Goal: Task Accomplishment & Management: Use online tool/utility

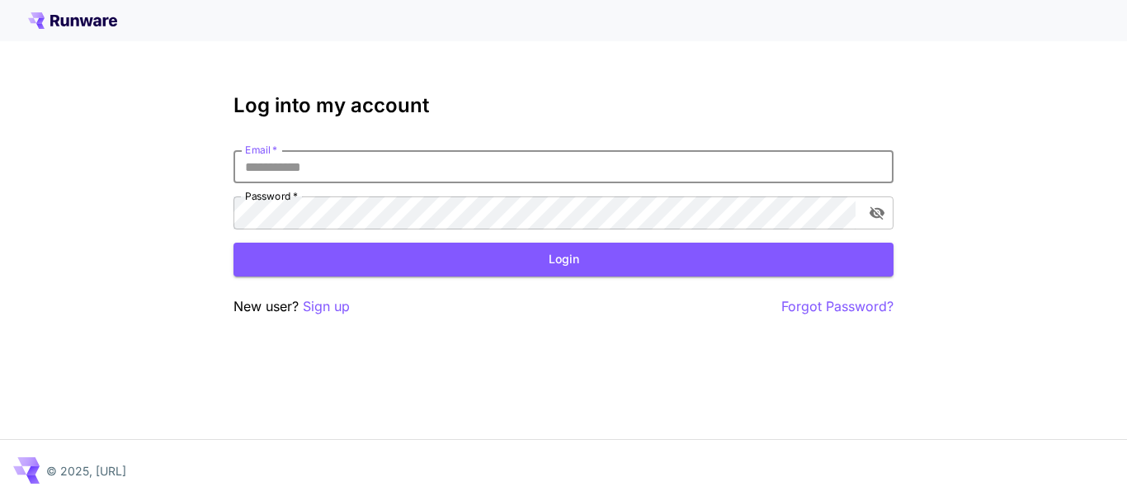
click at [328, 167] on input "Email   *" at bounding box center [563, 166] width 660 height 33
type input "**********"
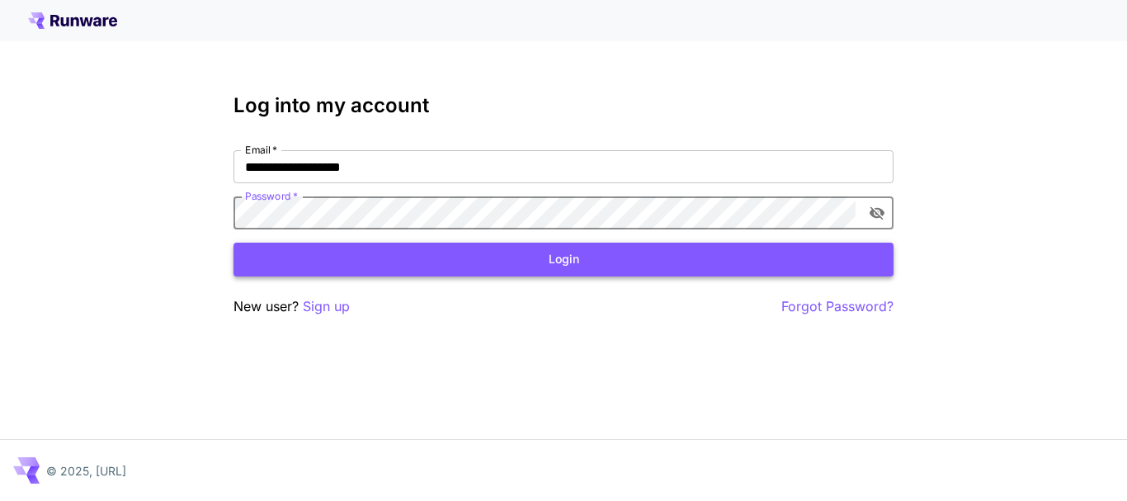
click at [493, 263] on button "Login" at bounding box center [563, 260] width 660 height 34
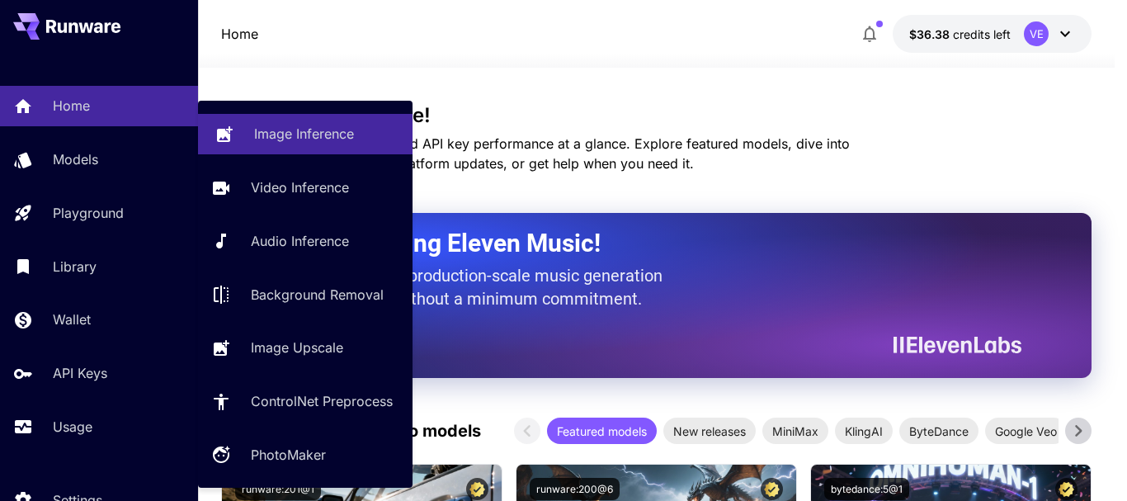
click at [263, 135] on p "Image Inference" at bounding box center [304, 134] width 100 height 20
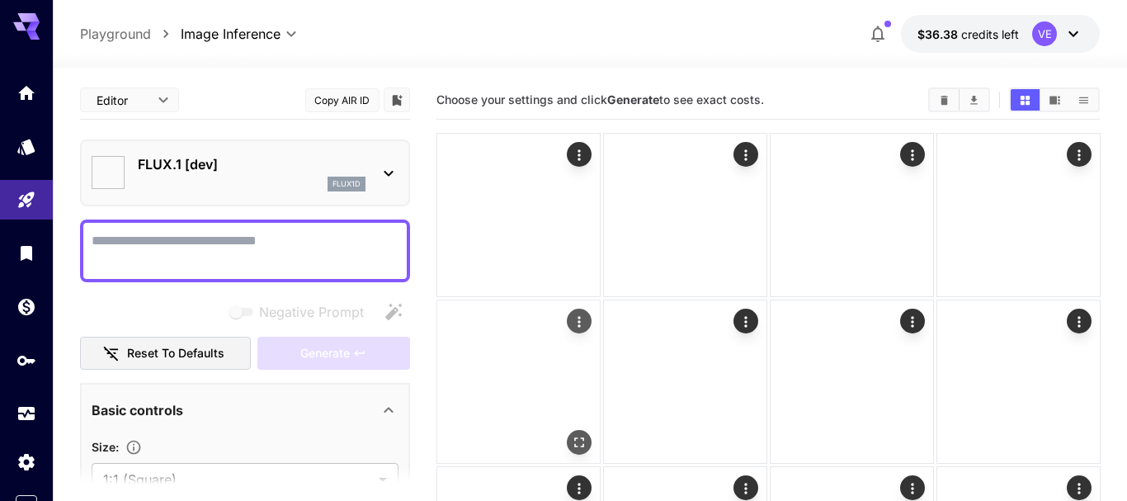
type input "**********"
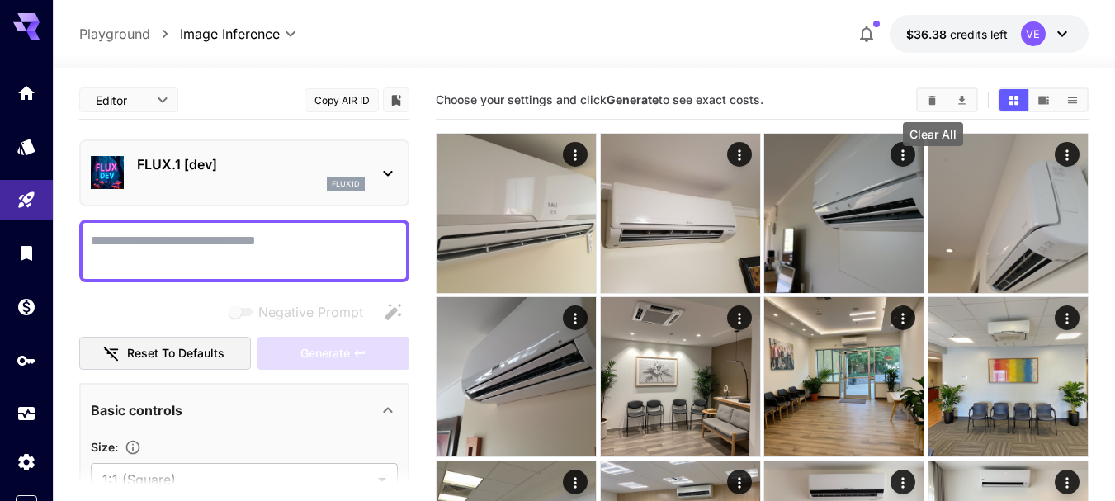
click at [934, 101] on icon "Clear All" at bounding box center [932, 99] width 7 height 9
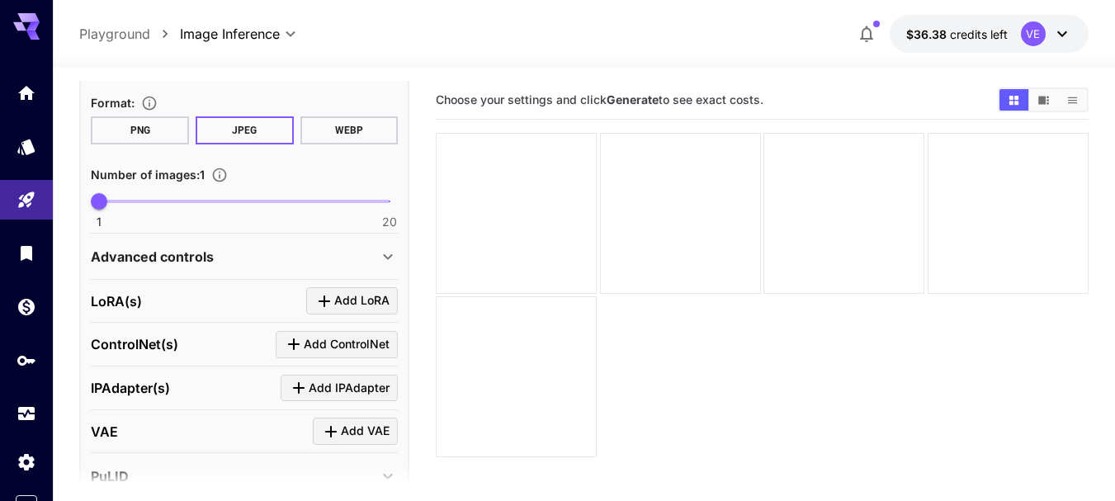
scroll to position [495, 0]
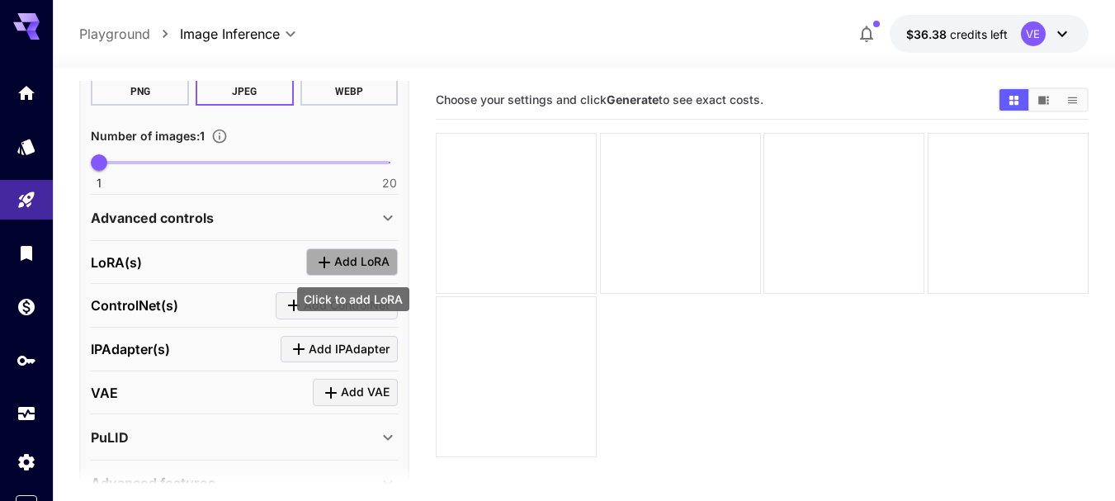
click at [342, 260] on span "Add LoRA" at bounding box center [361, 262] width 55 height 21
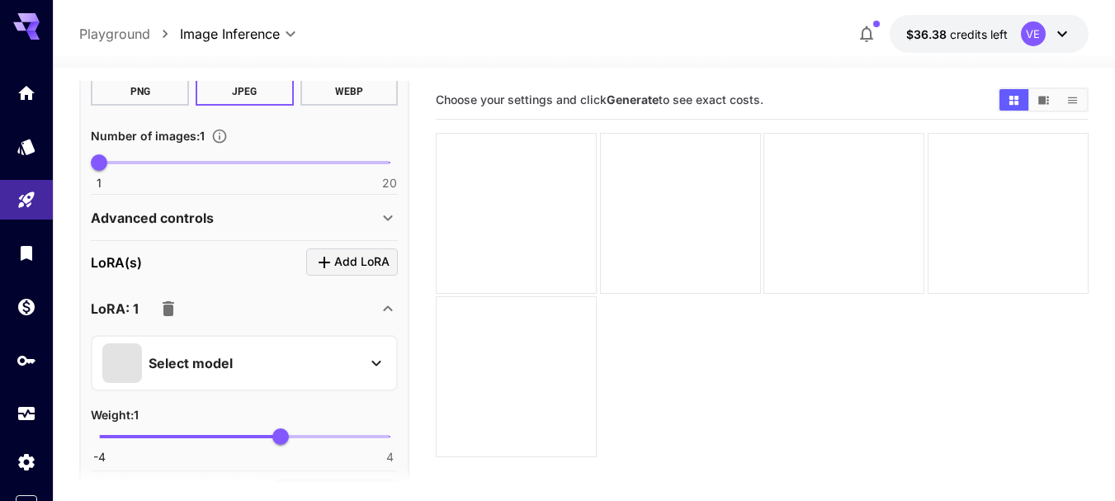
scroll to position [578, 0]
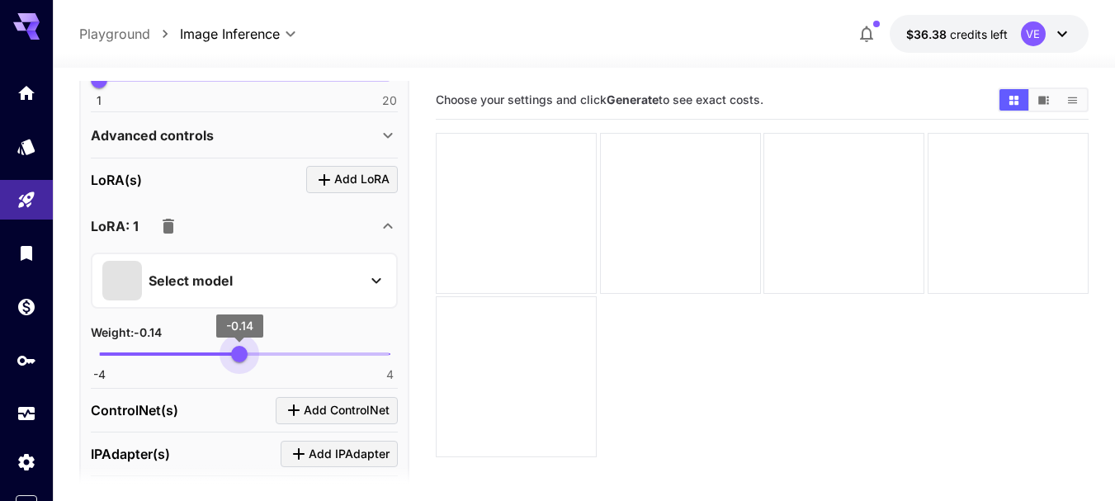
click at [239, 356] on span "-4 4 -0.14" at bounding box center [244, 354] width 290 height 25
drag, startPoint x: 242, startPoint y: 356, endPoint x: 266, endPoint y: 357, distance: 24.0
click at [266, 357] on span "0.59" at bounding box center [265, 354] width 17 height 17
type input "***"
click at [225, 286] on p "Select model" at bounding box center [191, 281] width 84 height 20
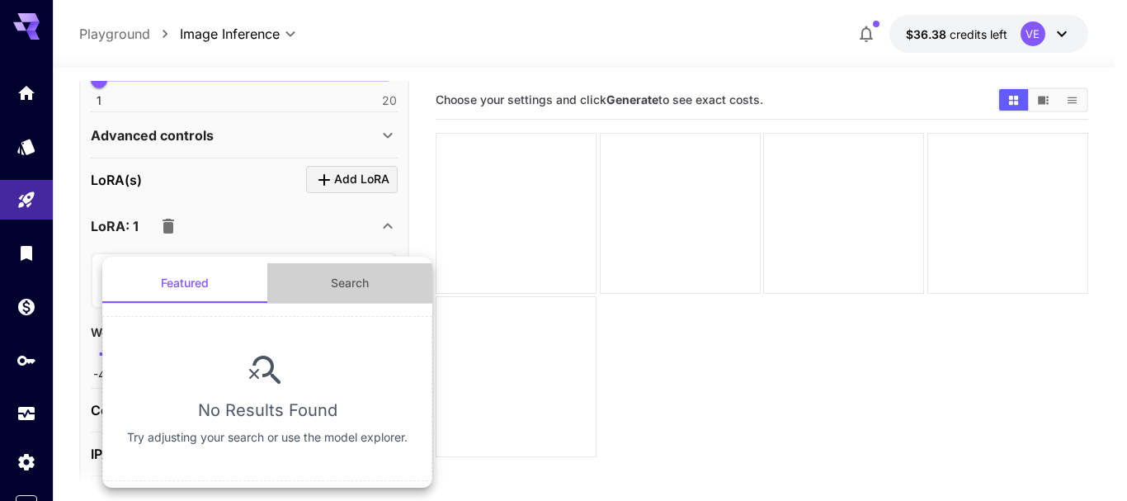
click at [362, 278] on button "Search" at bounding box center [349, 283] width 165 height 40
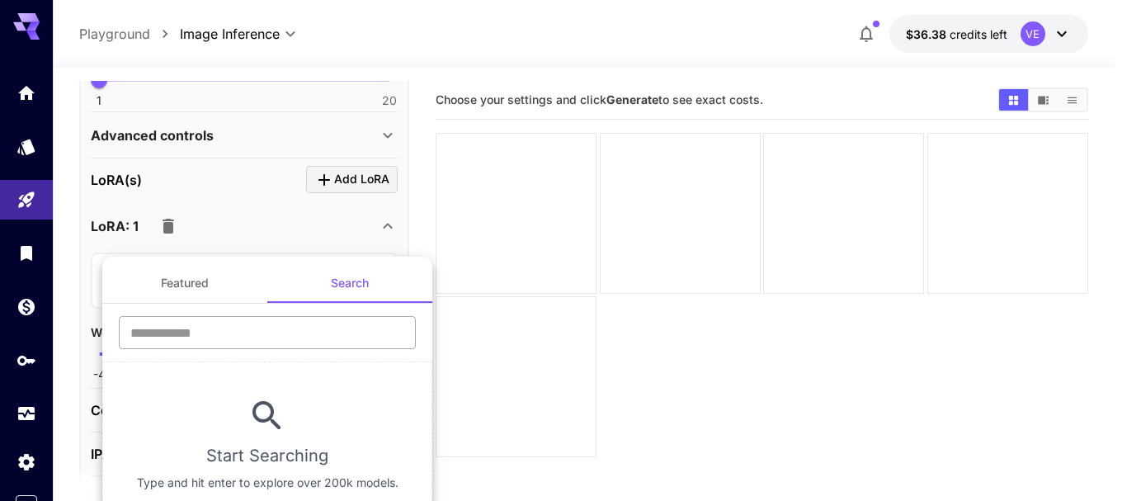
click at [275, 323] on input "text" at bounding box center [267, 332] width 297 height 33
type input "******"
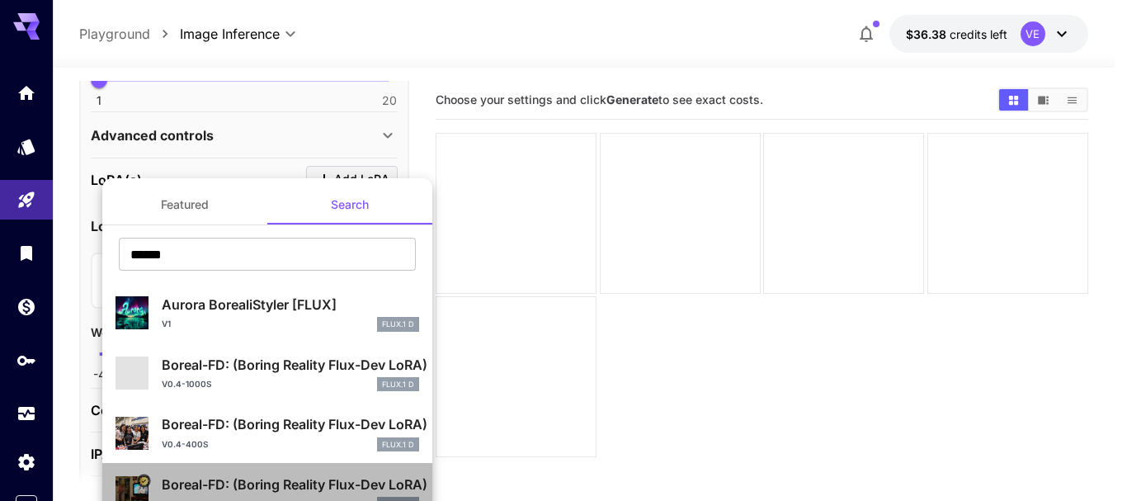
click at [219, 477] on p "Boreal-FD: (Boring Reality Flux-Dev LoRA)" at bounding box center [290, 484] width 257 height 20
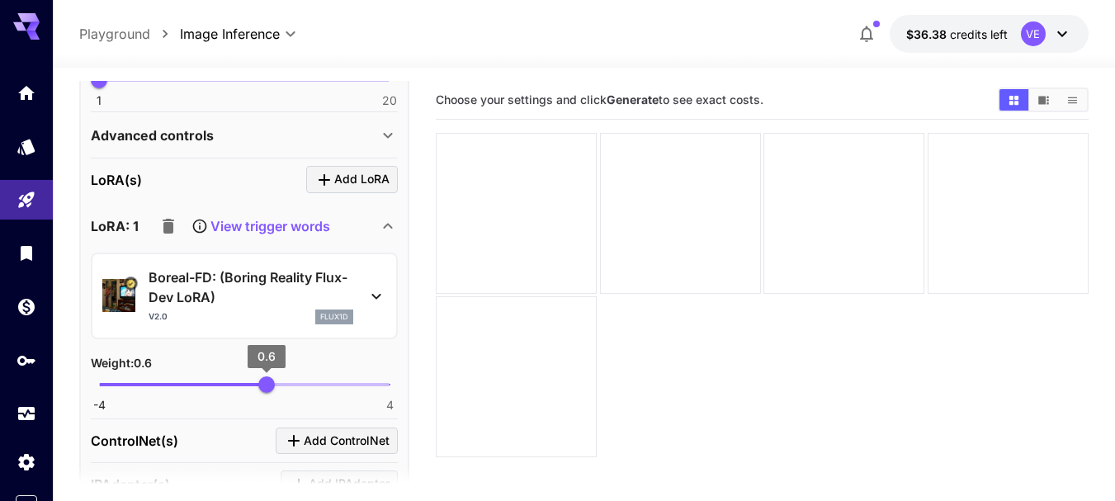
click at [258, 384] on span "0.6" at bounding box center [266, 384] width 17 height 17
drag, startPoint x: 251, startPoint y: 384, endPoint x: 266, endPoint y: 385, distance: 14.9
click at [266, 385] on span "0.59" at bounding box center [265, 384] width 17 height 17
type input "***"
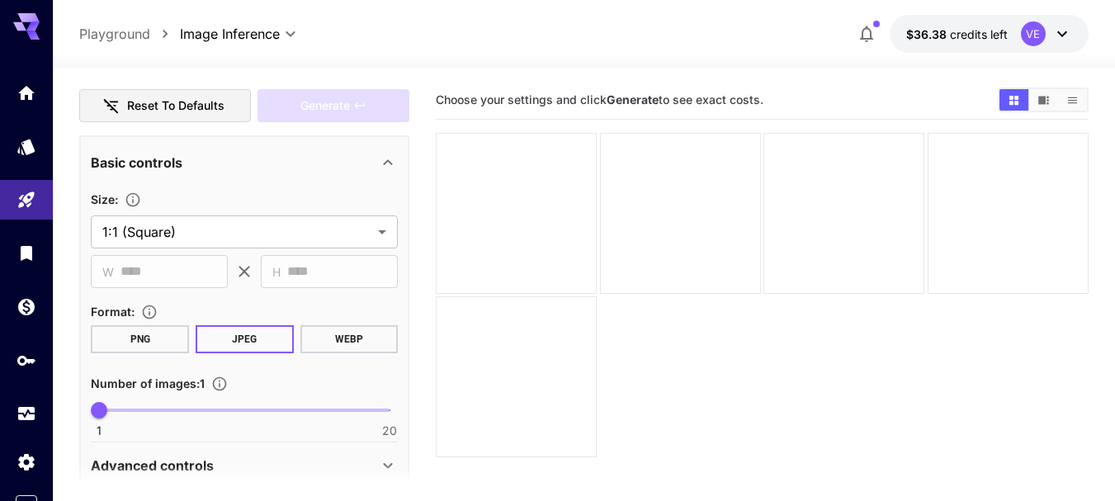
scroll to position [330, 0]
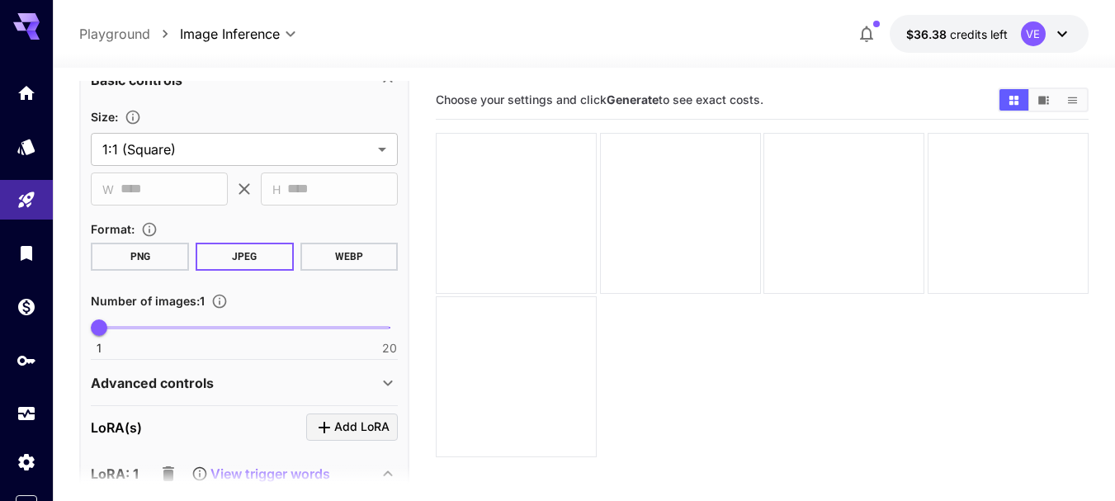
click at [197, 327] on span at bounding box center [244, 327] width 290 height 3
type input "*"
drag, startPoint x: 188, startPoint y: 328, endPoint x: 166, endPoint y: 331, distance: 22.5
click at [166, 331] on span "5" at bounding box center [160, 327] width 17 height 17
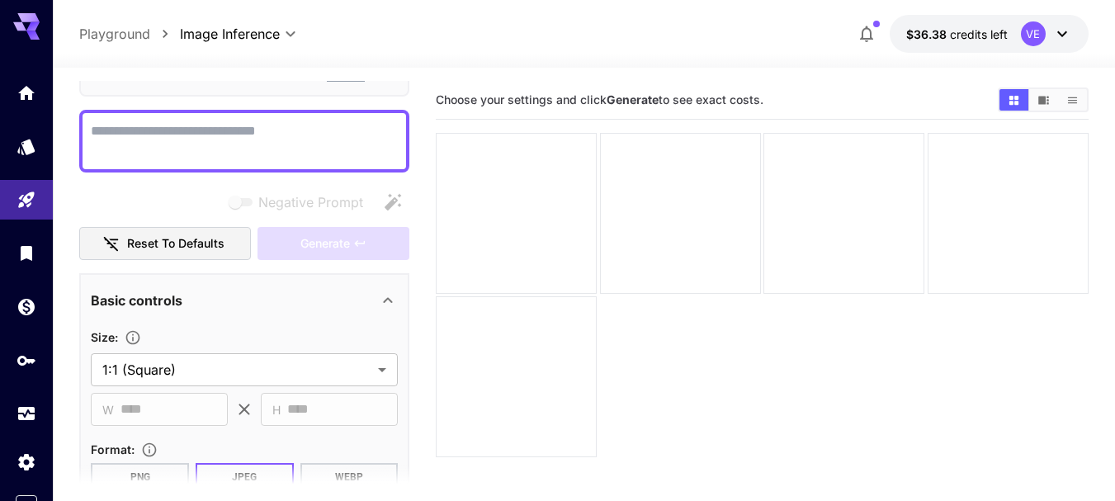
scroll to position [0, 0]
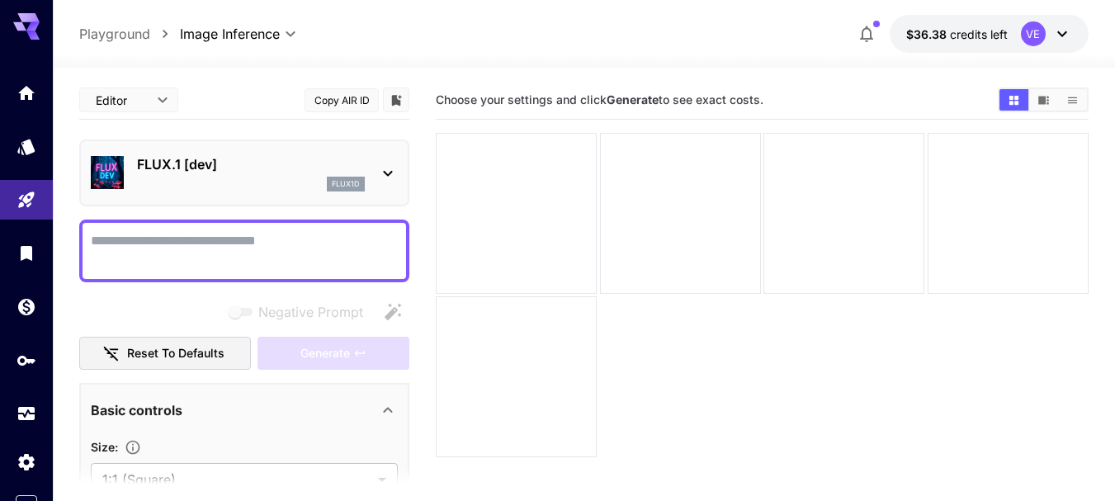
click at [186, 243] on textarea "Negative Prompt" at bounding box center [244, 251] width 307 height 40
paste textarea "**********"
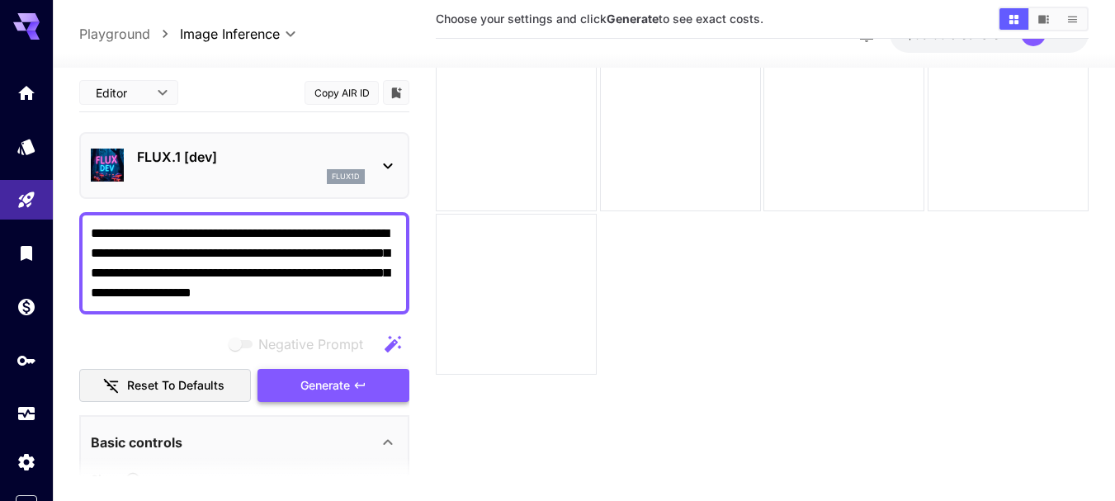
click at [328, 378] on span "Generate" at bounding box center [325, 385] width 50 height 21
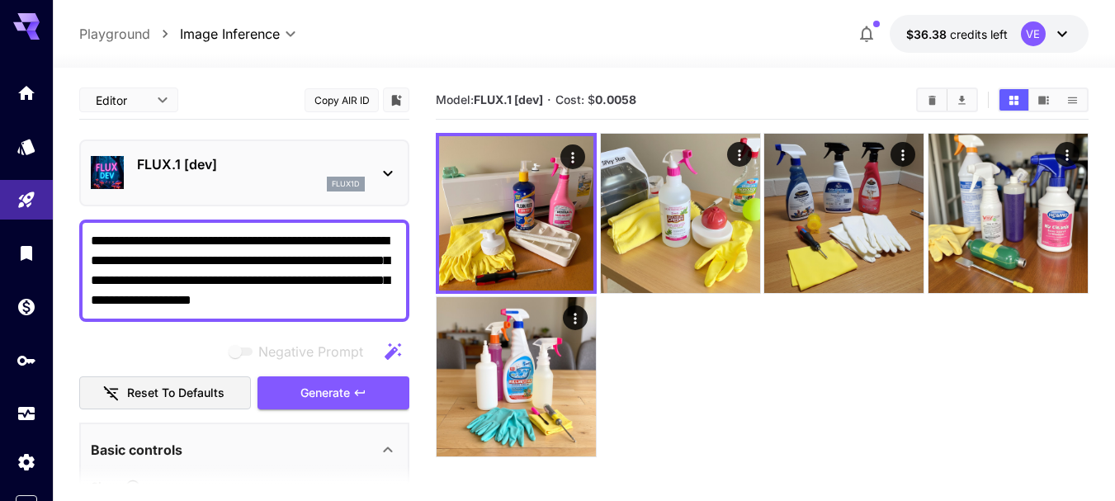
click at [319, 273] on textarea "**********" at bounding box center [244, 270] width 307 height 79
paste textarea
type textarea "**********"
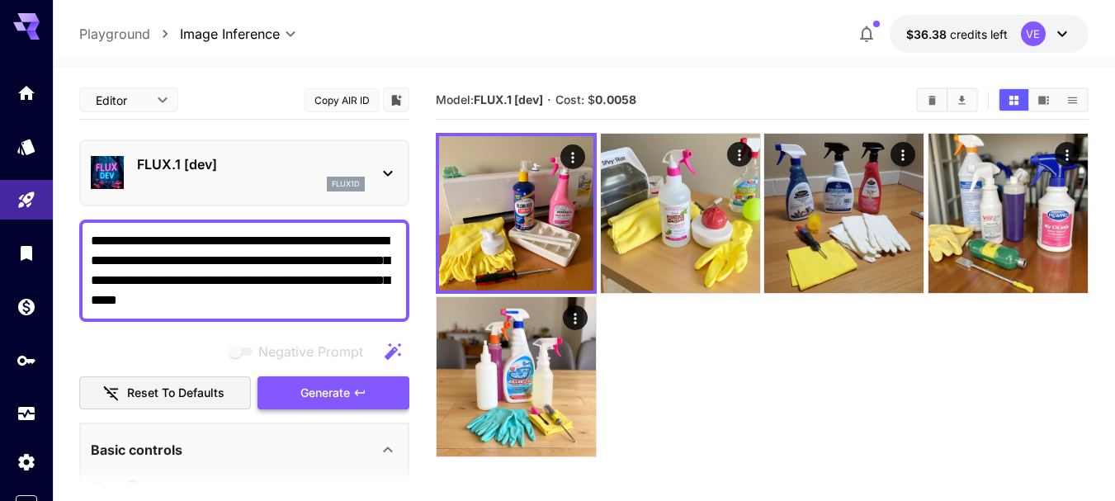
click at [349, 394] on span "Generate" at bounding box center [325, 393] width 50 height 21
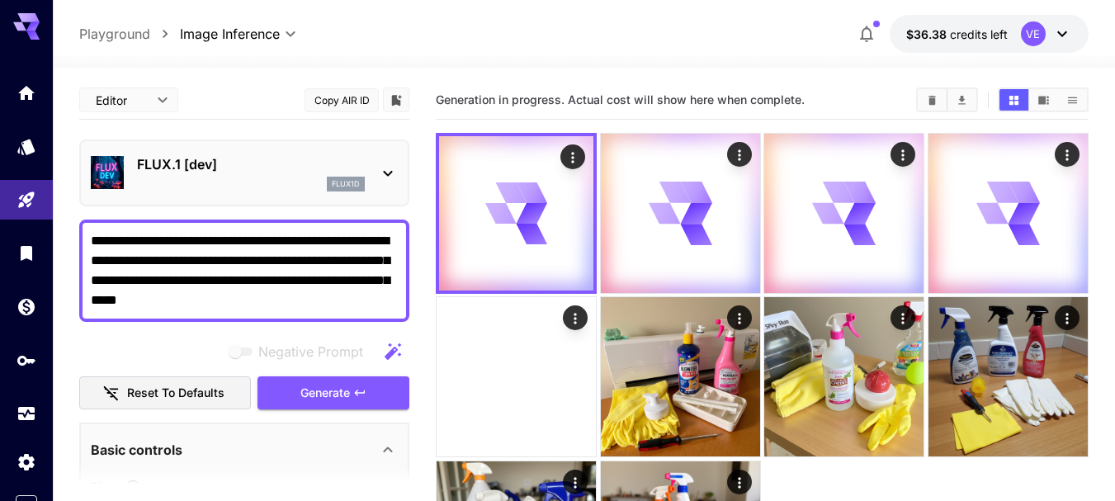
click at [314, 281] on textarea "**********" at bounding box center [244, 270] width 307 height 79
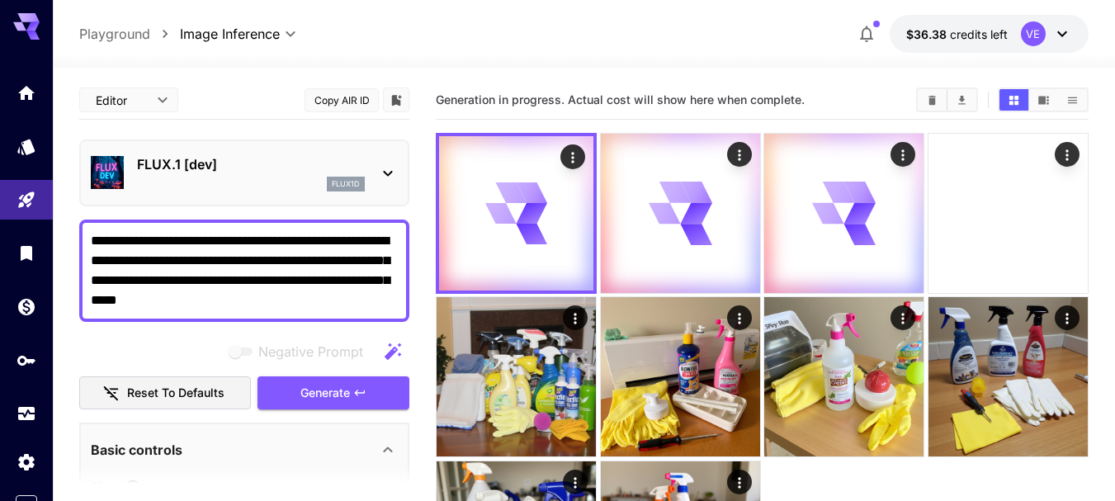
click at [314, 281] on textarea "**********" at bounding box center [244, 270] width 307 height 79
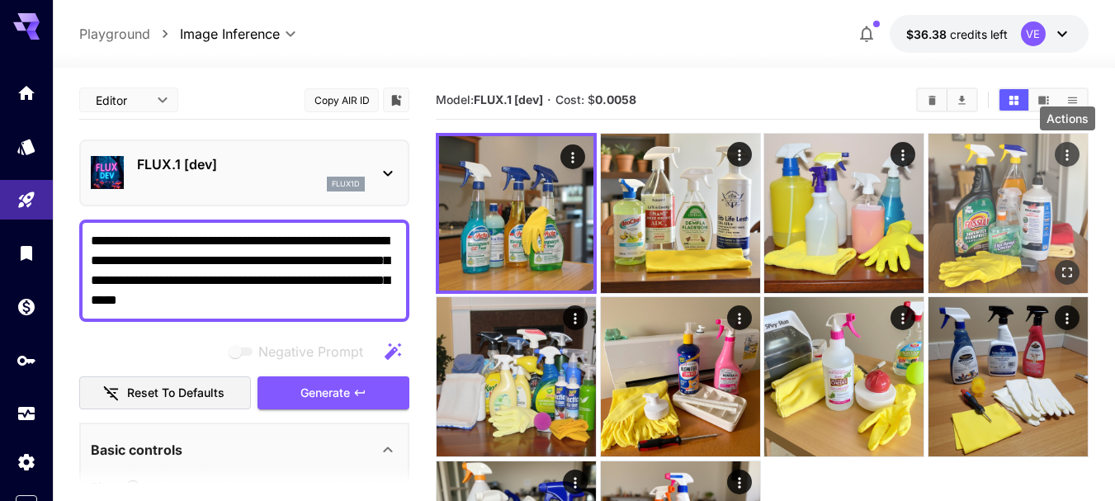
click at [1066, 155] on icon "Actions" at bounding box center [1066, 154] width 2 height 11
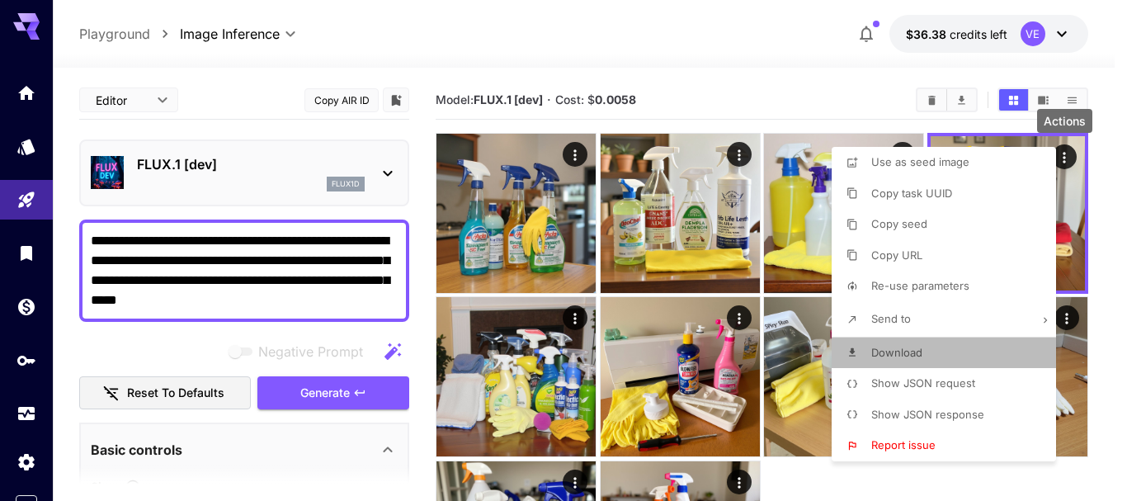
click at [905, 357] on span "Download" at bounding box center [896, 352] width 51 height 13
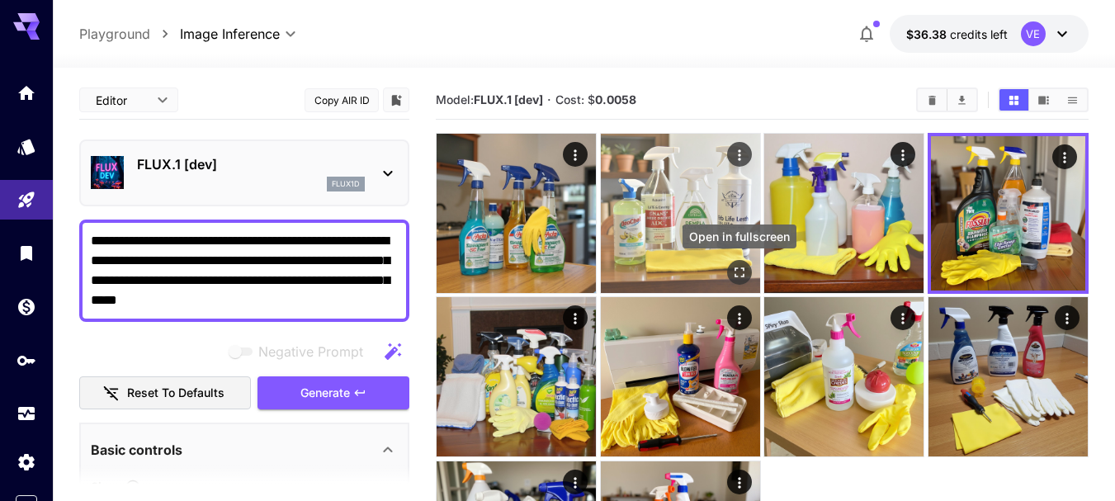
click at [732, 276] on icon "Open in fullscreen" at bounding box center [739, 272] width 17 height 17
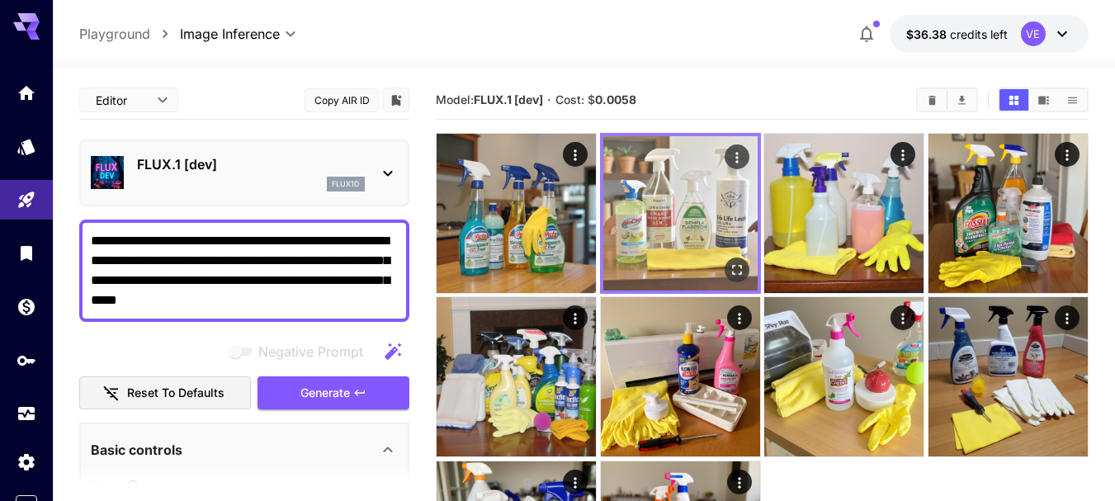
click at [737, 160] on icon "Actions" at bounding box center [737, 157] width 17 height 17
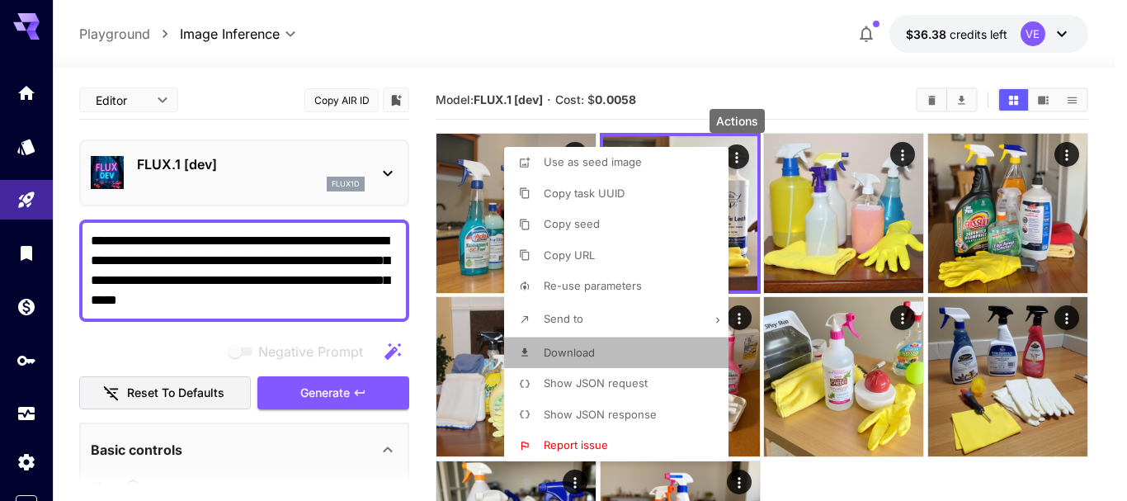
click at [577, 351] on span "Download" at bounding box center [569, 352] width 51 height 13
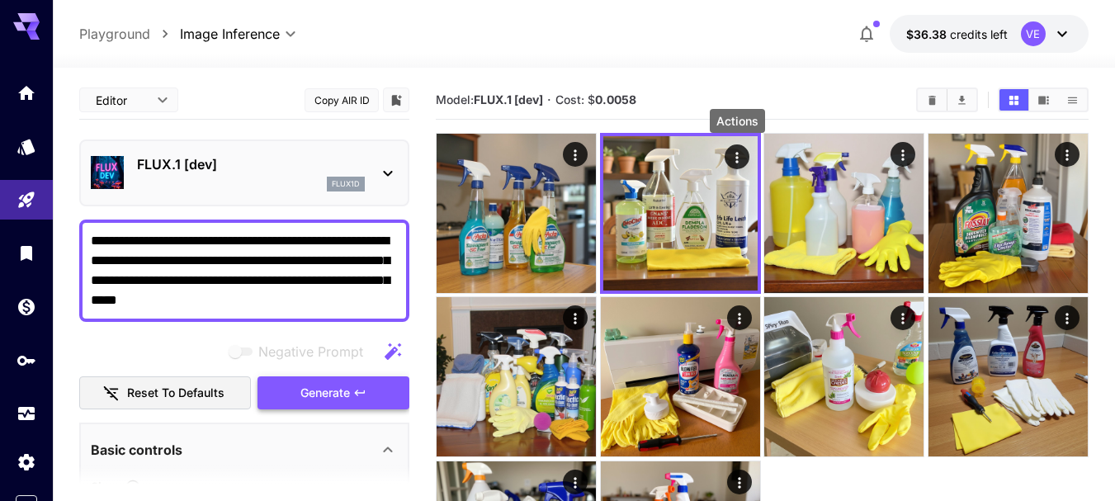
click at [327, 389] on span "Generate" at bounding box center [325, 393] width 50 height 21
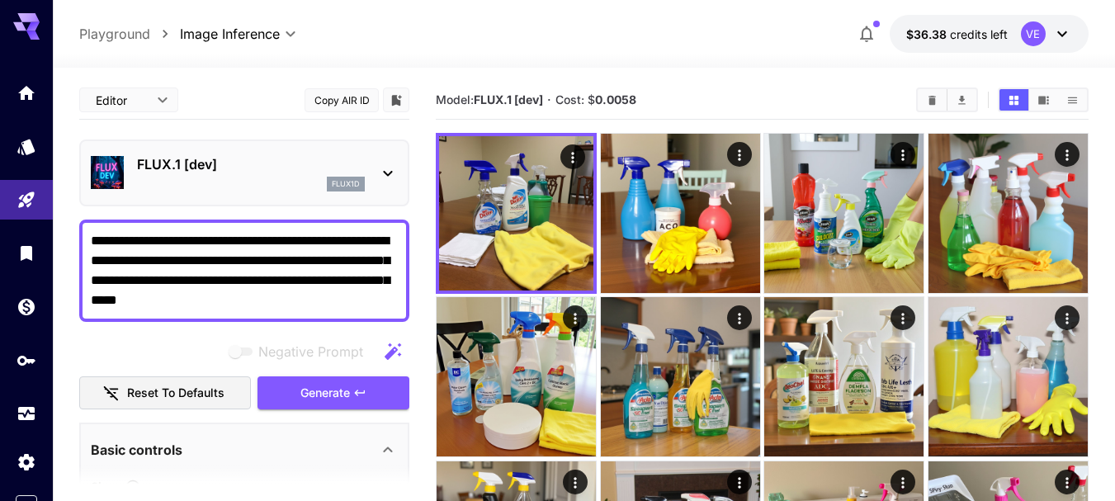
click at [261, 293] on textarea "**********" at bounding box center [244, 270] width 307 height 79
click at [261, 294] on textarea "**********" at bounding box center [244, 270] width 307 height 79
click at [261, 295] on textarea "**********" at bounding box center [244, 270] width 307 height 79
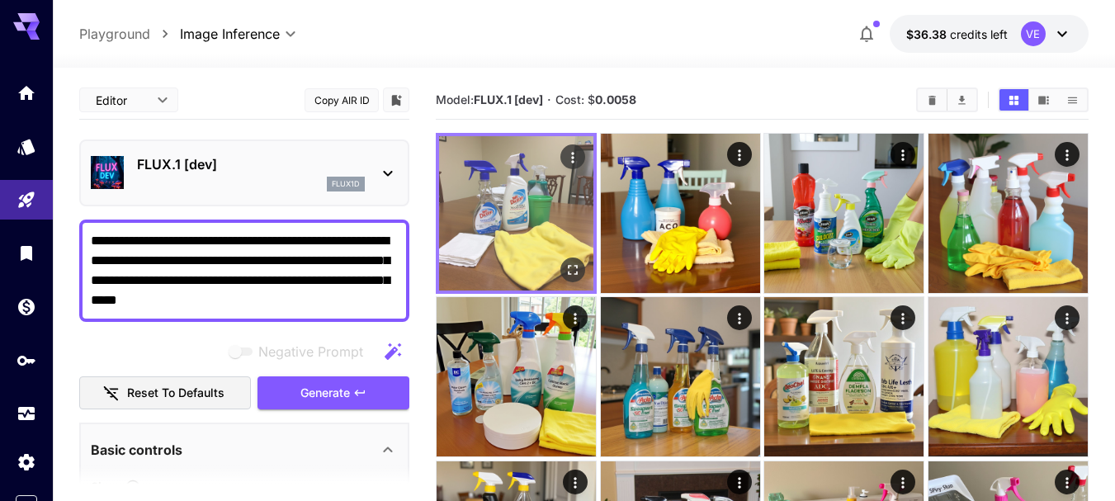
click at [573, 267] on icon "Open in fullscreen" at bounding box center [572, 270] width 17 height 17
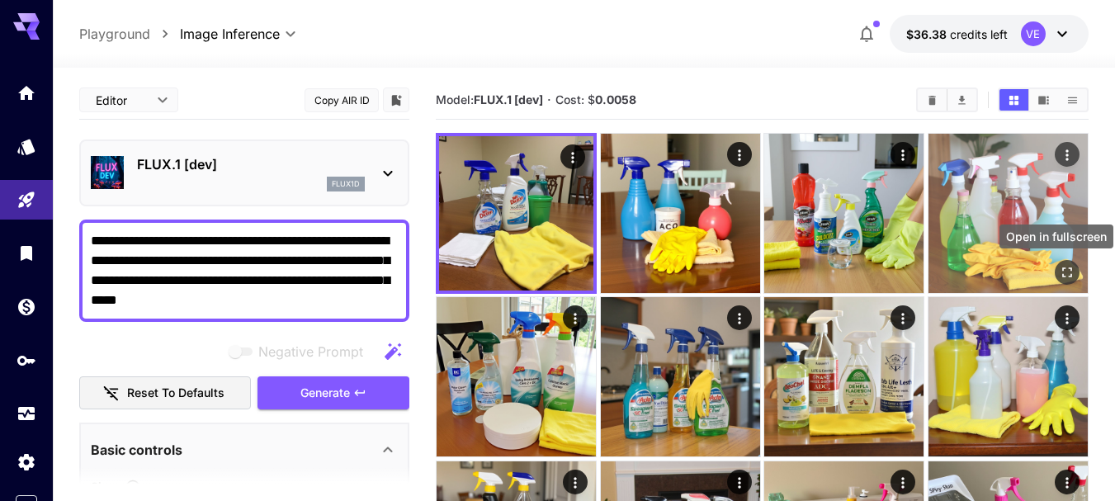
click at [1064, 273] on icon "Open in fullscreen" at bounding box center [1067, 272] width 17 height 17
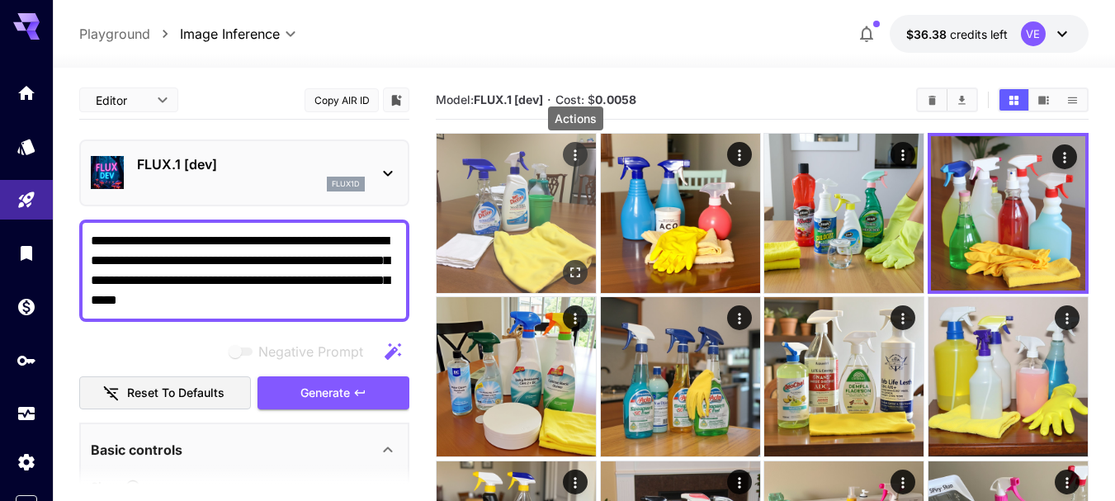
click at [571, 155] on icon "Actions" at bounding box center [575, 155] width 17 height 17
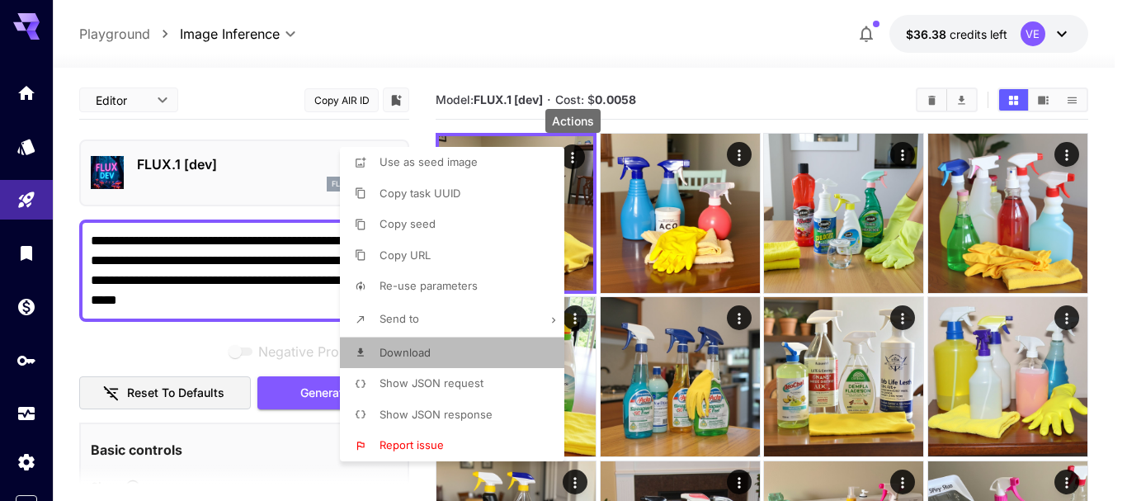
click at [415, 360] on p "Download" at bounding box center [405, 353] width 51 height 17
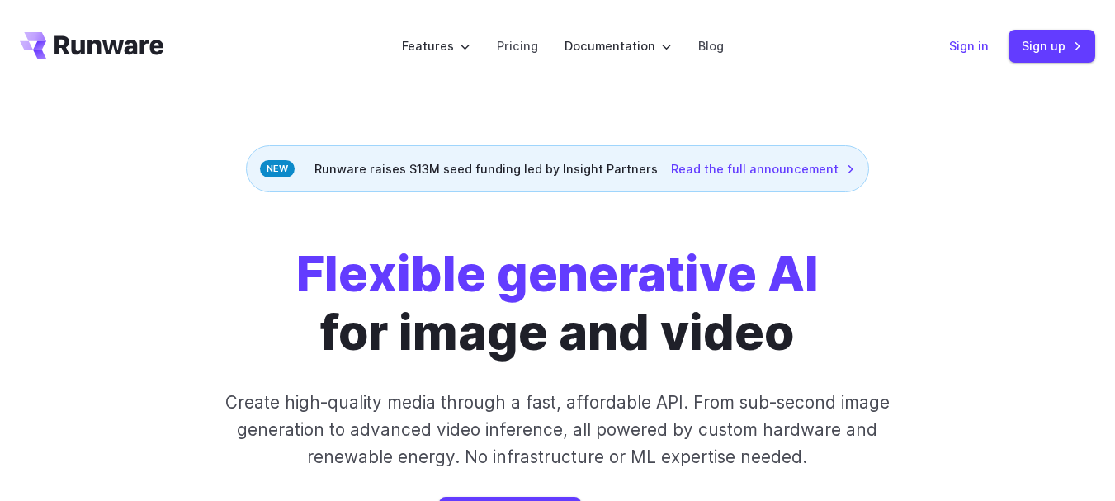
click at [985, 47] on link "Sign in" at bounding box center [969, 45] width 40 height 19
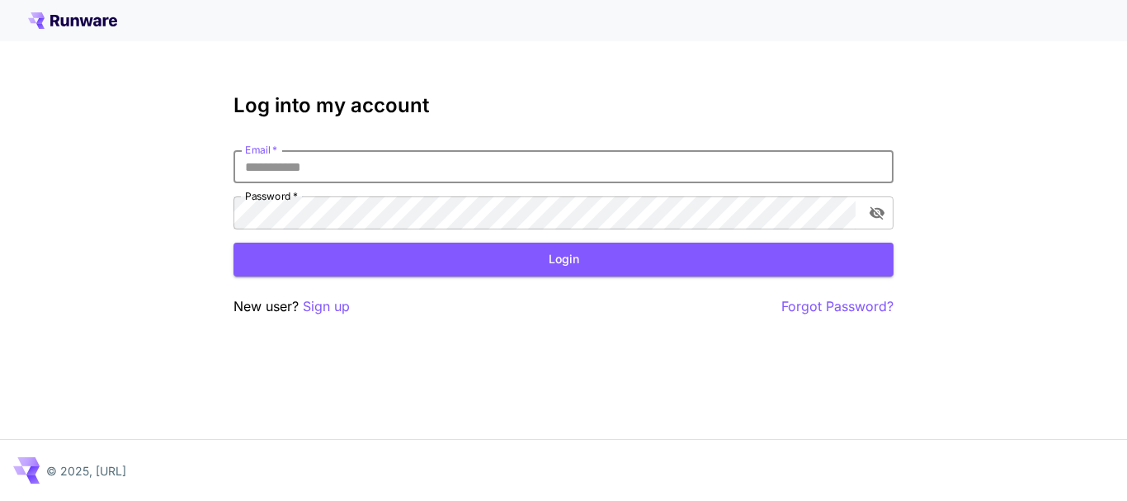
type input "**********"
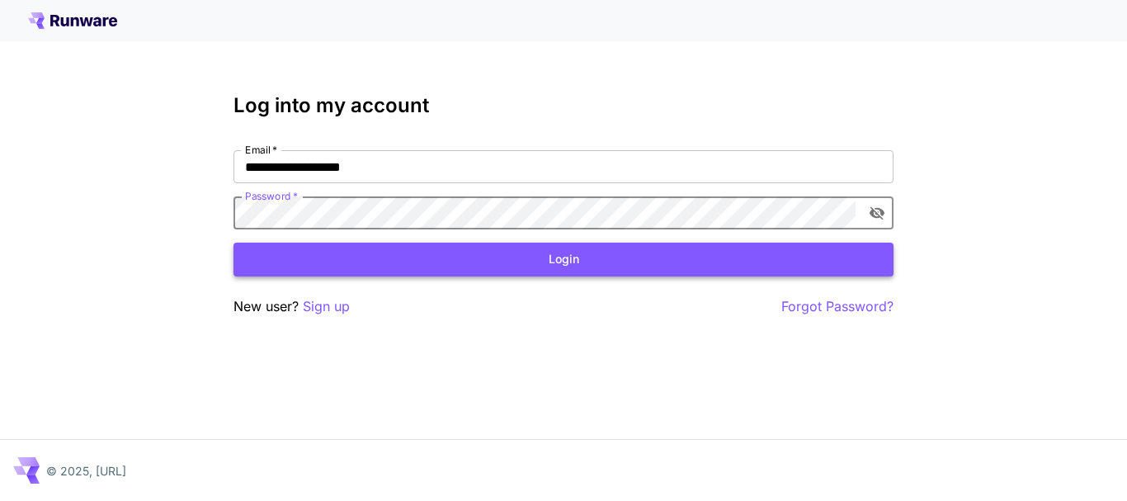
click at [520, 267] on button "Login" at bounding box center [563, 260] width 660 height 34
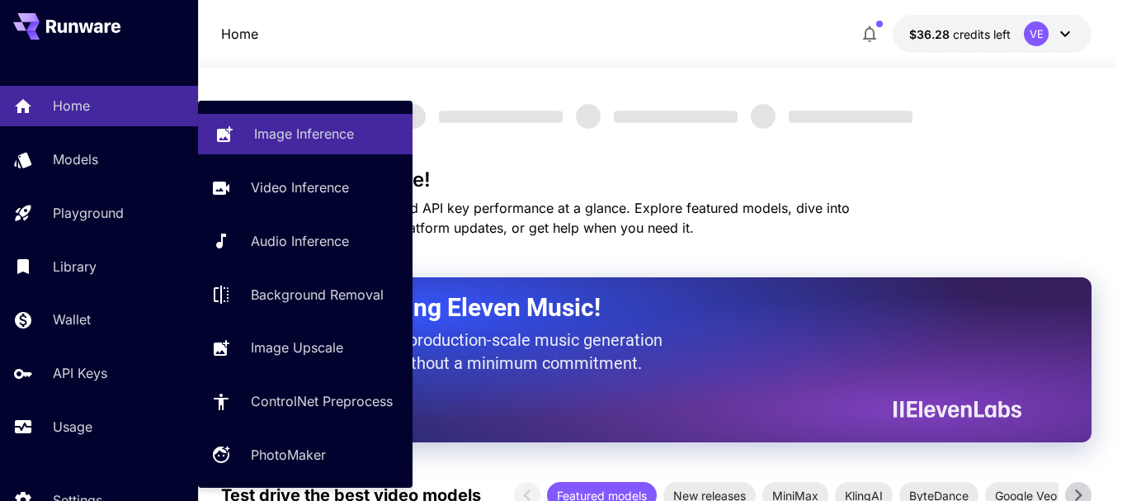
click at [332, 132] on p "Image Inference" at bounding box center [304, 134] width 100 height 20
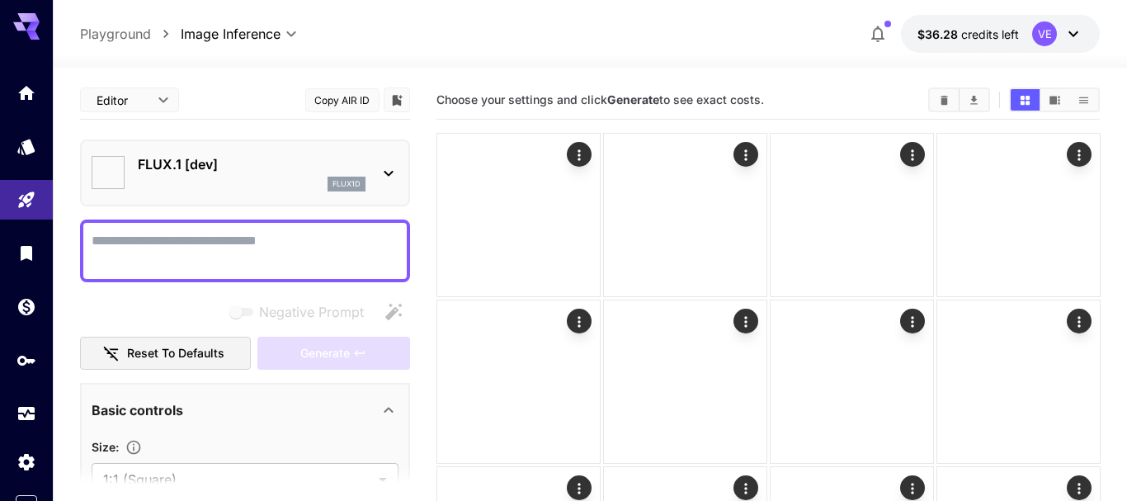
type input "**********"
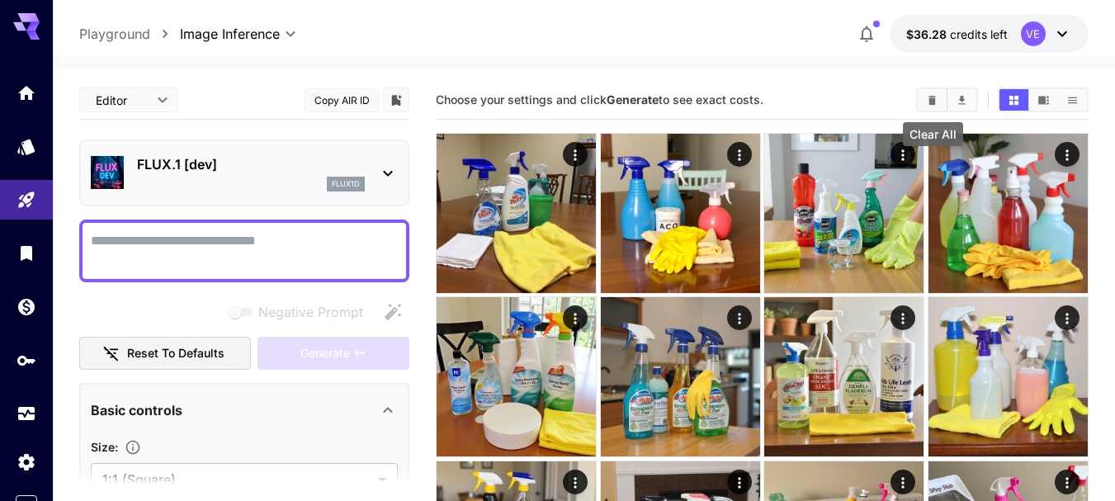
click at [936, 97] on icon "Clear All" at bounding box center [932, 100] width 12 height 12
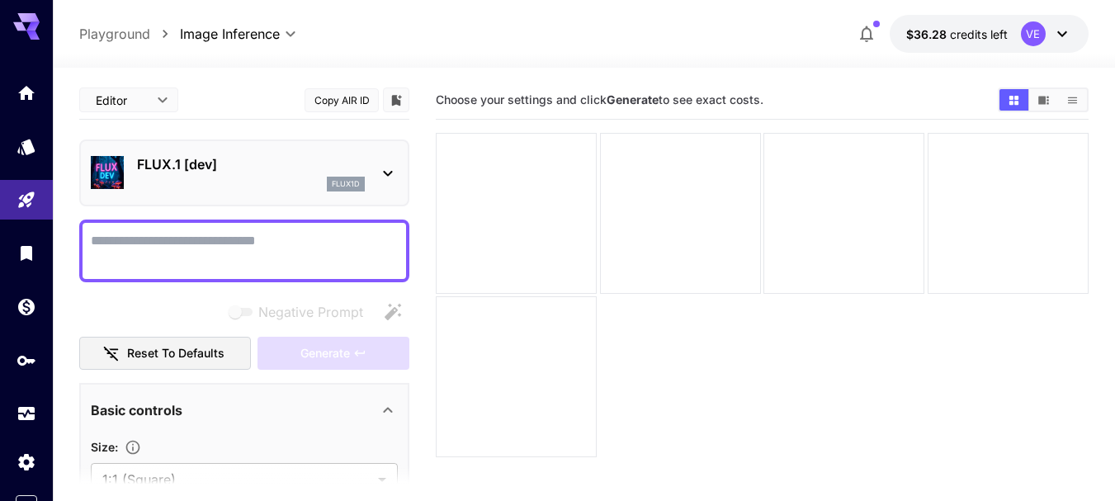
click at [216, 177] on div "flux1d" at bounding box center [251, 184] width 228 height 15
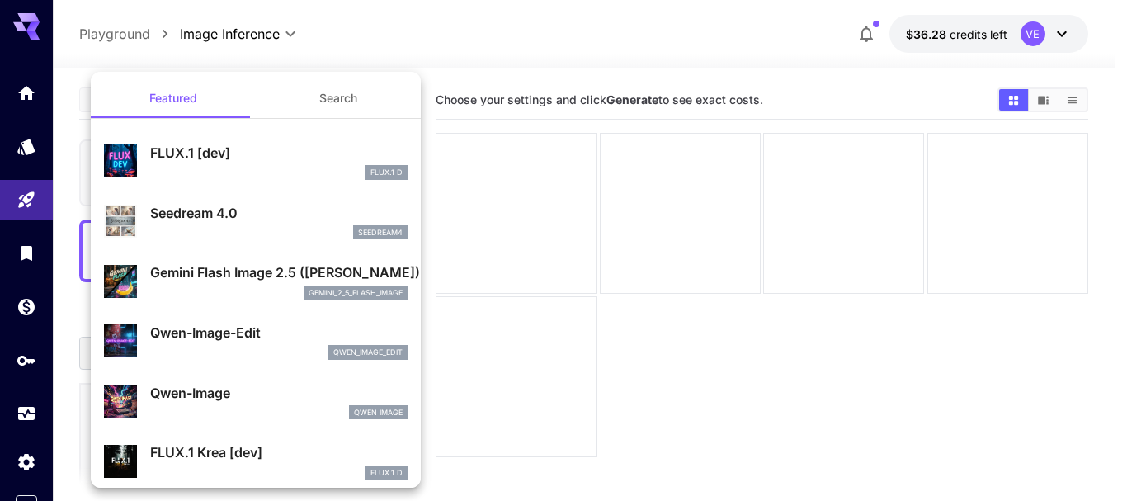
click at [502, 55] on div at bounding box center [563, 250] width 1127 height 501
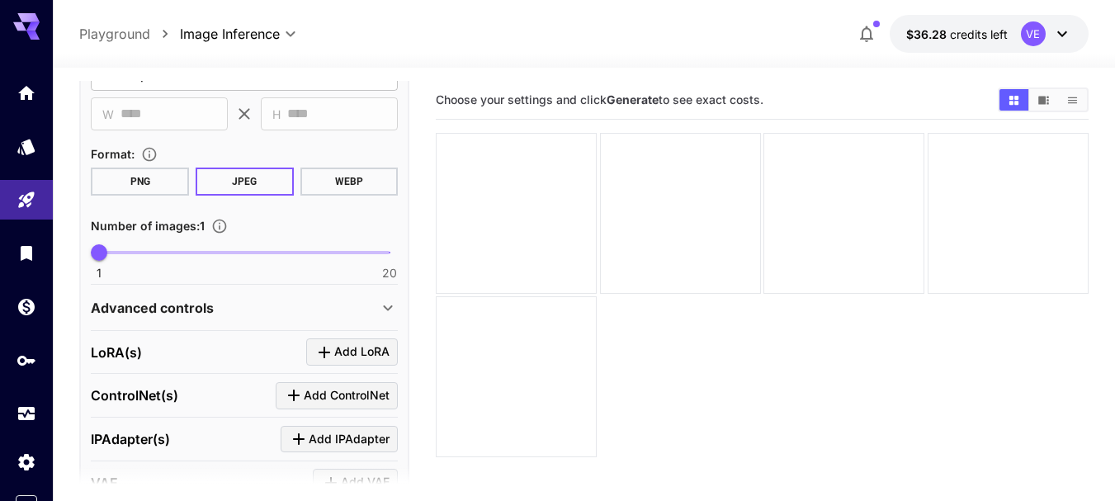
scroll to position [413, 0]
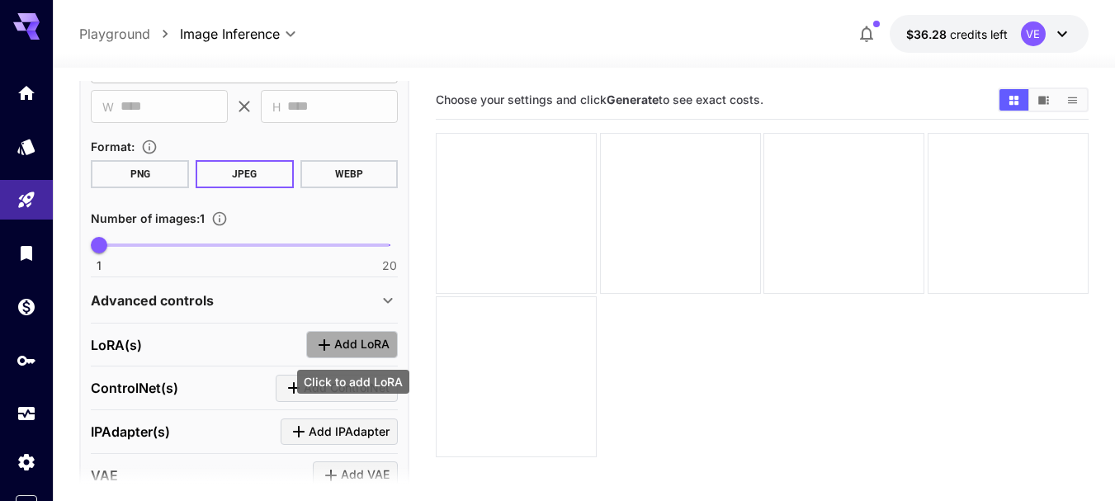
click at [342, 338] on span "Add LoRA" at bounding box center [361, 344] width 55 height 21
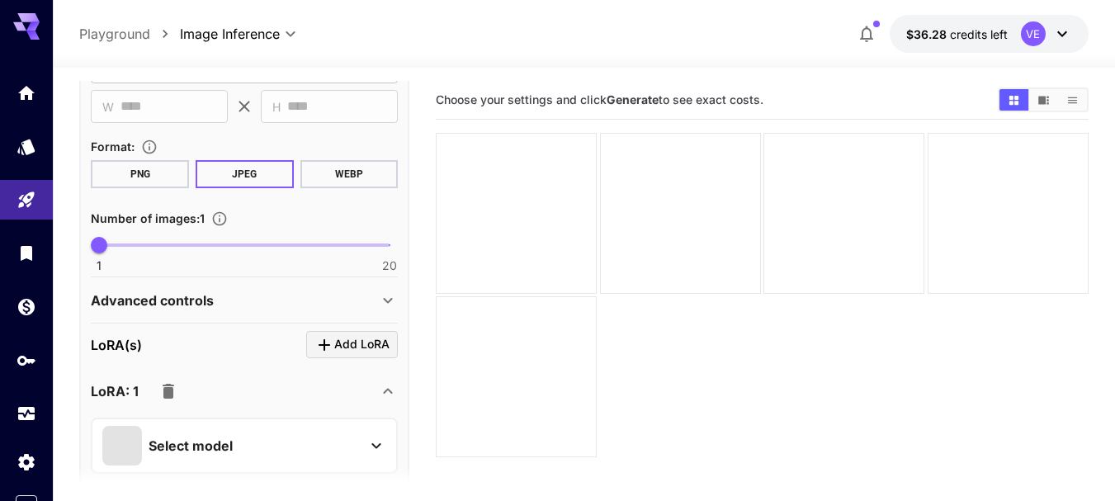
click at [187, 450] on p "Select model" at bounding box center [191, 446] width 84 height 20
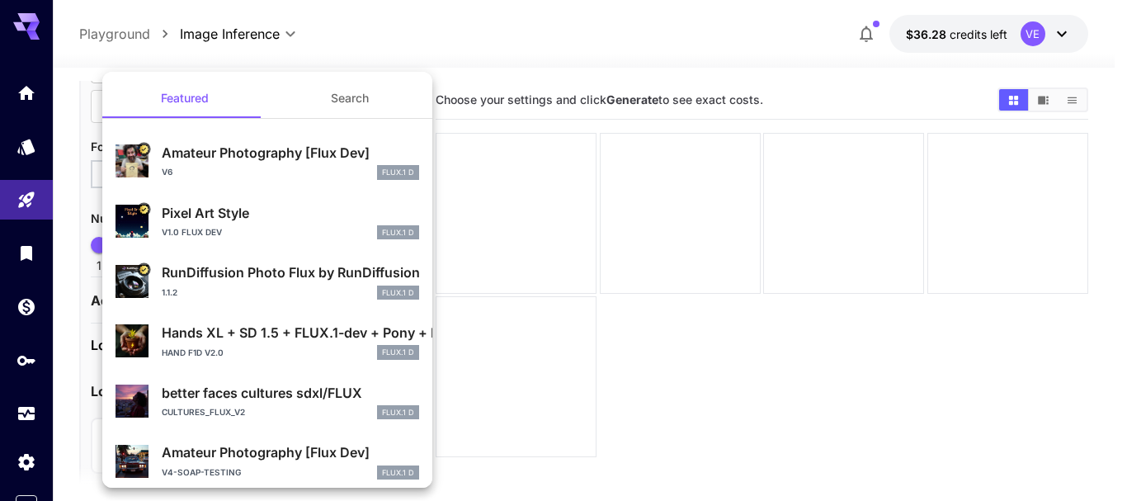
click at [343, 96] on button "Search" at bounding box center [349, 98] width 165 height 40
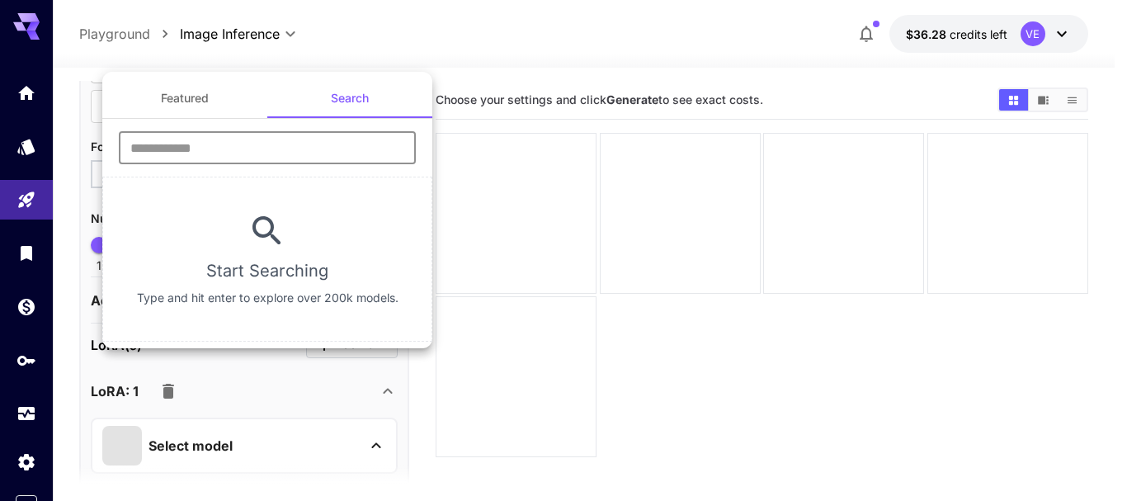
click at [205, 144] on input "text" at bounding box center [267, 147] width 297 height 33
type input "******"
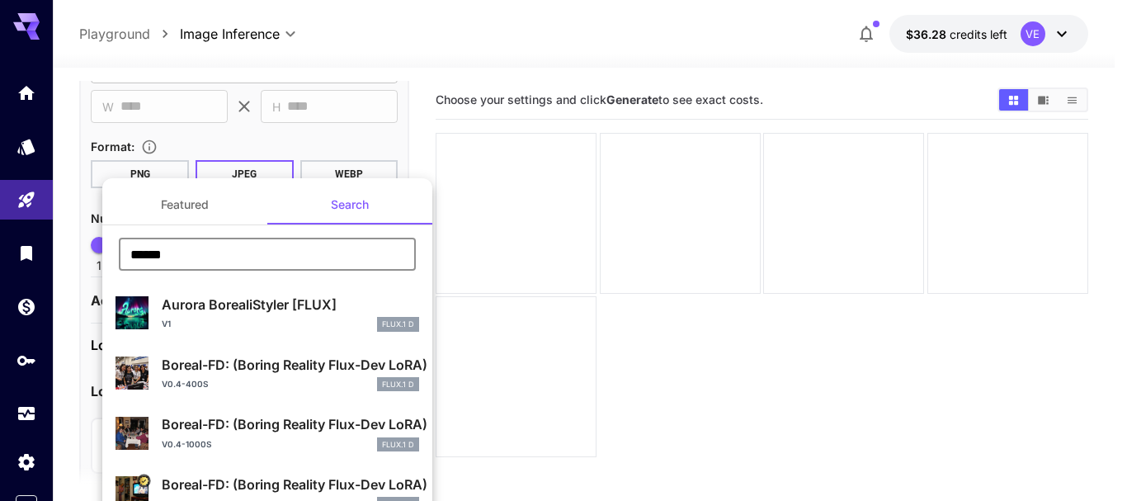
click at [217, 480] on p "Boreal-FD: (Boring Reality Flux-Dev LoRA)" at bounding box center [290, 484] width 257 height 20
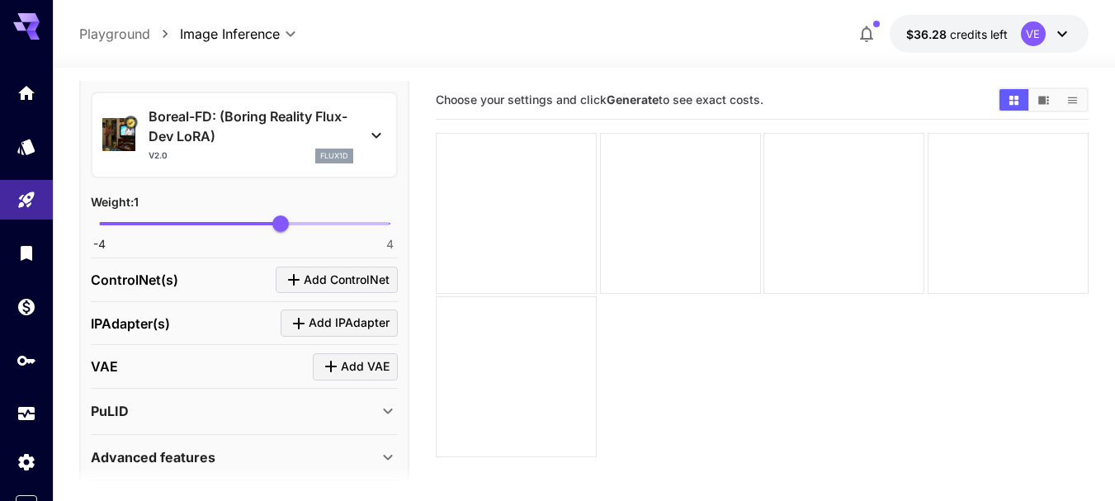
scroll to position [743, 0]
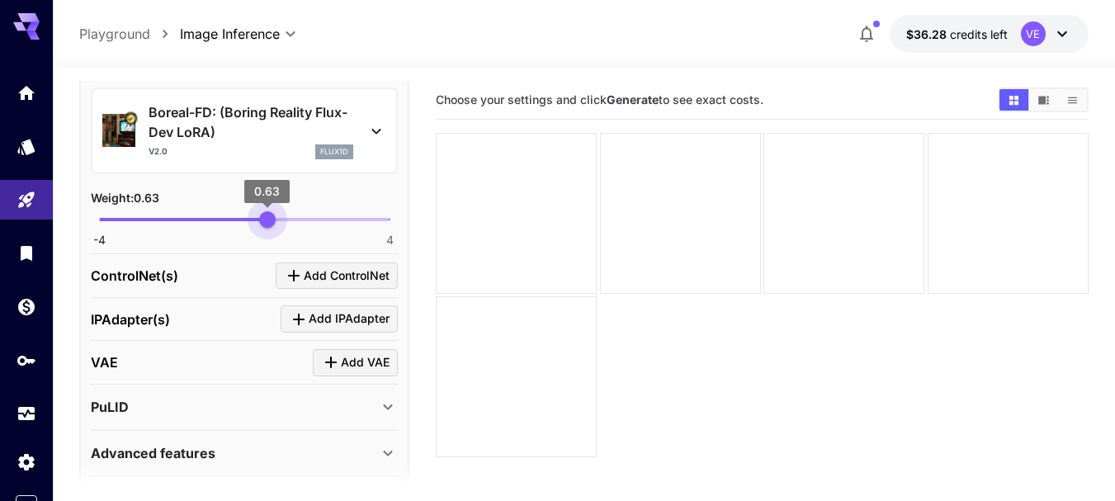
click at [267, 217] on span "0.63" at bounding box center [267, 219] width 17 height 17
type input "***"
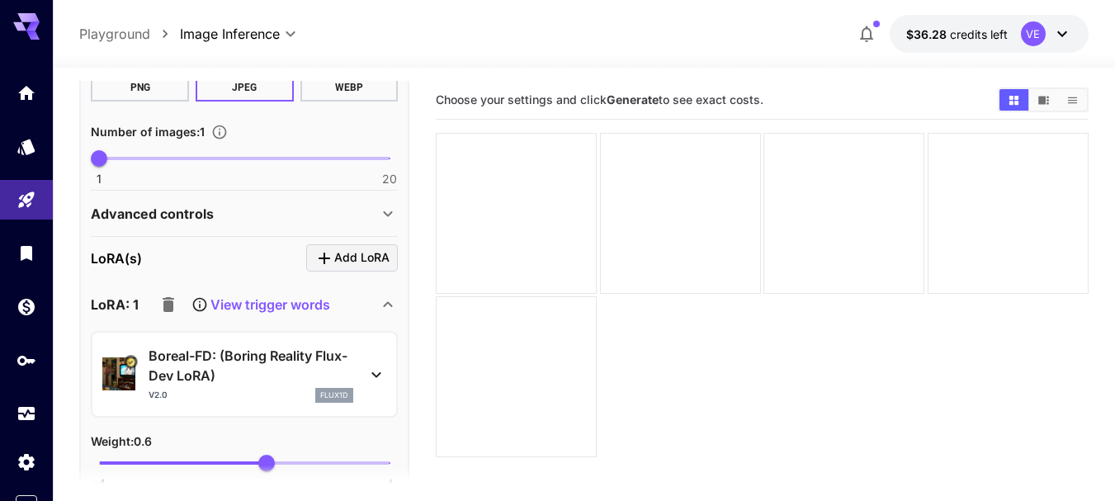
scroll to position [495, 0]
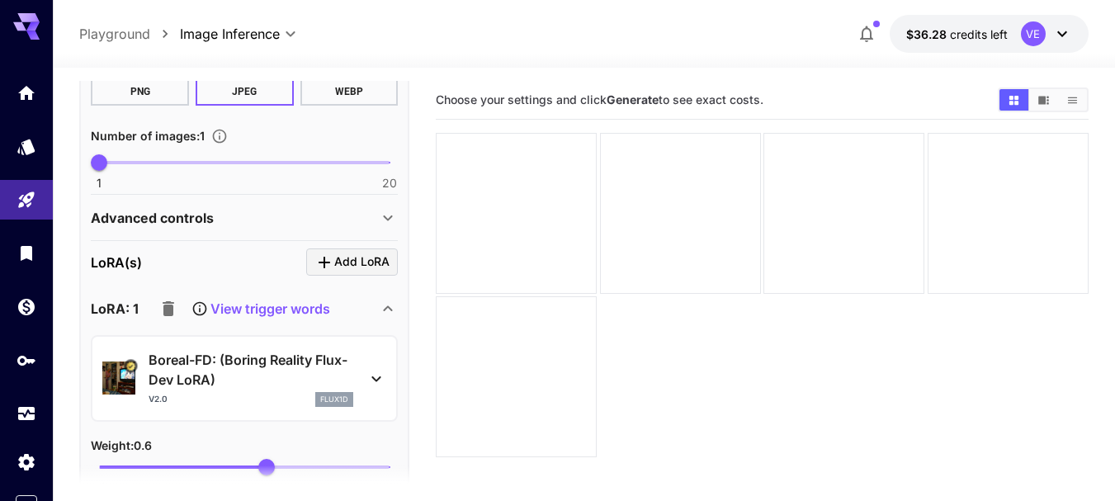
click at [164, 159] on span "1 20 1" at bounding box center [244, 162] width 290 height 25
type input "*"
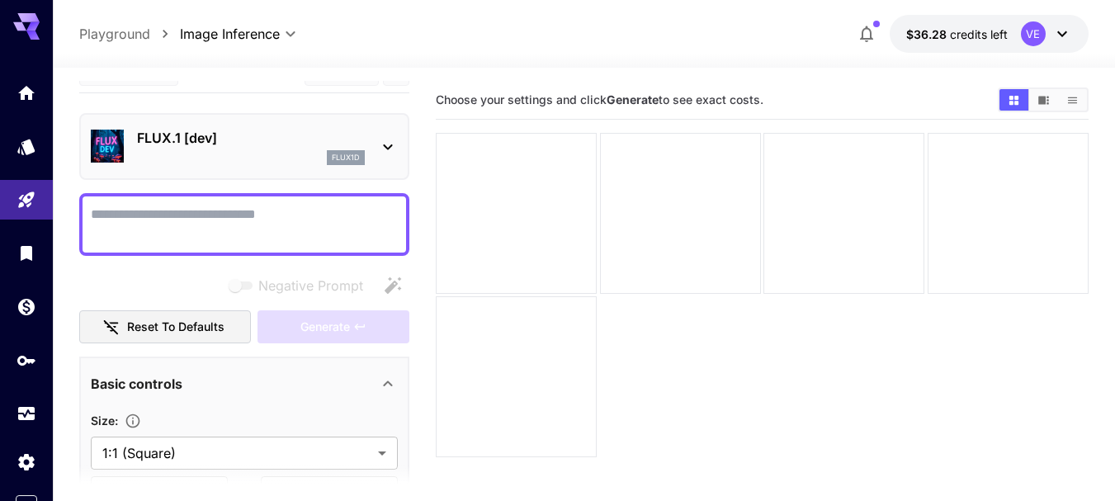
scroll to position [0, 0]
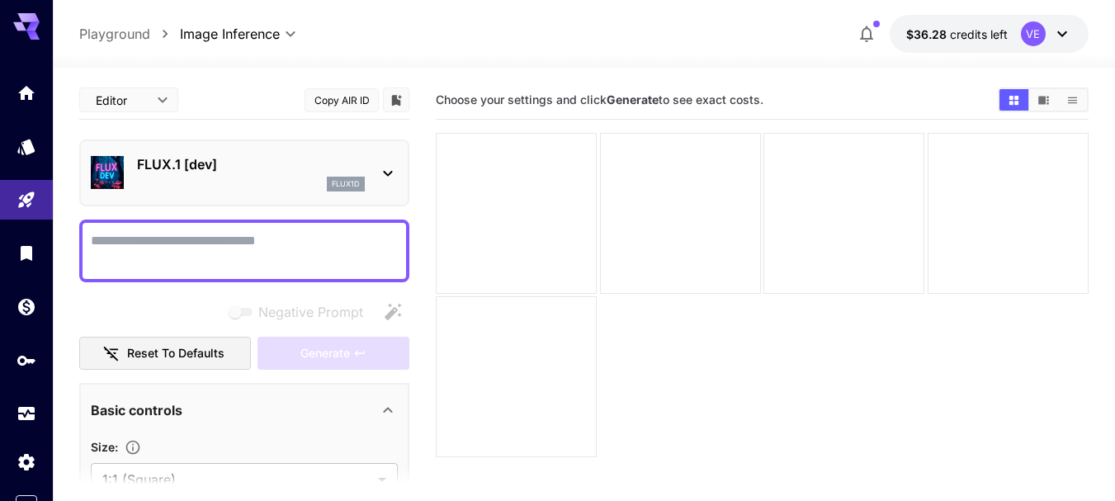
click at [151, 234] on textarea "Negative Prompt" at bounding box center [244, 251] width 307 height 40
paste textarea "**********"
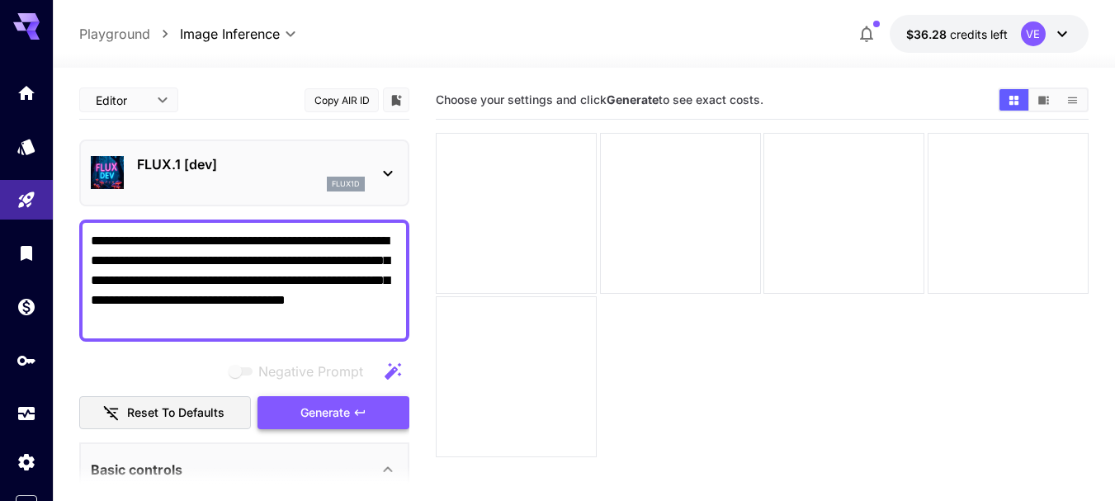
type textarea "**********"
click at [340, 408] on span "Generate" at bounding box center [325, 413] width 50 height 21
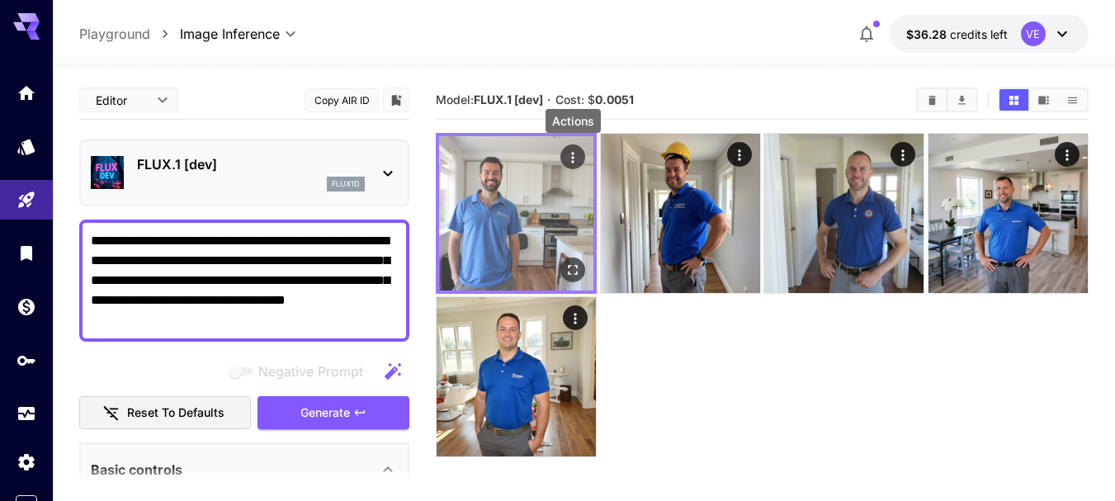
click at [569, 153] on icon "Actions" at bounding box center [572, 157] width 17 height 17
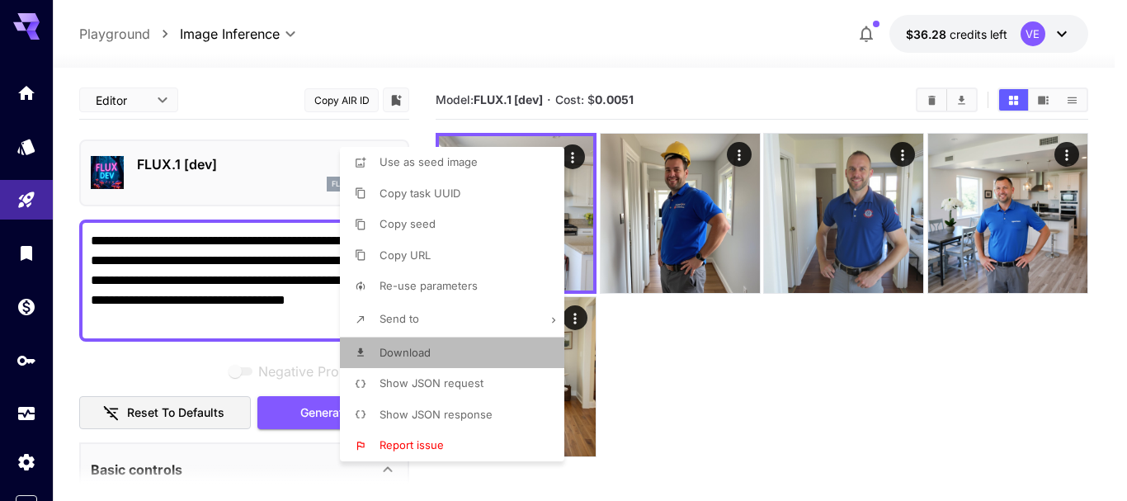
click at [422, 348] on span "Download" at bounding box center [405, 352] width 51 height 13
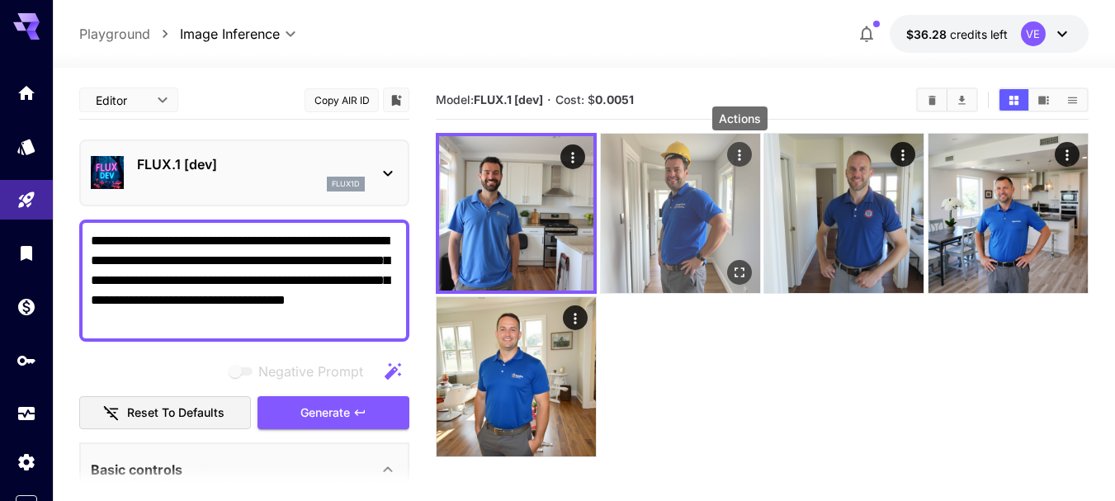
click at [744, 159] on icon "Actions" at bounding box center [739, 155] width 17 height 17
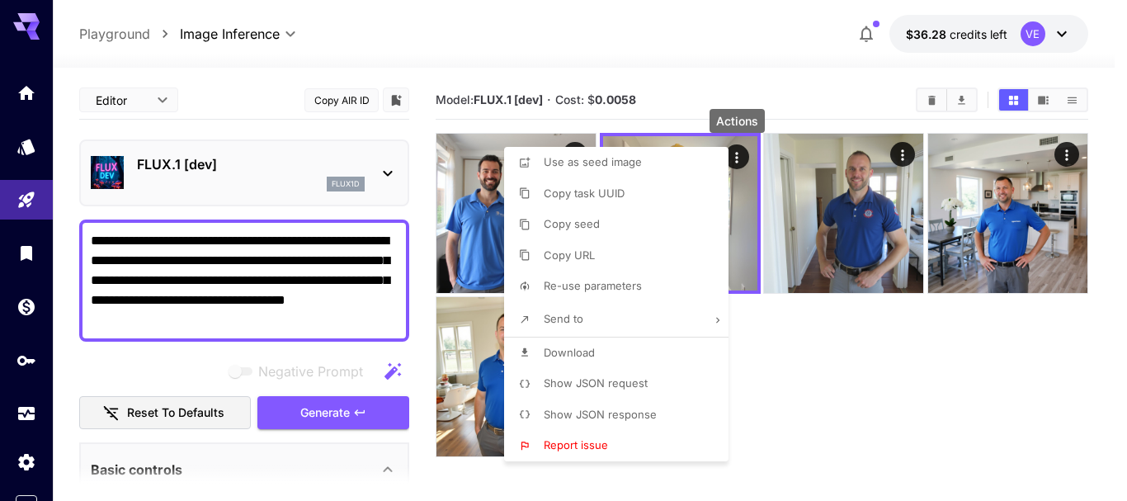
drag, startPoint x: 572, startPoint y: 351, endPoint x: 866, endPoint y: 152, distance: 355.2
click at [572, 351] on span "Download" at bounding box center [569, 352] width 51 height 13
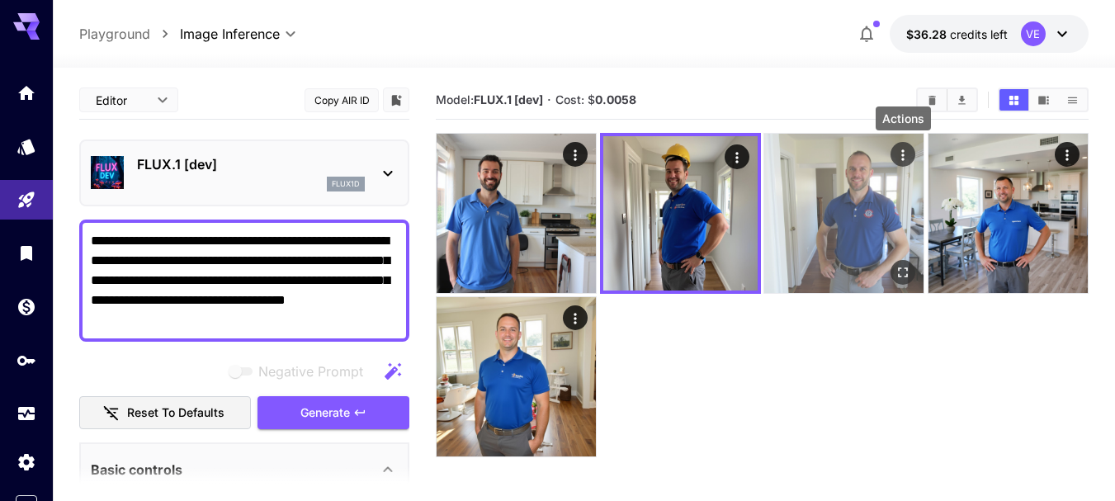
click at [898, 158] on icon "Actions" at bounding box center [902, 155] width 17 height 17
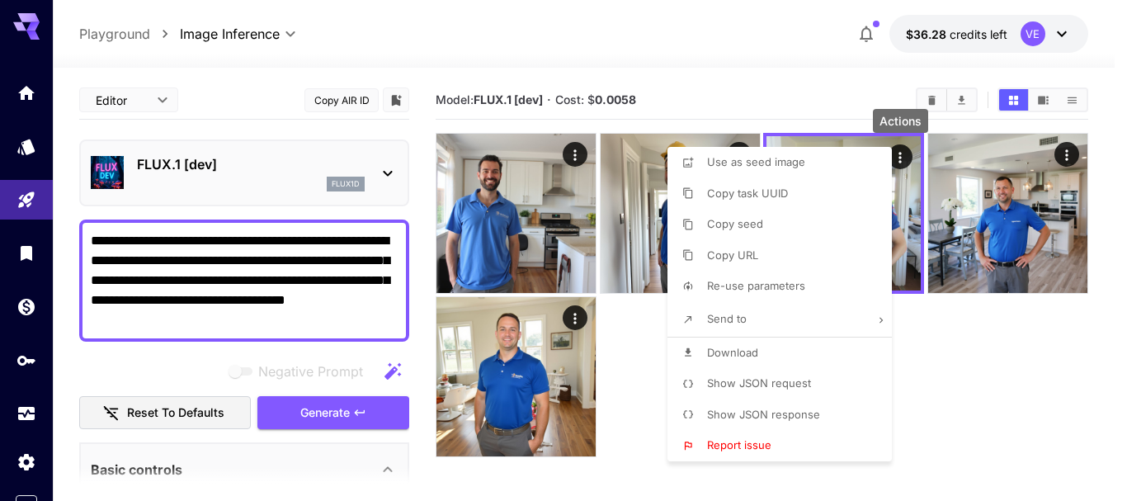
click at [707, 350] on span "Download" at bounding box center [732, 352] width 51 height 13
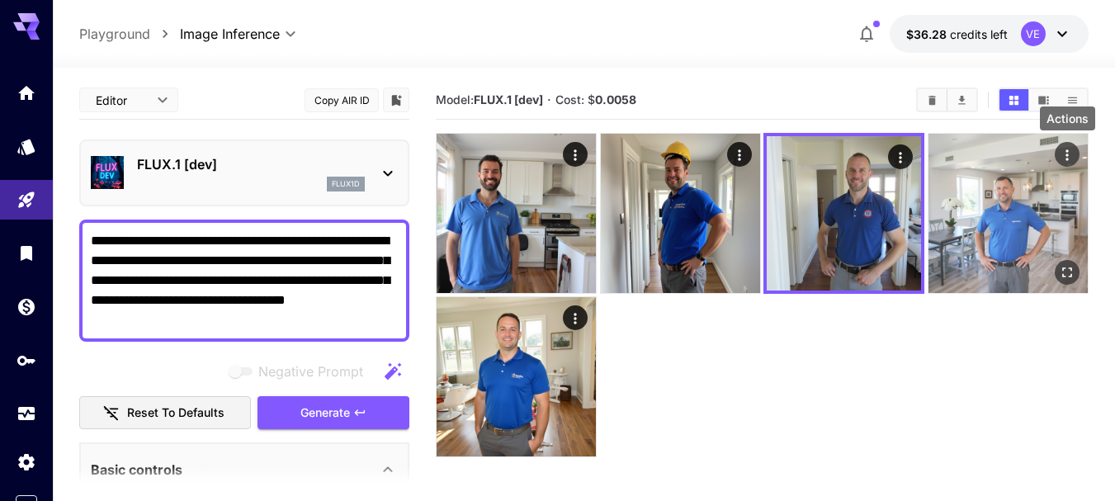
click at [1063, 155] on icon "Actions" at bounding box center [1067, 155] width 17 height 17
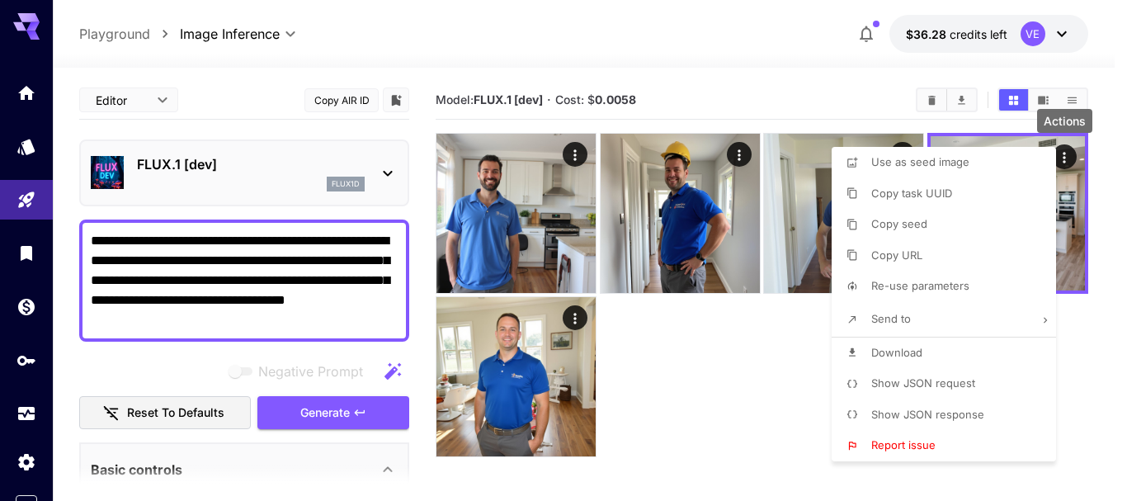
click at [904, 352] on span "Download" at bounding box center [896, 352] width 51 height 13
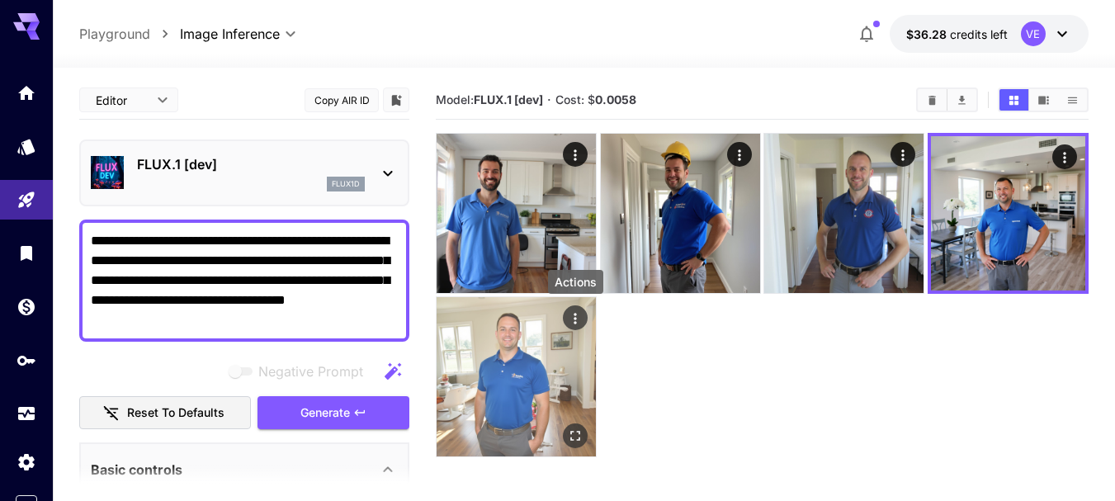
click at [578, 321] on icon "Actions" at bounding box center [575, 318] width 17 height 17
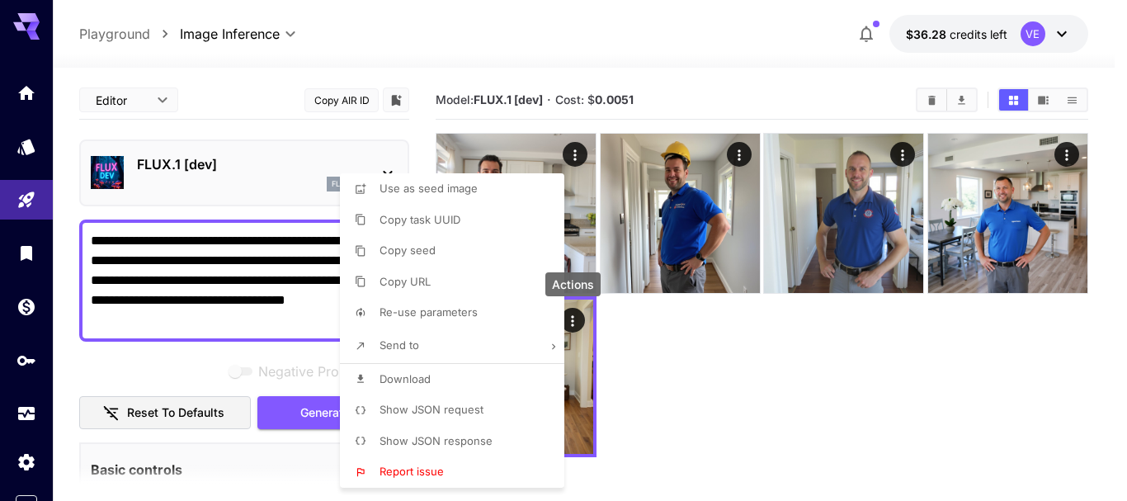
click at [427, 383] on span "Download" at bounding box center [405, 378] width 51 height 13
click at [300, 285] on div at bounding box center [563, 250] width 1127 height 501
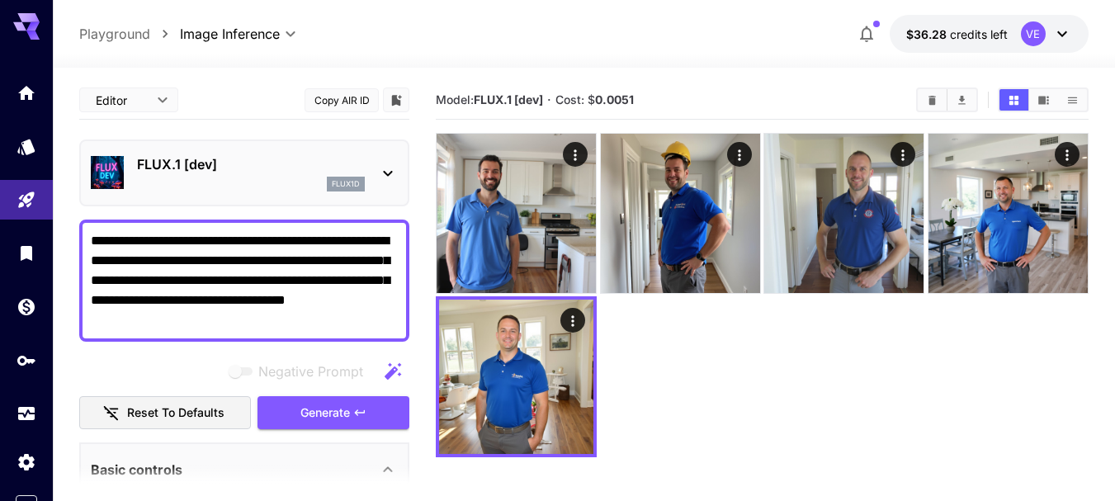
click at [286, 276] on textarea "**********" at bounding box center [244, 280] width 307 height 99
paste textarea "**********"
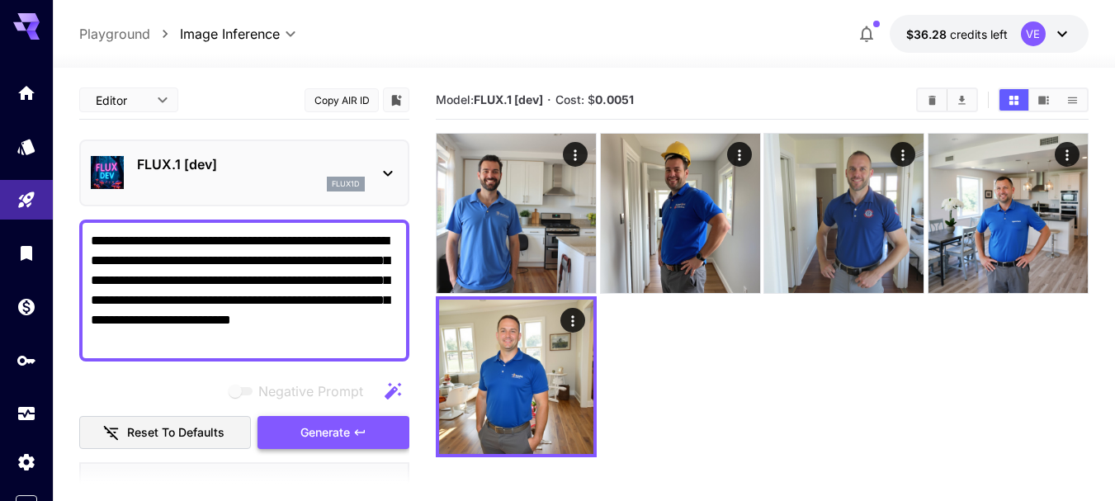
type textarea "**********"
click at [335, 438] on span "Generate" at bounding box center [325, 432] width 50 height 21
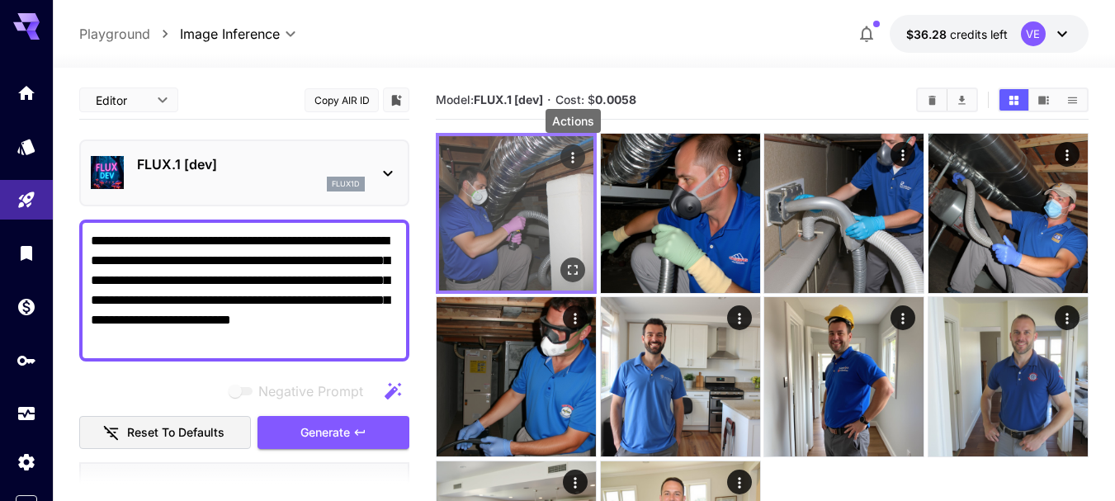
click at [575, 156] on icon "Actions" at bounding box center [572, 157] width 17 height 17
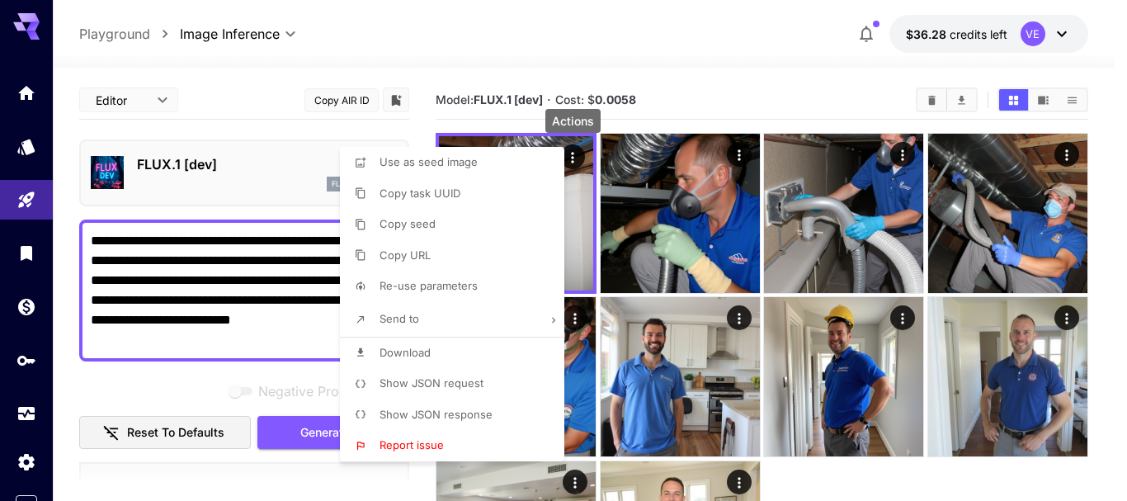
click at [413, 357] on span "Download" at bounding box center [405, 352] width 51 height 13
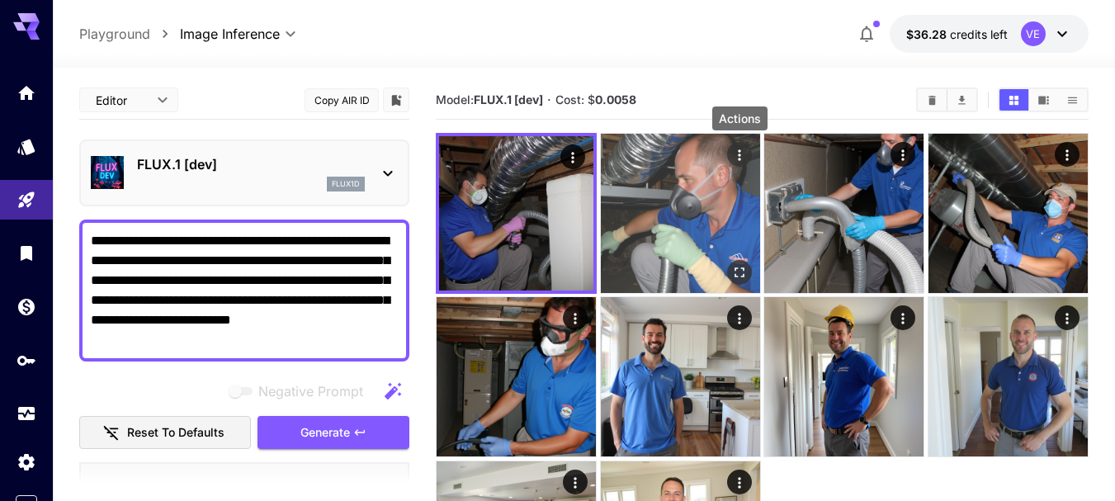
click at [743, 153] on icon "Actions" at bounding box center [739, 155] width 17 height 17
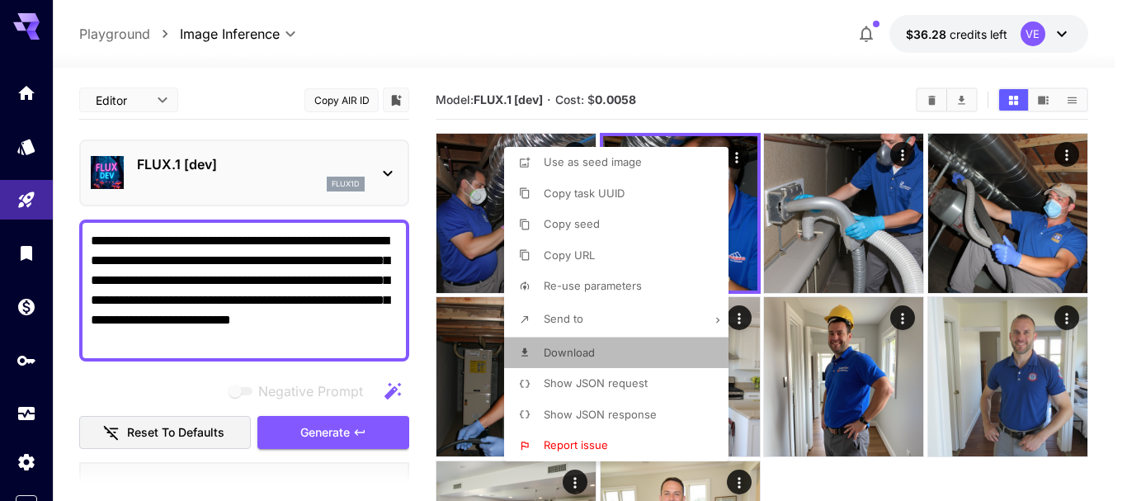
click at [588, 351] on span "Download" at bounding box center [569, 352] width 51 height 13
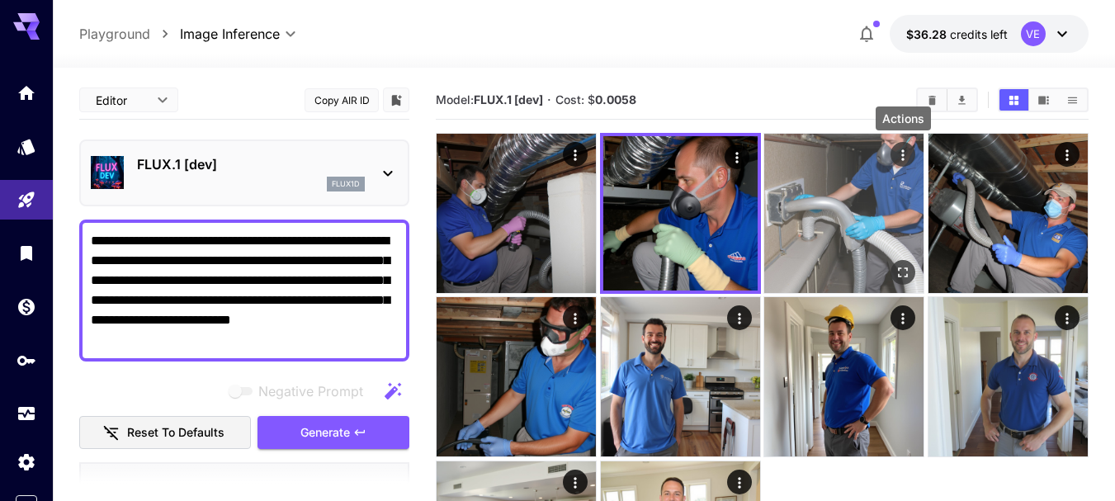
click at [899, 157] on icon "Actions" at bounding box center [902, 155] width 17 height 17
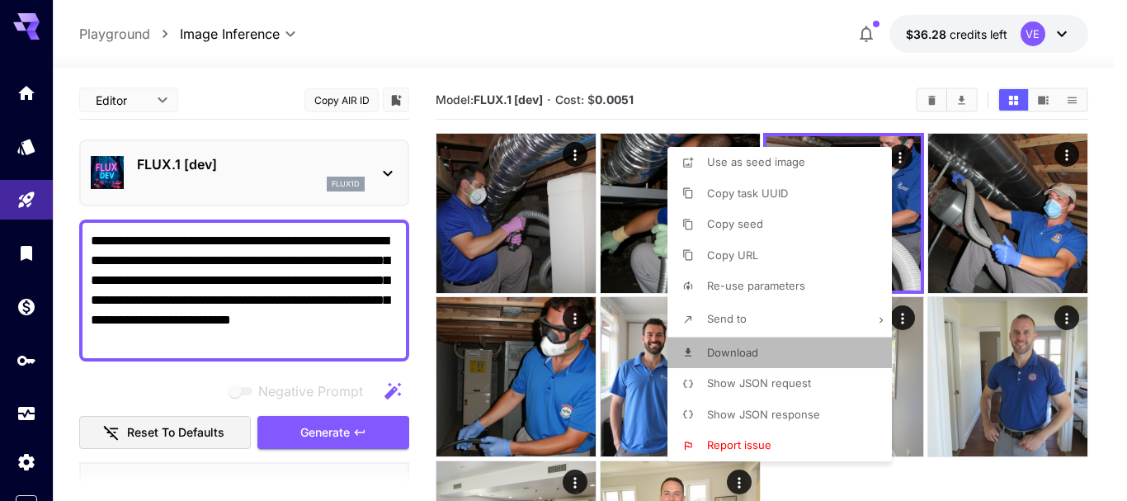
click at [724, 348] on span "Download" at bounding box center [732, 352] width 51 height 13
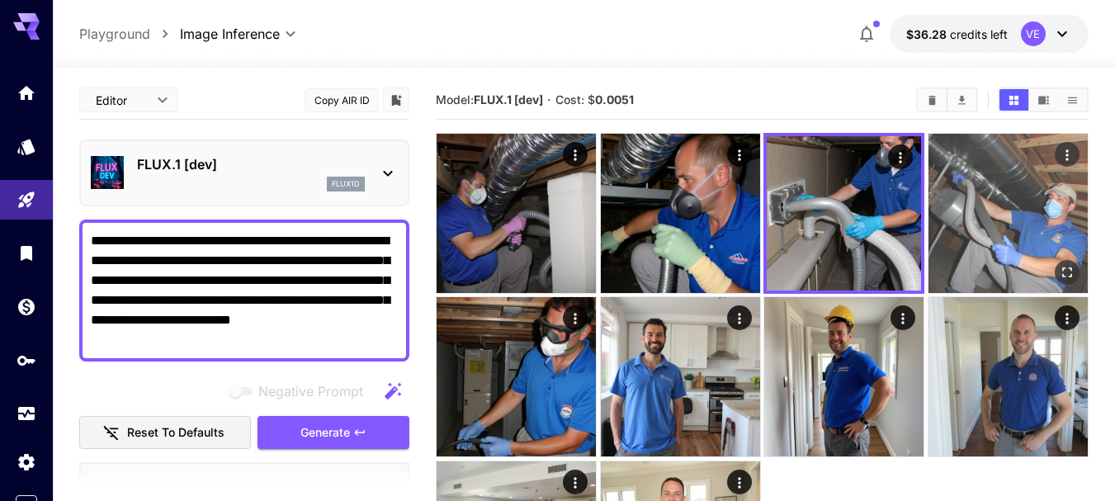
click at [1063, 155] on icon "Actions" at bounding box center [1067, 155] width 17 height 17
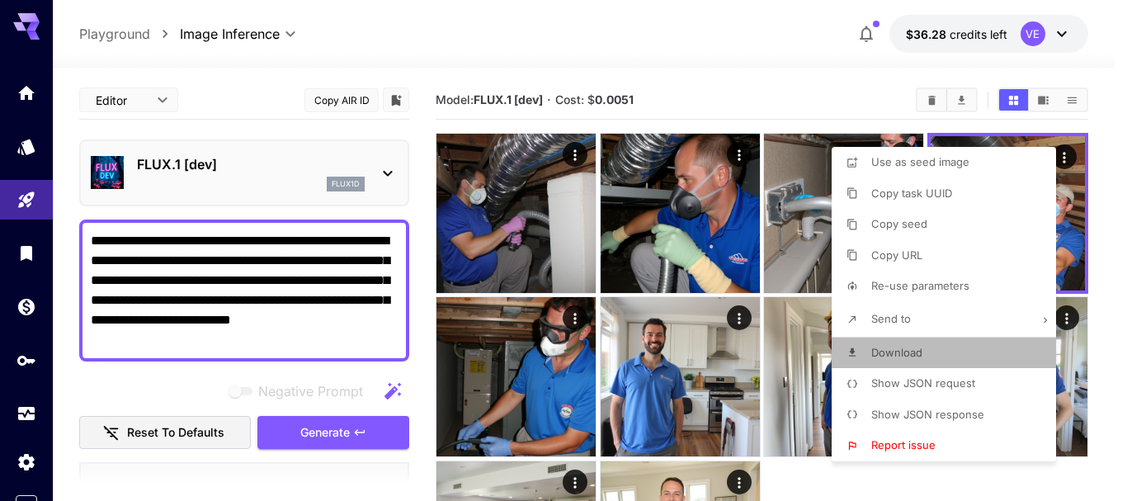
click at [874, 351] on span "Download" at bounding box center [896, 352] width 51 height 13
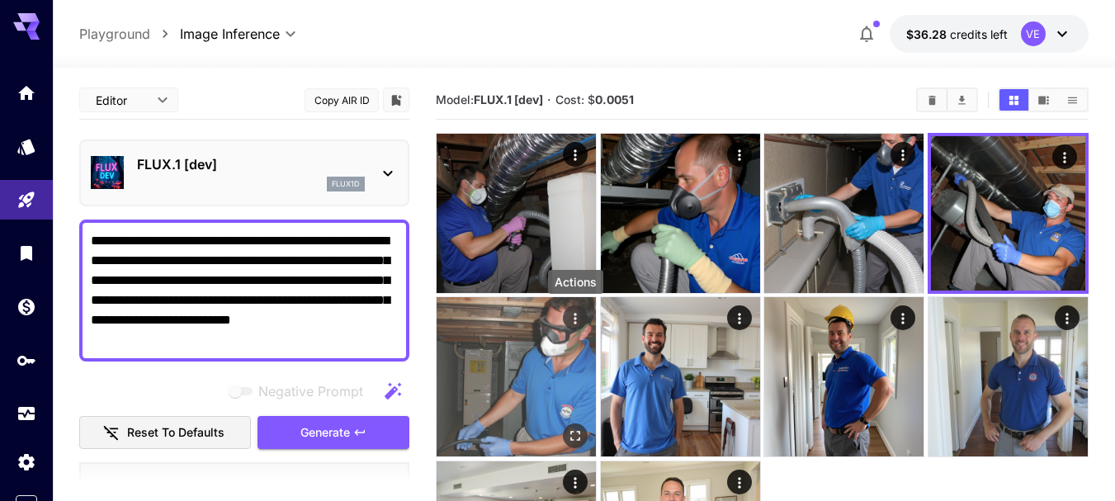
click at [571, 318] on icon "Actions" at bounding box center [575, 318] width 17 height 17
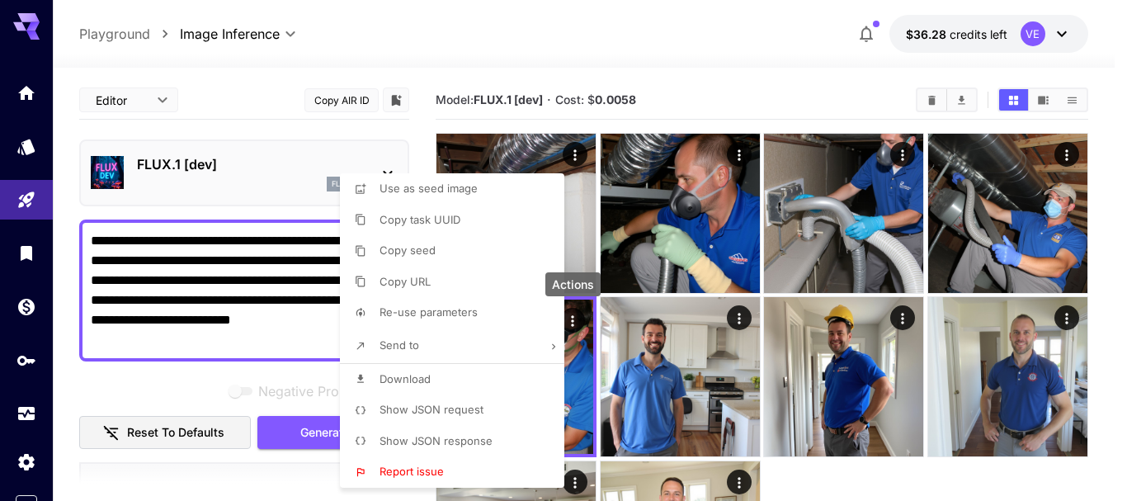
click at [455, 373] on li "Download" at bounding box center [457, 379] width 234 height 31
click at [253, 275] on div at bounding box center [563, 250] width 1127 height 501
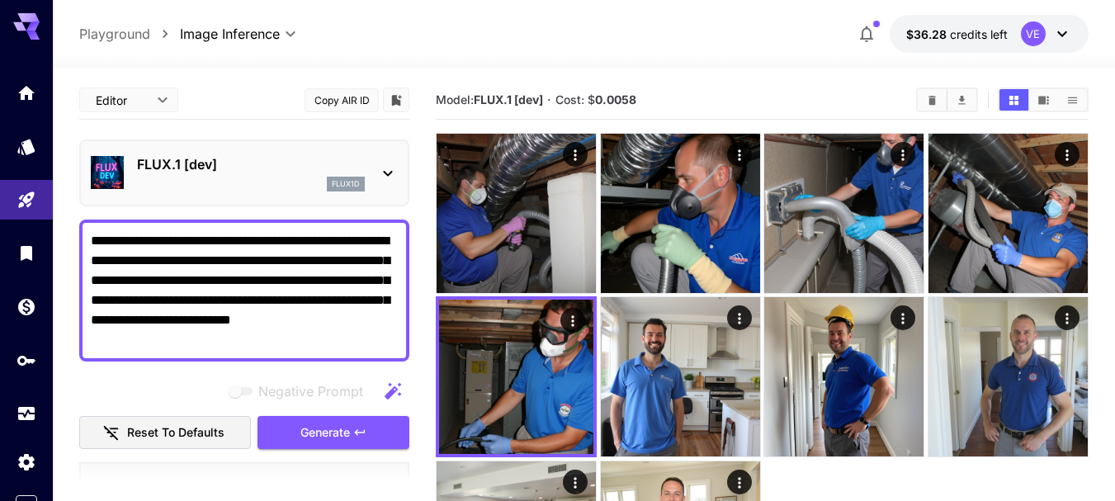
click at [277, 273] on textarea "**********" at bounding box center [244, 290] width 307 height 119
paste textarea
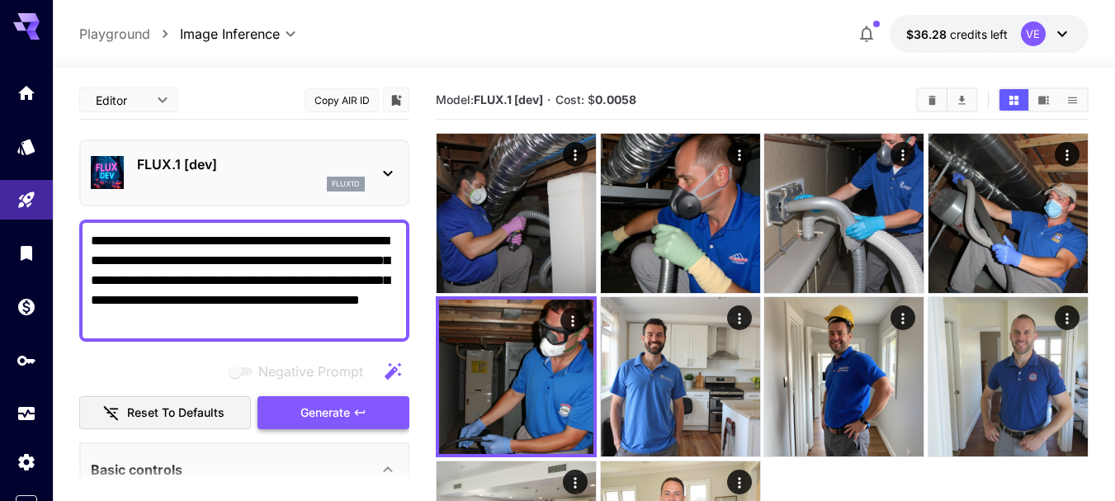
type textarea "**********"
click at [349, 410] on span "Generate" at bounding box center [325, 413] width 50 height 21
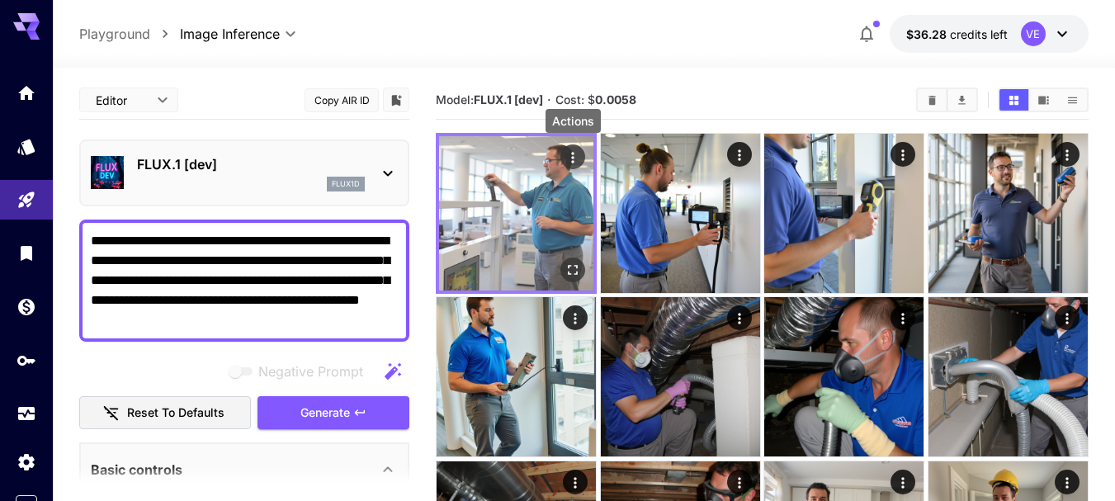
click at [571, 163] on icon "Actions" at bounding box center [572, 157] width 17 height 17
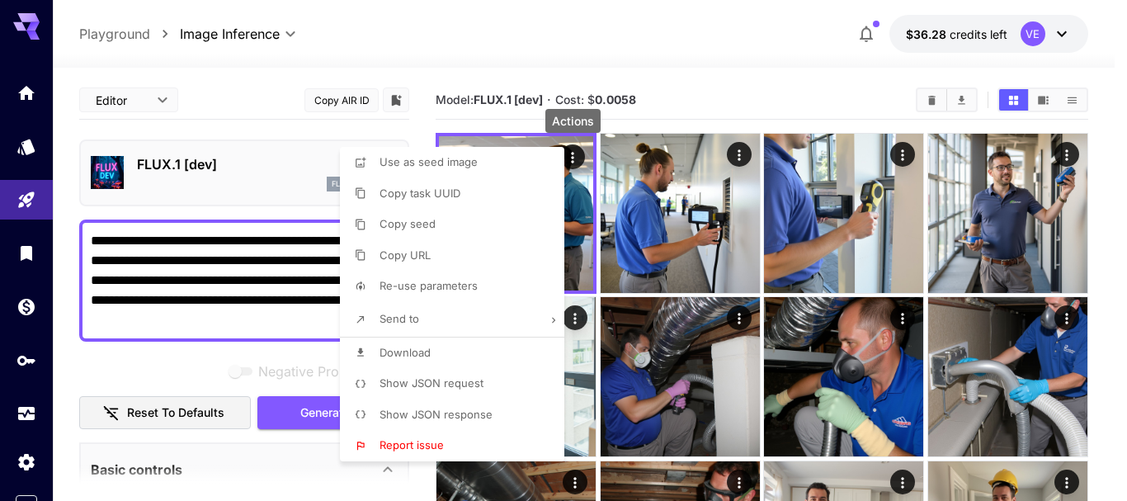
click at [441, 347] on li "Download" at bounding box center [457, 352] width 234 height 31
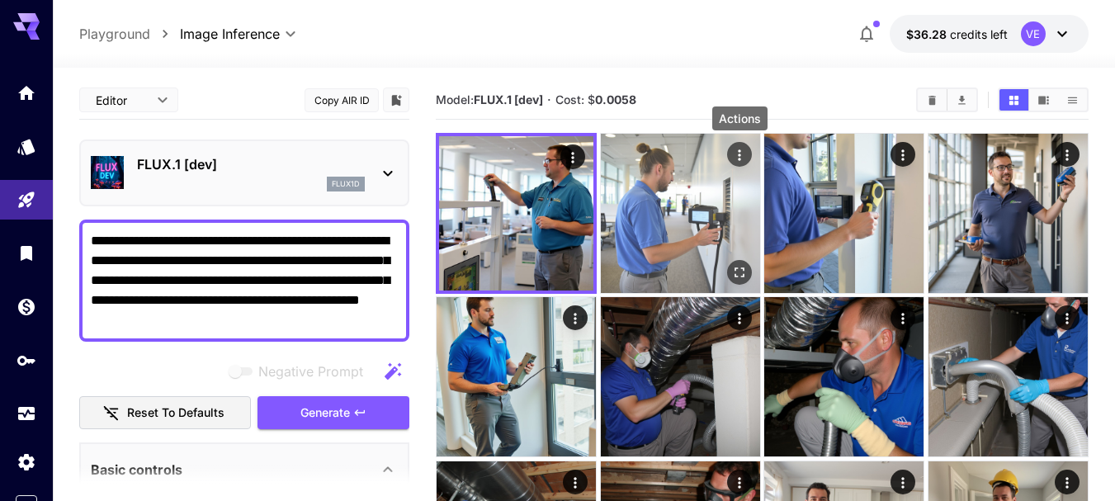
click at [736, 155] on icon "Actions" at bounding box center [739, 155] width 17 height 17
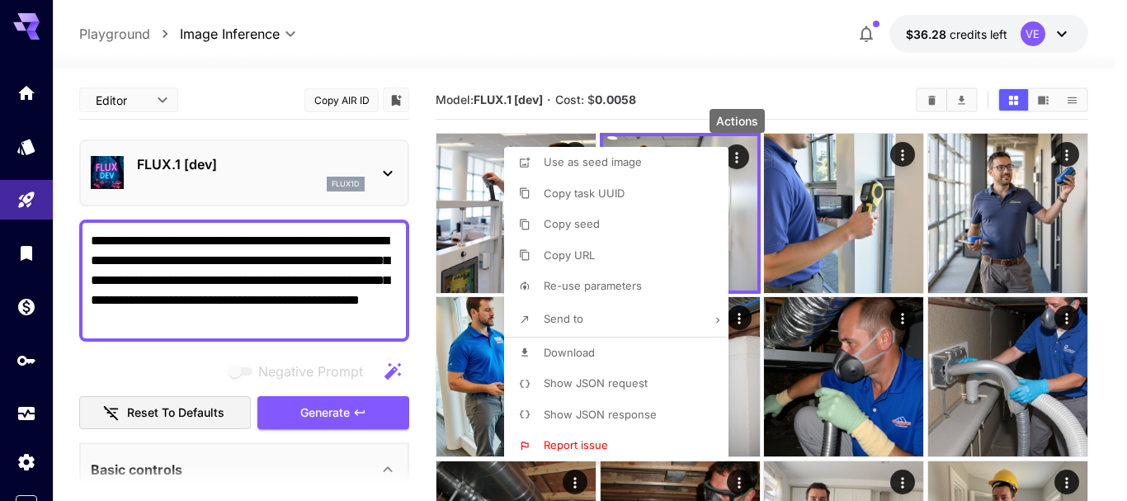
drag, startPoint x: 603, startPoint y: 361, endPoint x: 823, endPoint y: 235, distance: 253.5
click at [603, 361] on li "Download" at bounding box center [621, 352] width 234 height 31
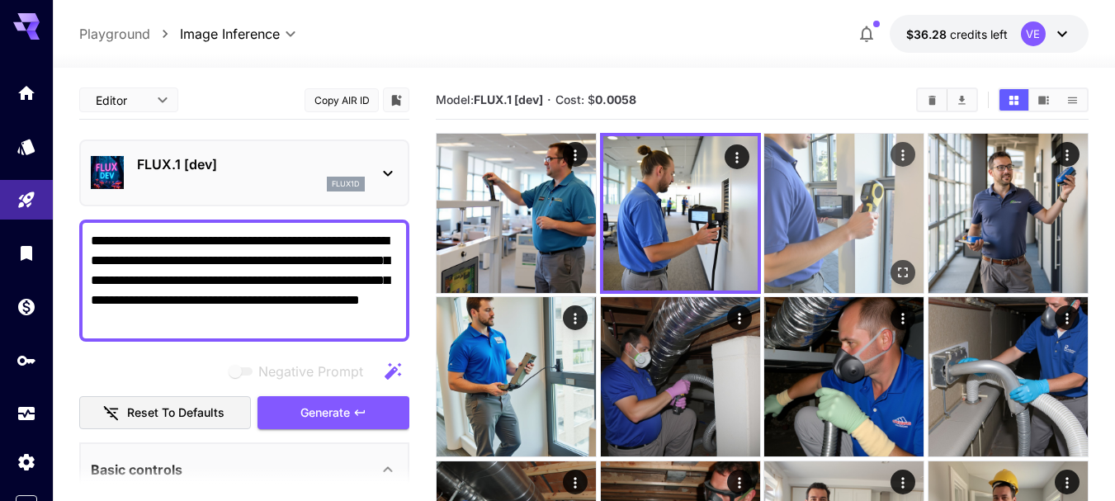
click at [908, 154] on icon "Actions" at bounding box center [902, 155] width 17 height 17
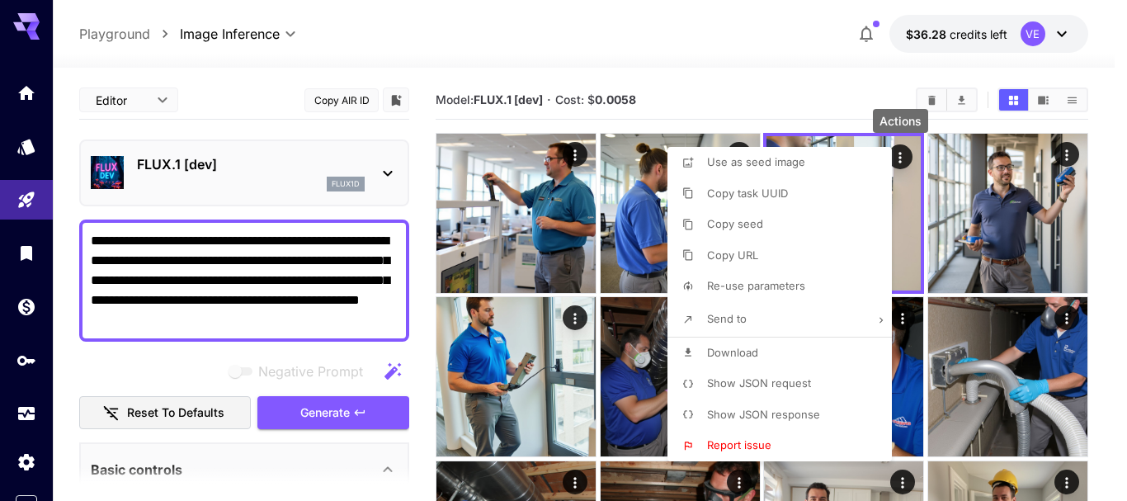
click at [776, 354] on li "Download" at bounding box center [784, 352] width 234 height 31
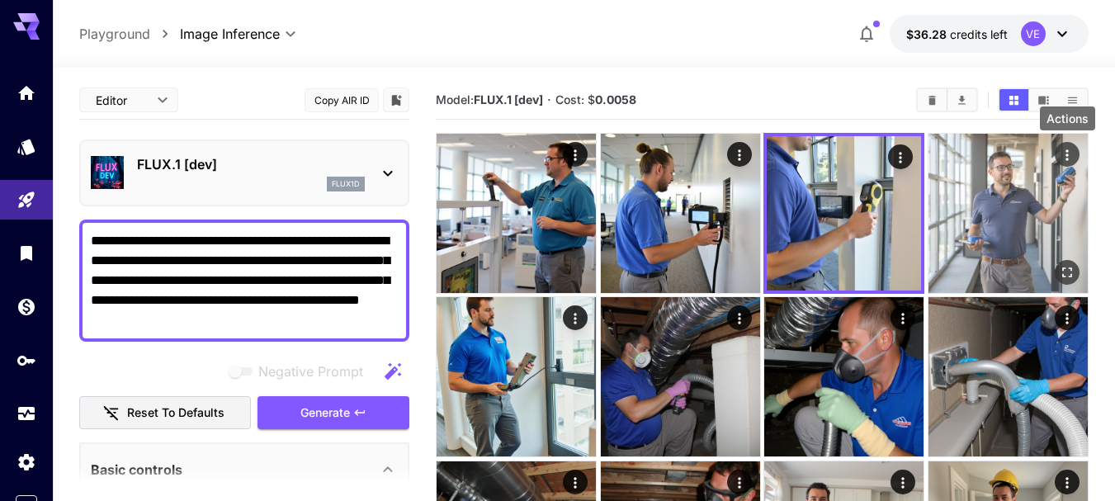
click at [1064, 157] on icon "Actions" at bounding box center [1067, 155] width 17 height 17
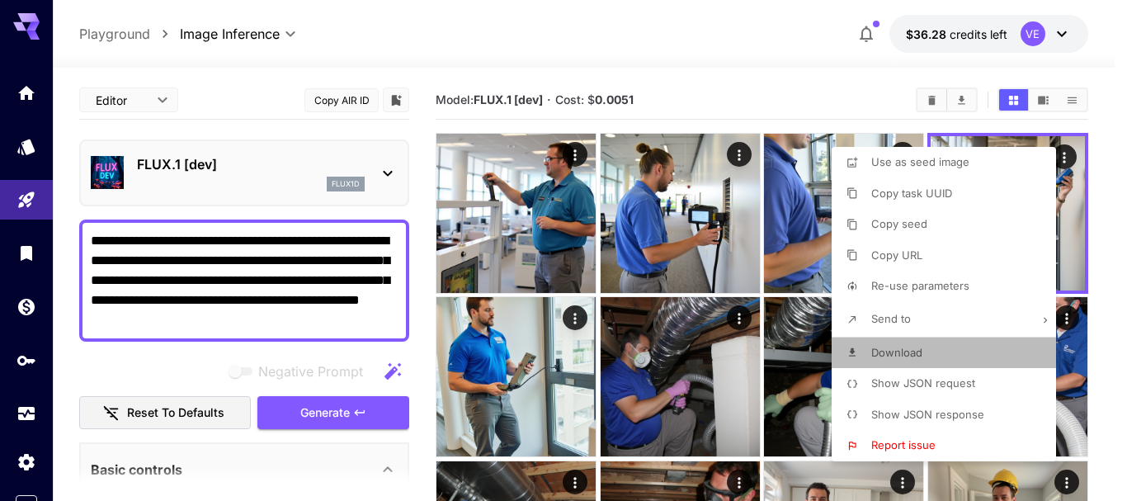
click at [909, 353] on span "Download" at bounding box center [896, 352] width 51 height 13
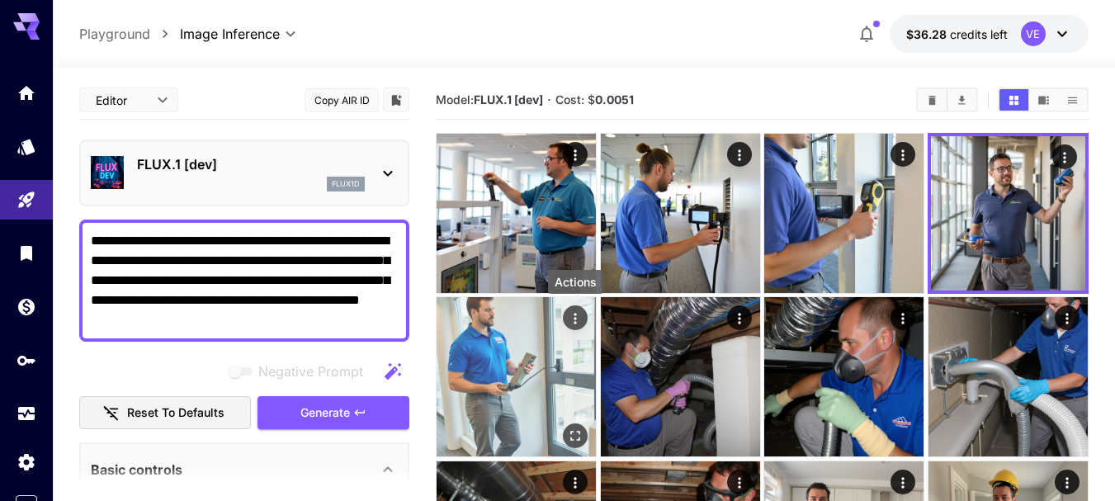
click at [575, 316] on icon "Actions" at bounding box center [575, 318] width 17 height 17
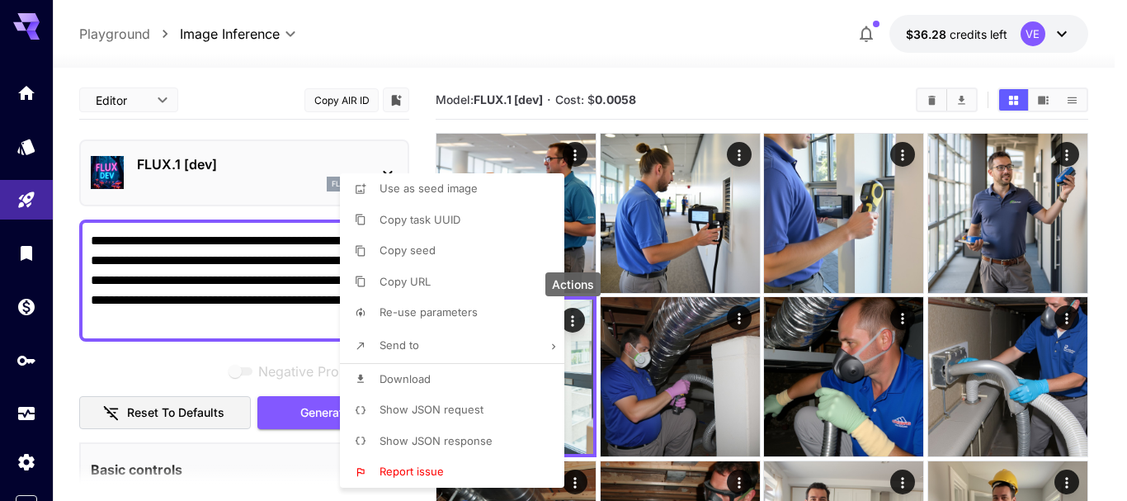
click at [448, 376] on li "Download" at bounding box center [457, 379] width 234 height 31
click at [180, 364] on div at bounding box center [563, 250] width 1127 height 501
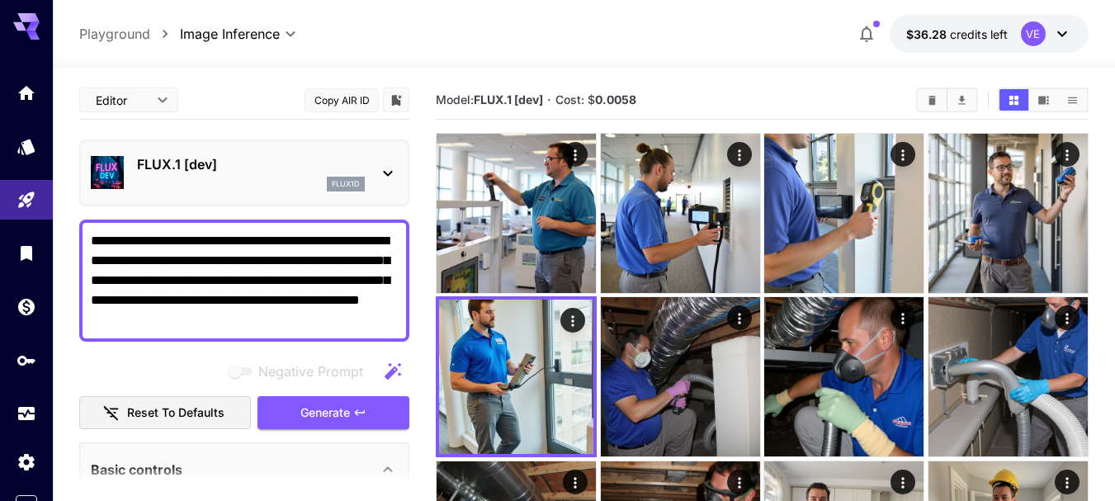
click at [268, 281] on textarea "**********" at bounding box center [244, 280] width 307 height 99
paste textarea "**********"
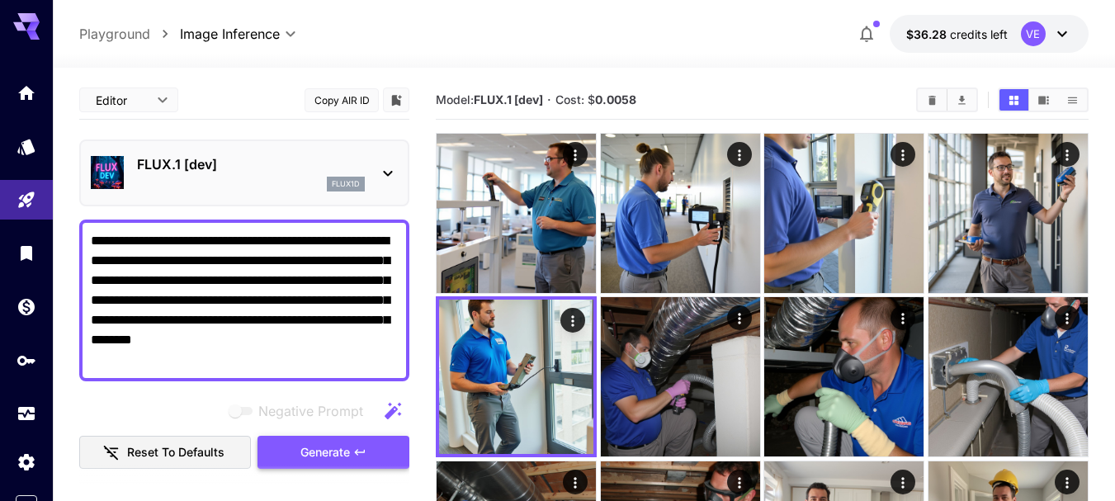
type textarea "**********"
click at [337, 454] on span "Generate" at bounding box center [325, 452] width 50 height 21
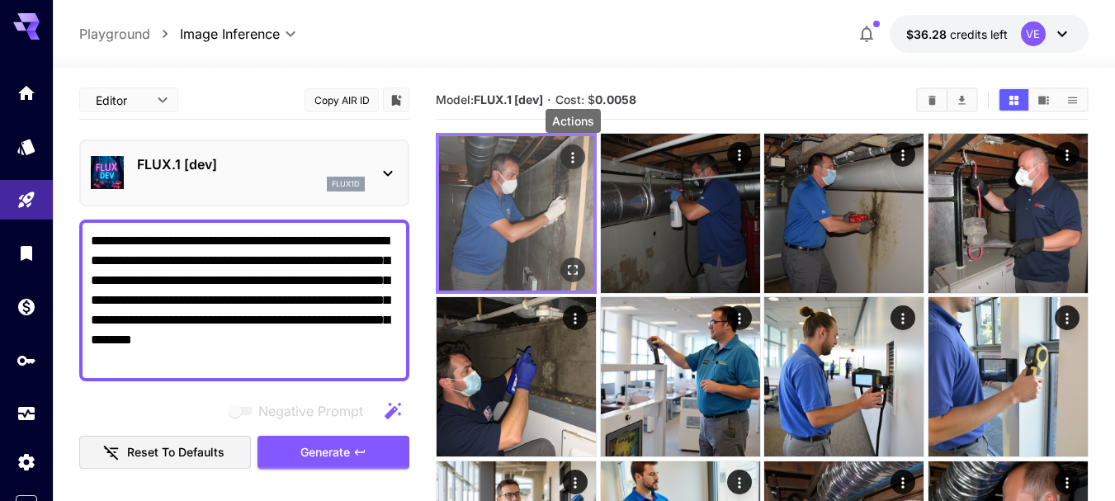
click at [570, 157] on icon "Actions" at bounding box center [572, 157] width 17 height 17
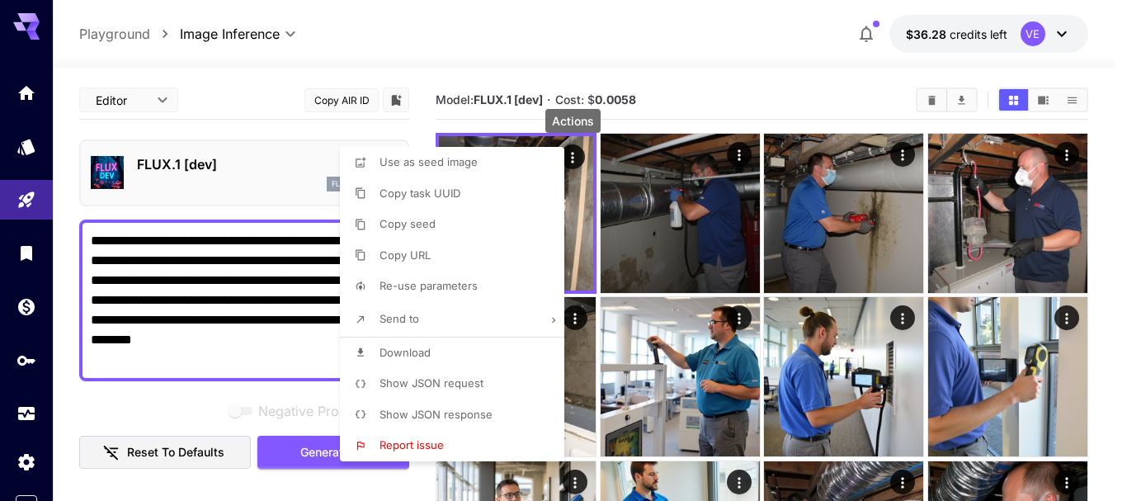
click at [422, 351] on span "Download" at bounding box center [405, 352] width 51 height 13
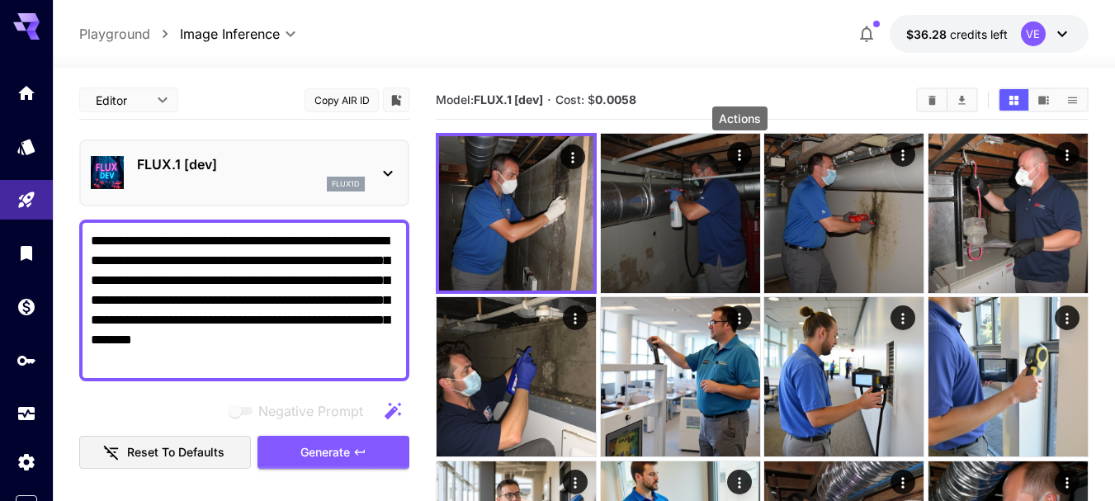
click at [738, 154] on icon "Actions" at bounding box center [739, 154] width 2 height 11
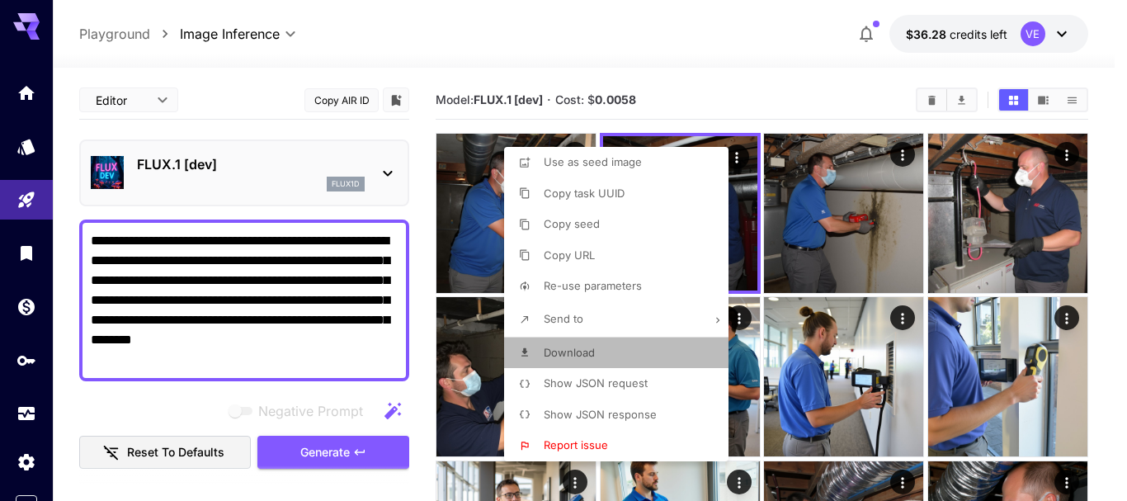
click at [616, 347] on li "Download" at bounding box center [621, 352] width 234 height 31
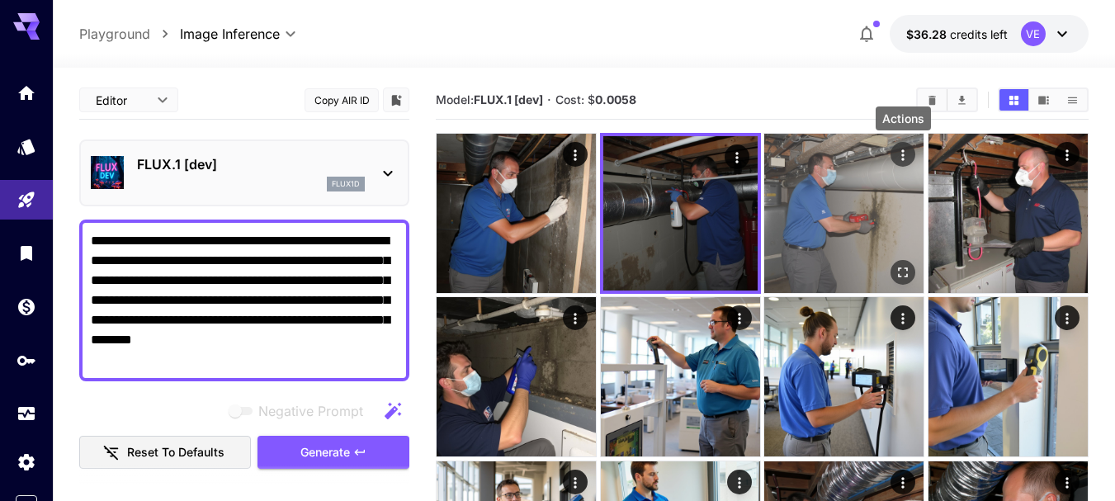
click at [906, 153] on icon "Actions" at bounding box center [902, 155] width 17 height 17
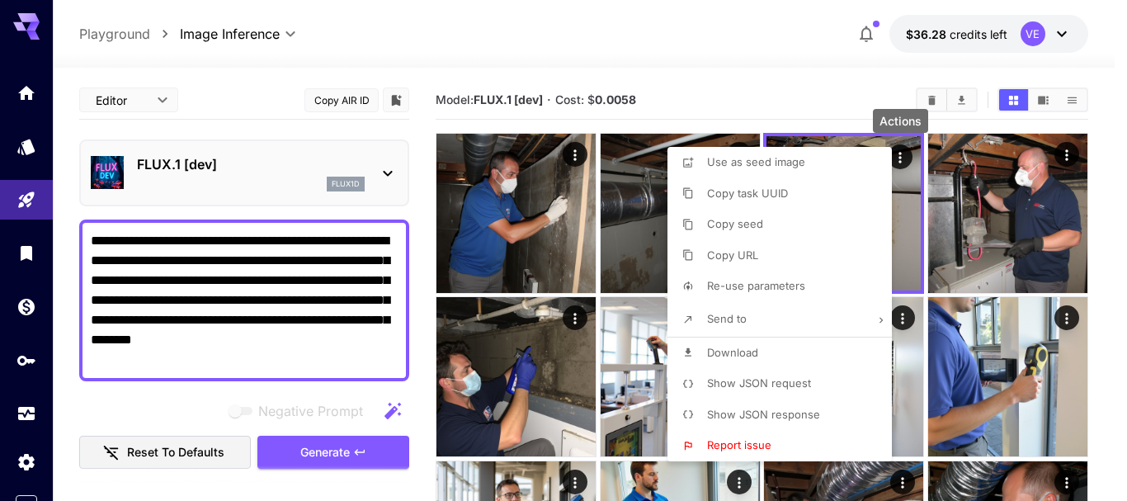
click at [741, 357] on span "Download" at bounding box center [732, 352] width 51 height 13
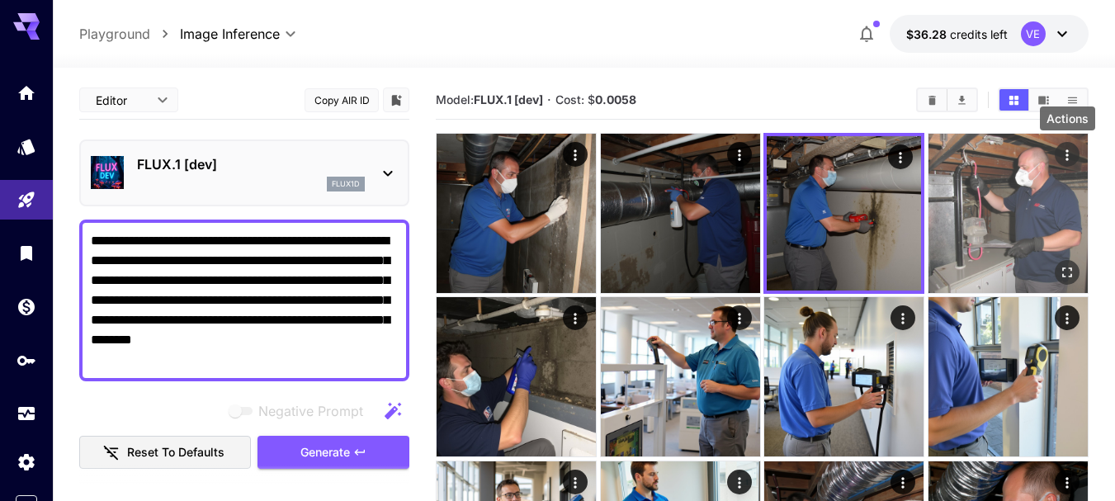
click at [1069, 158] on icon "Actions" at bounding box center [1067, 155] width 17 height 17
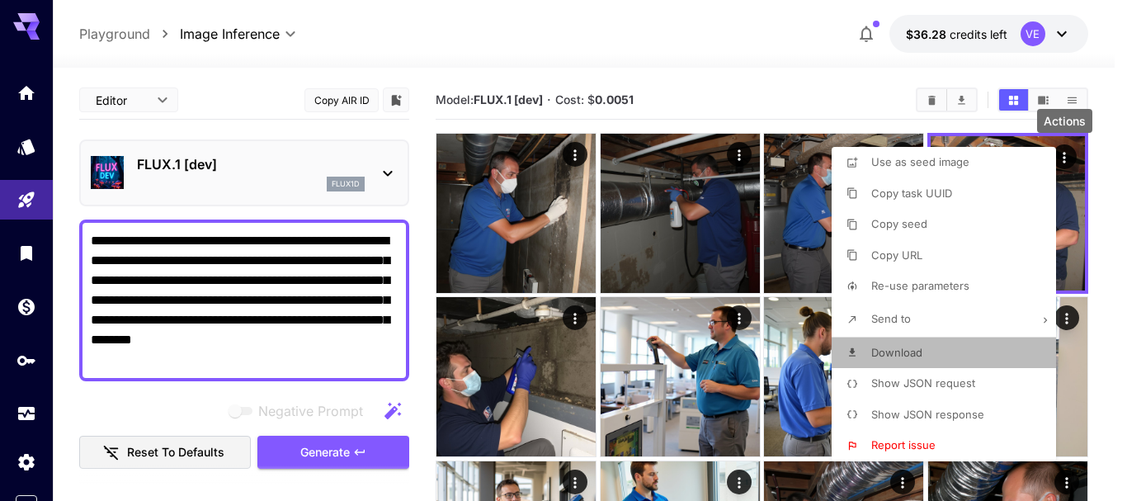
click at [940, 350] on li "Download" at bounding box center [949, 352] width 234 height 31
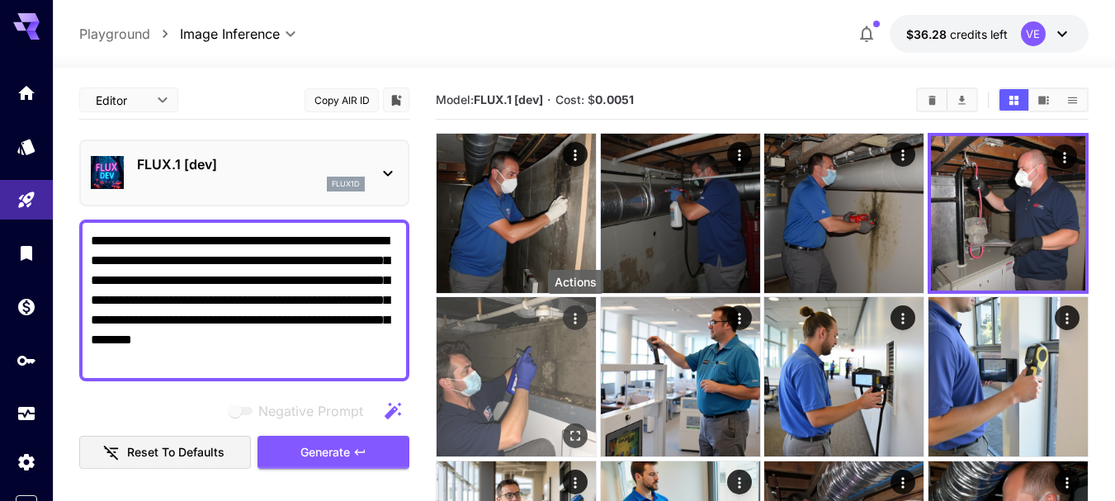
click at [573, 318] on icon "Actions" at bounding box center [575, 318] width 17 height 17
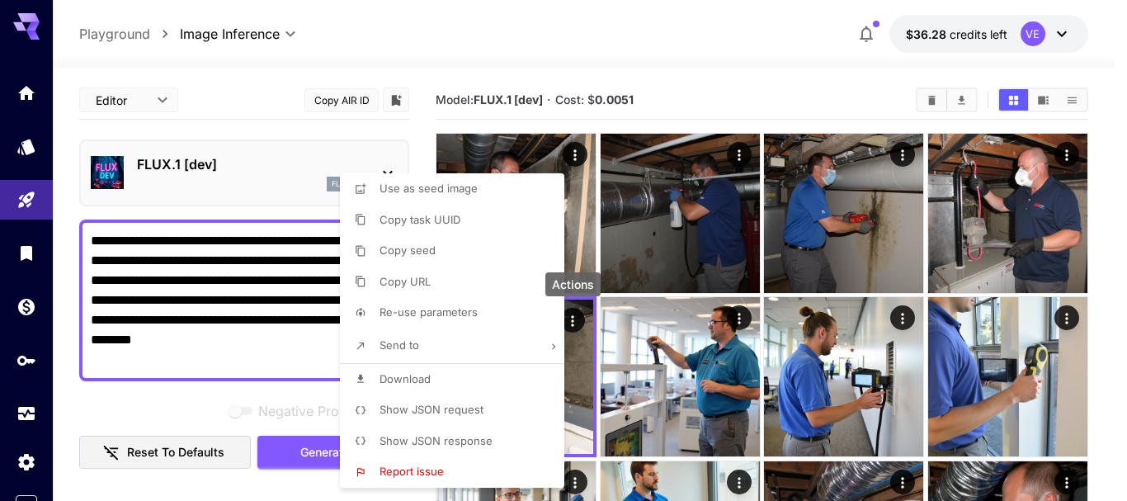
click at [459, 379] on li "Download" at bounding box center [457, 379] width 234 height 31
click at [260, 266] on div at bounding box center [563, 250] width 1127 height 501
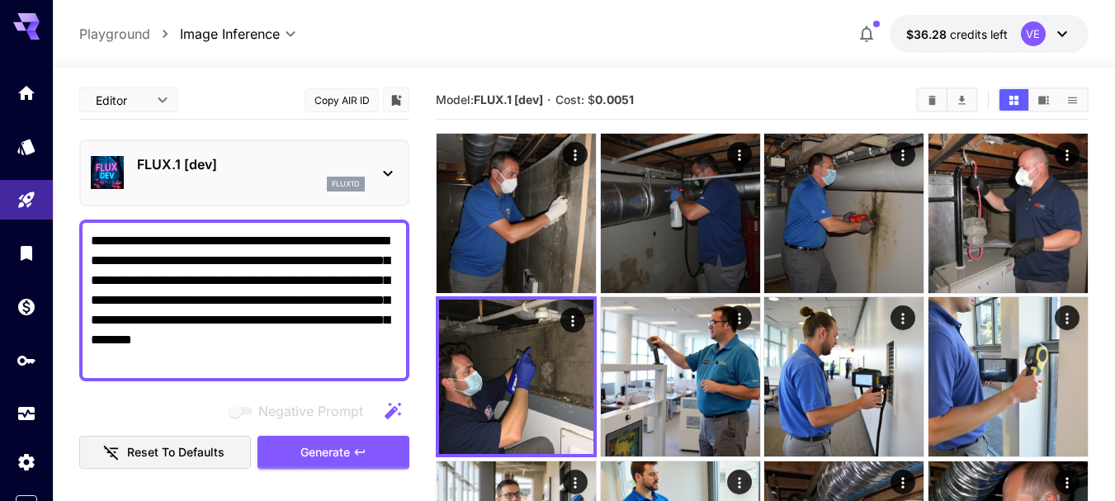
click at [276, 274] on textarea "**********" at bounding box center [244, 300] width 307 height 139
paste textarea
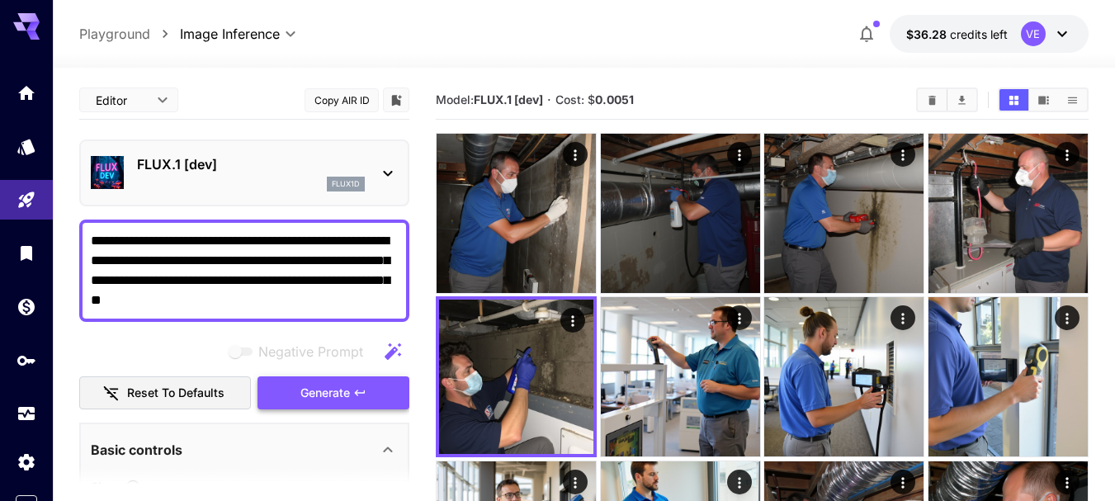
type textarea "**********"
click at [348, 385] on span "Generate" at bounding box center [325, 393] width 50 height 21
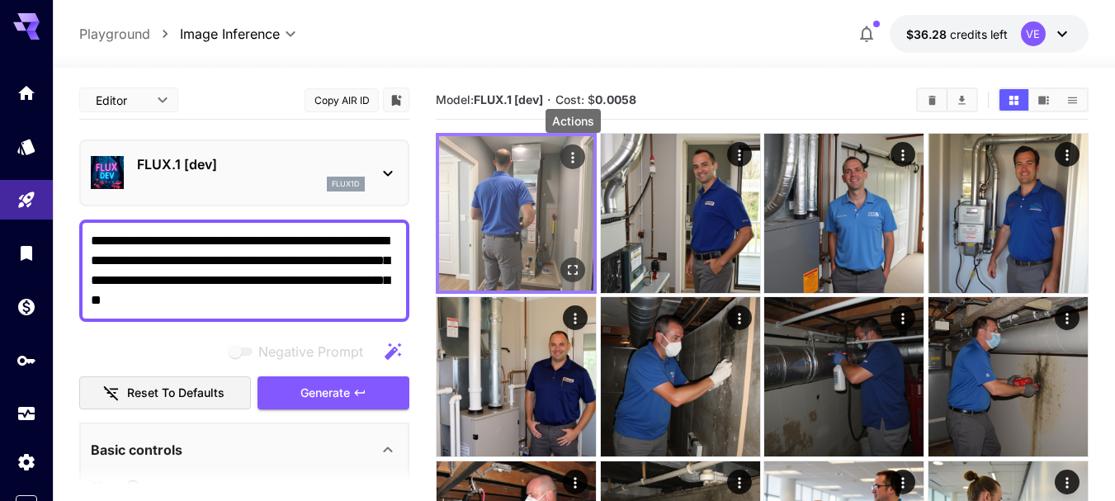
click at [569, 154] on icon "Actions" at bounding box center [572, 157] width 17 height 17
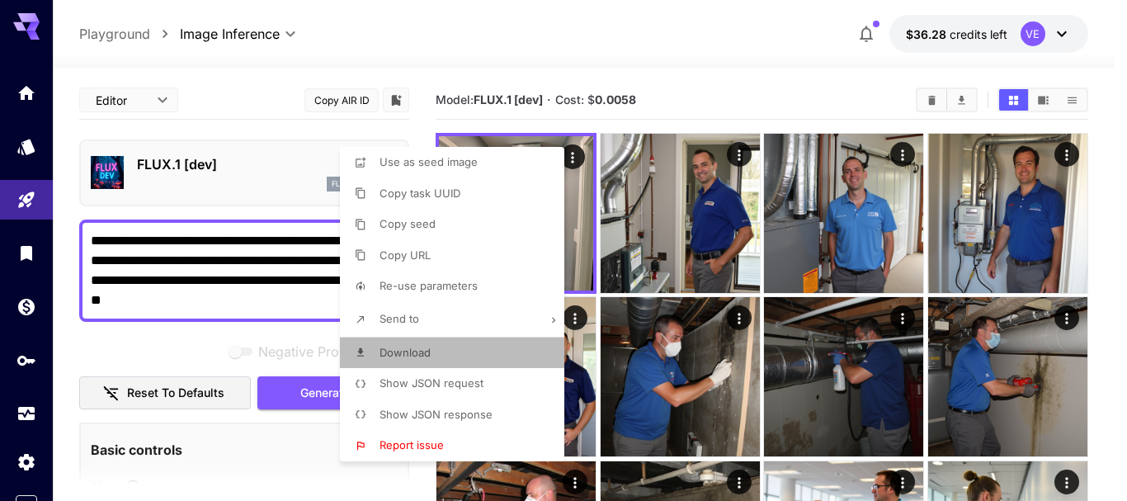
click at [427, 353] on span "Download" at bounding box center [405, 352] width 51 height 13
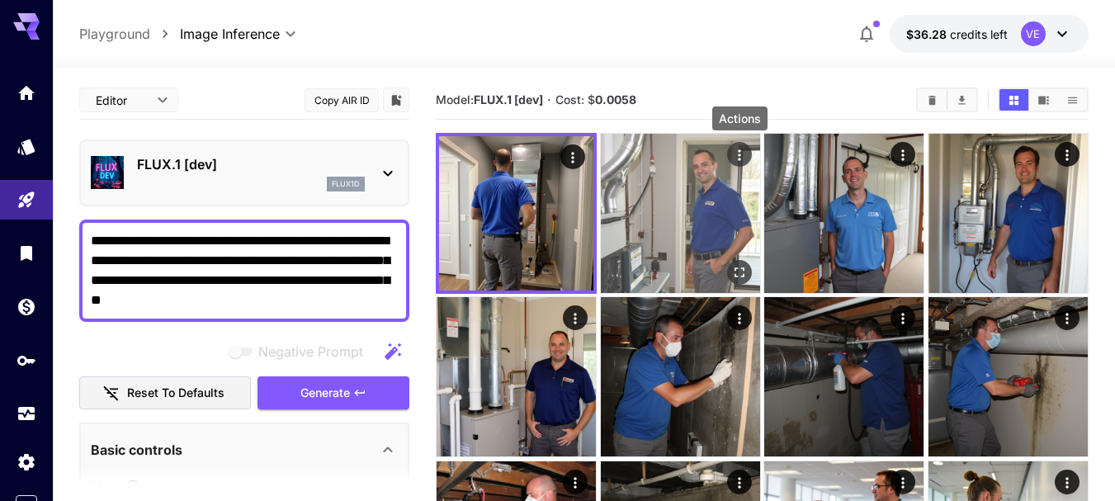
click at [738, 155] on icon "Actions" at bounding box center [739, 154] width 2 height 11
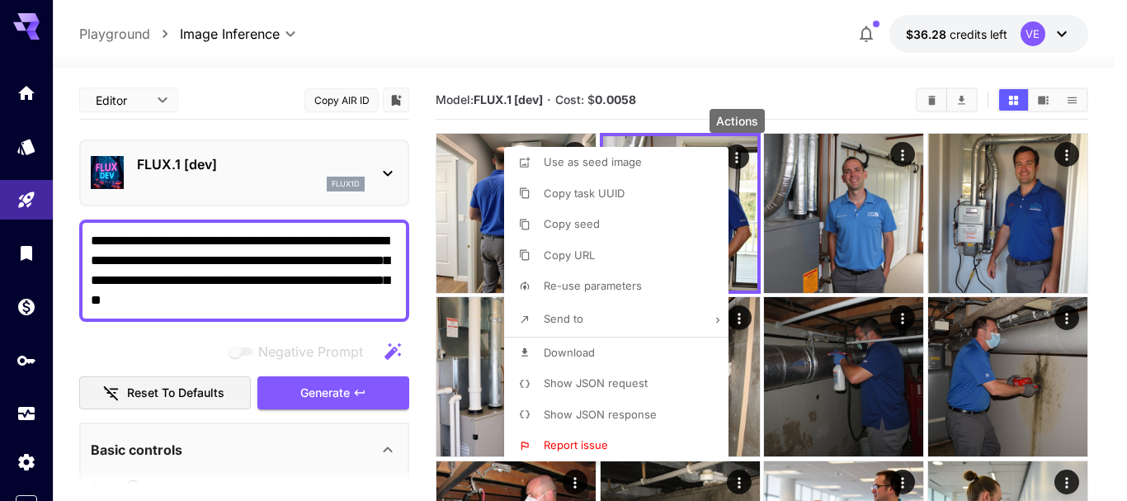
click at [573, 355] on span "Download" at bounding box center [569, 352] width 51 height 13
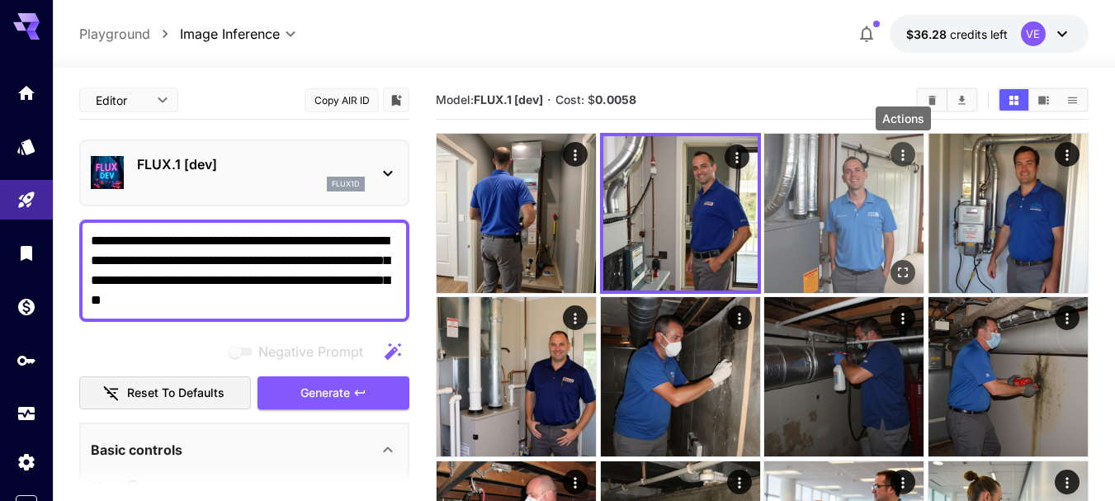
click at [901, 156] on icon "Actions" at bounding box center [902, 155] width 17 height 17
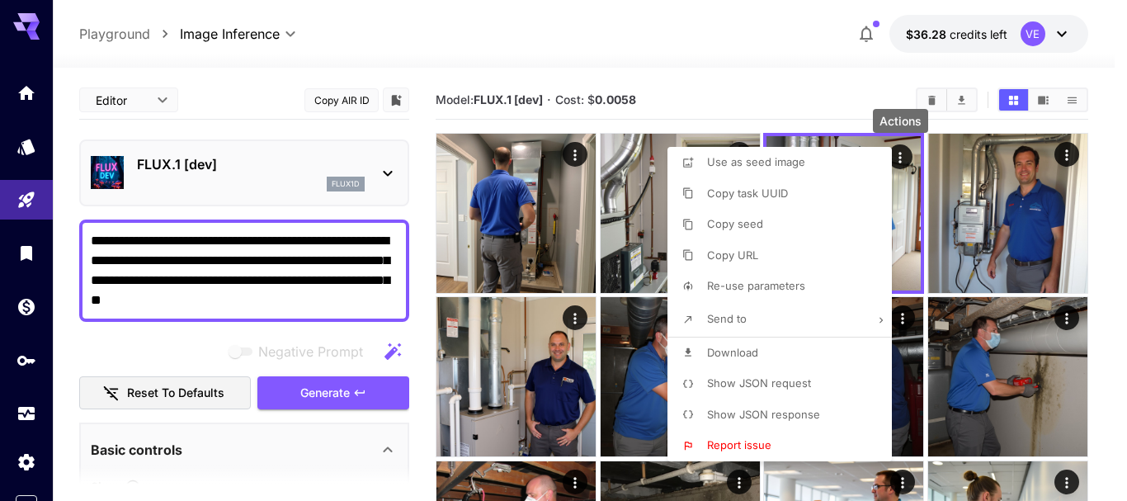
click at [745, 353] on span "Download" at bounding box center [732, 352] width 51 height 13
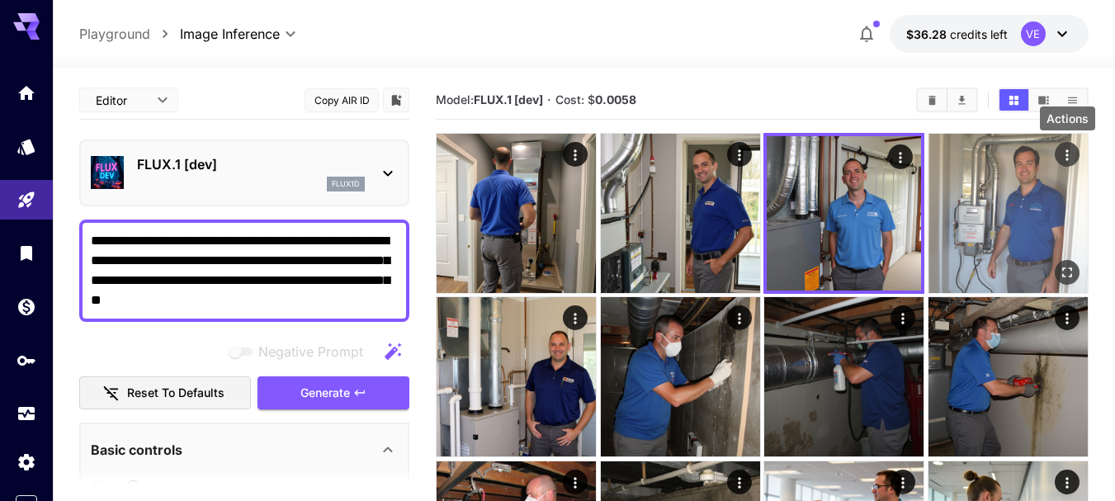
click at [1065, 154] on icon "Actions" at bounding box center [1067, 155] width 17 height 17
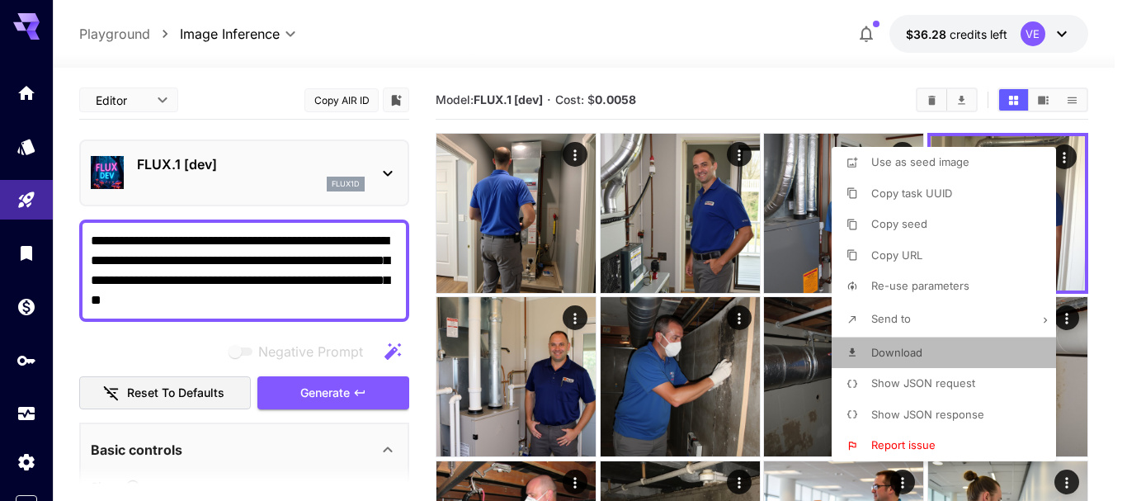
click at [918, 349] on span "Download" at bounding box center [896, 352] width 51 height 13
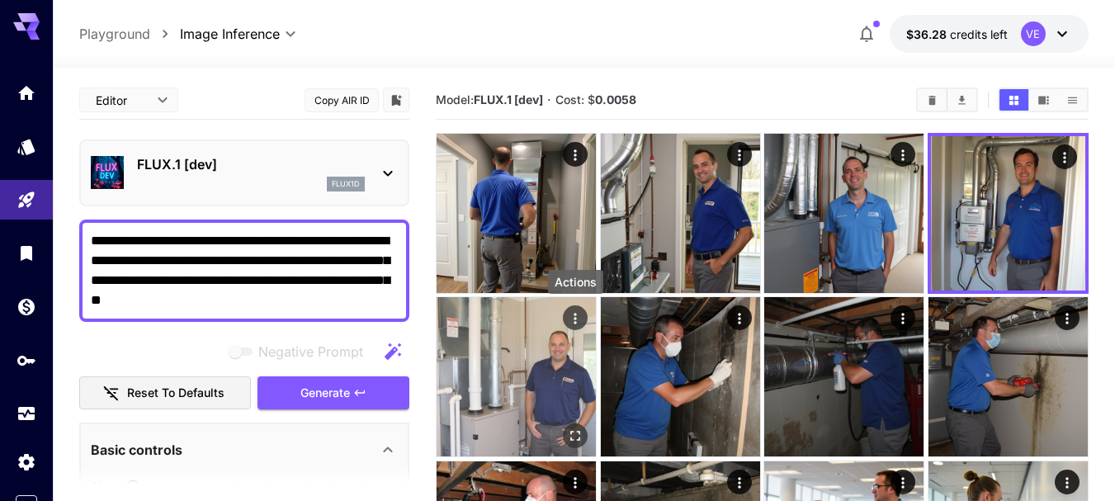
click at [579, 318] on icon "Actions" at bounding box center [575, 318] width 17 height 17
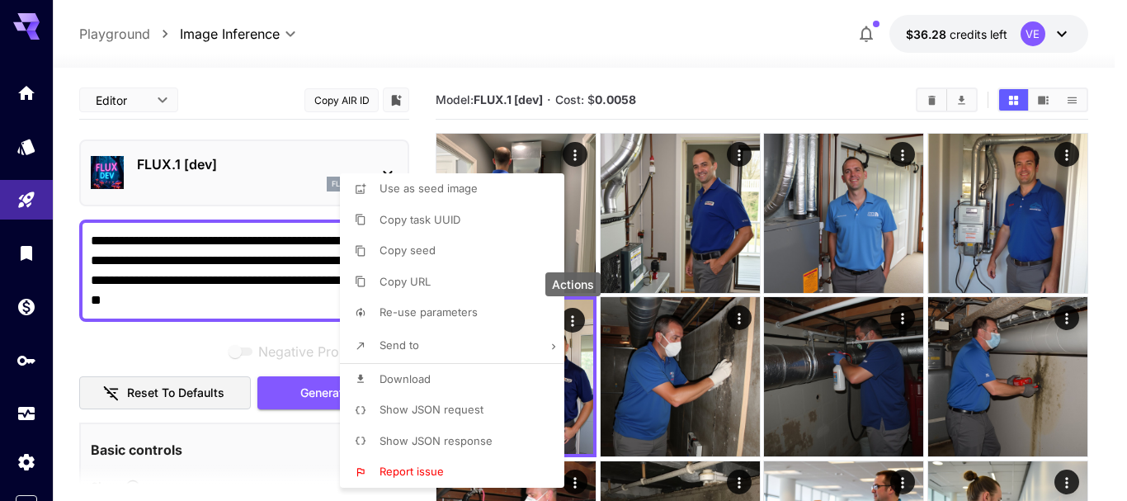
click at [421, 378] on span "Download" at bounding box center [405, 378] width 51 height 13
click at [231, 284] on div at bounding box center [563, 250] width 1127 height 501
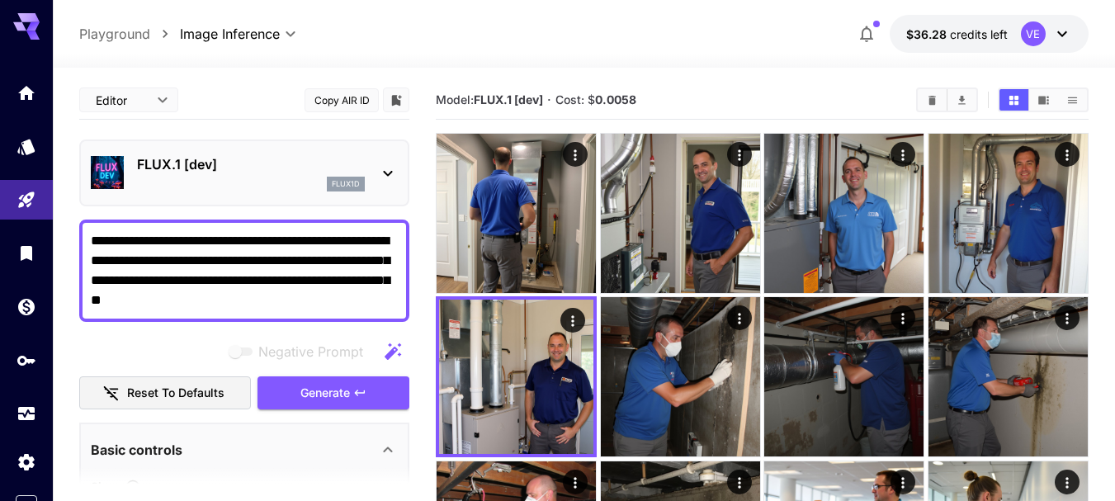
click at [270, 260] on textarea "**********" at bounding box center [244, 270] width 307 height 79
paste textarea "**********"
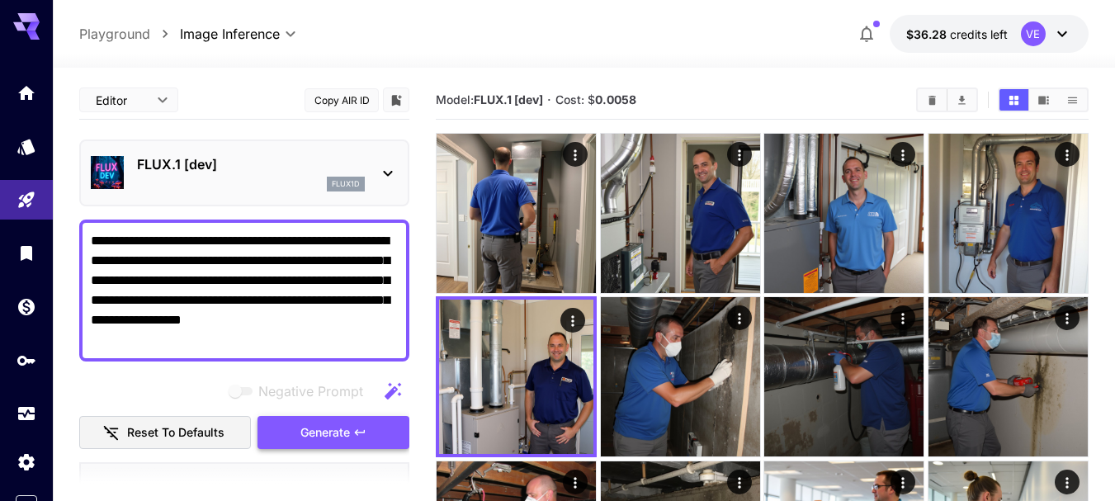
type textarea "**********"
click at [320, 425] on span "Generate" at bounding box center [325, 432] width 50 height 21
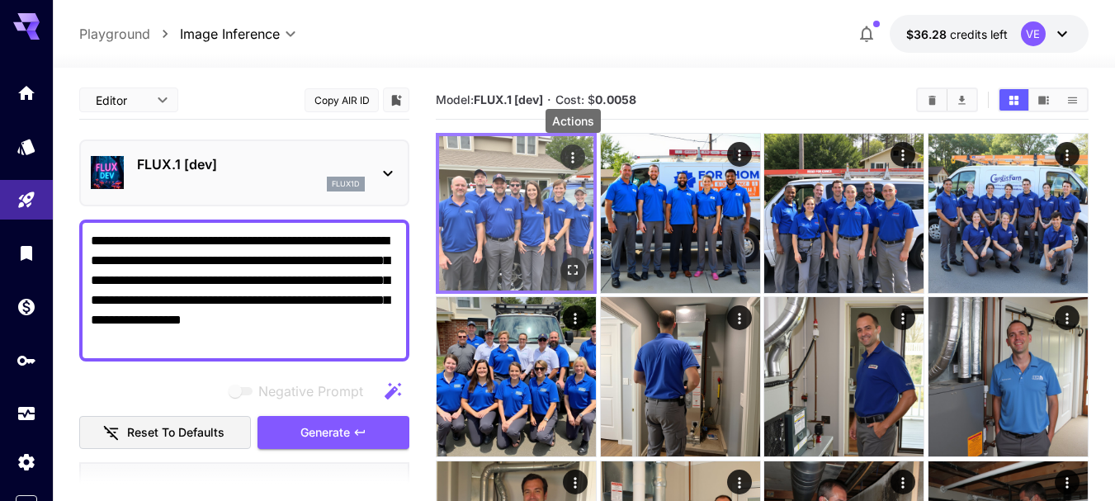
click at [574, 161] on icon "Actions" at bounding box center [572, 157] width 17 height 17
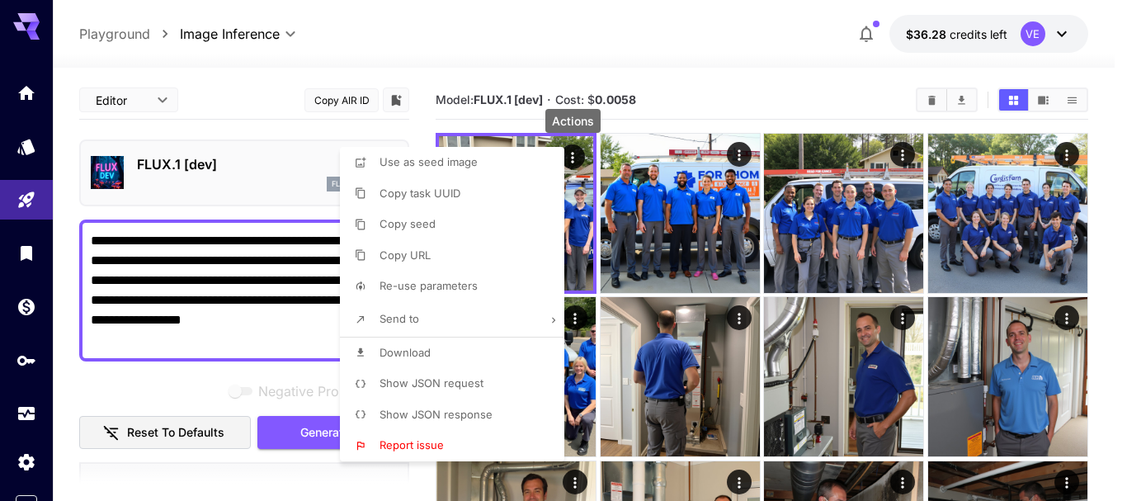
click at [426, 351] on span "Download" at bounding box center [405, 352] width 51 height 13
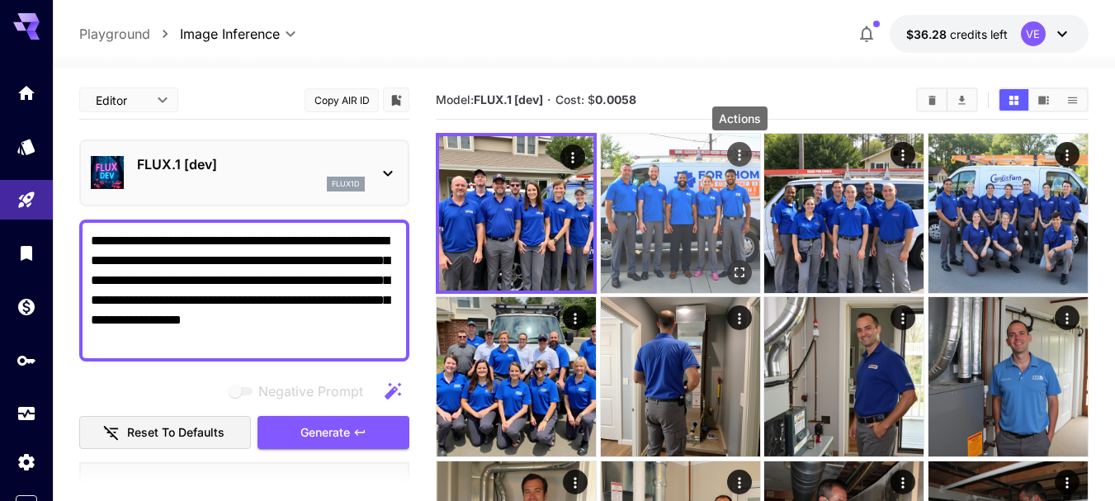
click at [744, 153] on icon "Actions" at bounding box center [739, 155] width 17 height 17
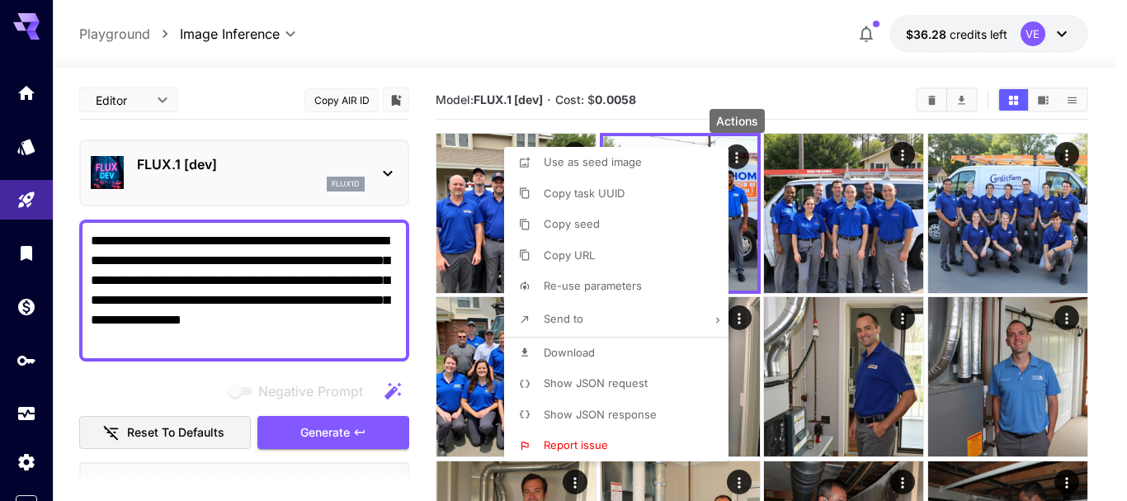
click at [575, 345] on p "Download" at bounding box center [569, 353] width 51 height 17
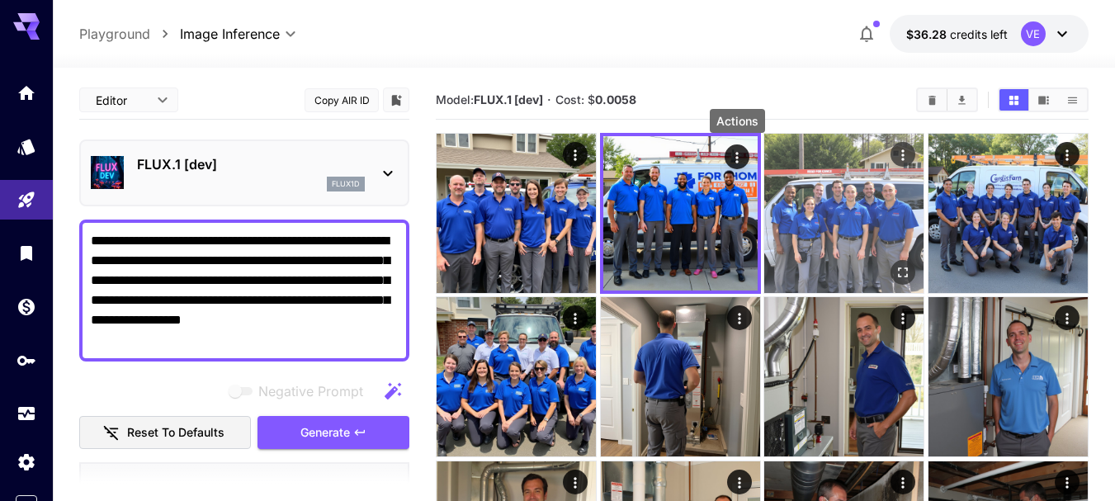
click at [903, 155] on icon "Actions" at bounding box center [903, 154] width 2 height 11
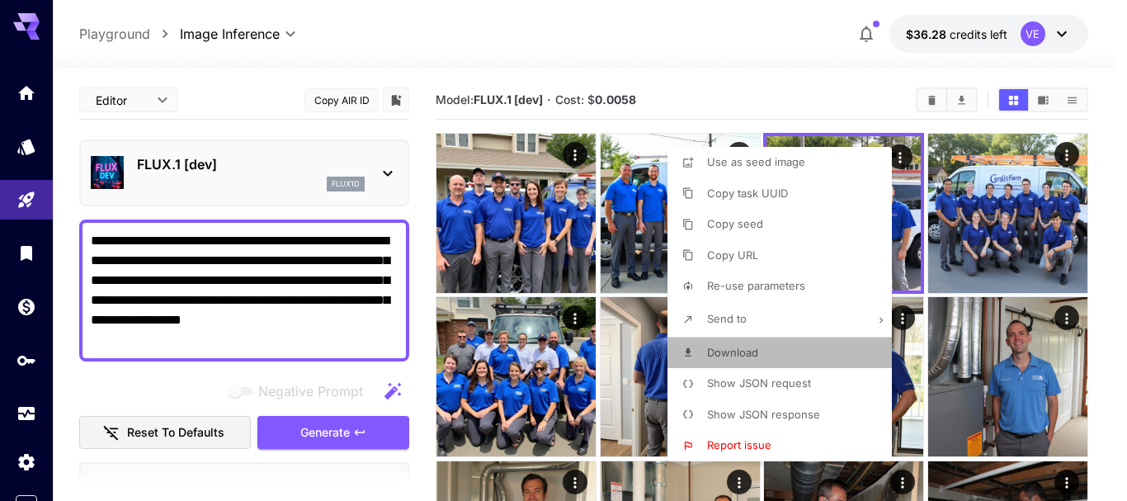
click at [748, 352] on span "Download" at bounding box center [732, 352] width 51 height 13
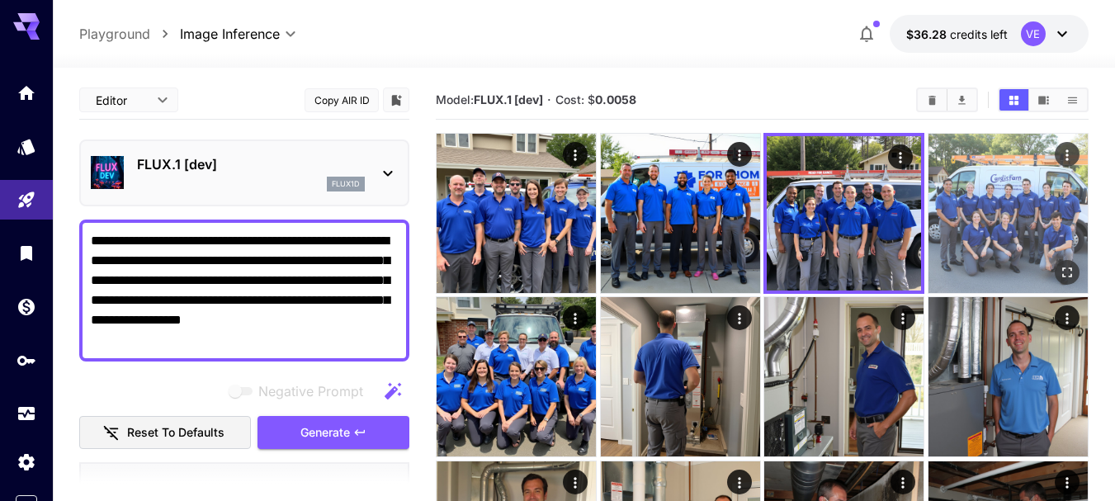
click at [1064, 154] on icon "Actions" at bounding box center [1067, 155] width 17 height 17
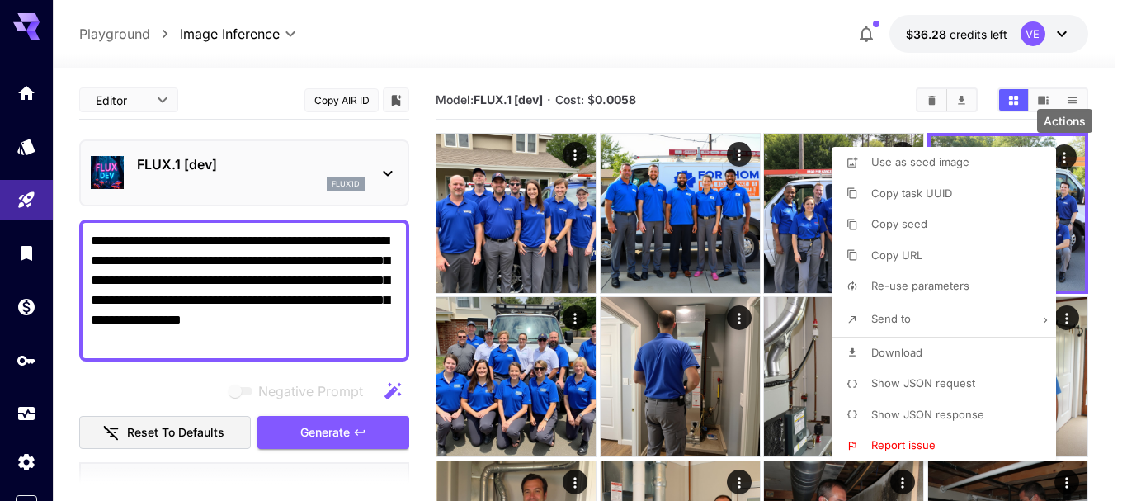
click at [924, 355] on li "Download" at bounding box center [949, 352] width 234 height 31
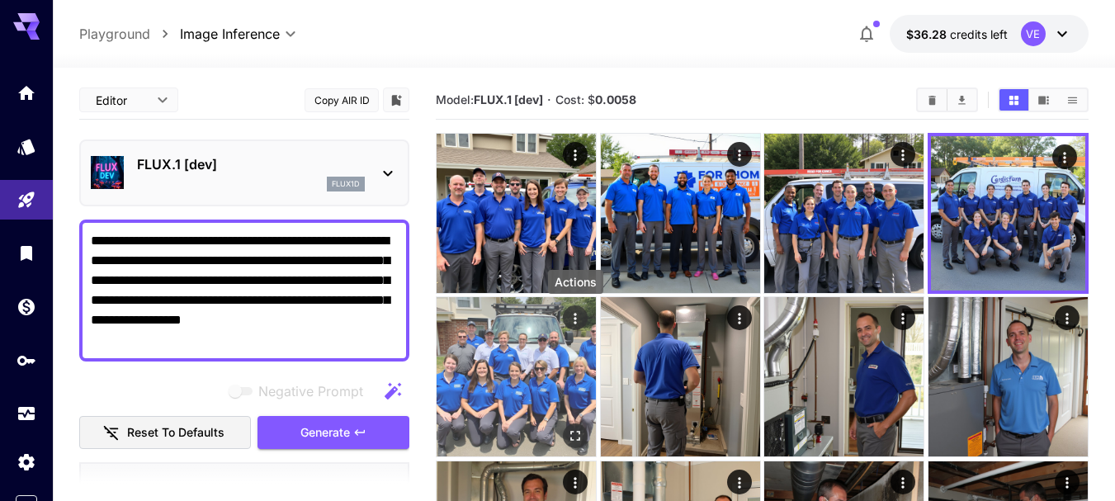
click at [575, 320] on icon "Actions" at bounding box center [575, 318] width 17 height 17
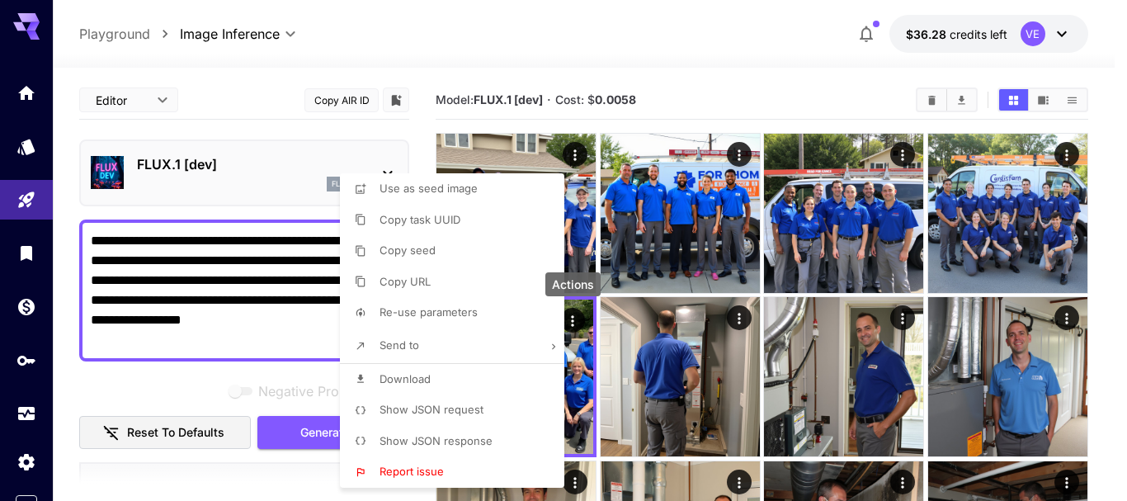
click at [436, 389] on li "Download" at bounding box center [457, 379] width 234 height 31
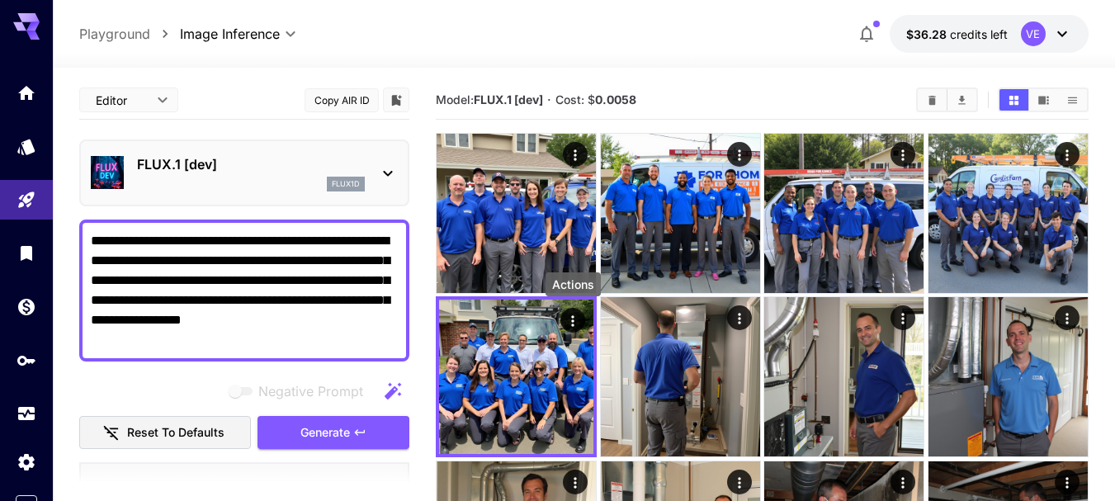
click at [286, 290] on textarea "**********" at bounding box center [244, 290] width 307 height 119
paste textarea "**********"
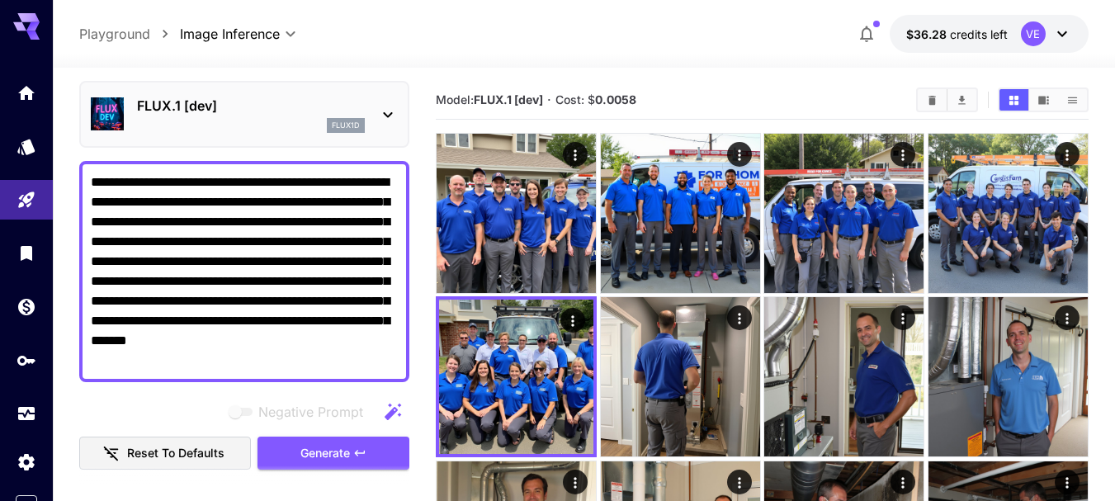
scroll to position [83, 0]
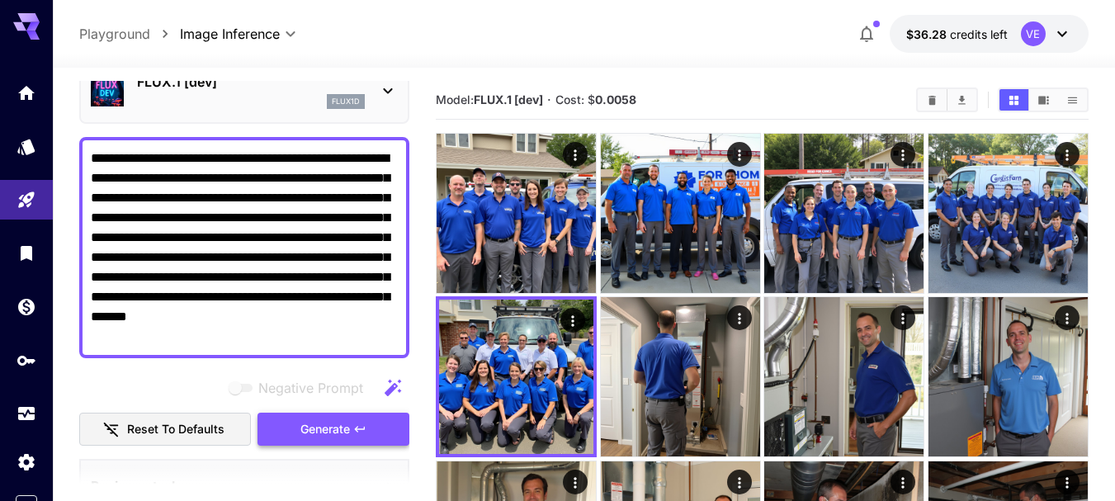
type textarea "**********"
click at [351, 430] on button "Generate" at bounding box center [333, 430] width 152 height 34
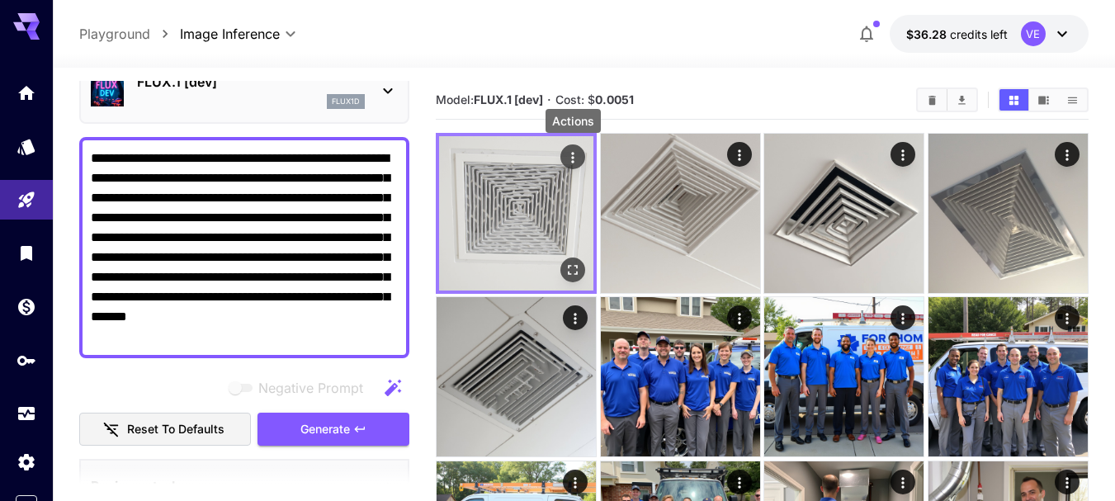
click at [575, 161] on icon "Actions" at bounding box center [572, 157] width 17 height 17
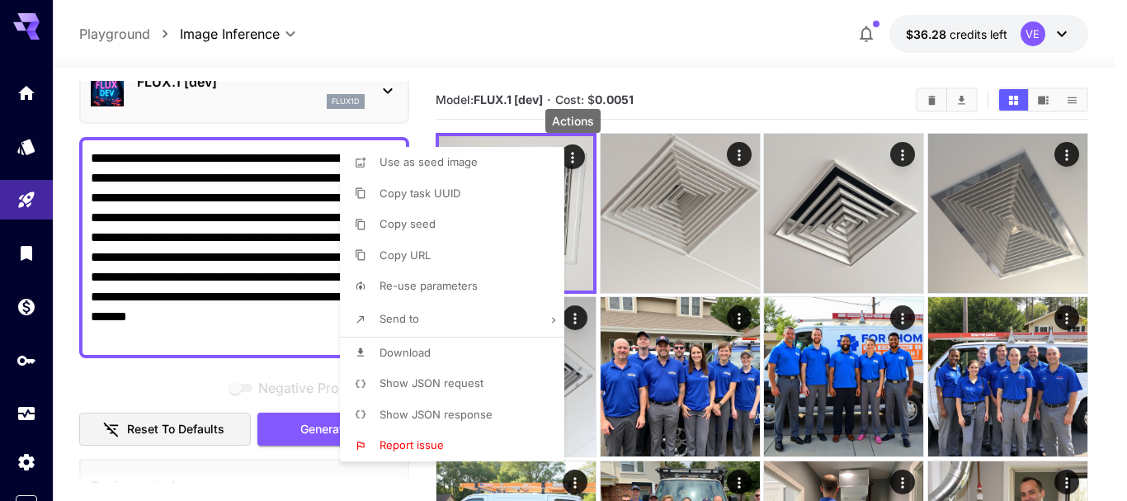
click at [430, 359] on li "Download" at bounding box center [457, 352] width 234 height 31
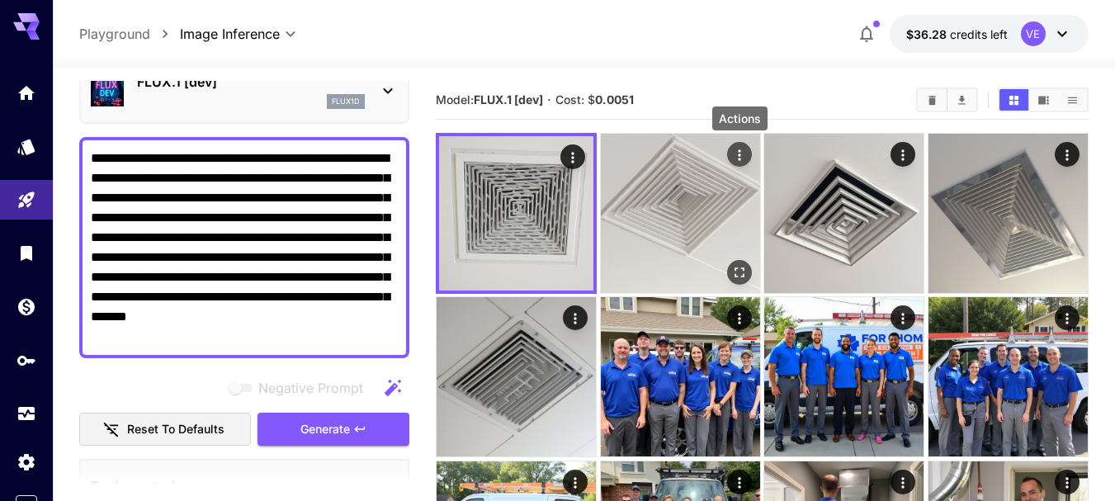
click at [735, 156] on icon "Actions" at bounding box center [739, 155] width 17 height 17
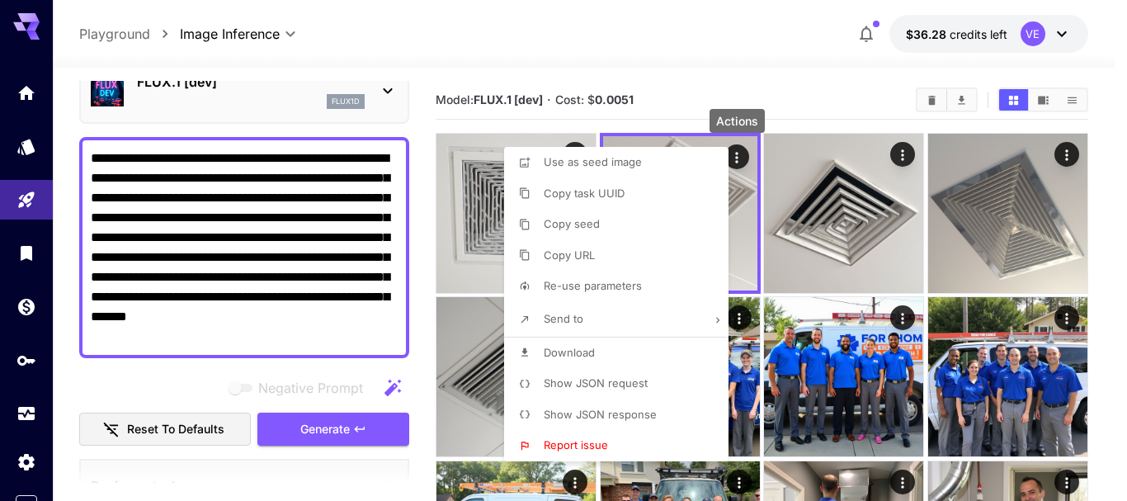
click at [560, 351] on span "Download" at bounding box center [569, 352] width 51 height 13
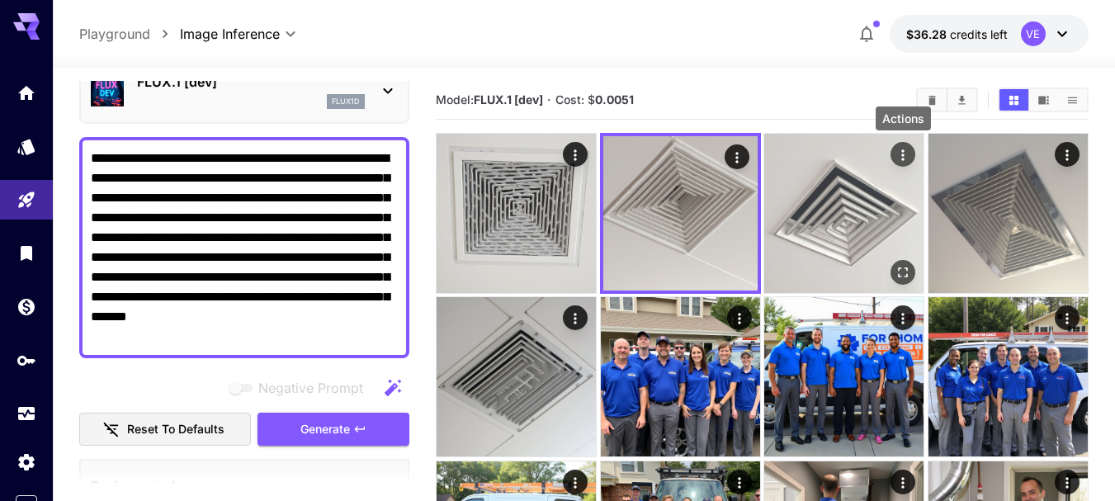
click at [901, 152] on icon "Actions" at bounding box center [902, 155] width 17 height 17
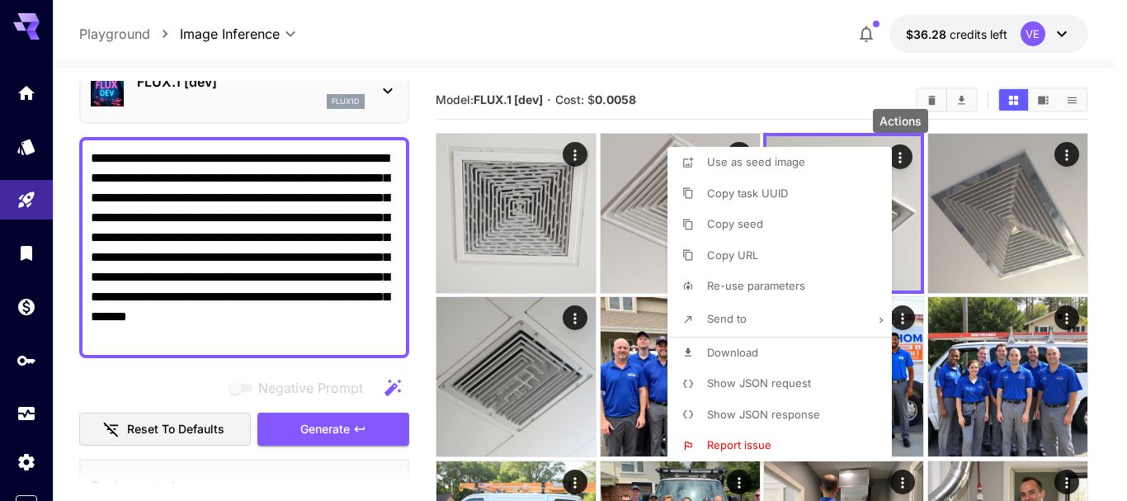
click at [713, 351] on span "Download" at bounding box center [732, 352] width 51 height 13
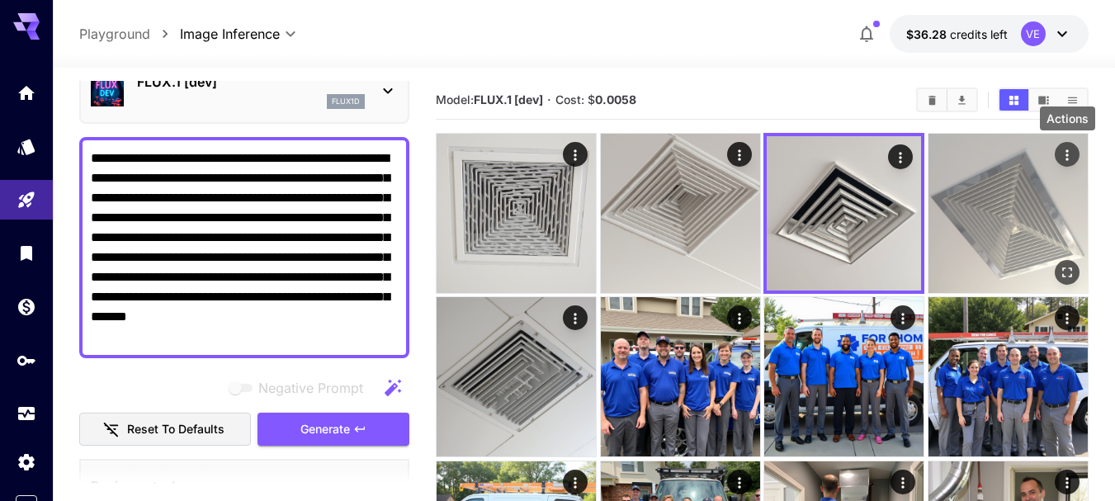
click at [1068, 155] on icon "Actions" at bounding box center [1067, 155] width 17 height 17
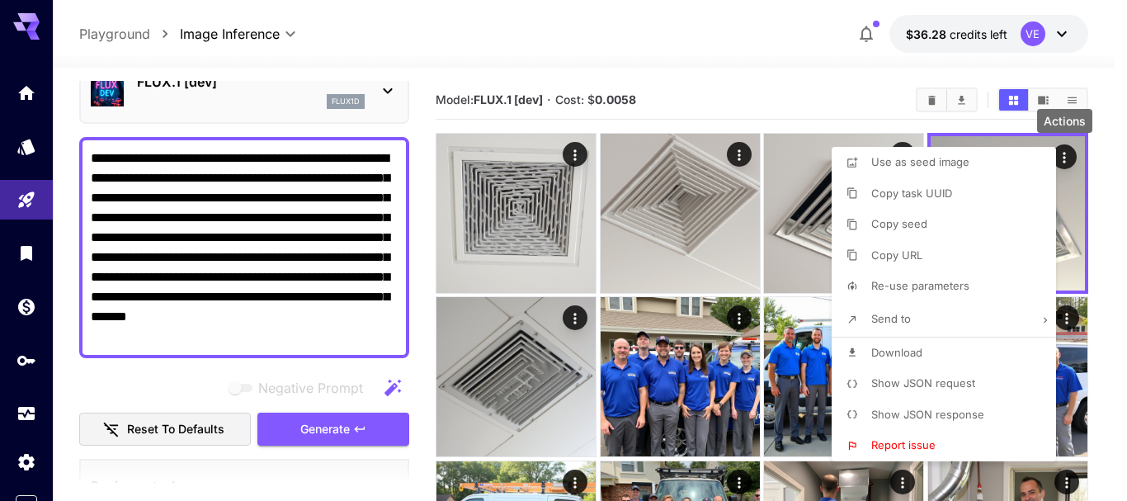
click at [880, 350] on span "Download" at bounding box center [896, 352] width 51 height 13
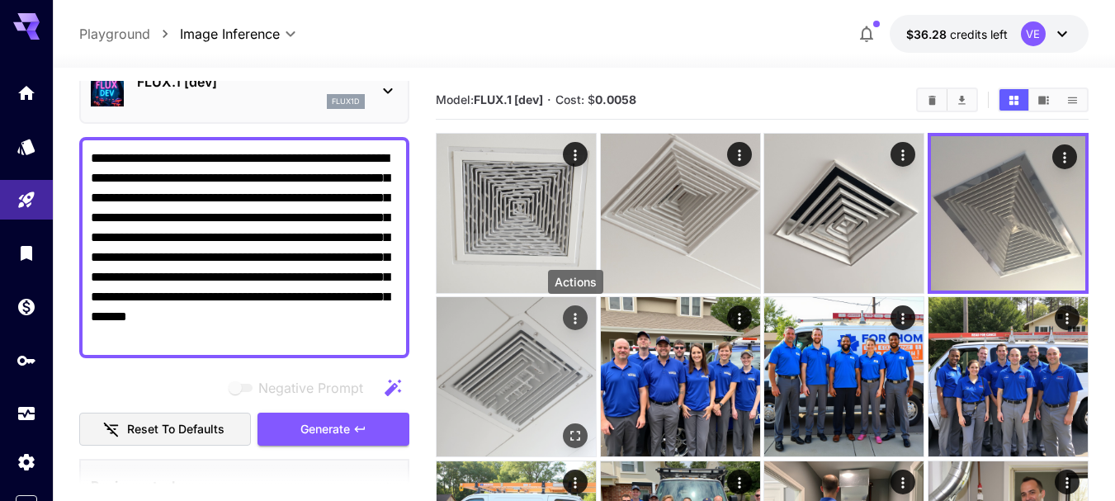
click at [573, 319] on icon "Actions" at bounding box center [575, 318] width 17 height 17
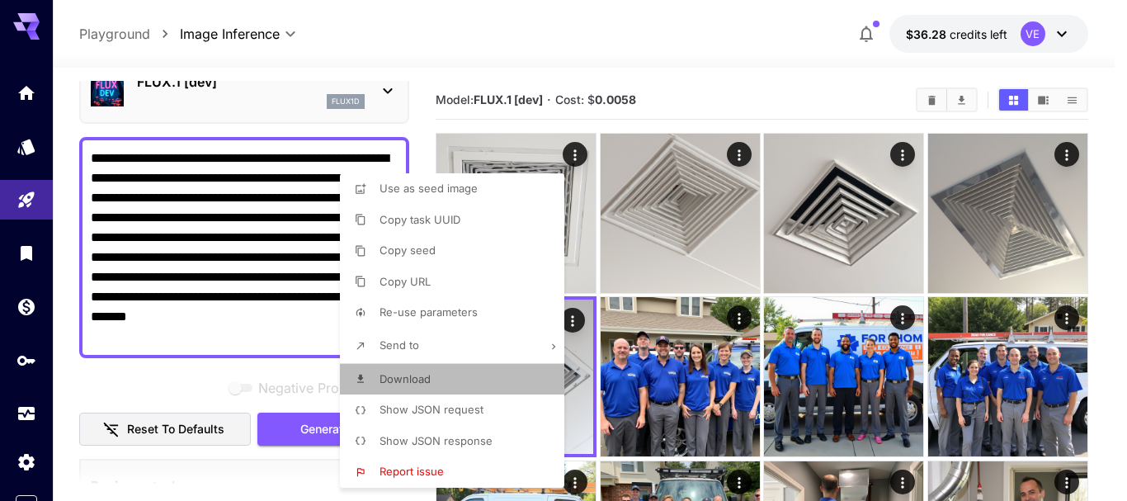
click at [438, 384] on li "Download" at bounding box center [457, 379] width 234 height 31
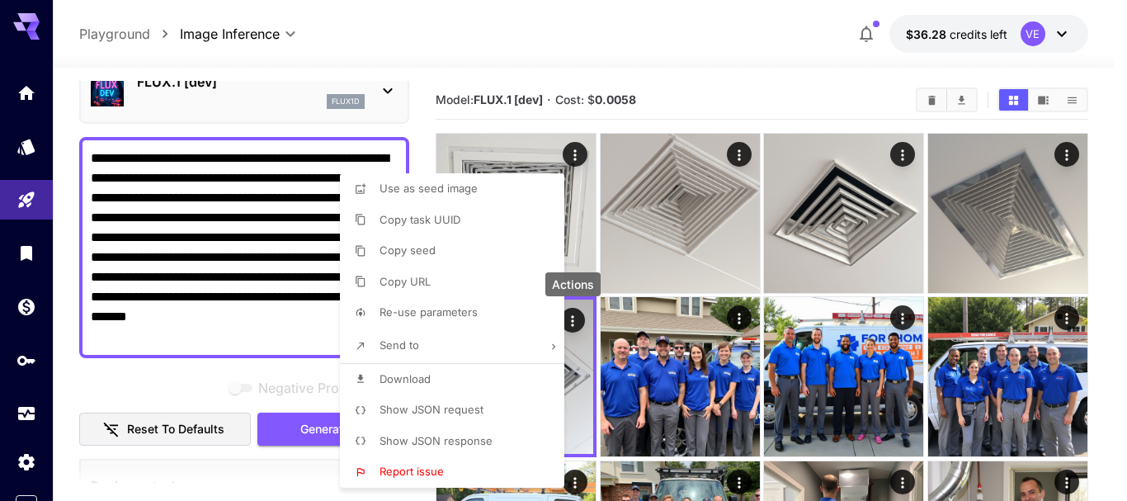
click at [473, 374] on li "Download" at bounding box center [457, 379] width 234 height 31
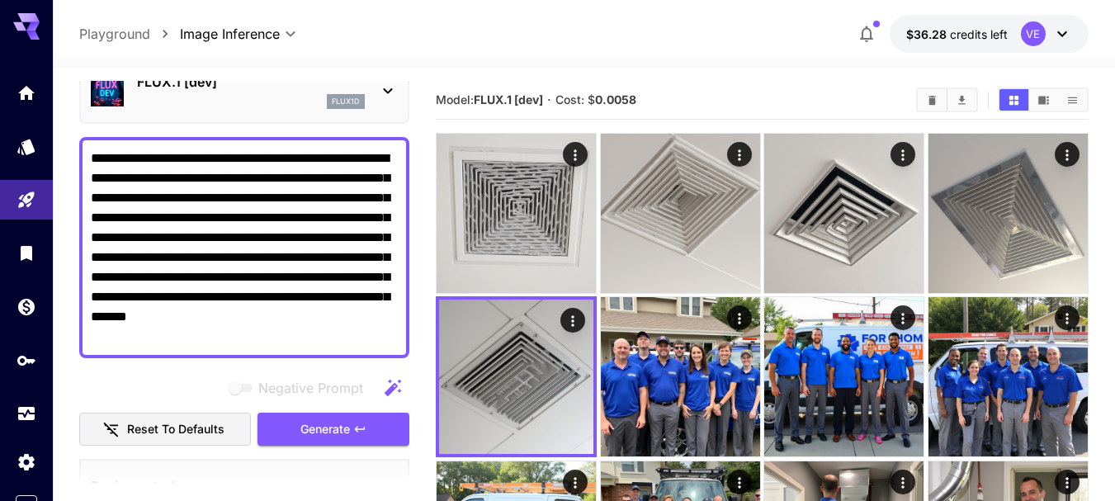
click at [250, 202] on textarea "**********" at bounding box center [244, 248] width 307 height 198
paste textarea
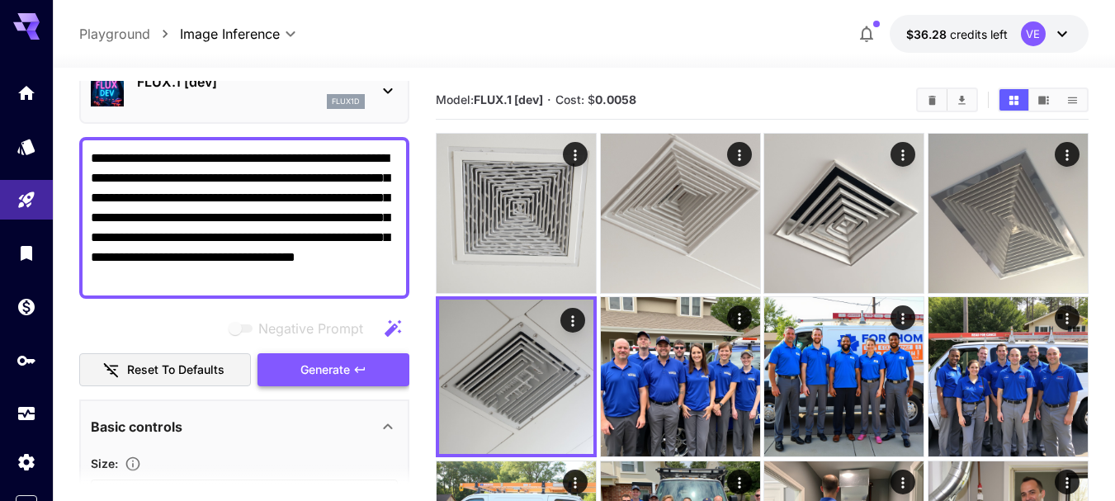
type textarea "**********"
click at [342, 373] on span "Generate" at bounding box center [325, 370] width 50 height 21
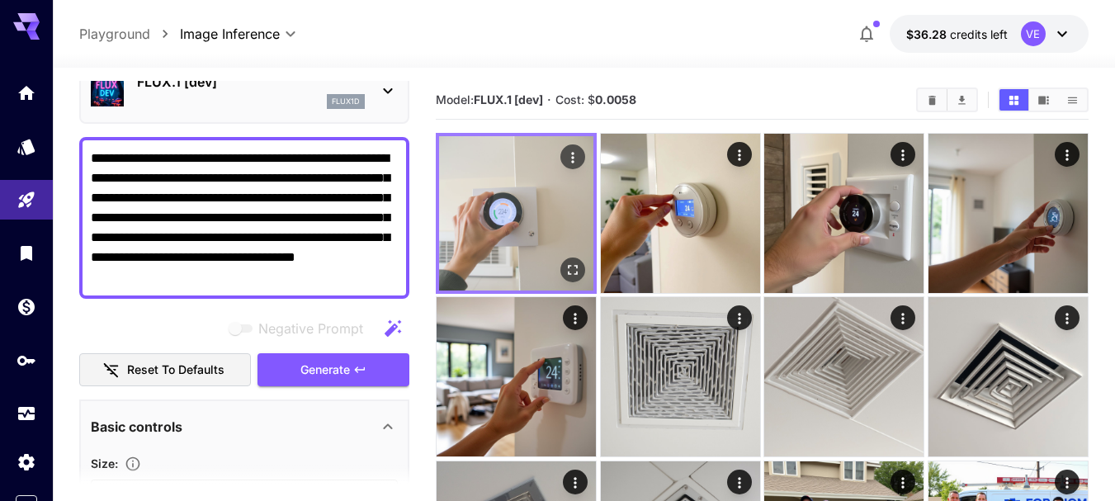
click at [570, 158] on icon "Actions" at bounding box center [572, 157] width 17 height 17
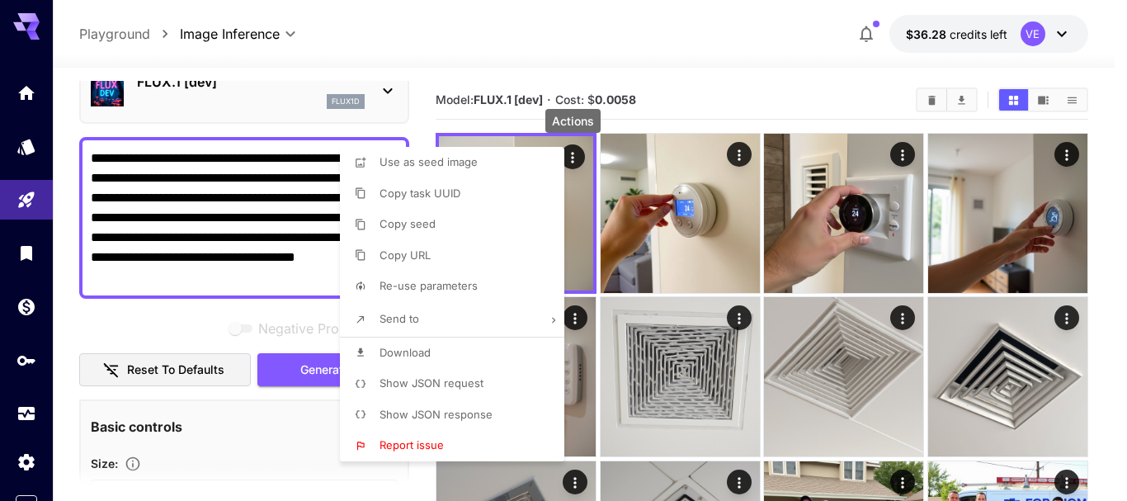
click at [414, 351] on span "Download" at bounding box center [405, 352] width 51 height 13
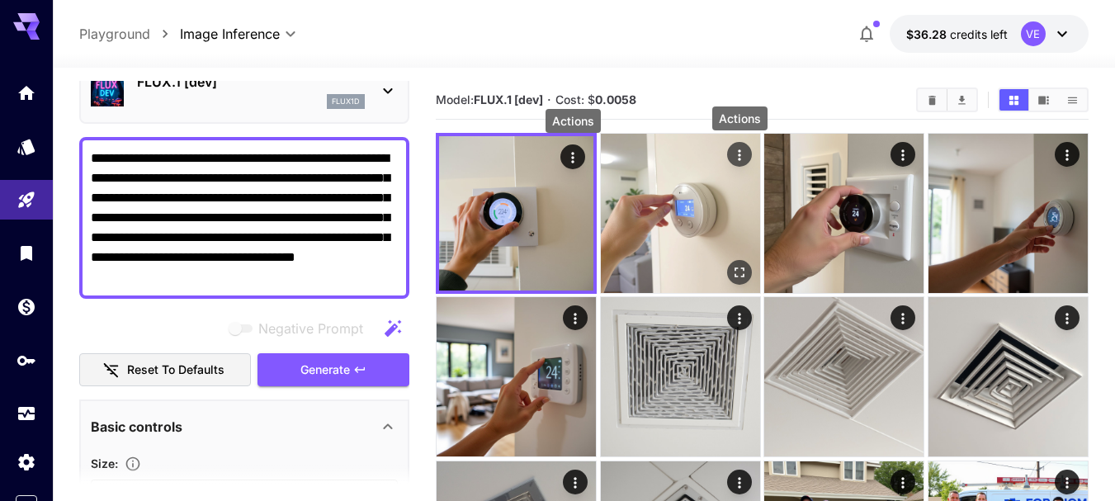
click at [742, 160] on icon "Actions" at bounding box center [739, 155] width 17 height 17
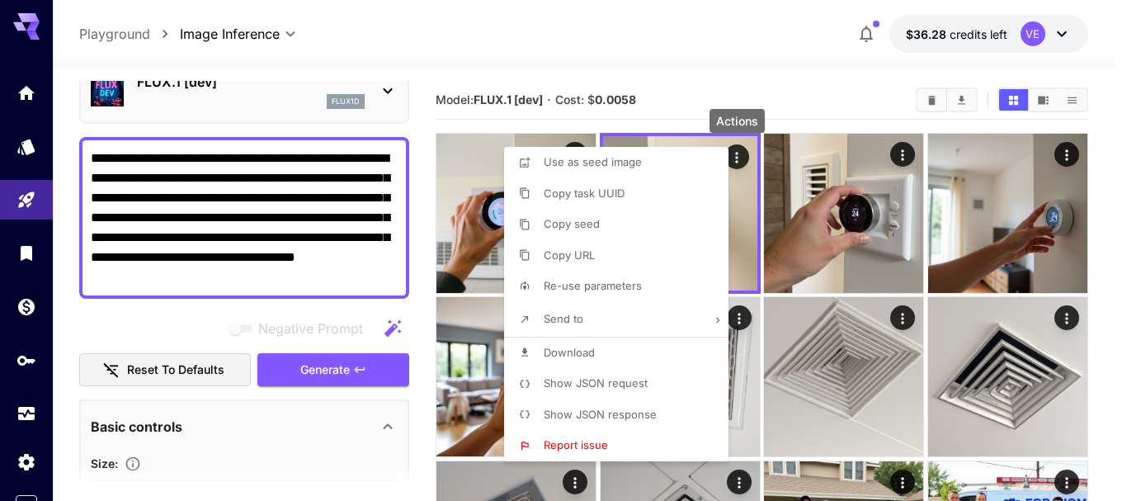
click at [613, 343] on li "Download" at bounding box center [621, 352] width 234 height 31
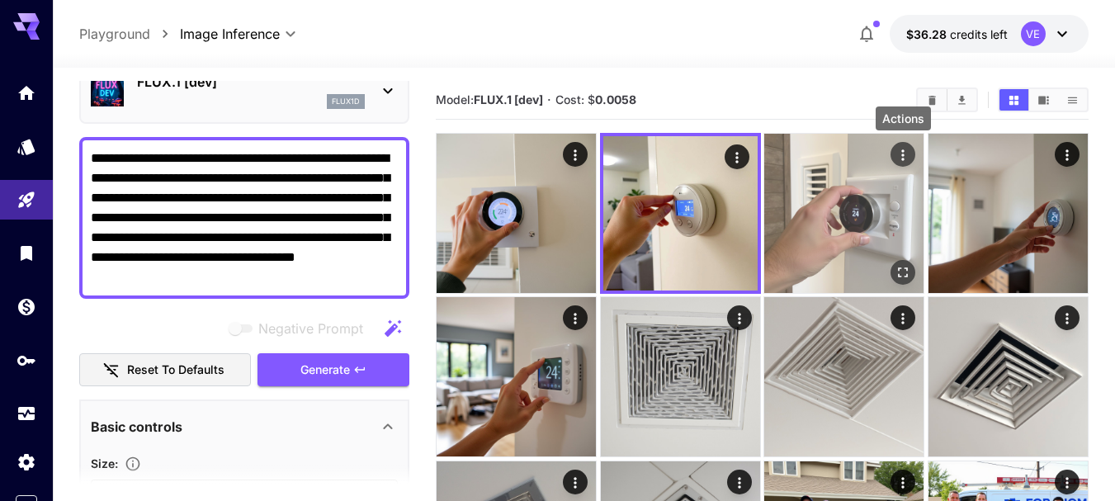
click at [904, 151] on icon "Actions" at bounding box center [902, 155] width 17 height 17
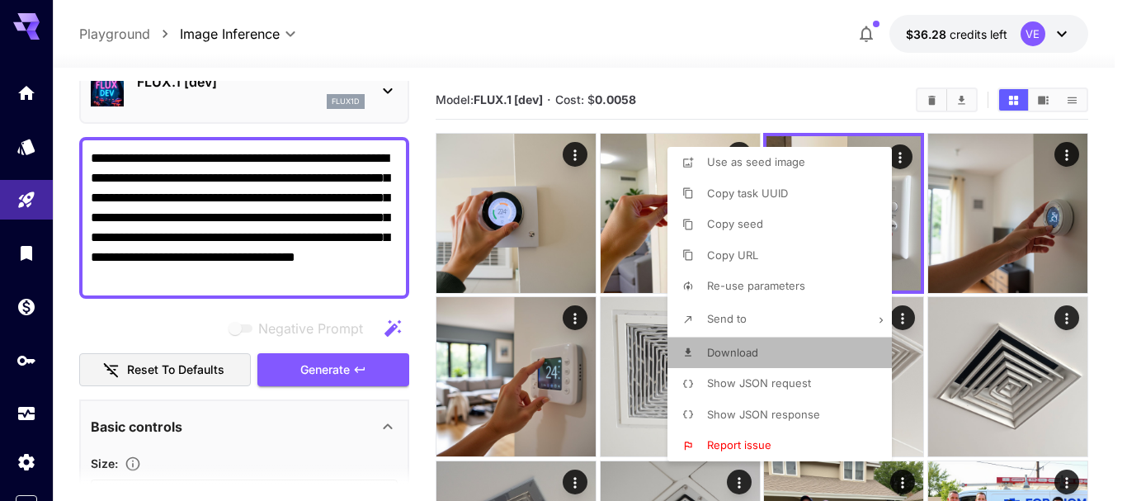
click at [734, 358] on span "Download" at bounding box center [732, 352] width 51 height 13
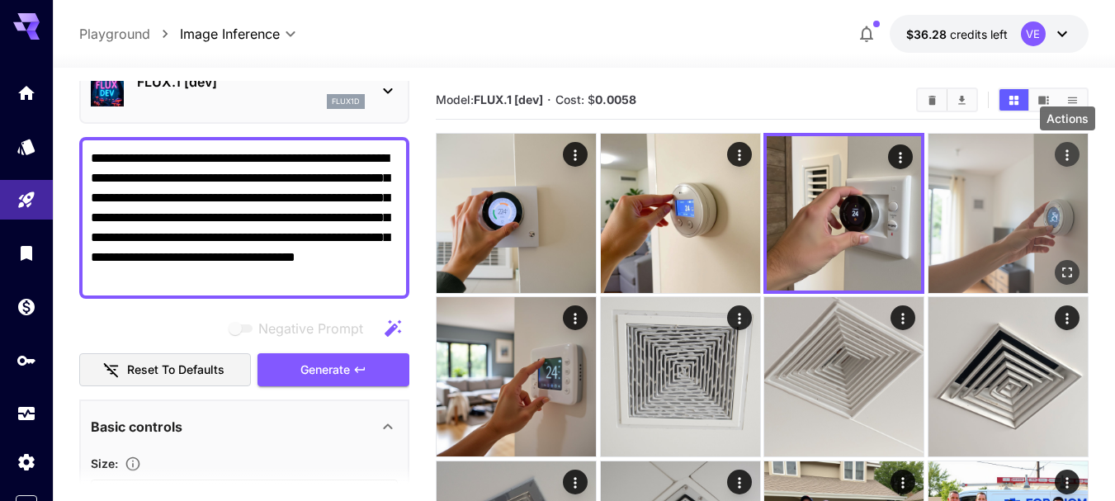
click at [1070, 151] on icon "Actions" at bounding box center [1067, 155] width 17 height 17
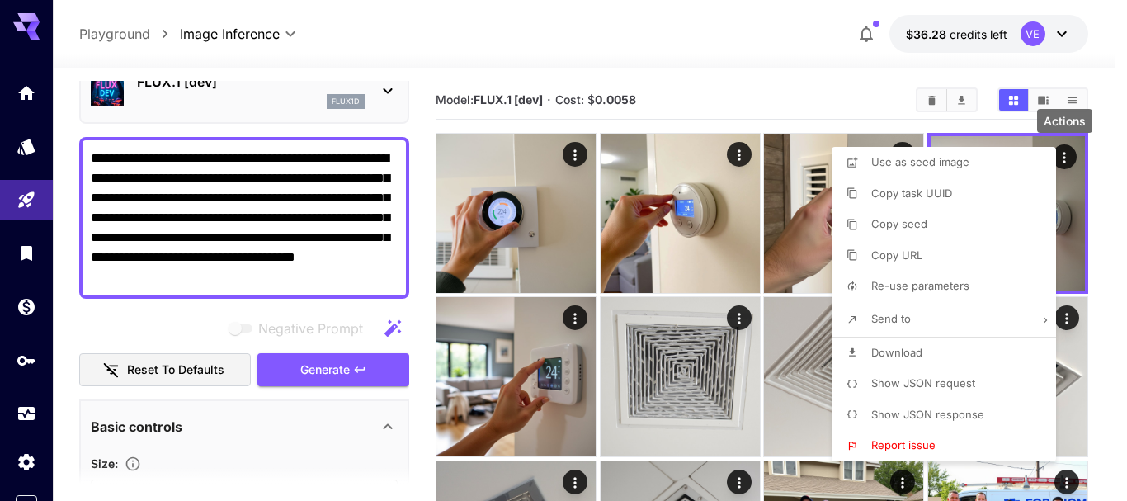
click at [913, 353] on span "Download" at bounding box center [896, 352] width 51 height 13
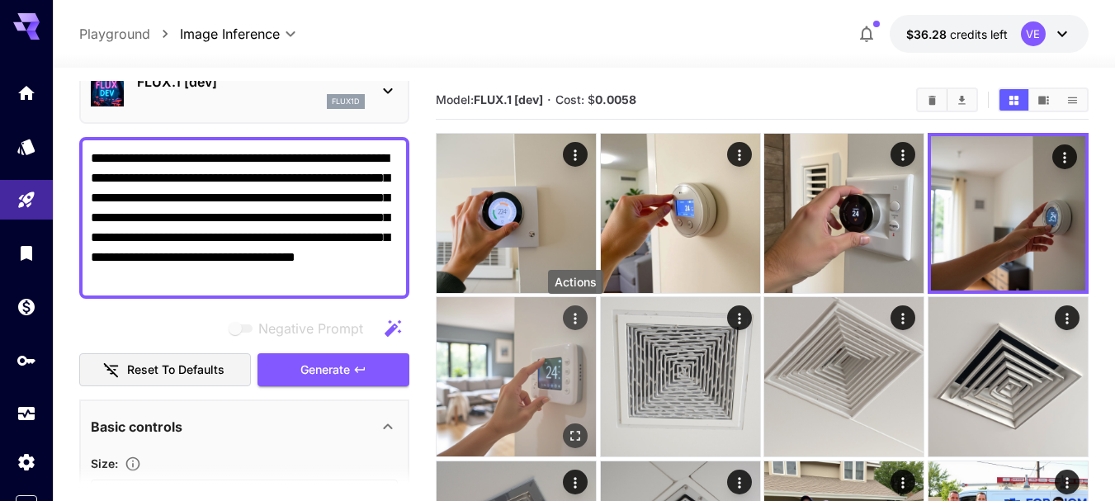
click at [577, 321] on icon "Actions" at bounding box center [575, 318] width 17 height 17
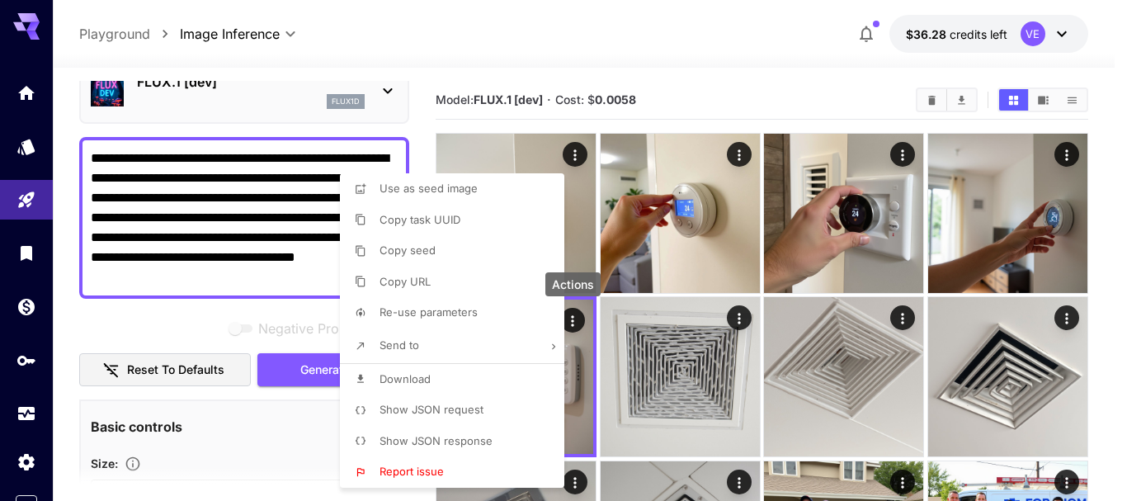
click at [422, 386] on p "Download" at bounding box center [405, 379] width 51 height 17
click at [198, 247] on div at bounding box center [563, 250] width 1127 height 501
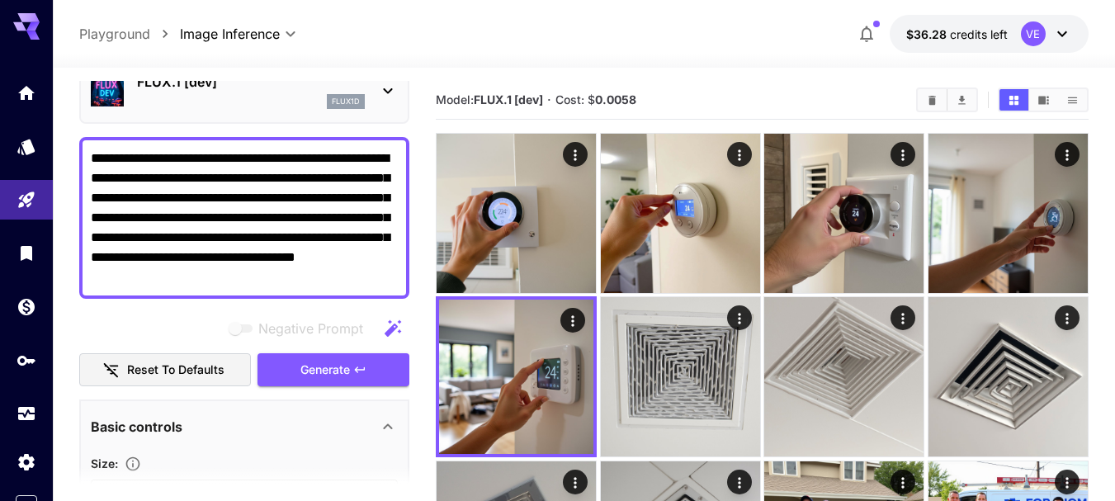
click at [294, 214] on textarea "**********" at bounding box center [244, 218] width 307 height 139
paste textarea "*********"
type textarea "**********"
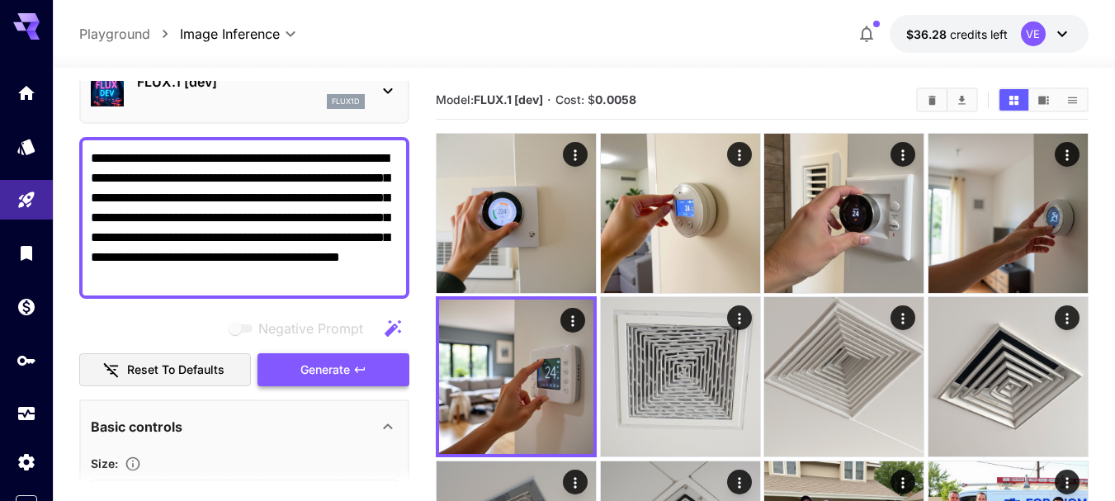
click at [328, 369] on span "Generate" at bounding box center [325, 370] width 50 height 21
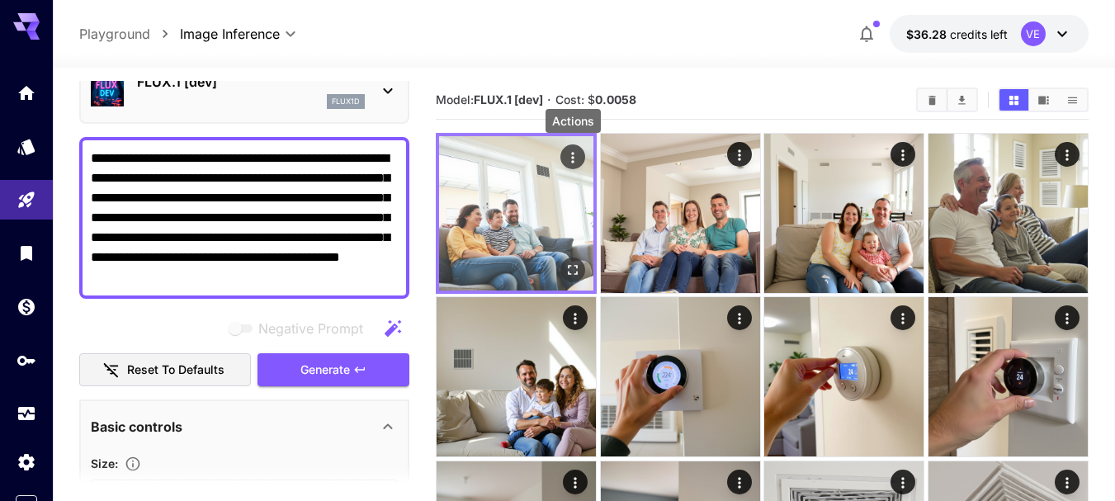
click at [573, 158] on icon "Actions" at bounding box center [573, 157] width 2 height 11
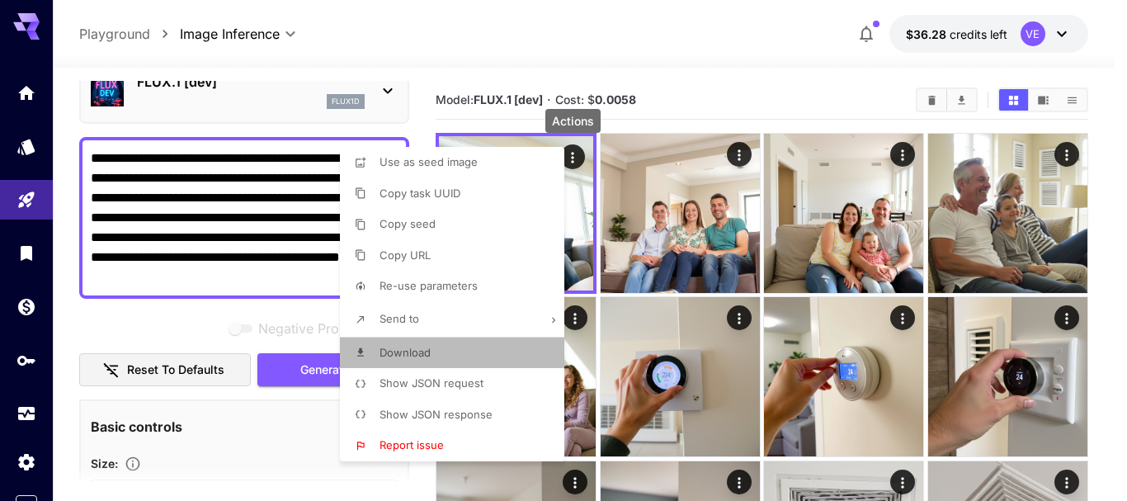
click at [446, 348] on li "Download" at bounding box center [457, 352] width 234 height 31
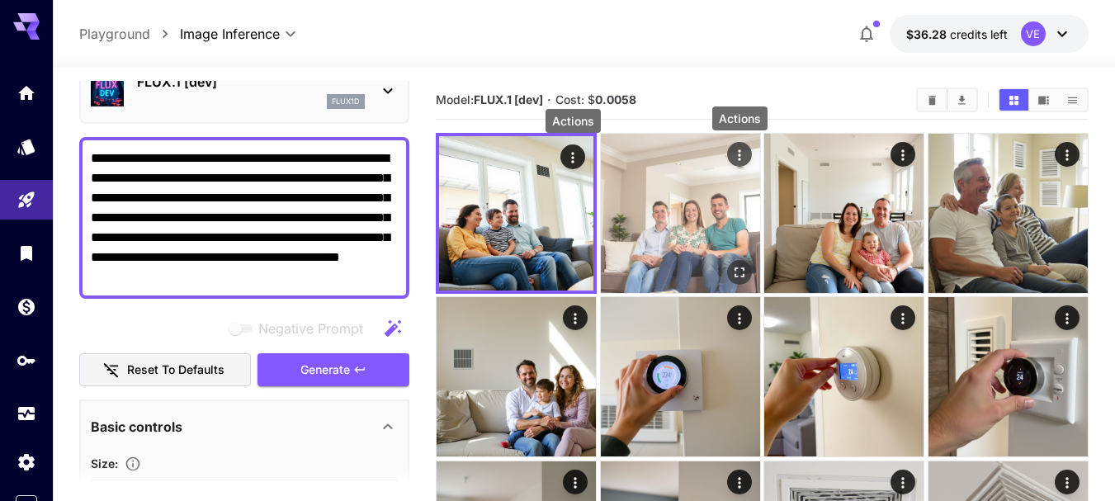
click at [739, 157] on icon "Actions" at bounding box center [739, 155] width 17 height 17
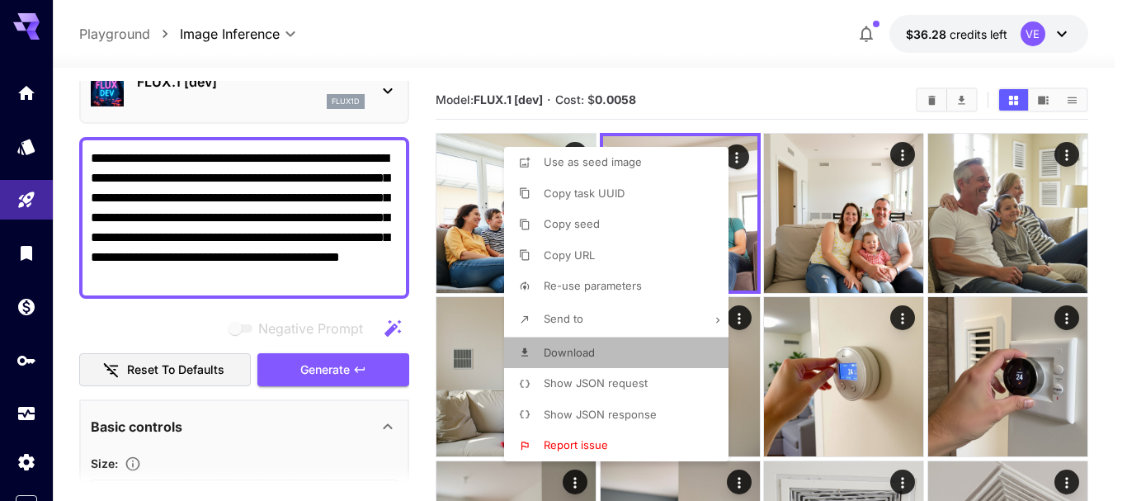
click at [550, 346] on span "Download" at bounding box center [569, 352] width 51 height 13
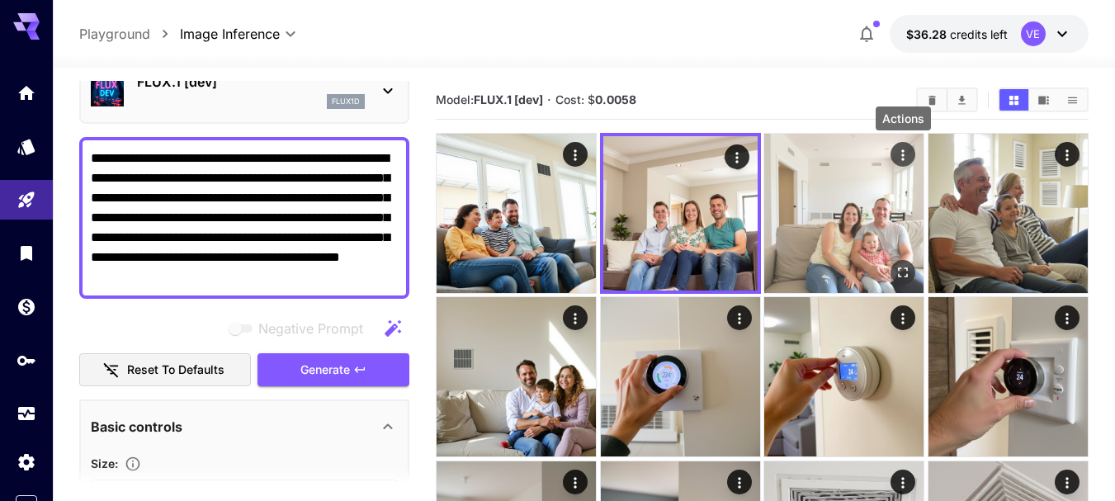
click at [906, 153] on icon "Actions" at bounding box center [902, 155] width 17 height 17
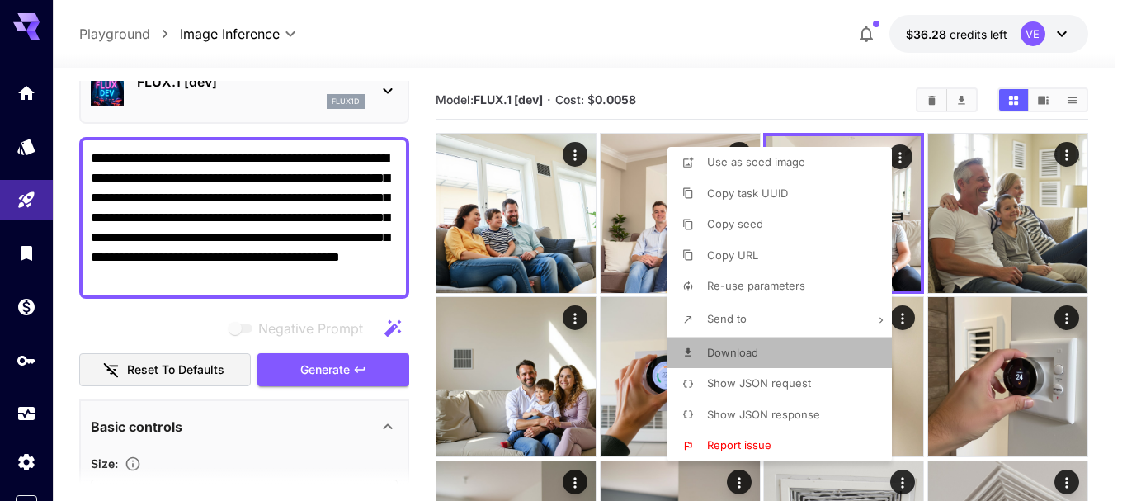
click at [746, 348] on span "Download" at bounding box center [732, 352] width 51 height 13
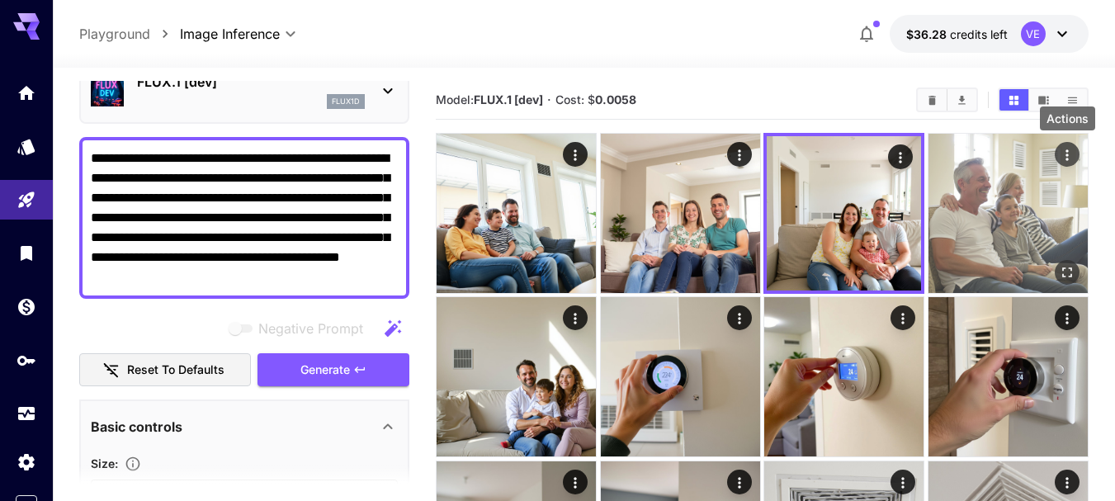
click at [1063, 158] on icon "Actions" at bounding box center [1067, 155] width 17 height 17
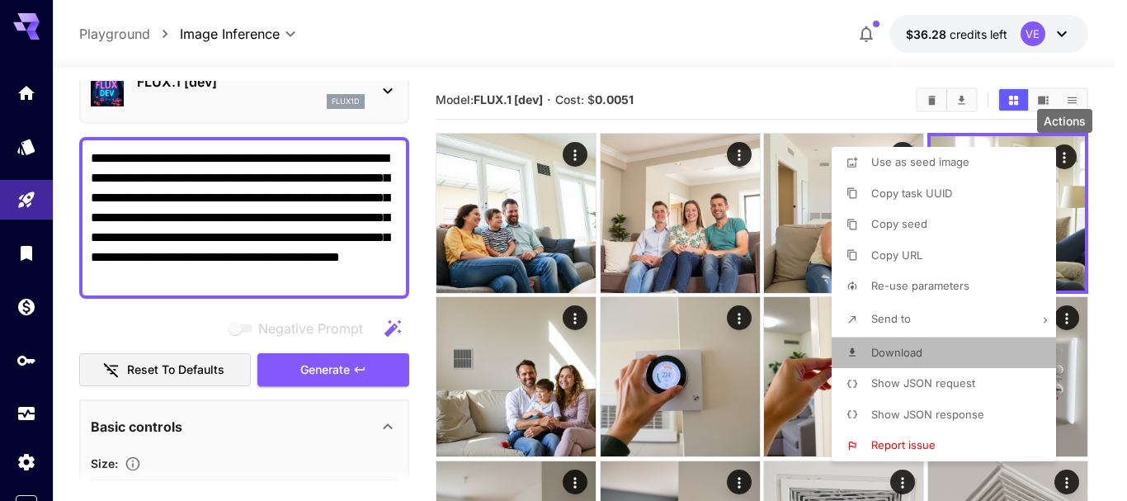
click at [926, 351] on li "Download" at bounding box center [949, 352] width 234 height 31
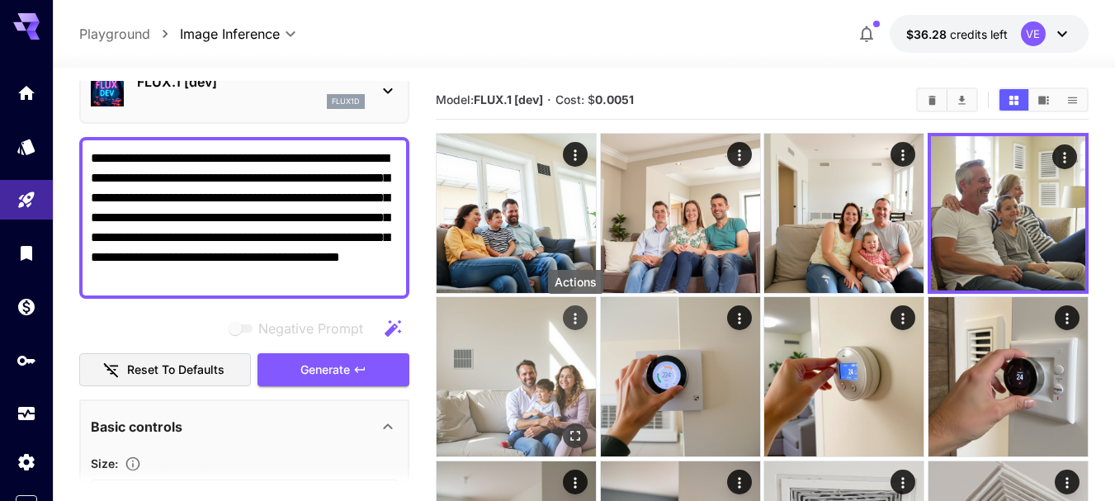
click at [579, 320] on icon "Actions" at bounding box center [575, 318] width 17 height 17
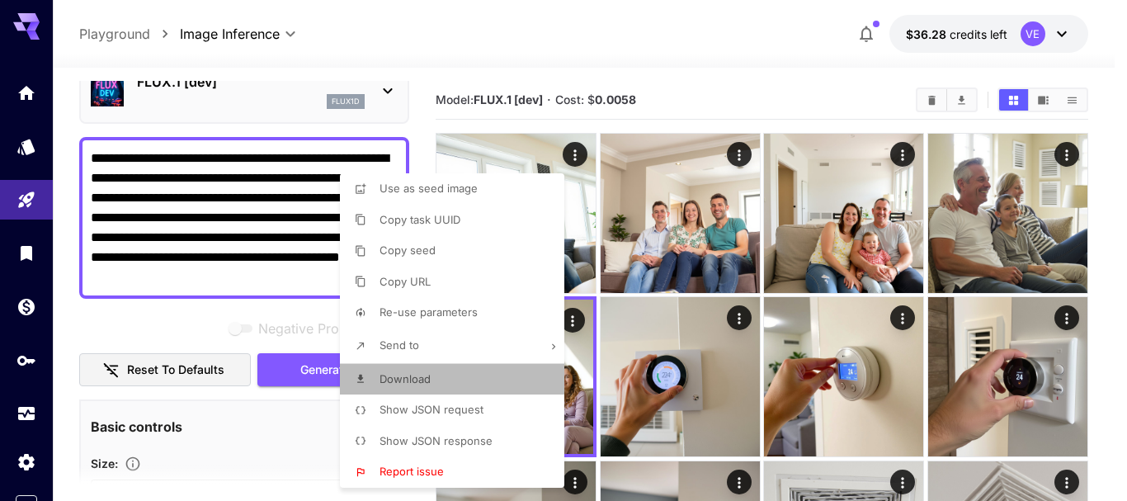
click at [404, 379] on span "Download" at bounding box center [405, 378] width 51 height 13
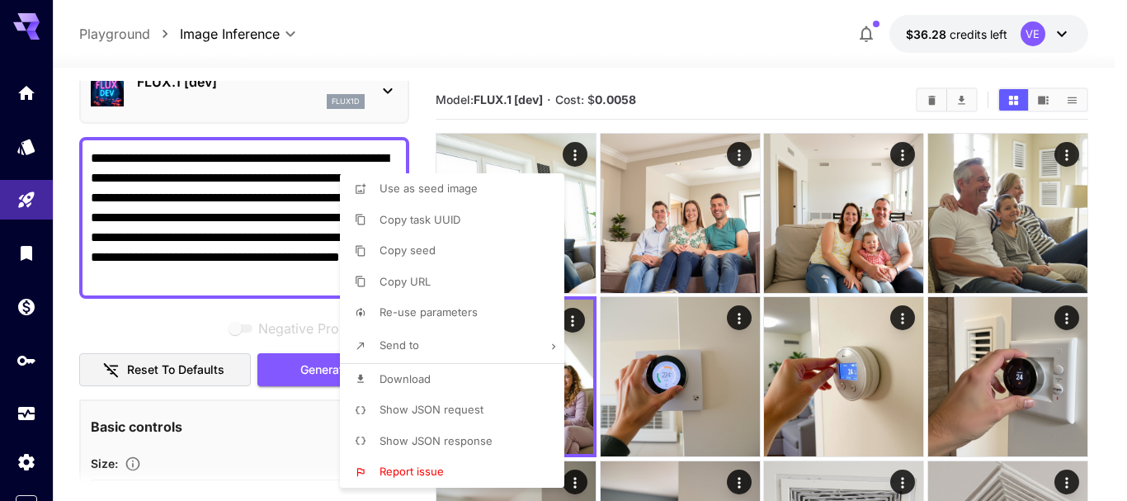
click at [262, 230] on div at bounding box center [563, 250] width 1127 height 501
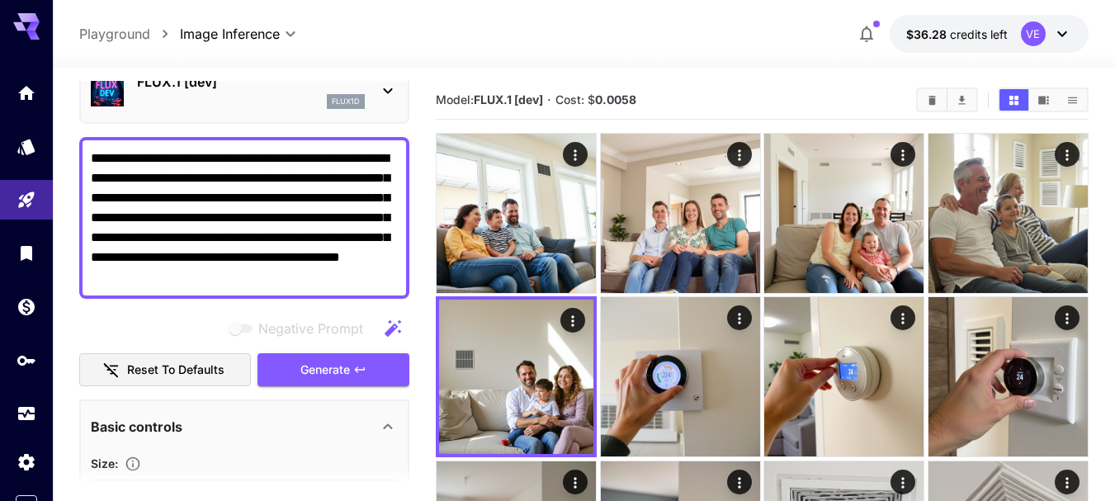
click at [247, 211] on textarea "**********" at bounding box center [244, 218] width 307 height 139
paste textarea
type textarea "**********"
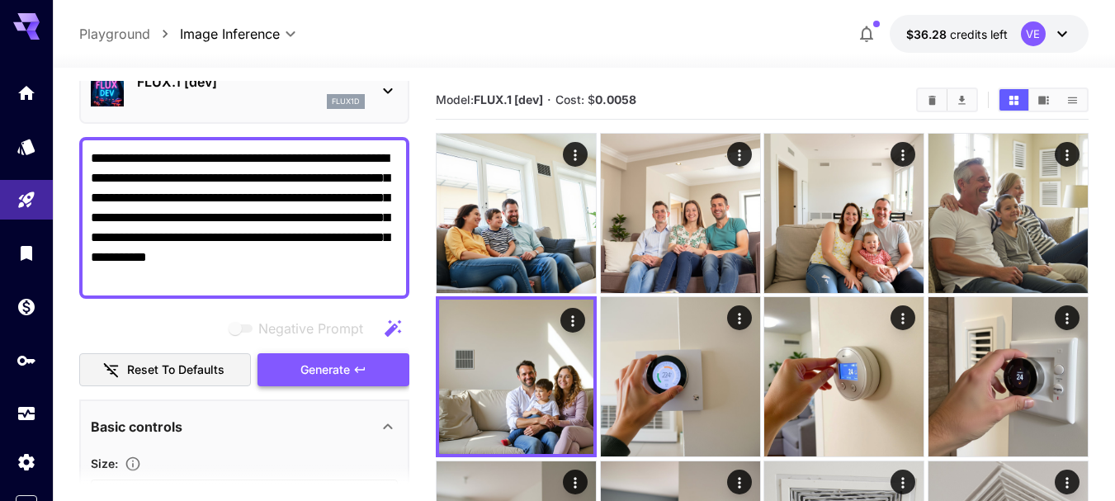
click at [357, 367] on icon "button" at bounding box center [359, 369] width 13 height 13
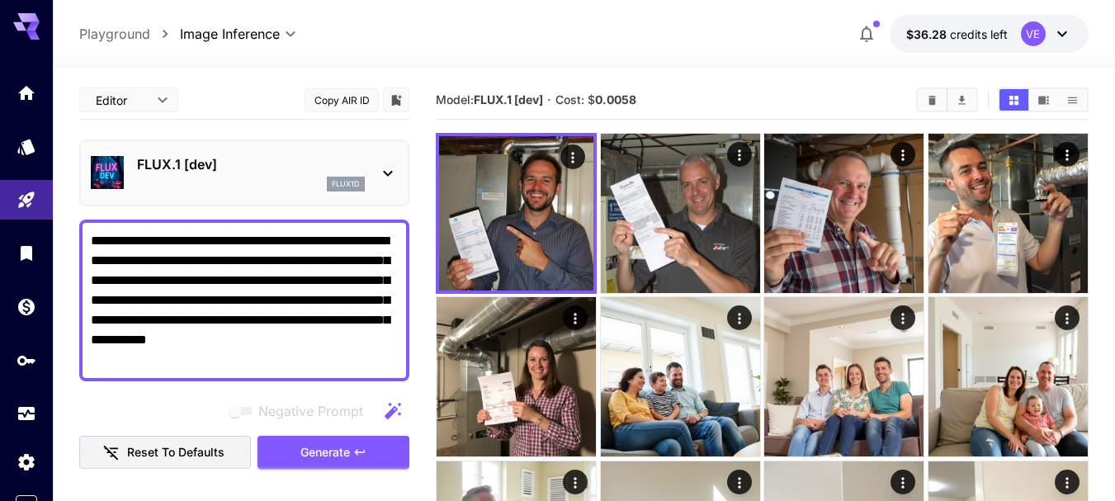
scroll to position [83, 0]
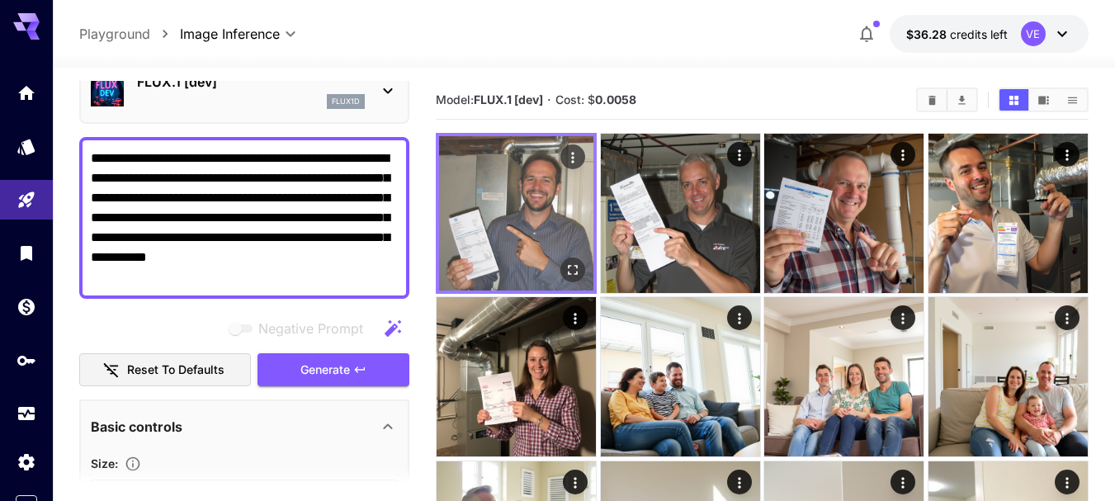
click at [571, 156] on icon "Actions" at bounding box center [572, 157] width 17 height 17
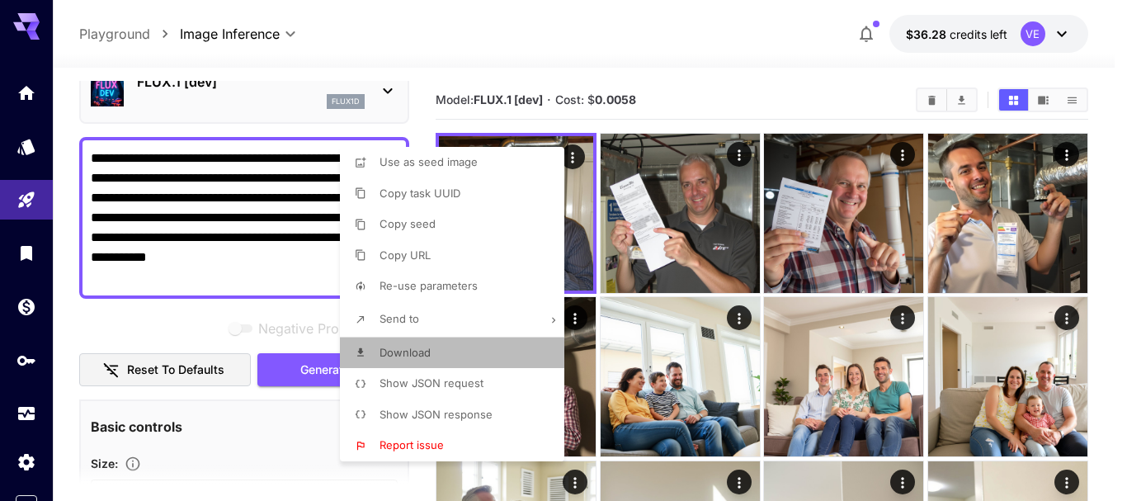
click at [427, 352] on span "Download" at bounding box center [405, 352] width 51 height 13
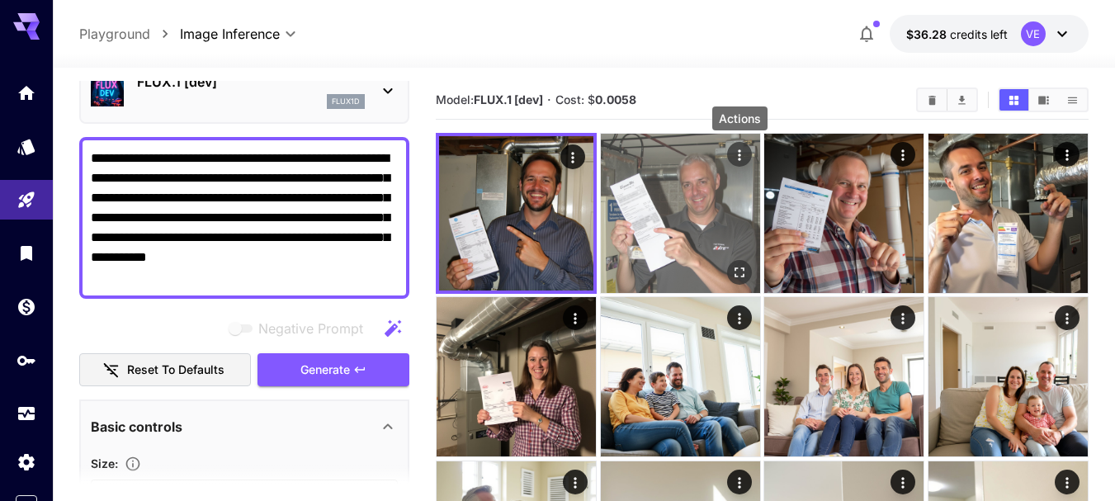
click at [737, 158] on icon "Actions" at bounding box center [739, 155] width 17 height 17
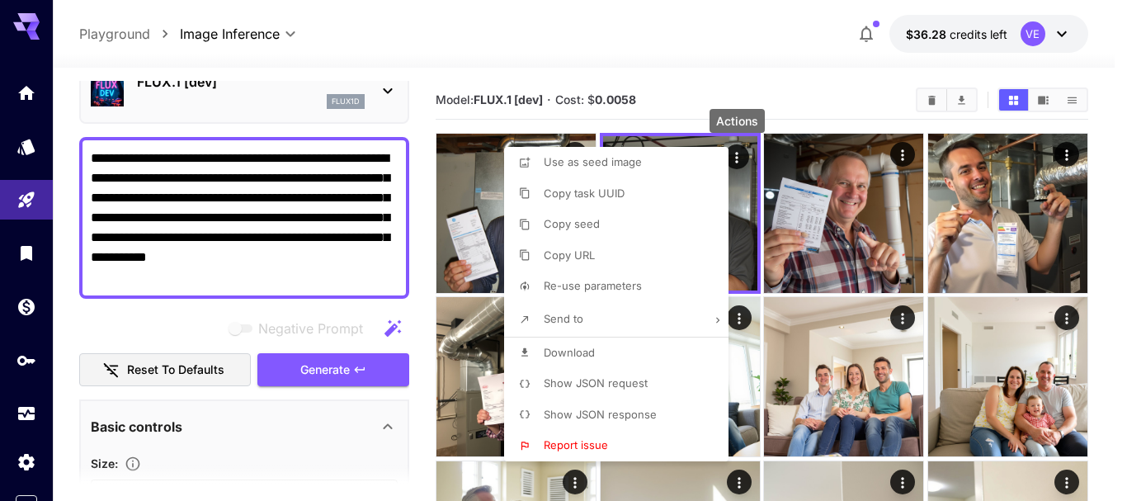
drag, startPoint x: 544, startPoint y: 355, endPoint x: 983, endPoint y: 210, distance: 462.1
click at [544, 355] on span "Download" at bounding box center [569, 352] width 51 height 13
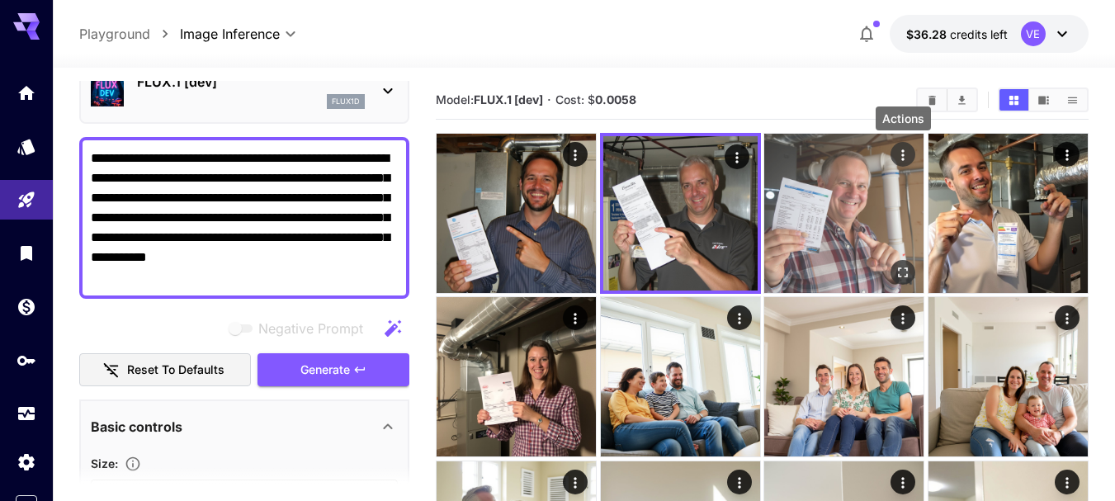
click at [903, 155] on icon "Actions" at bounding box center [903, 154] width 2 height 11
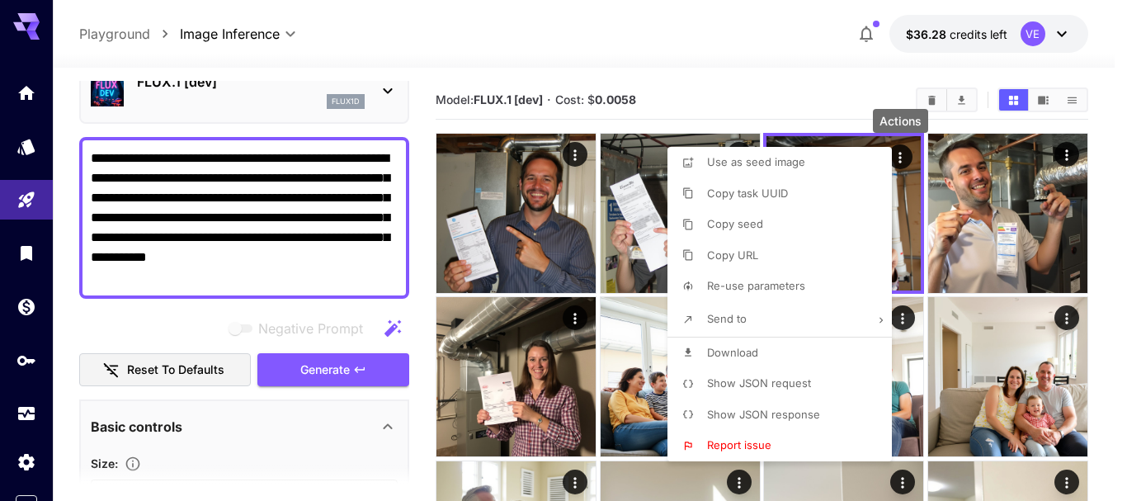
click at [754, 347] on span "Download" at bounding box center [732, 352] width 51 height 13
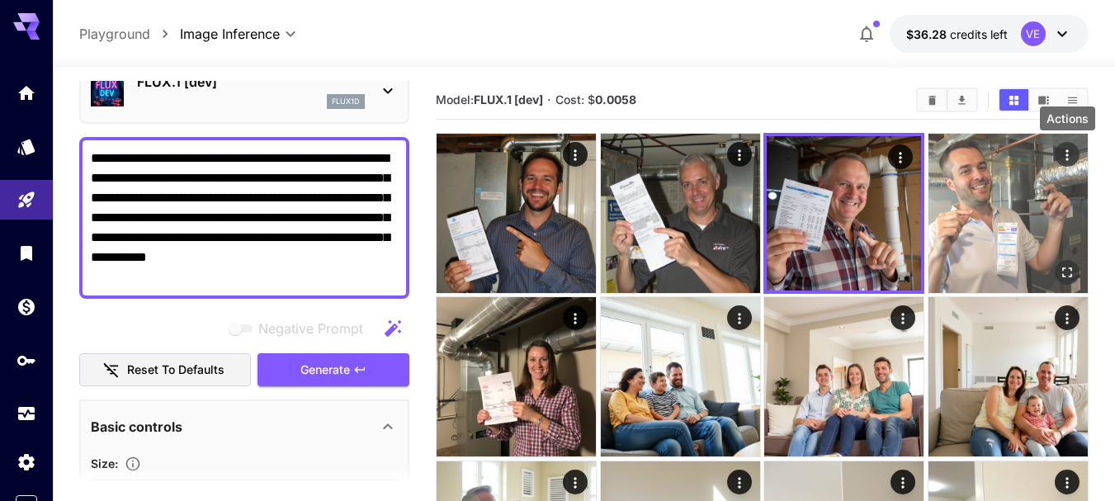
click at [1069, 152] on icon "Actions" at bounding box center [1067, 155] width 17 height 17
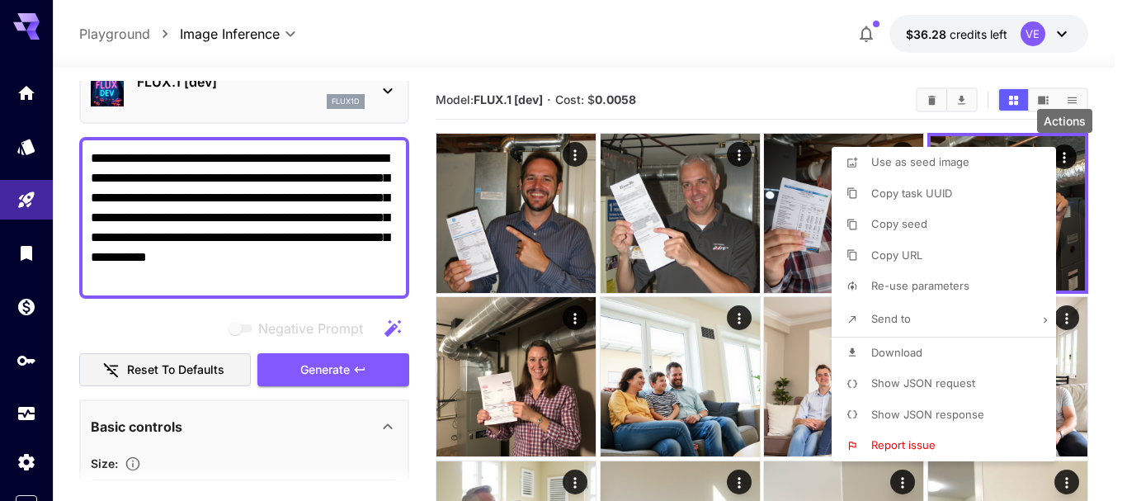
click at [920, 350] on span "Download" at bounding box center [896, 352] width 51 height 13
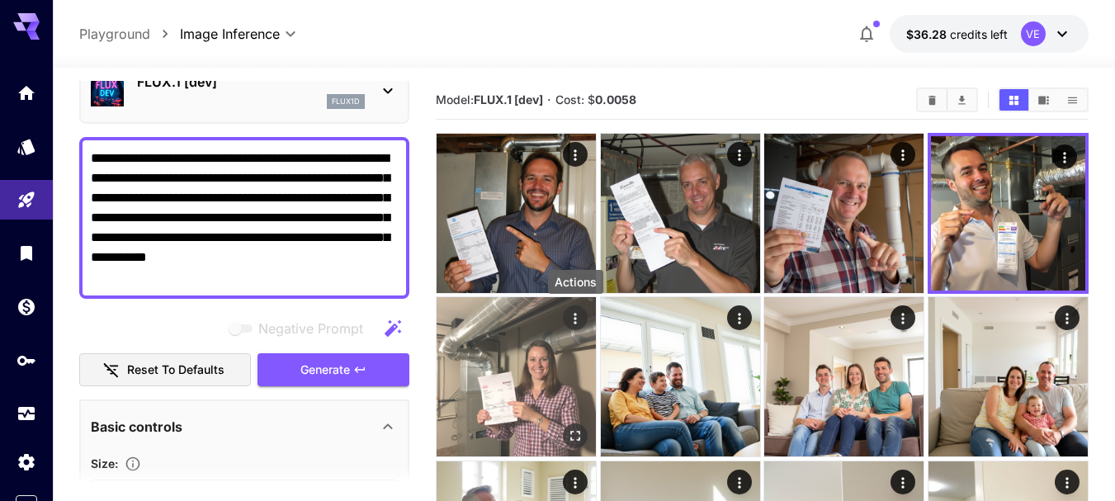
click at [577, 320] on icon "Actions" at bounding box center [575, 318] width 17 height 17
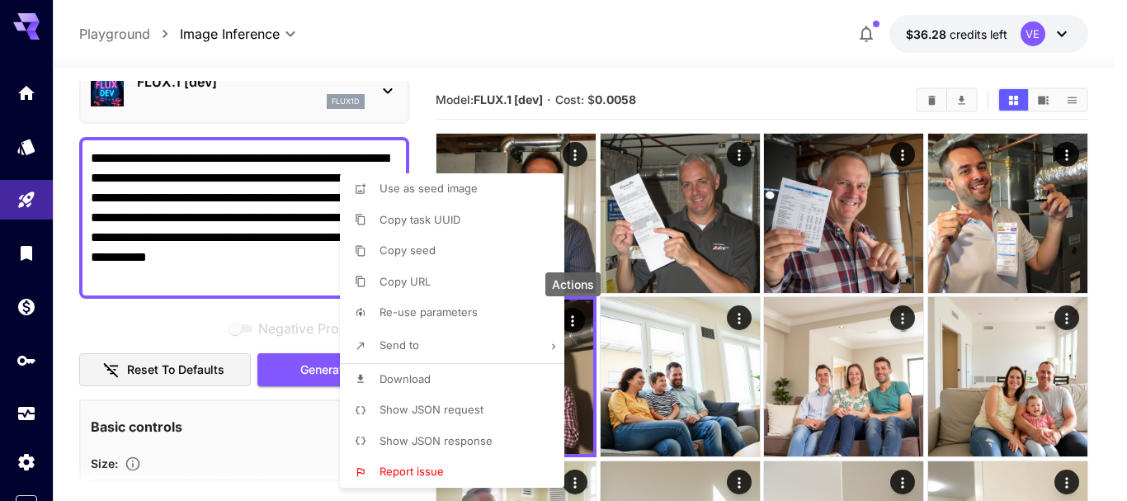
click at [420, 379] on span "Download" at bounding box center [405, 378] width 51 height 13
click at [270, 243] on div at bounding box center [563, 250] width 1127 height 501
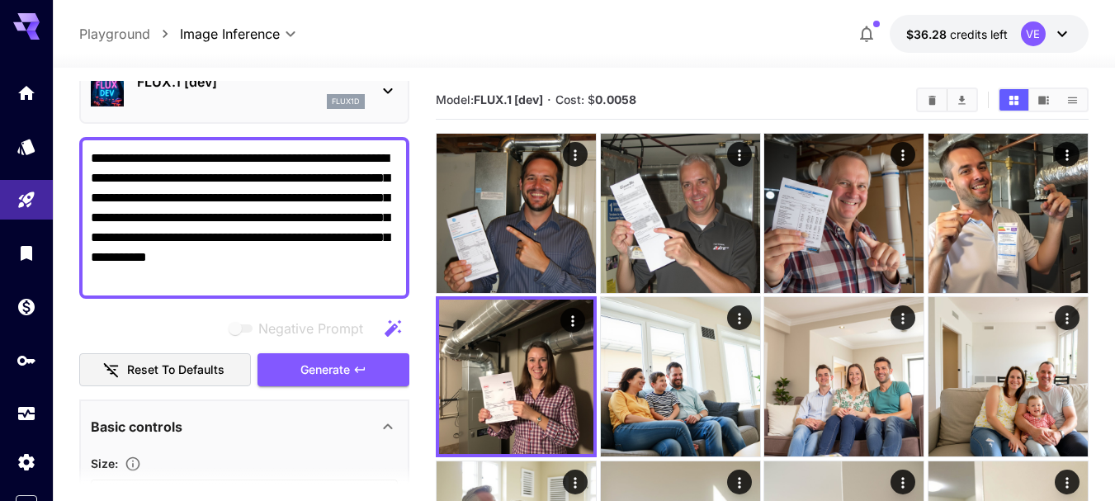
click at [263, 219] on textarea "**********" at bounding box center [244, 218] width 307 height 139
paste textarea "*****"
type textarea "**********"
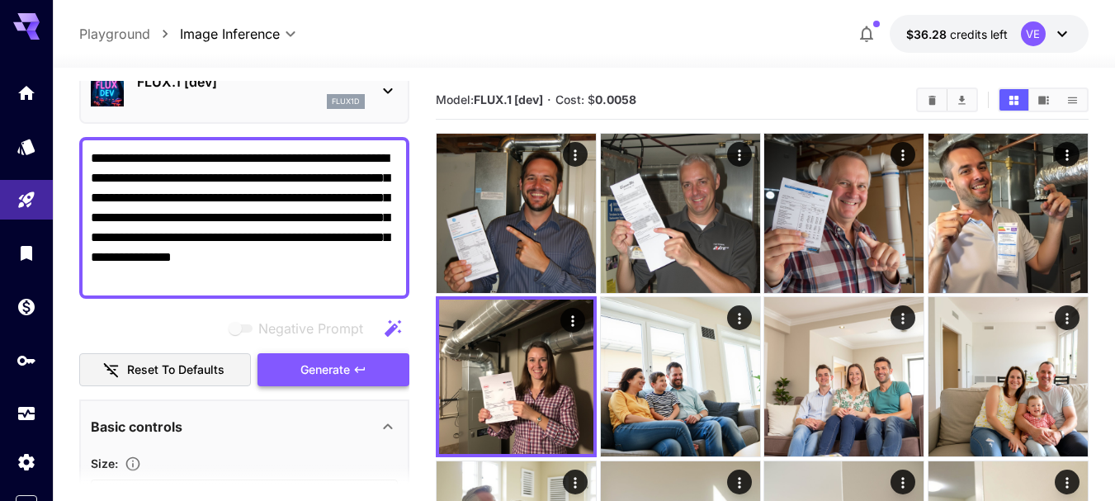
click at [342, 366] on span "Generate" at bounding box center [325, 370] width 50 height 21
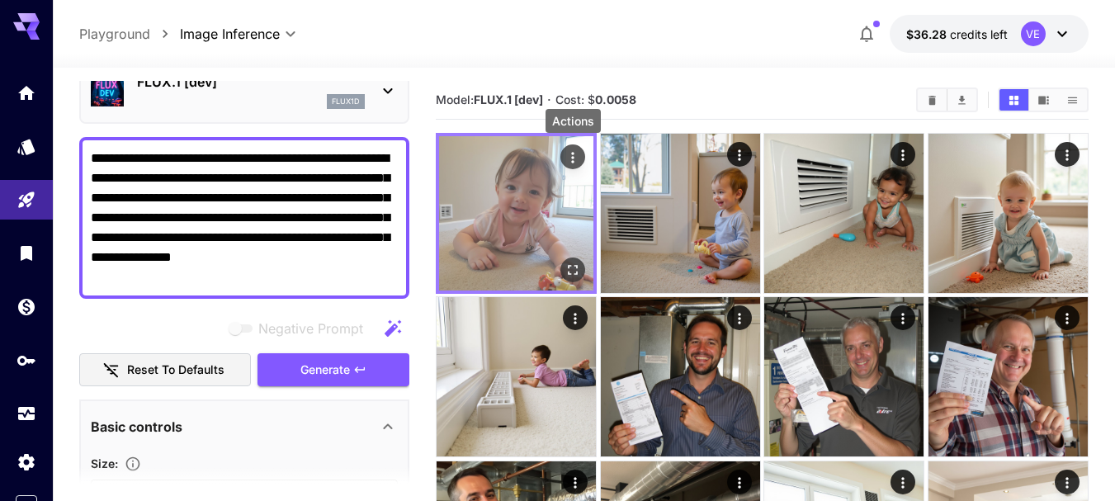
click at [569, 158] on icon "Actions" at bounding box center [572, 157] width 17 height 17
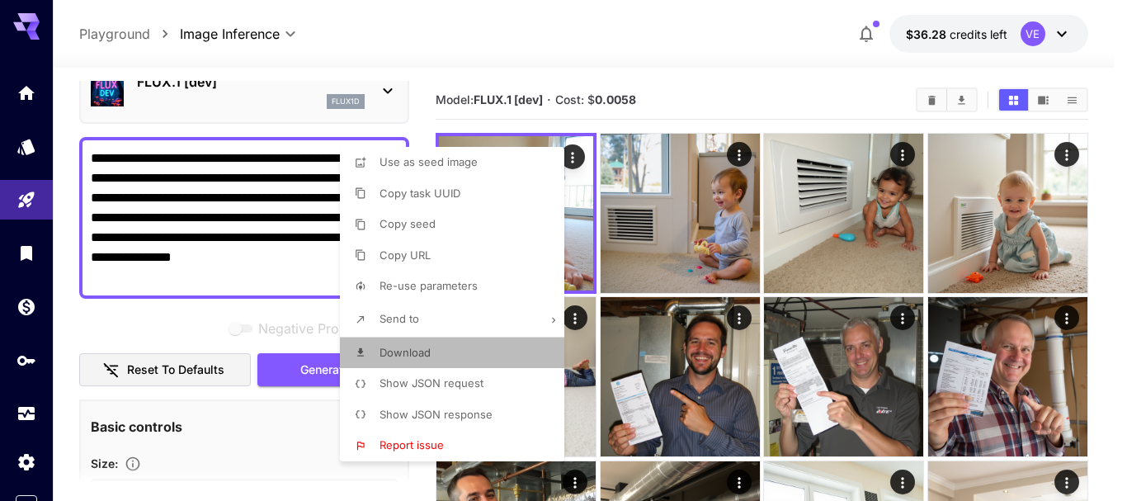
click at [474, 356] on li "Download" at bounding box center [457, 352] width 234 height 31
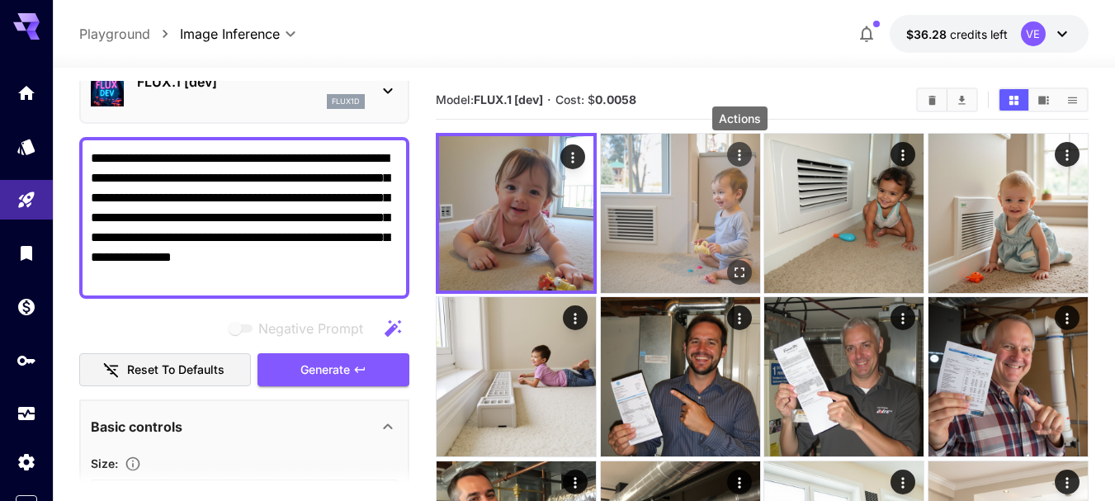
click at [738, 158] on icon "Actions" at bounding box center [739, 155] width 17 height 17
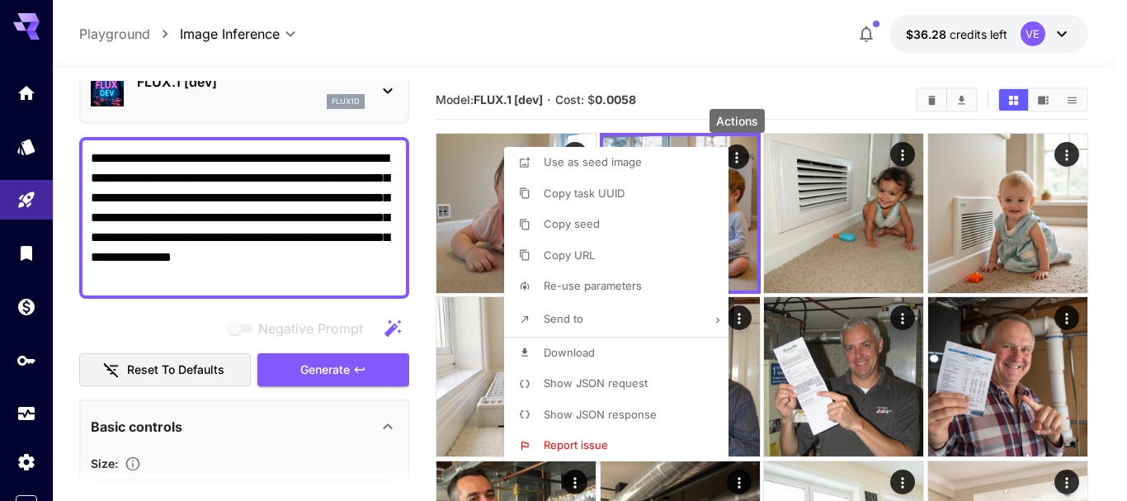
click at [581, 357] on span "Download" at bounding box center [569, 352] width 51 height 13
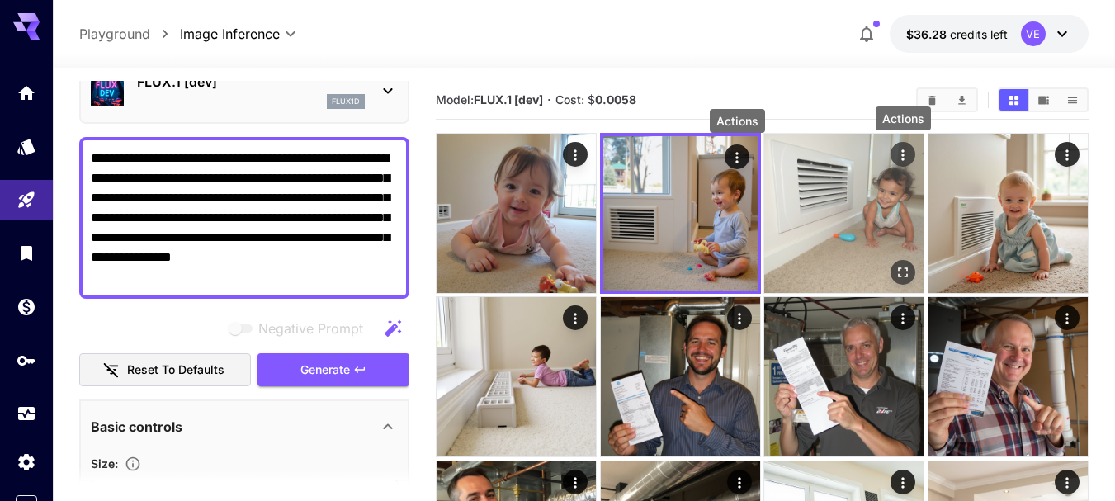
click at [902, 154] on icon "Actions" at bounding box center [903, 154] width 2 height 11
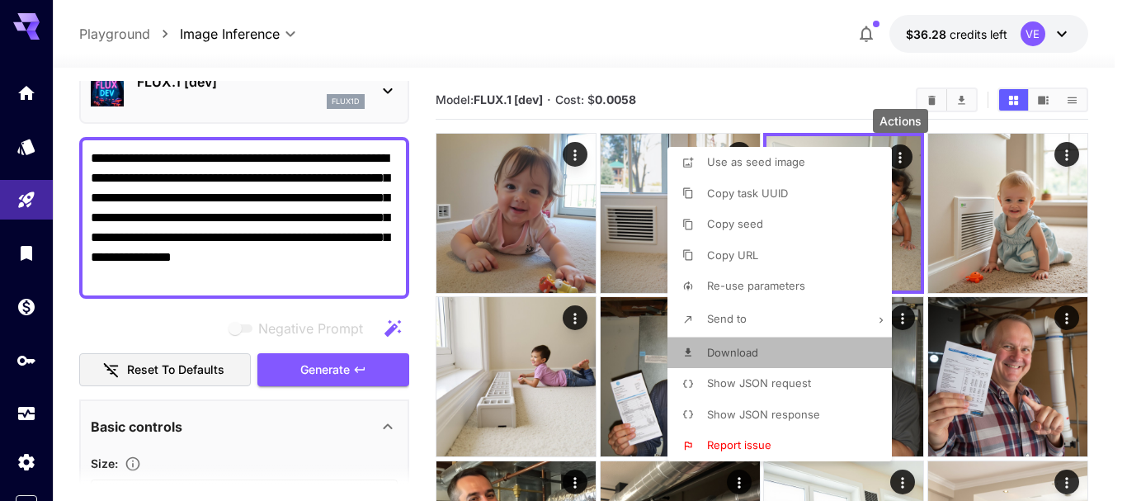
click at [756, 350] on span "Download" at bounding box center [732, 352] width 51 height 13
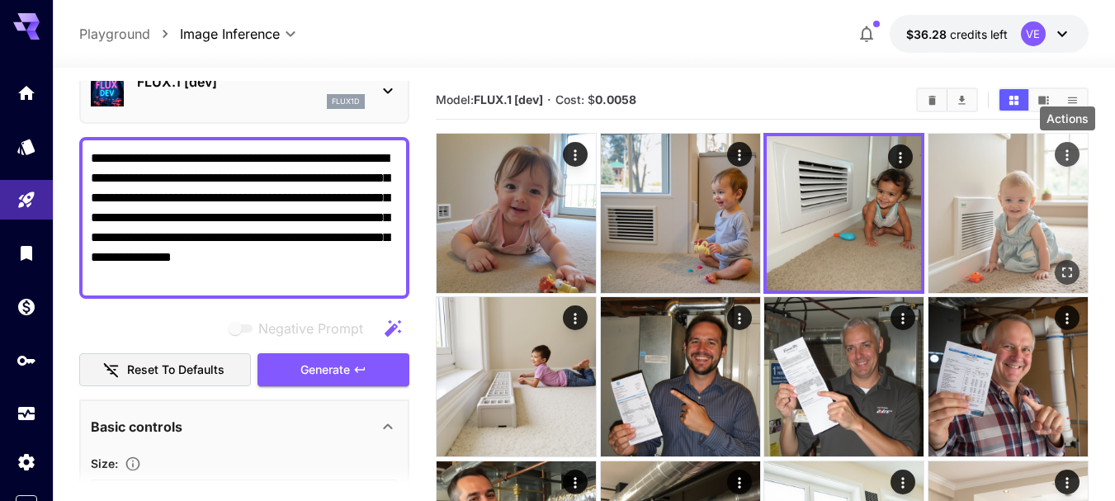
click at [1067, 153] on icon "Actions" at bounding box center [1067, 155] width 17 height 17
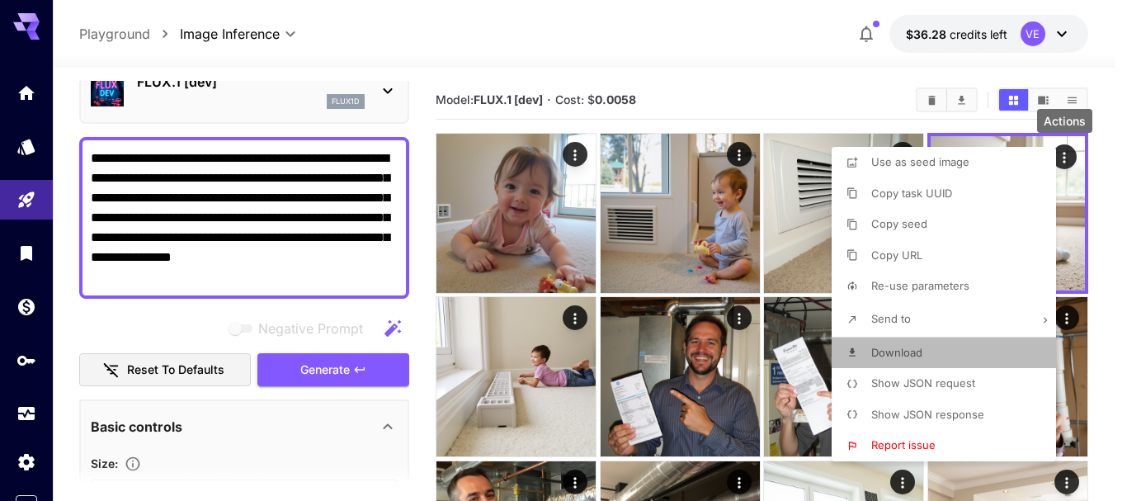
click at [896, 354] on span "Download" at bounding box center [896, 352] width 51 height 13
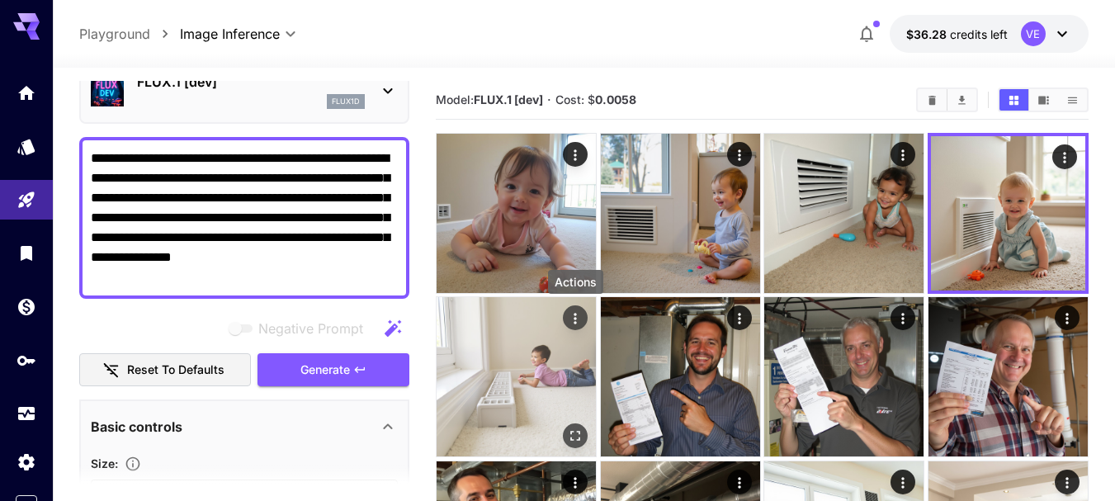
click at [577, 314] on icon "Actions" at bounding box center [575, 318] width 17 height 17
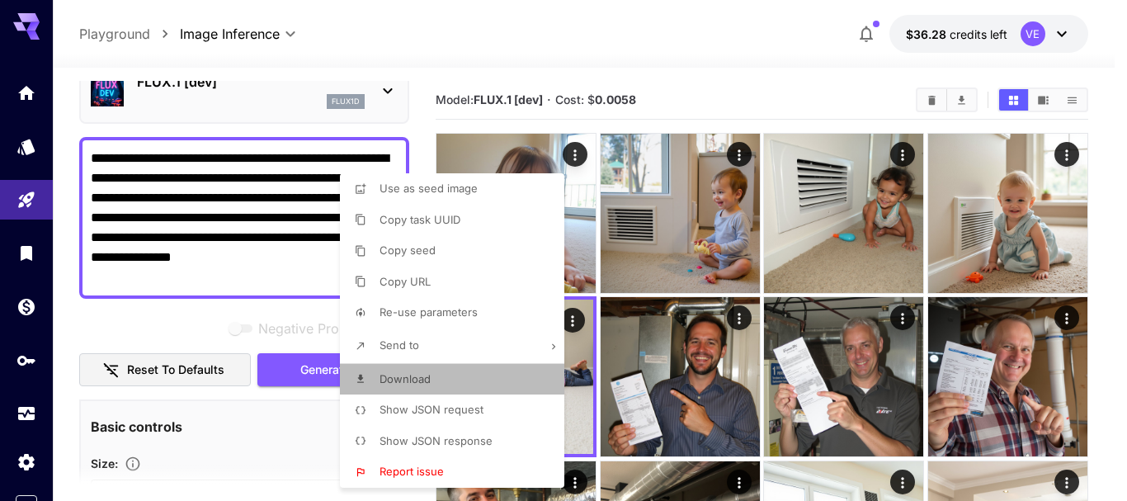
click at [416, 385] on p "Download" at bounding box center [405, 379] width 51 height 17
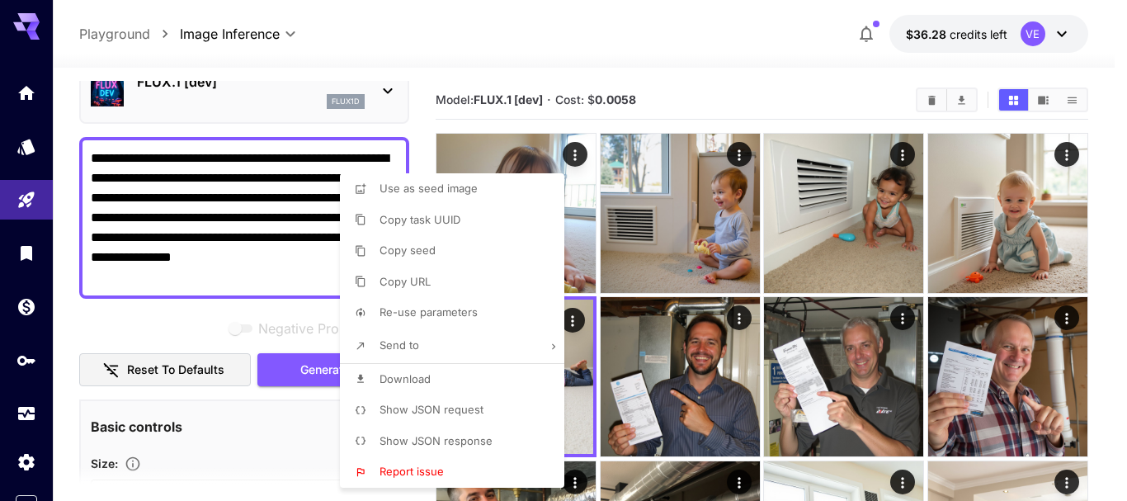
click at [250, 212] on div at bounding box center [563, 250] width 1127 height 501
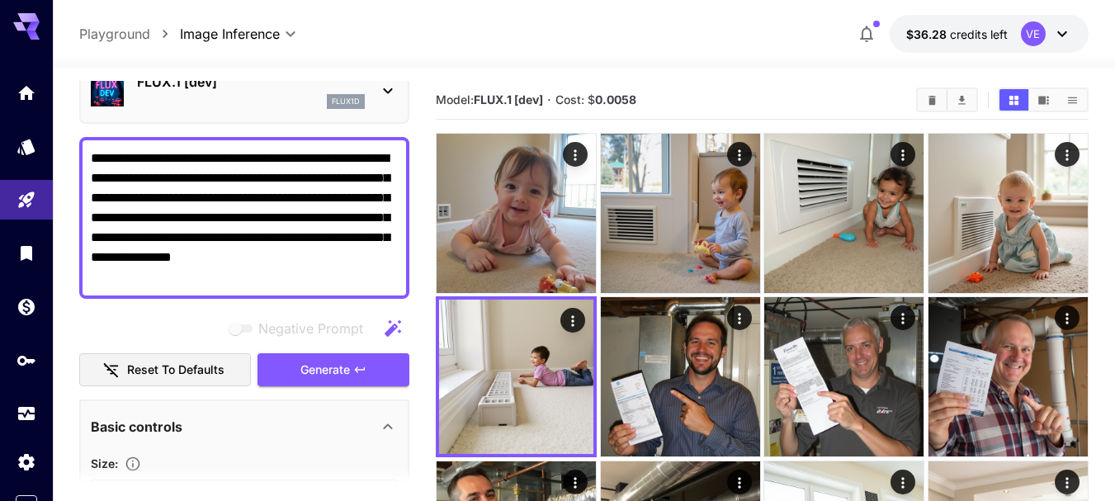
click at [276, 203] on textarea "**********" at bounding box center [244, 218] width 307 height 139
paste textarea
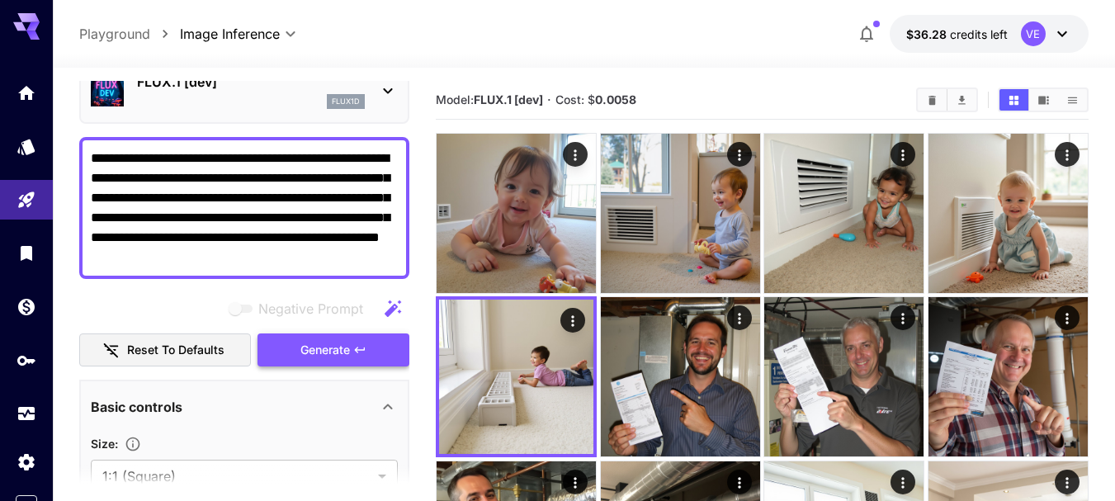
type textarea "**********"
click at [337, 346] on span "Generate" at bounding box center [325, 350] width 50 height 21
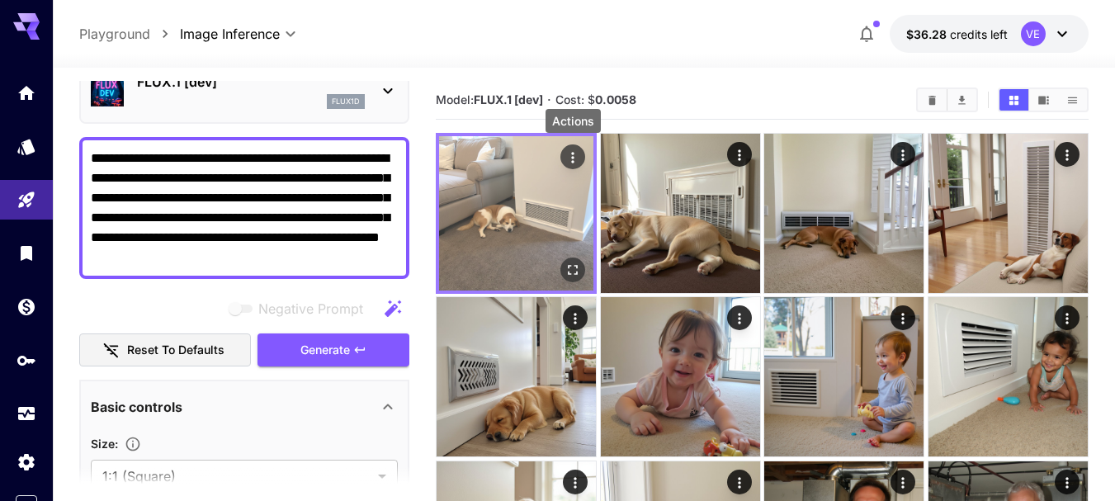
click at [571, 158] on icon "Actions" at bounding box center [572, 157] width 17 height 17
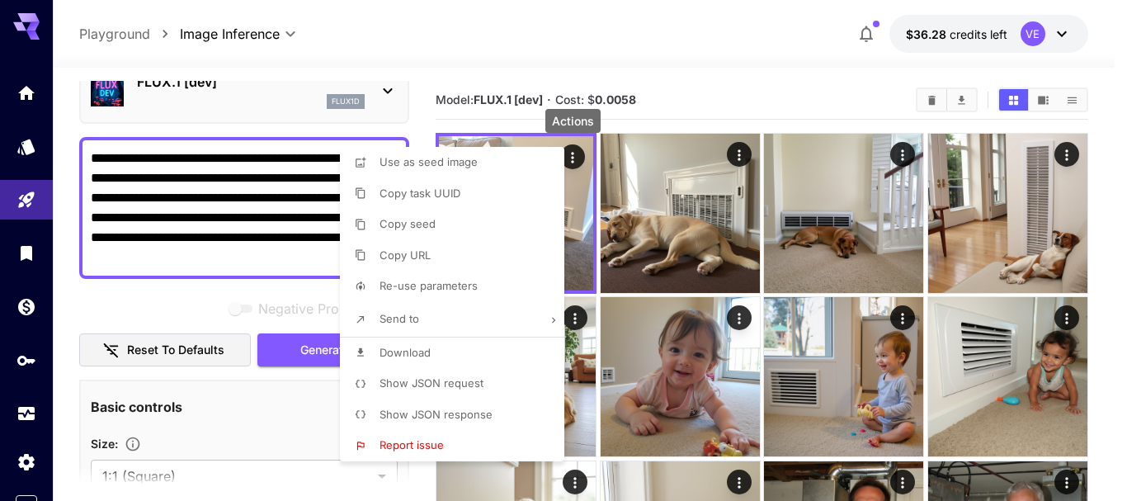
click at [402, 351] on span "Download" at bounding box center [405, 352] width 51 height 13
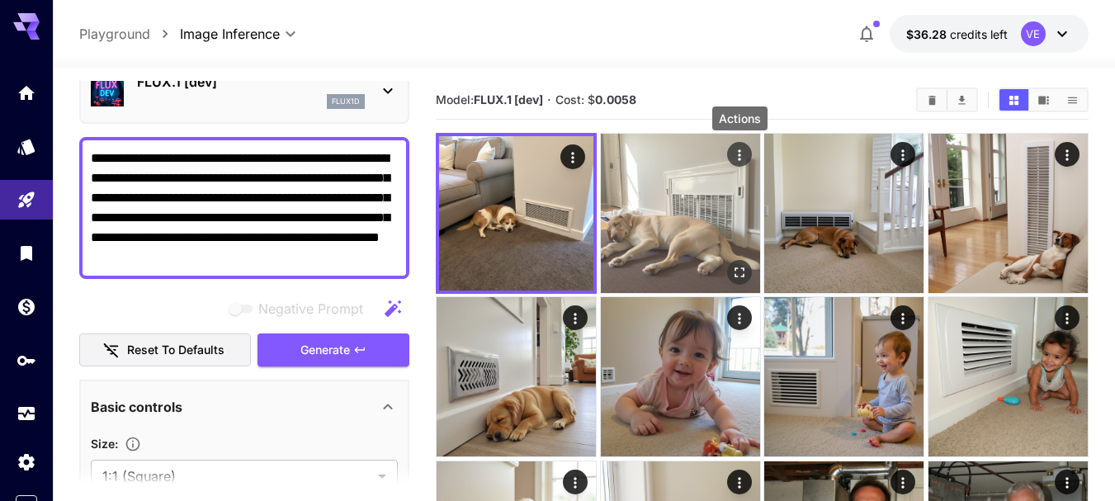
click at [737, 153] on icon "Actions" at bounding box center [739, 155] width 17 height 17
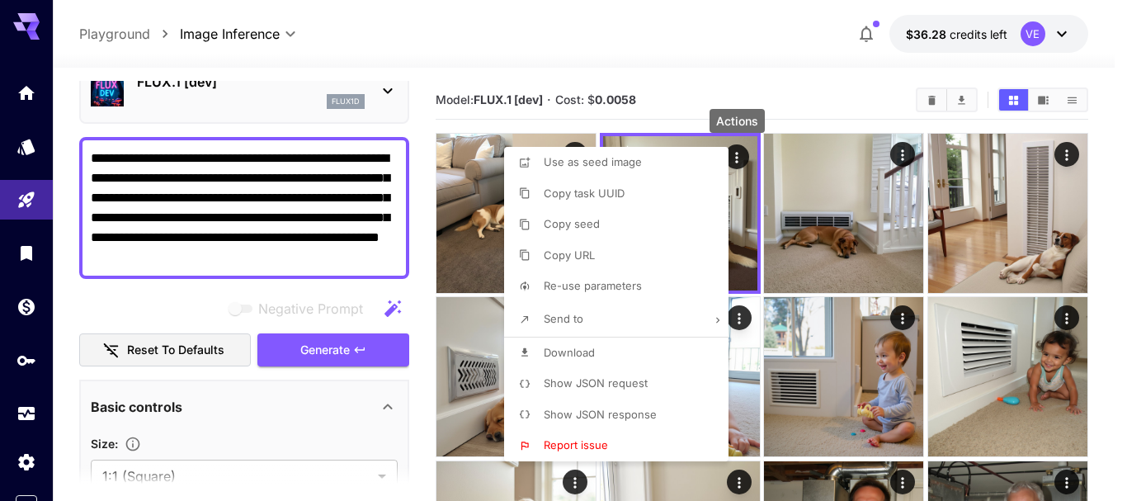
click at [580, 353] on span "Download" at bounding box center [569, 352] width 51 height 13
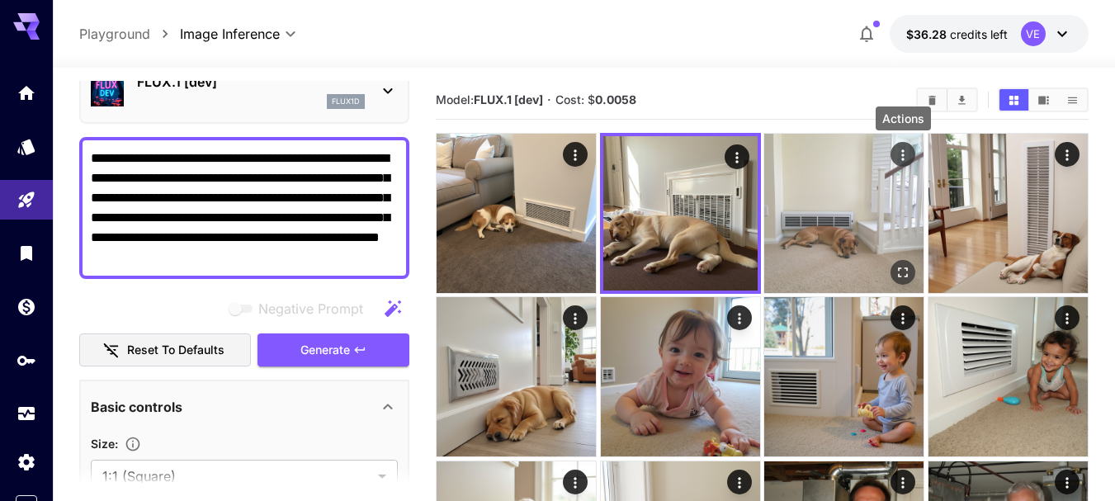
click at [902, 154] on icon "Actions" at bounding box center [903, 154] width 2 height 11
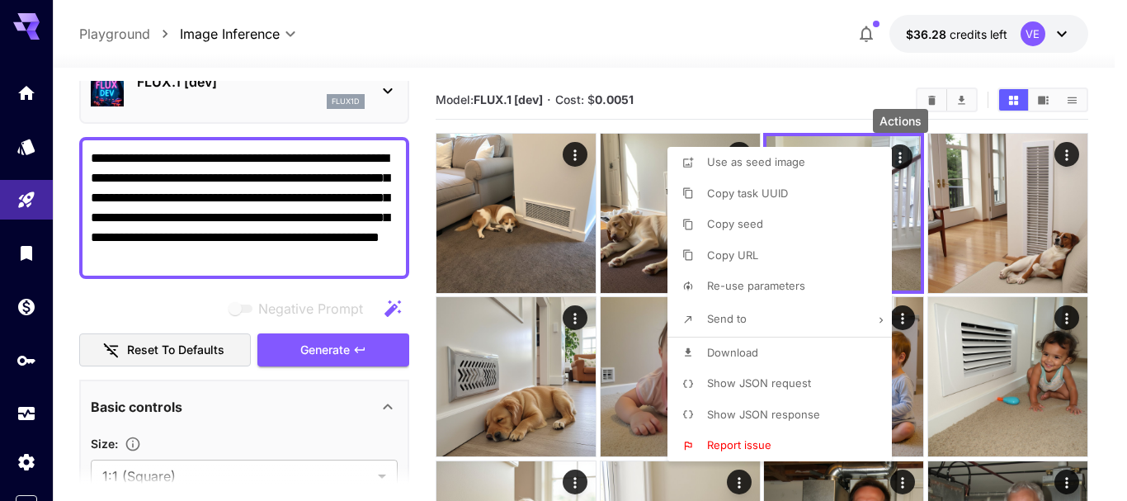
click at [726, 348] on span "Download" at bounding box center [732, 352] width 51 height 13
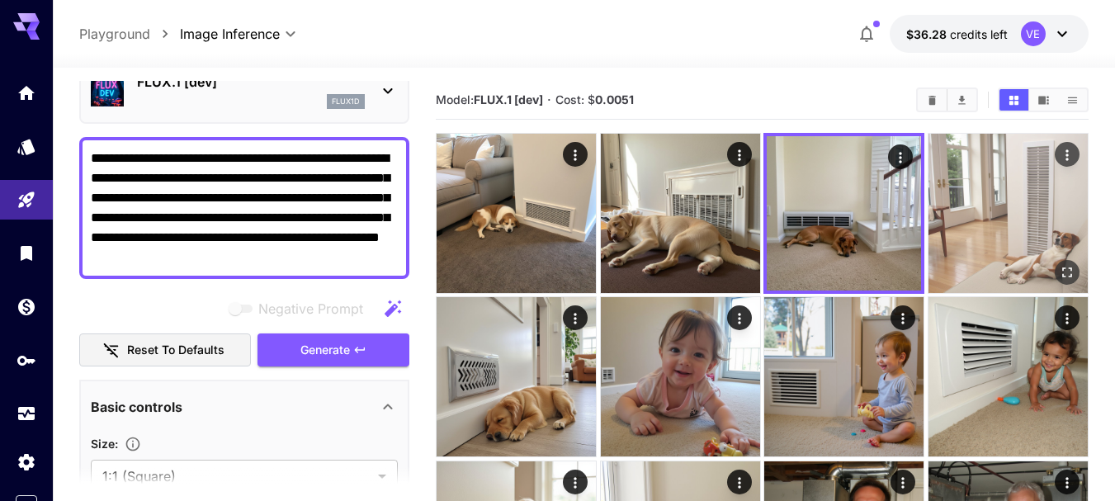
click at [1067, 157] on icon "Actions" at bounding box center [1067, 155] width 17 height 17
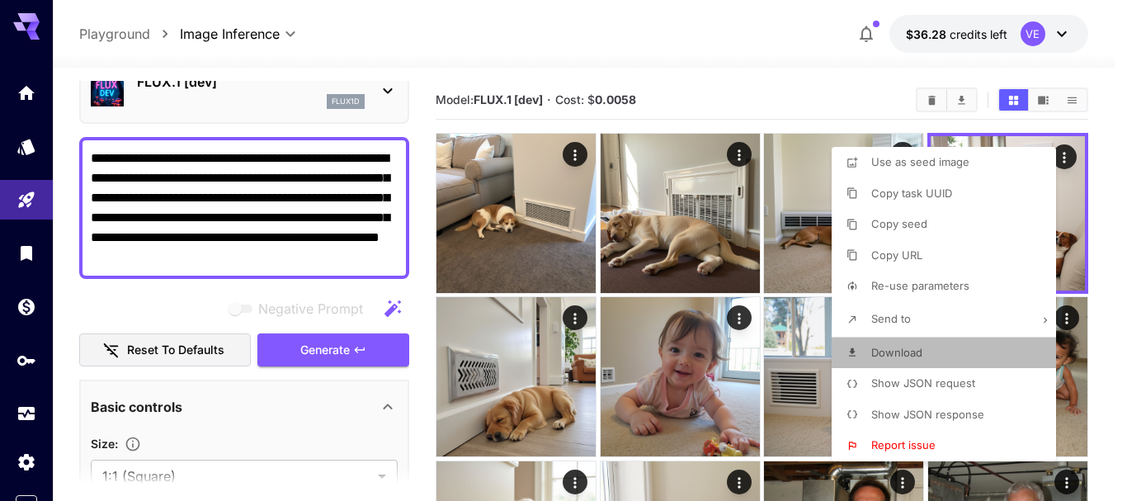
click at [897, 355] on span "Download" at bounding box center [896, 352] width 51 height 13
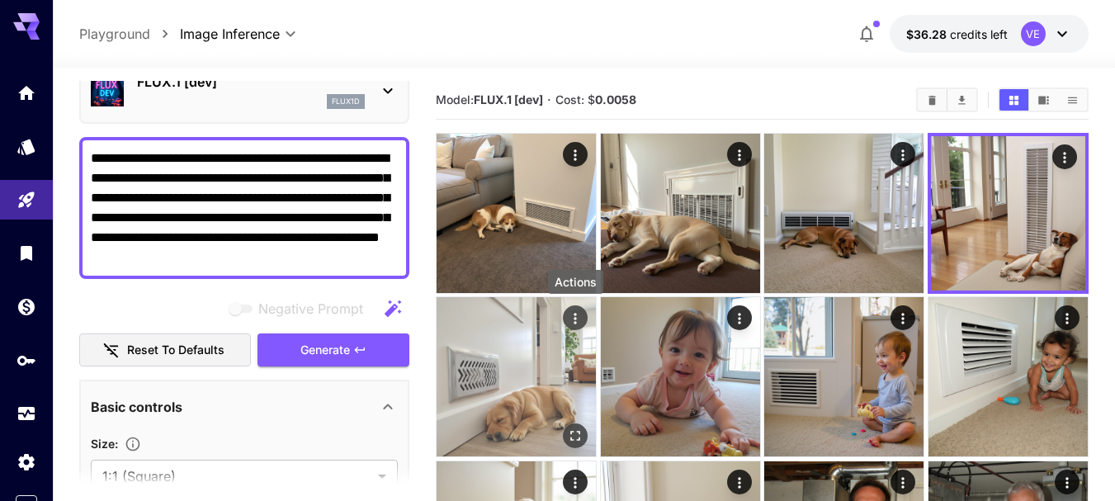
click at [576, 319] on icon "Actions" at bounding box center [575, 319] width 2 height 11
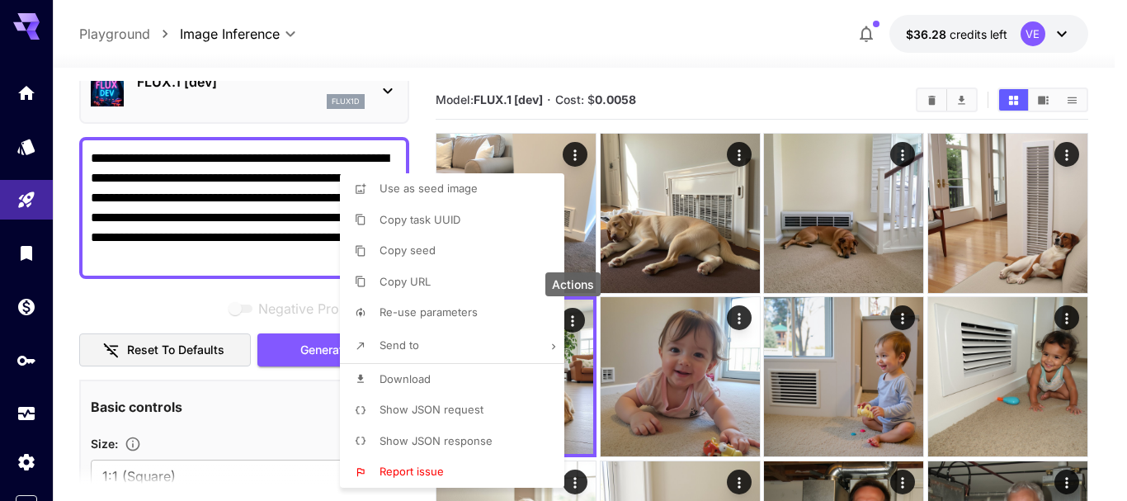
click at [436, 381] on li "Download" at bounding box center [457, 379] width 234 height 31
click at [284, 245] on div at bounding box center [563, 250] width 1127 height 501
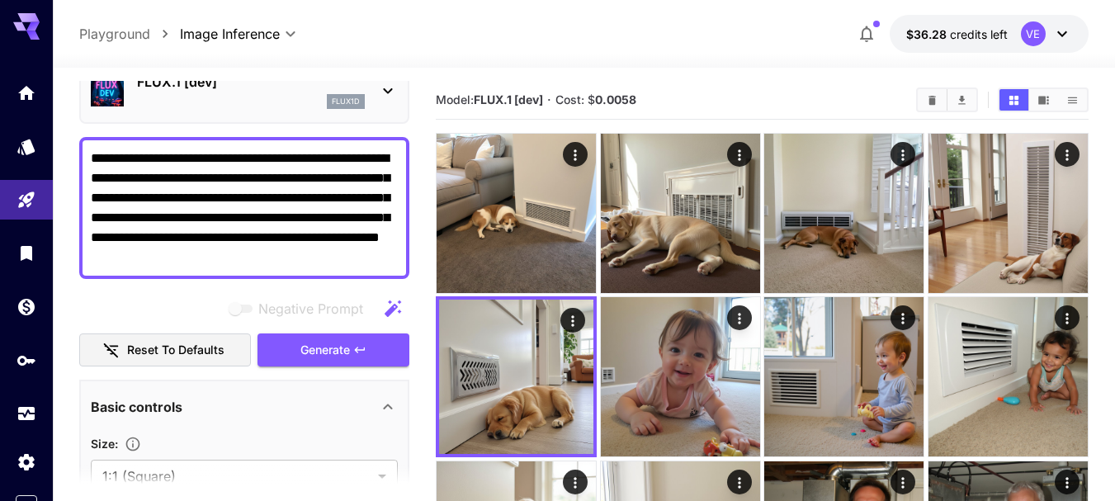
click at [292, 206] on textarea "**********" at bounding box center [244, 208] width 307 height 119
paste textarea "**********"
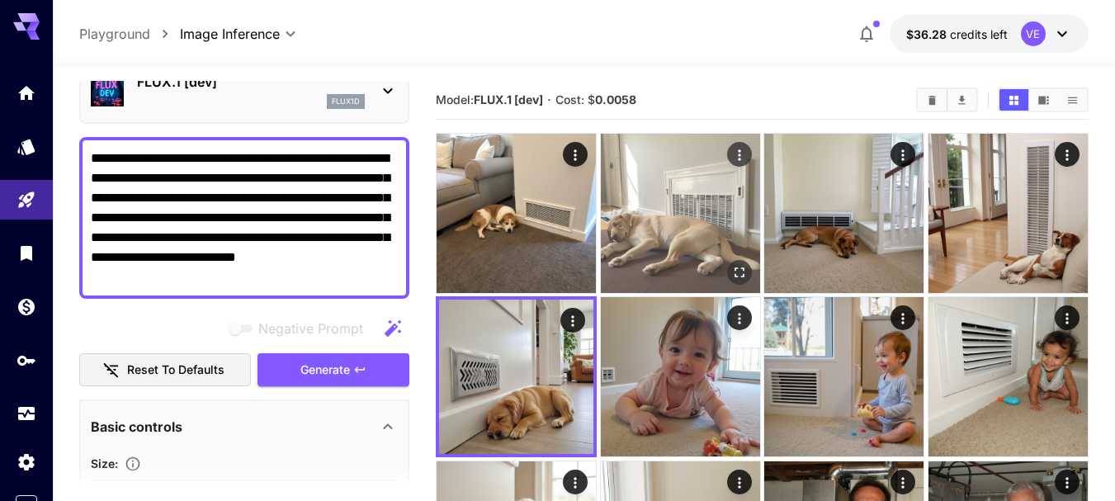
type textarea "**********"
click at [333, 380] on button "Generate" at bounding box center [333, 370] width 152 height 34
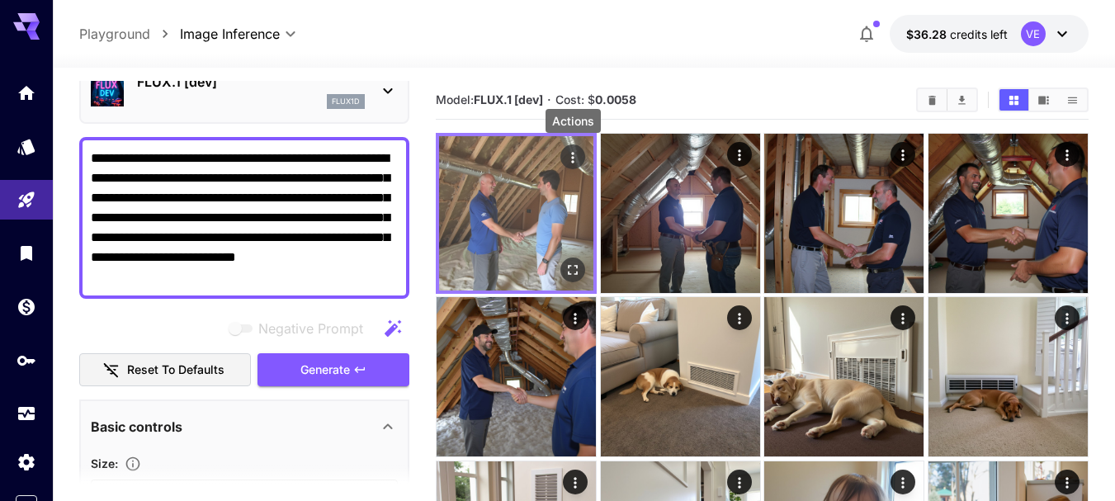
click at [573, 160] on icon "Actions" at bounding box center [572, 157] width 17 height 17
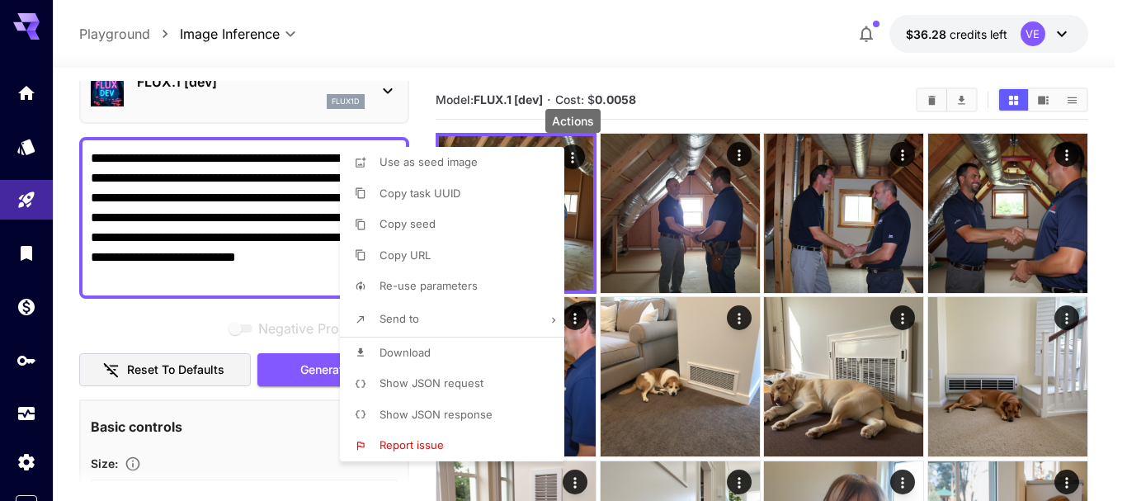
click at [414, 350] on span "Download" at bounding box center [405, 352] width 51 height 13
click at [740, 155] on div at bounding box center [563, 250] width 1127 height 501
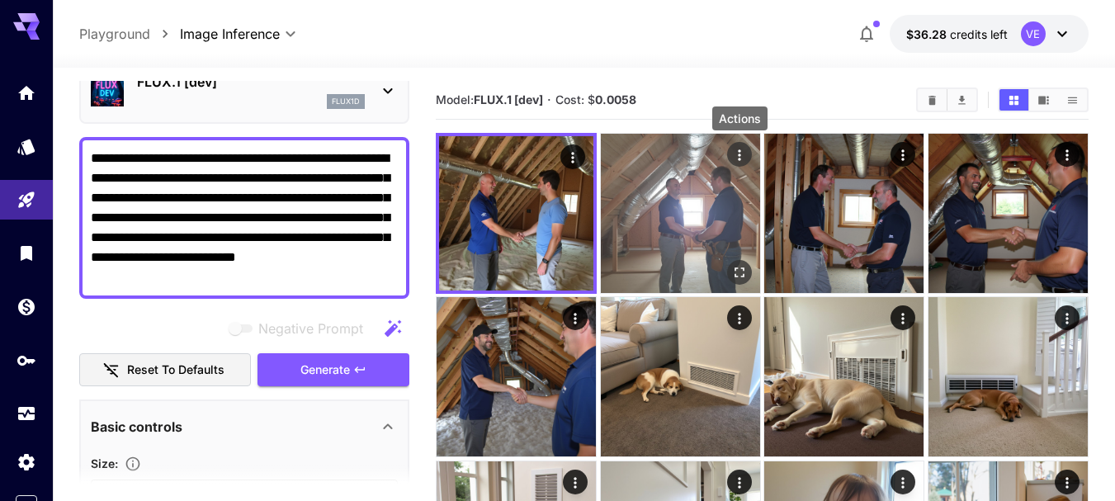
click at [738, 156] on icon "Actions" at bounding box center [739, 155] width 17 height 17
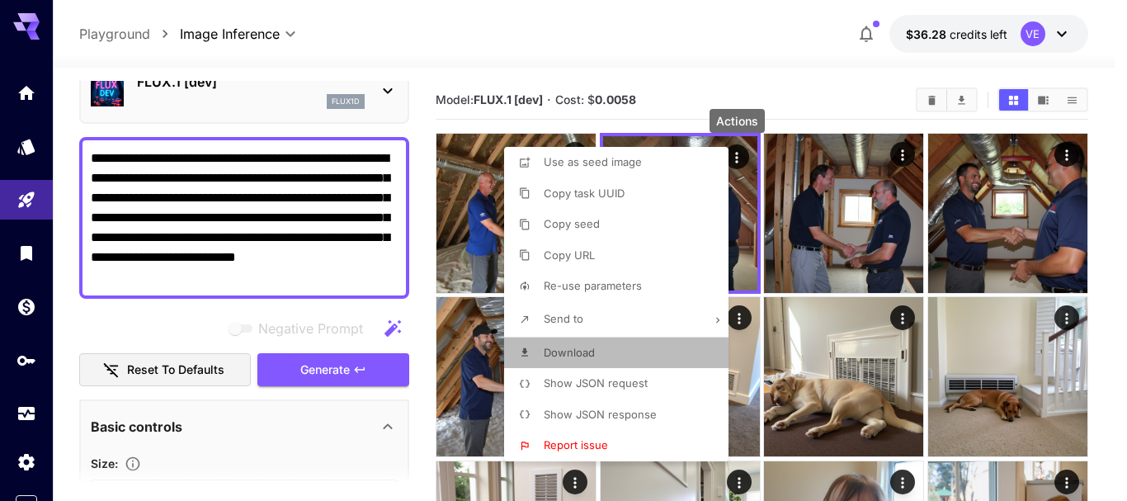
click at [590, 358] on p "Download" at bounding box center [569, 353] width 51 height 17
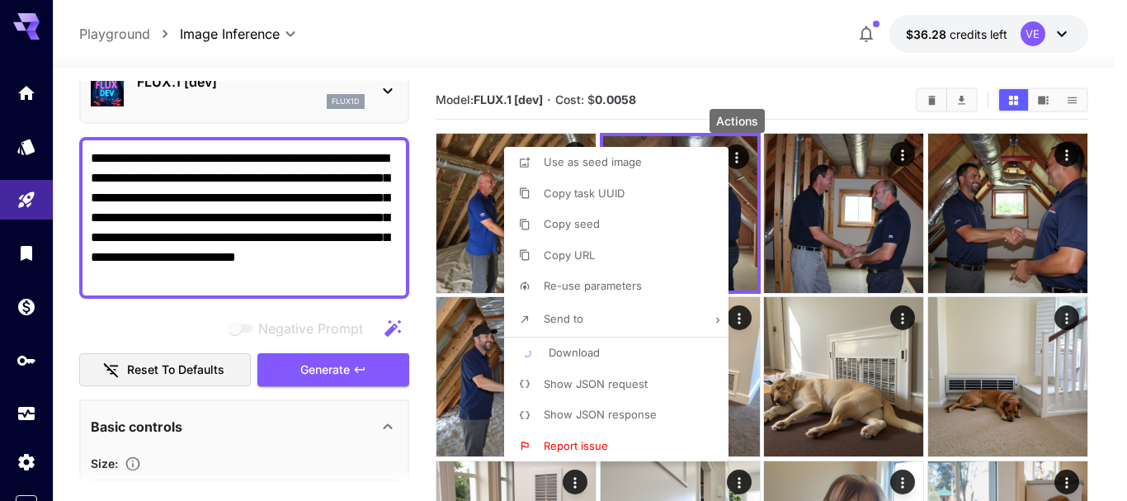
click at [902, 161] on div at bounding box center [563, 250] width 1127 height 501
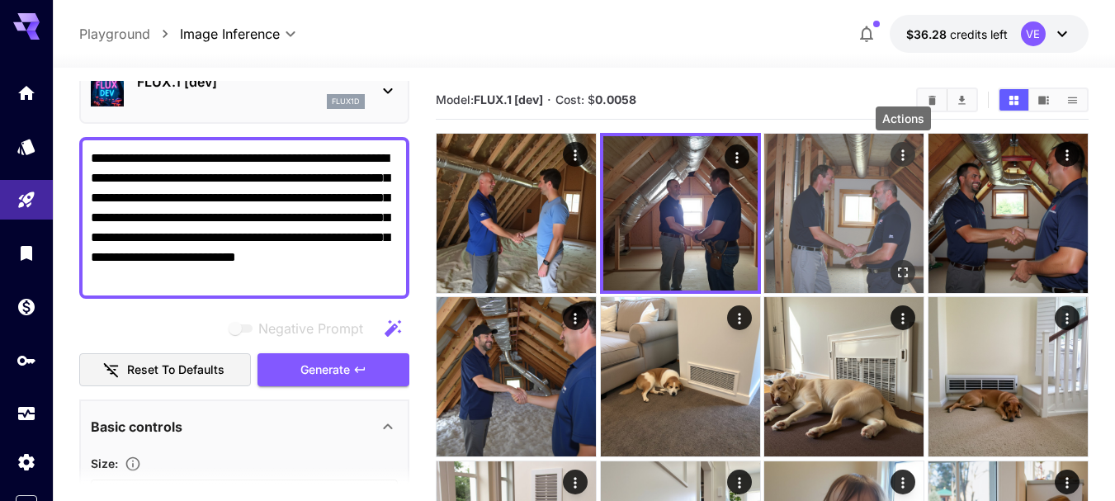
click at [903, 155] on icon "Actions" at bounding box center [903, 154] width 2 height 11
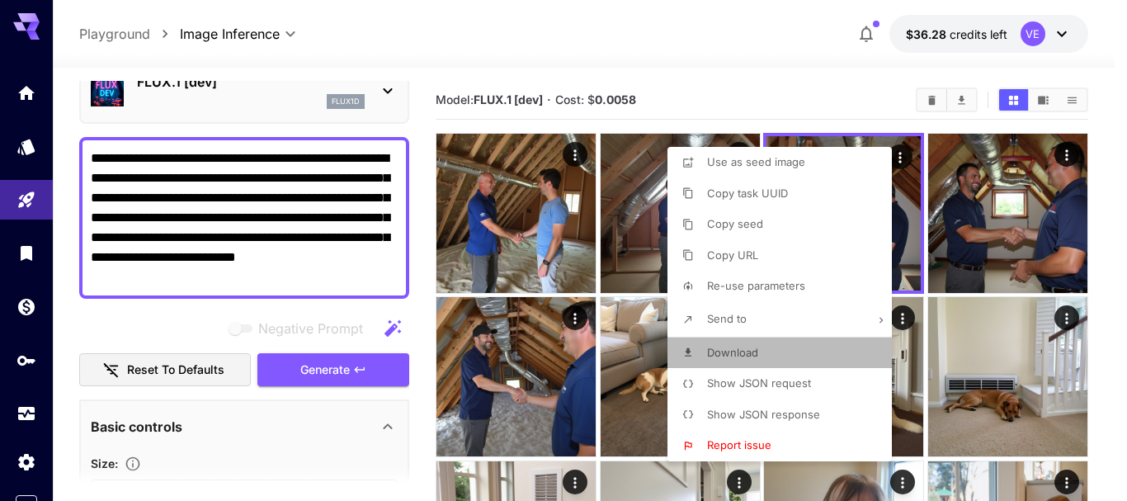
click at [765, 359] on li "Download" at bounding box center [784, 352] width 234 height 31
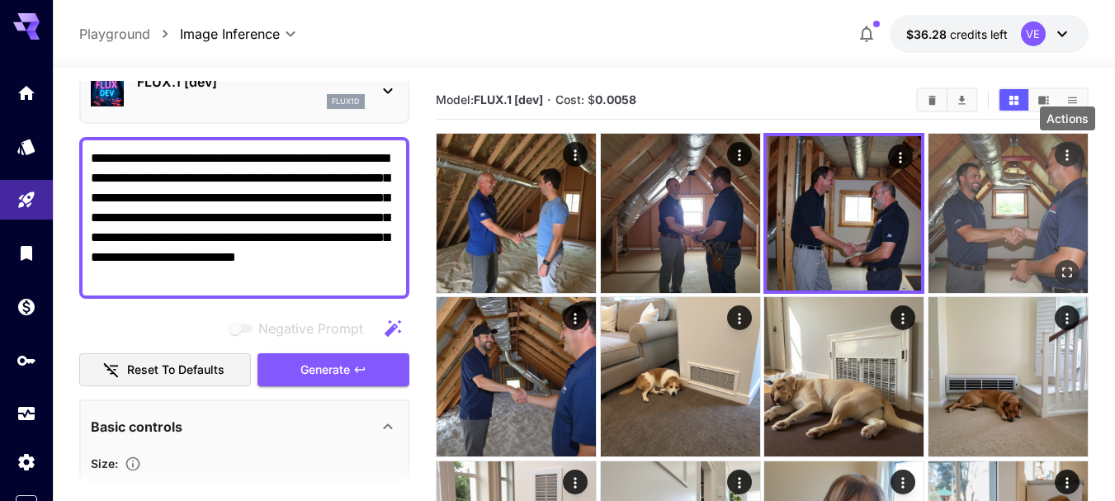
click at [1068, 154] on icon "Actions" at bounding box center [1066, 154] width 2 height 11
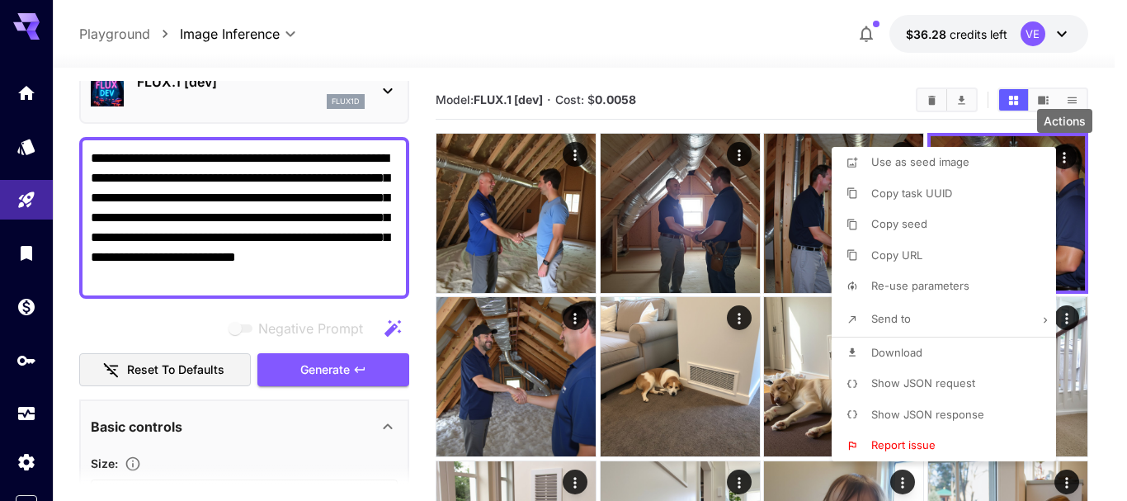
click at [932, 357] on li "Download" at bounding box center [949, 352] width 234 height 31
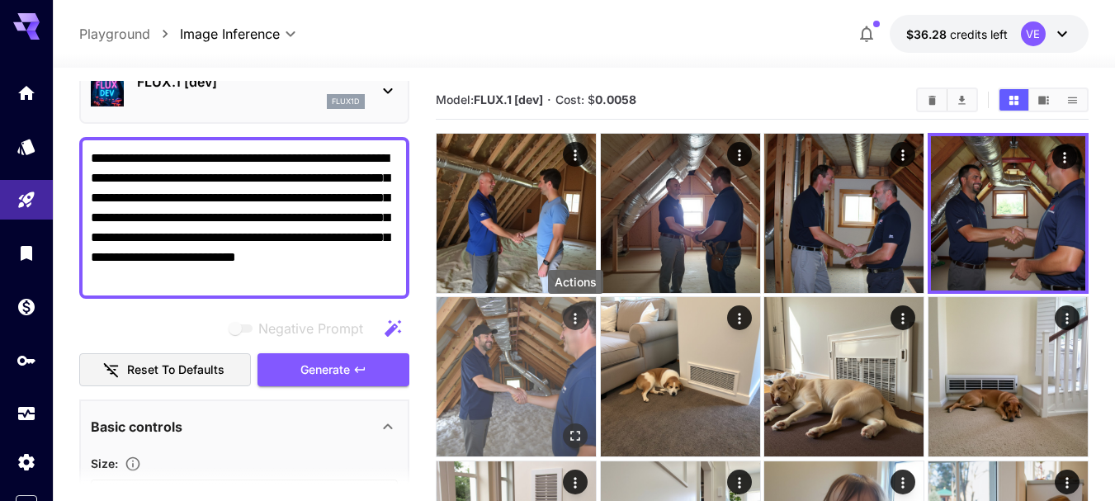
click at [574, 319] on icon "Actions" at bounding box center [575, 318] width 17 height 17
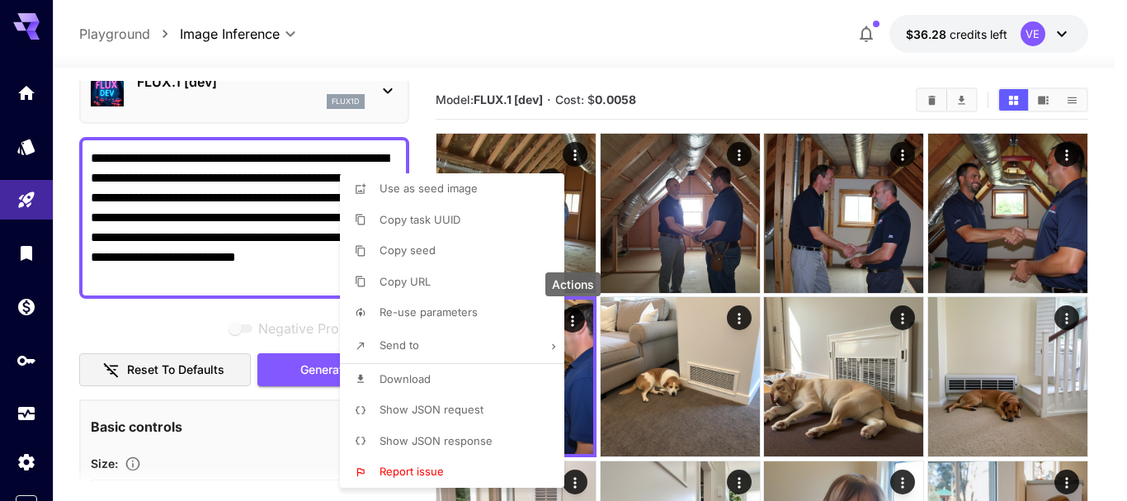
click at [414, 381] on span "Download" at bounding box center [405, 378] width 51 height 13
click at [241, 196] on div at bounding box center [563, 250] width 1127 height 501
click at [279, 210] on div at bounding box center [563, 250] width 1127 height 501
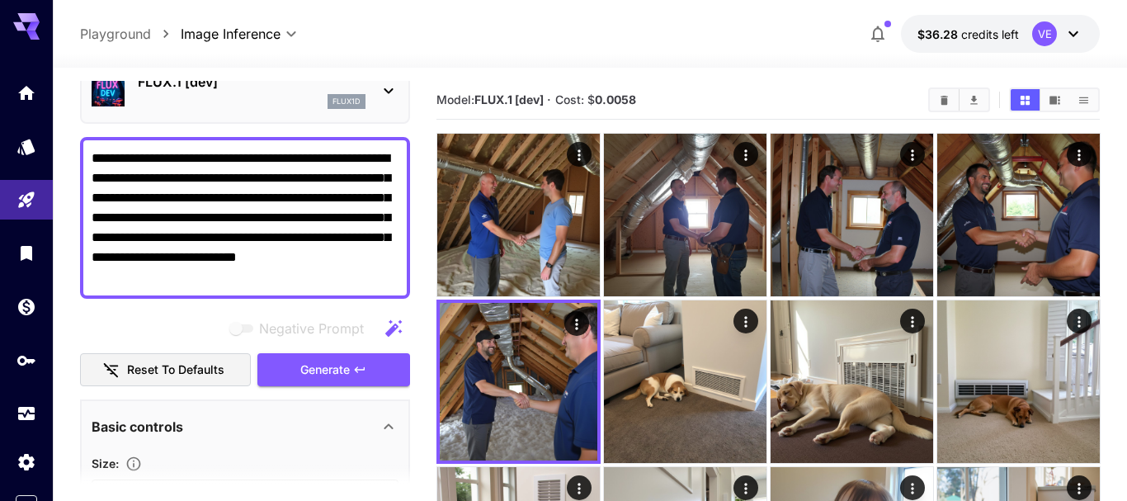
click at [262, 205] on div at bounding box center [563, 250] width 1127 height 501
click at [273, 196] on div at bounding box center [563, 250] width 1127 height 501
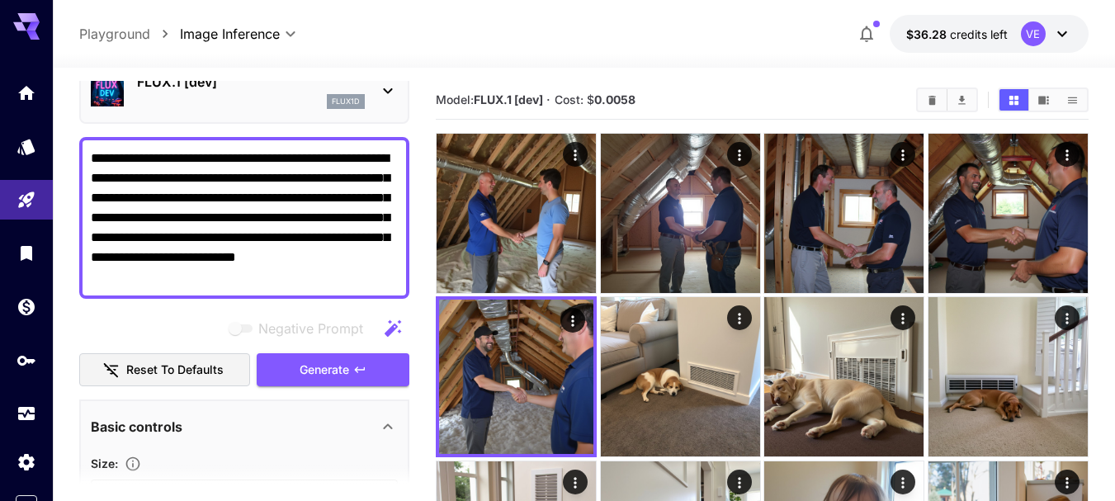
click at [273, 196] on div at bounding box center [557, 250] width 1115 height 501
click at [322, 260] on textarea "**********" at bounding box center [244, 218] width 307 height 139
click at [321, 260] on textarea "**********" at bounding box center [244, 218] width 307 height 139
paste textarea
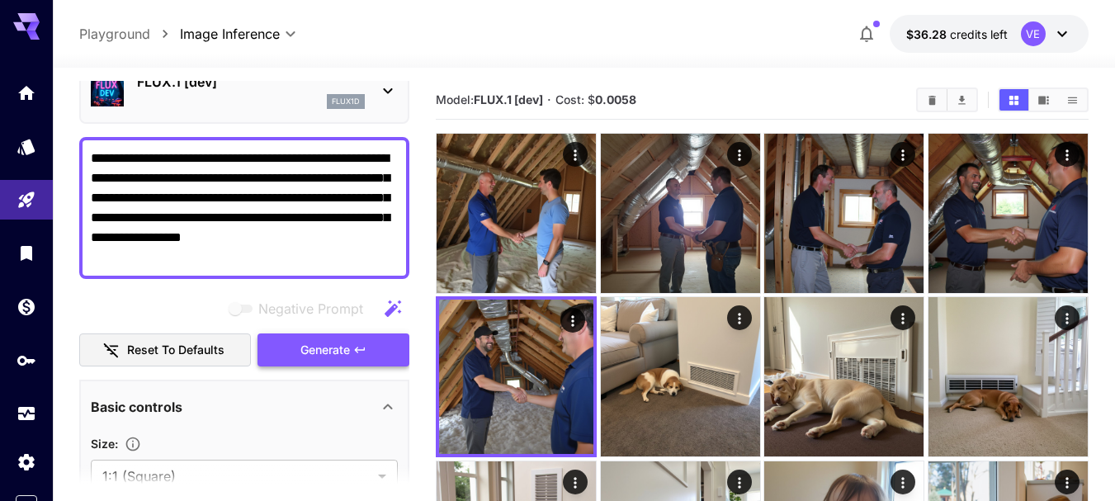
type textarea "**********"
click at [309, 345] on span "Generate" at bounding box center [325, 350] width 50 height 21
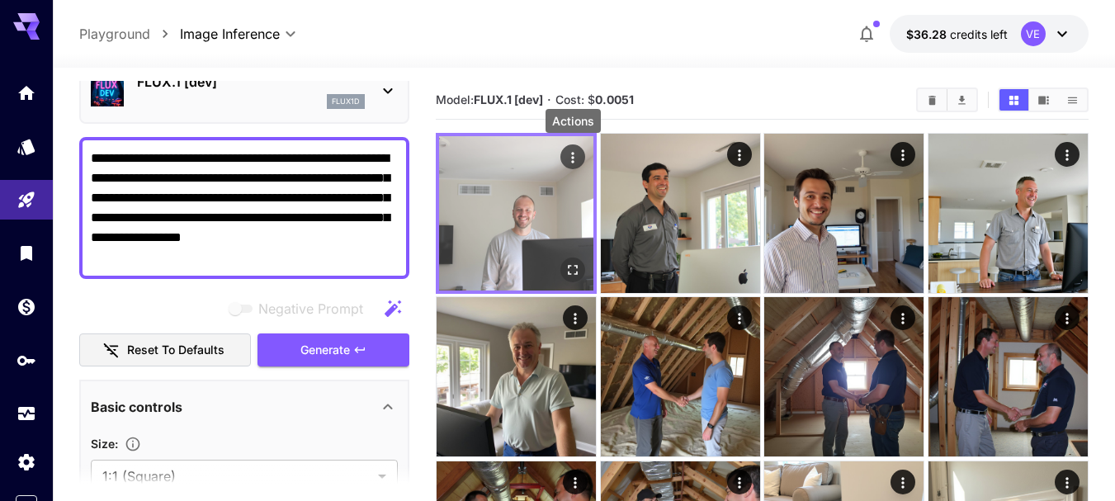
click at [572, 156] on icon "Actions" at bounding box center [572, 157] width 17 height 17
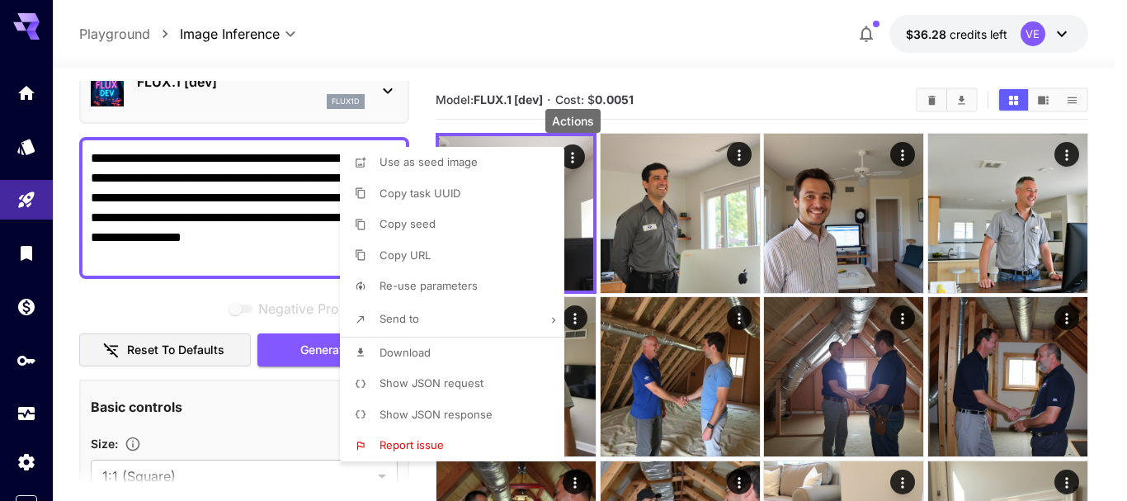
click at [407, 347] on span "Download" at bounding box center [405, 352] width 51 height 13
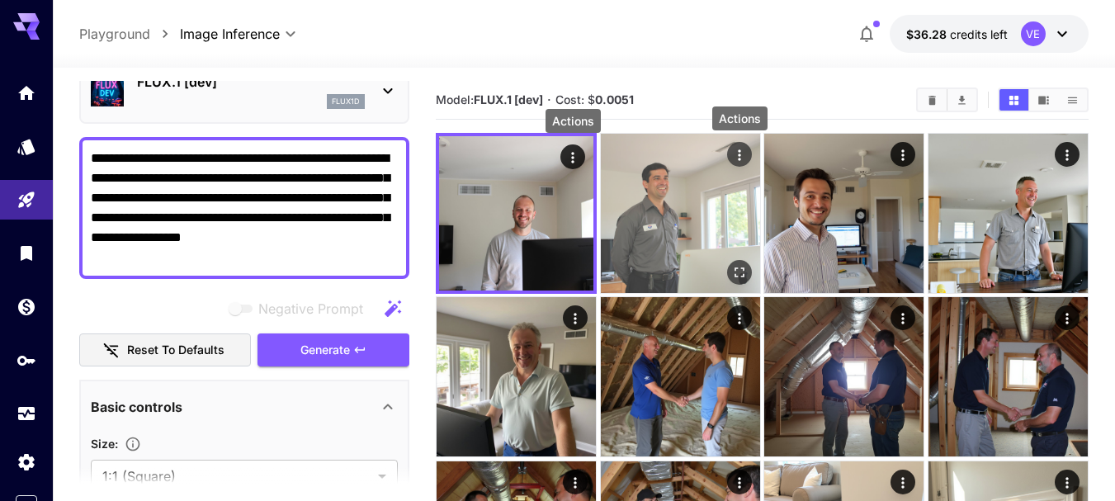
click at [742, 153] on icon "Actions" at bounding box center [739, 155] width 17 height 17
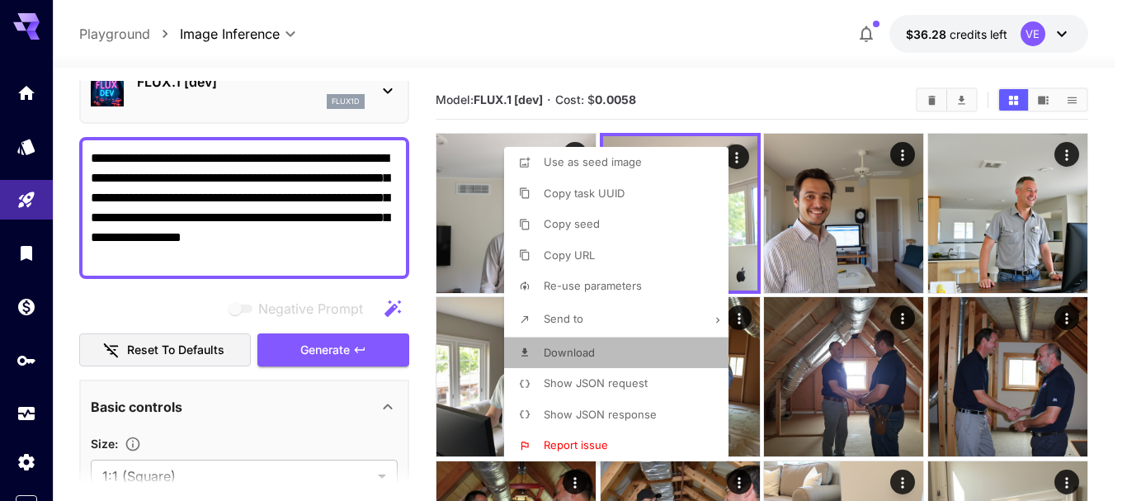
click at [554, 351] on span "Download" at bounding box center [569, 352] width 51 height 13
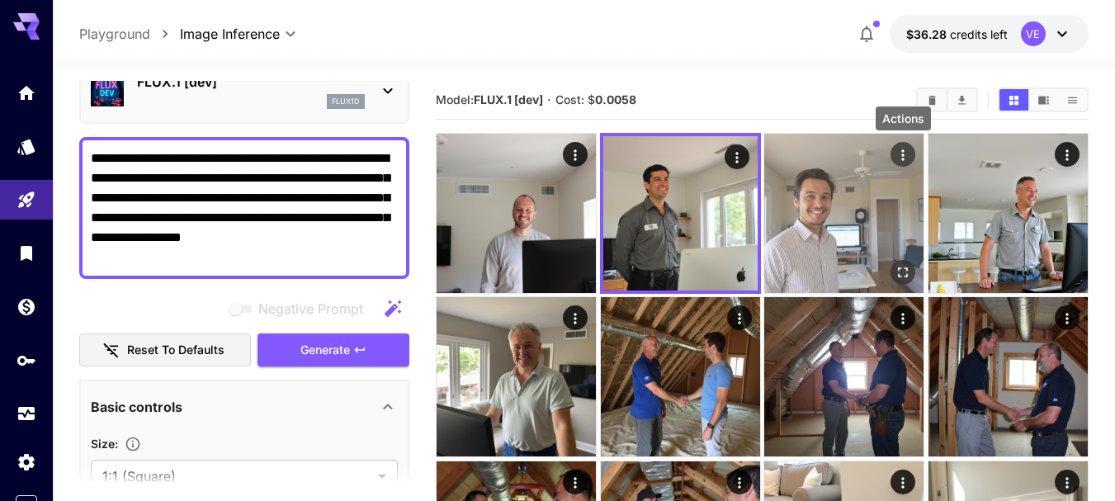
click at [901, 161] on icon "Actions" at bounding box center [902, 155] width 17 height 17
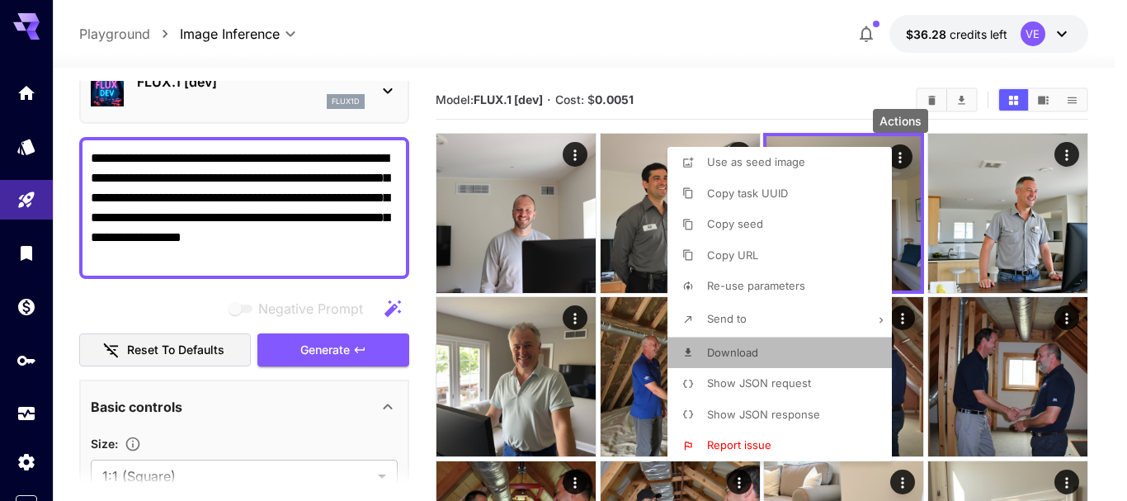
click at [757, 358] on span "Download" at bounding box center [732, 352] width 51 height 13
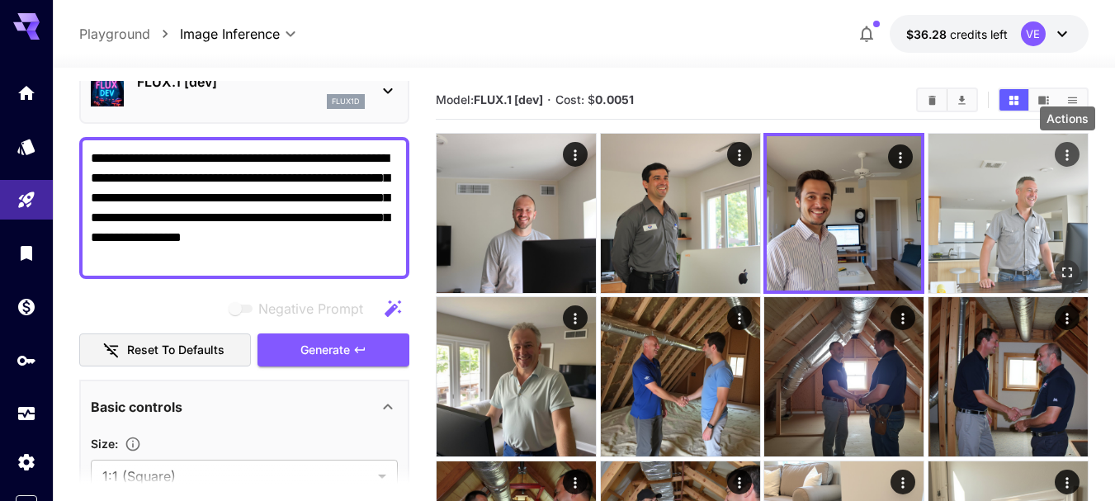
click at [1068, 163] on div "Actions" at bounding box center [1067, 154] width 17 height 20
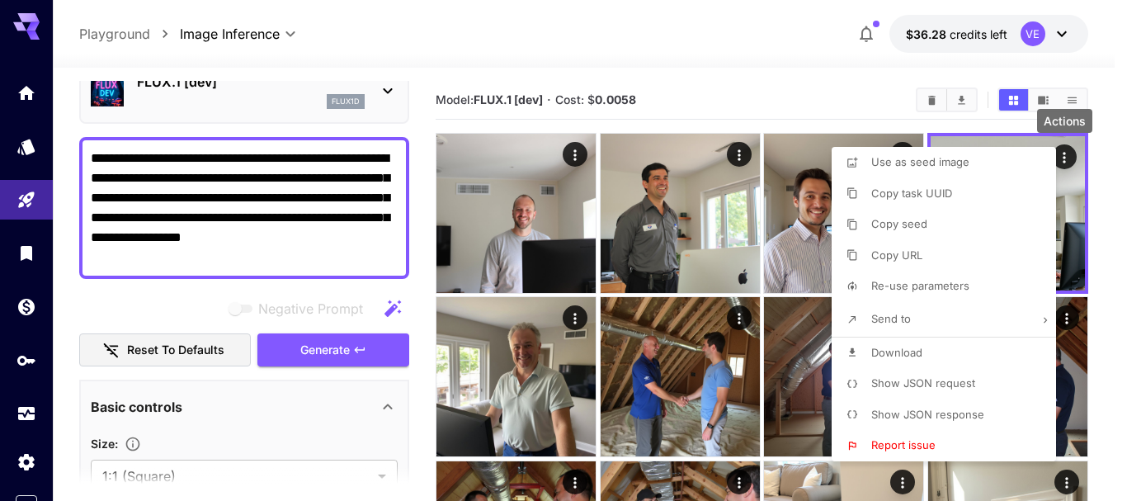
click at [876, 351] on span "Download" at bounding box center [896, 352] width 51 height 13
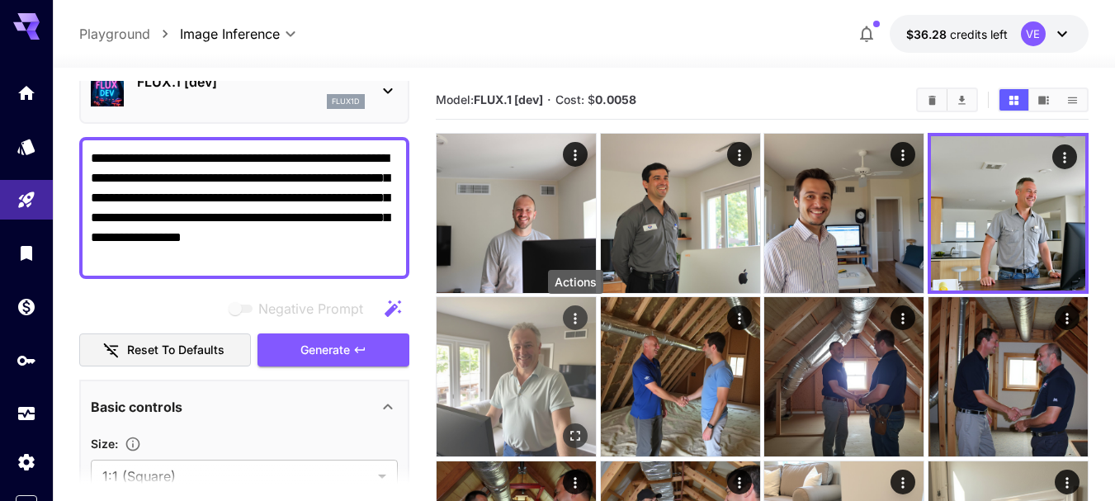
click at [570, 320] on icon "Actions" at bounding box center [575, 318] width 17 height 17
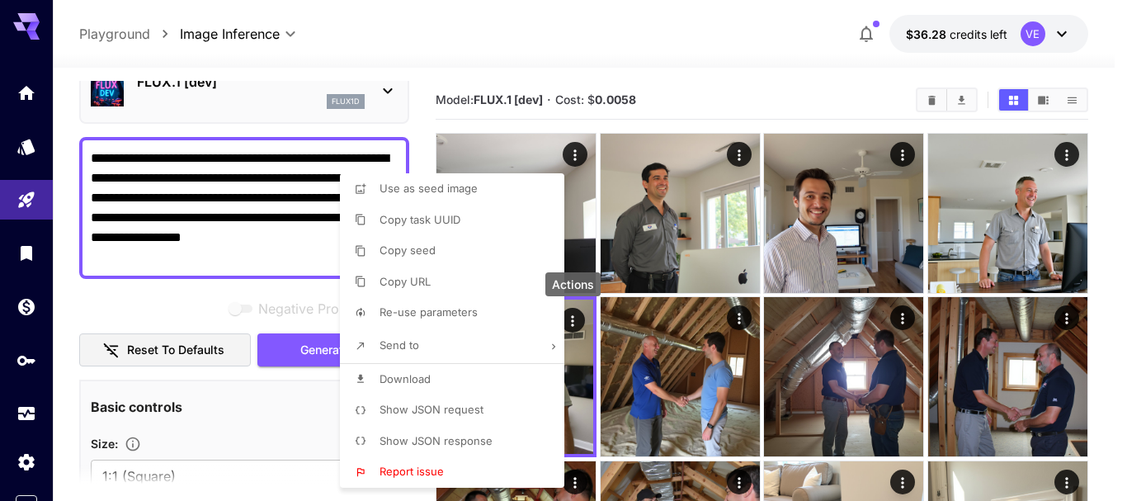
click at [437, 383] on li "Download" at bounding box center [457, 379] width 234 height 31
click at [238, 199] on div at bounding box center [563, 250] width 1127 height 501
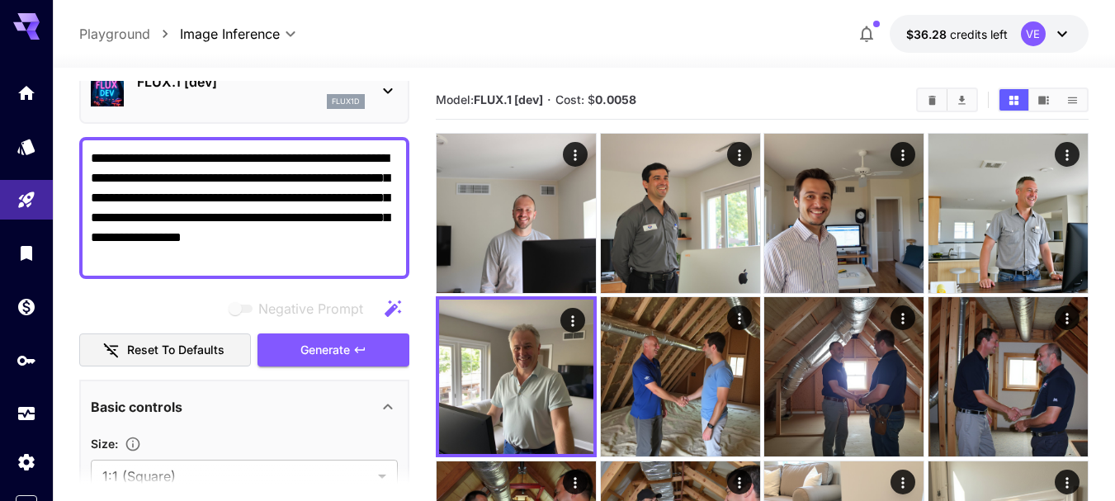
click at [278, 193] on textarea "**********" at bounding box center [244, 208] width 307 height 119
paste textarea "**********"
type textarea "**********"
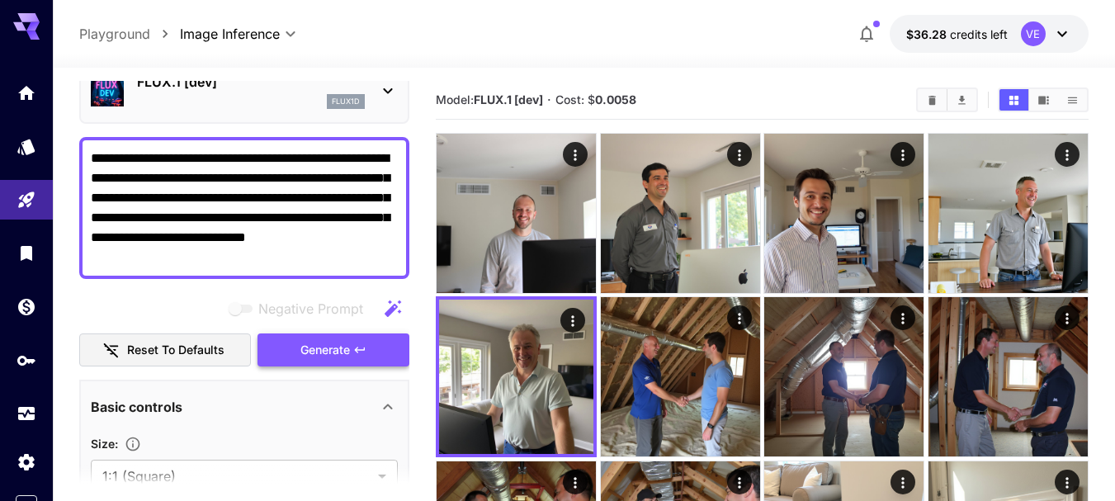
click at [357, 355] on icon "button" at bounding box center [359, 349] width 13 height 13
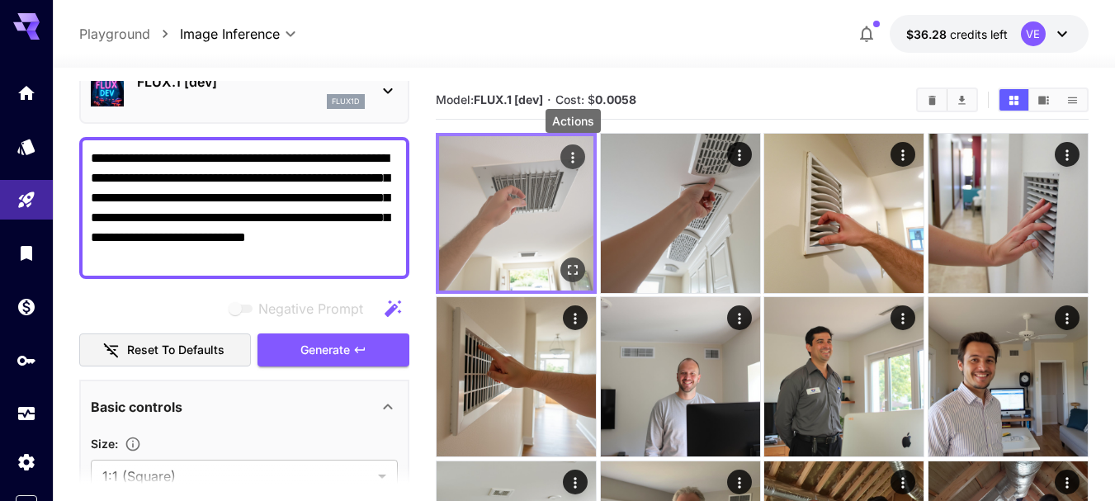
click at [573, 153] on icon "Actions" at bounding box center [572, 157] width 17 height 17
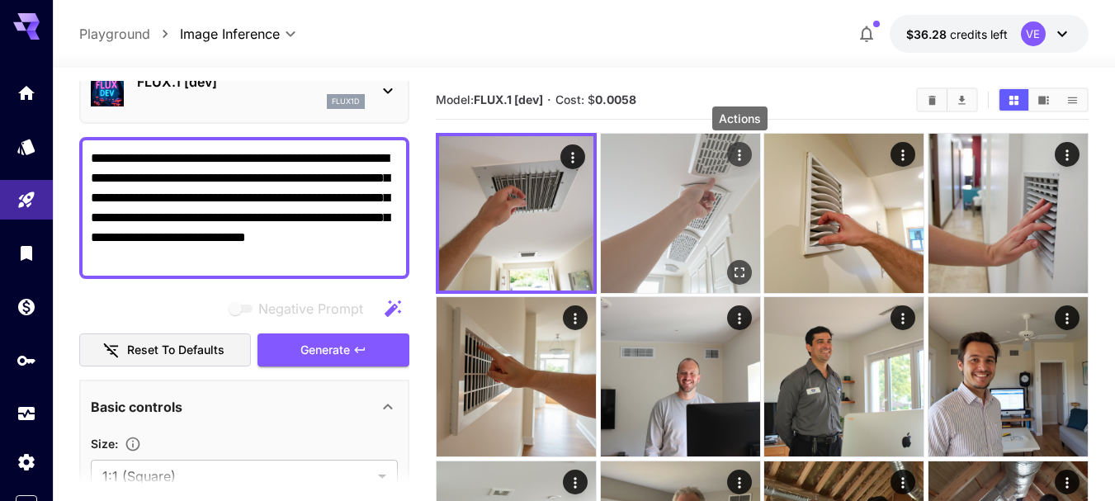
click at [738, 155] on icon "Actions" at bounding box center [739, 155] width 17 height 17
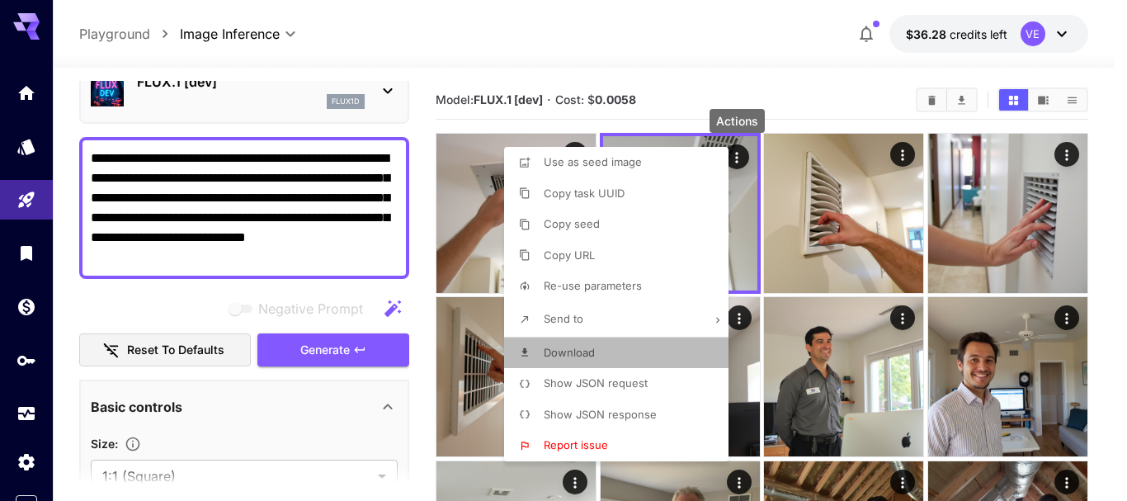
click at [597, 351] on li "Download" at bounding box center [621, 352] width 234 height 31
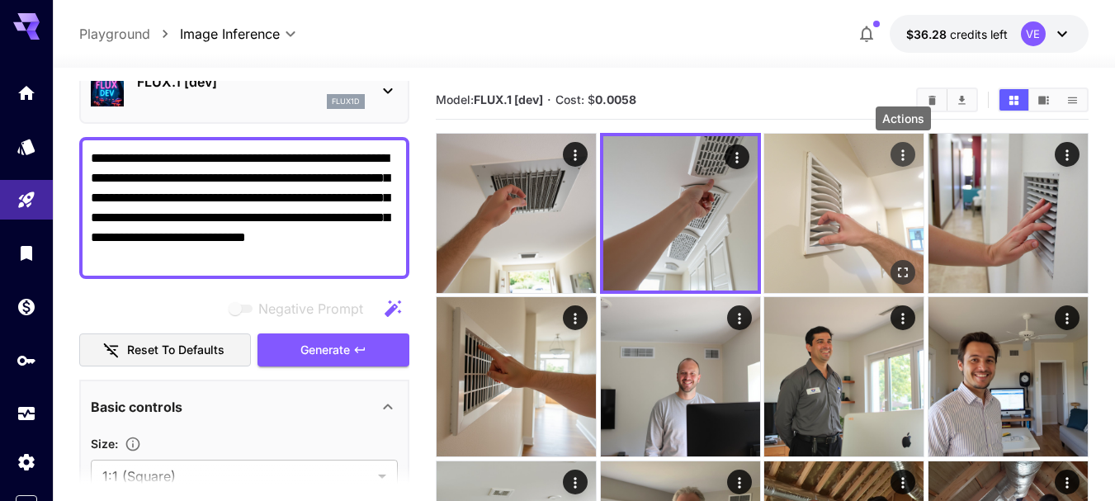
click at [904, 152] on icon "Actions" at bounding box center [902, 155] width 17 height 17
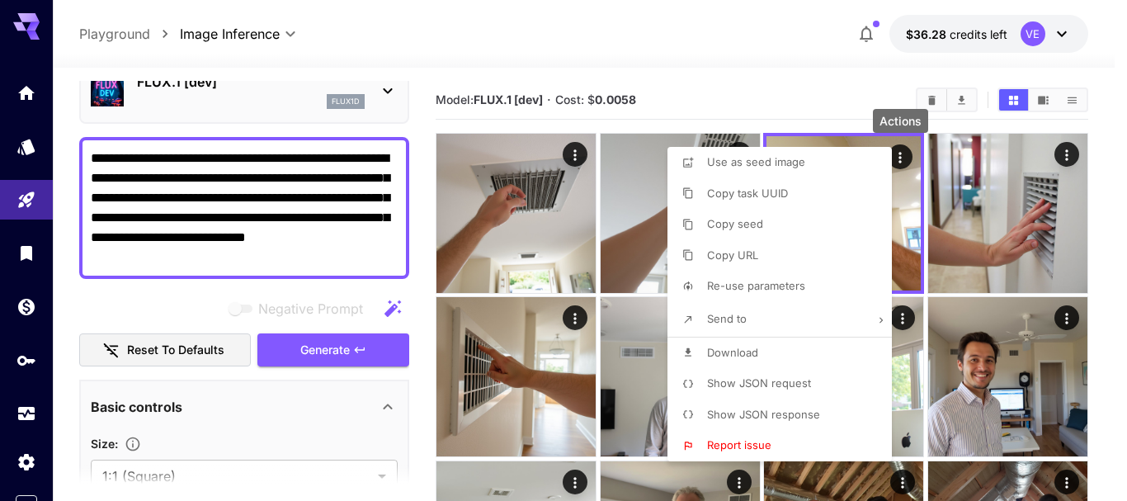
click at [709, 352] on span "Download" at bounding box center [732, 352] width 51 height 13
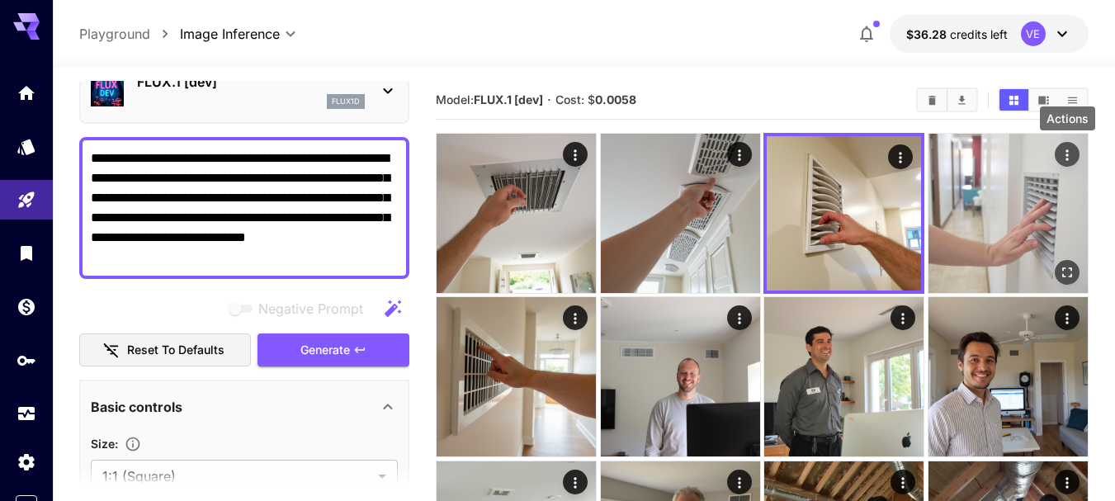
click at [1067, 155] on icon "Actions" at bounding box center [1066, 154] width 2 height 11
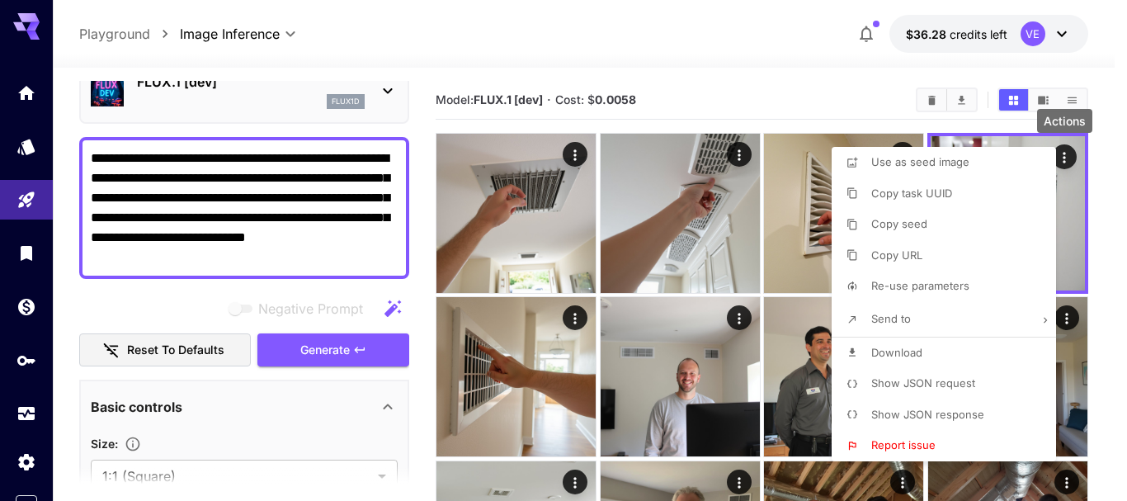
click at [911, 353] on span "Download" at bounding box center [896, 352] width 51 height 13
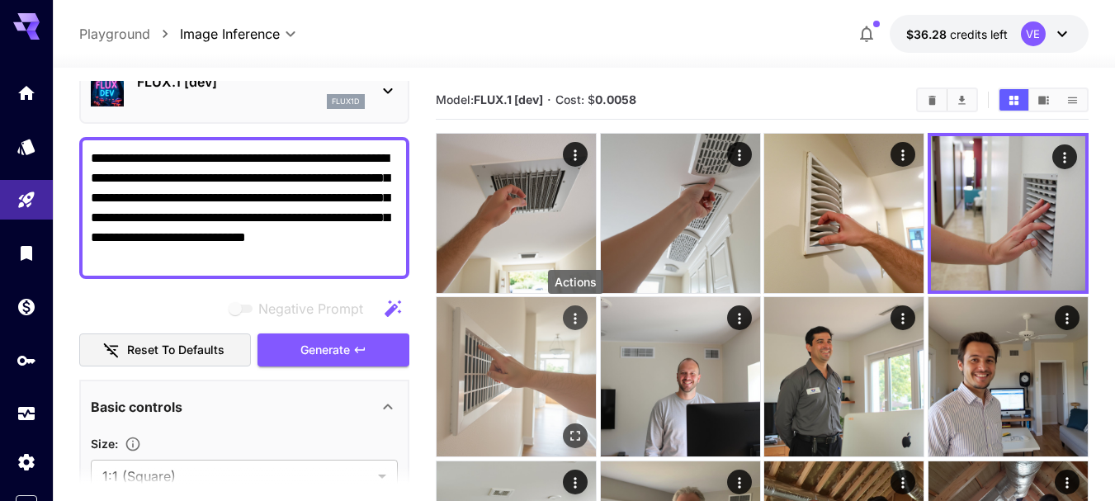
click at [578, 316] on icon "Actions" at bounding box center [575, 318] width 17 height 17
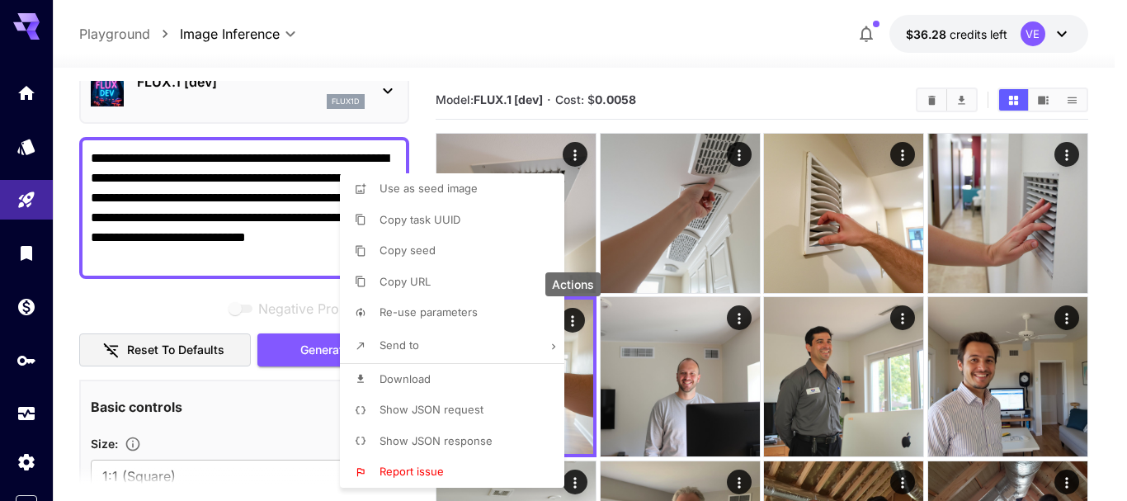
click at [451, 383] on li "Download" at bounding box center [457, 379] width 234 height 31
click at [263, 183] on div at bounding box center [563, 250] width 1127 height 501
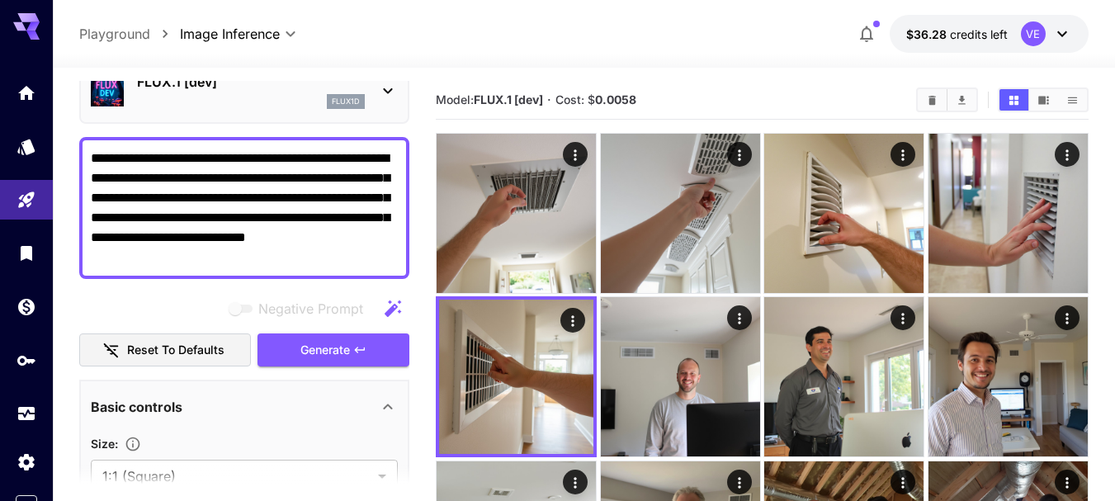
click at [275, 202] on textarea "**********" at bounding box center [244, 208] width 307 height 119
paste textarea "**********"
type textarea "**********"
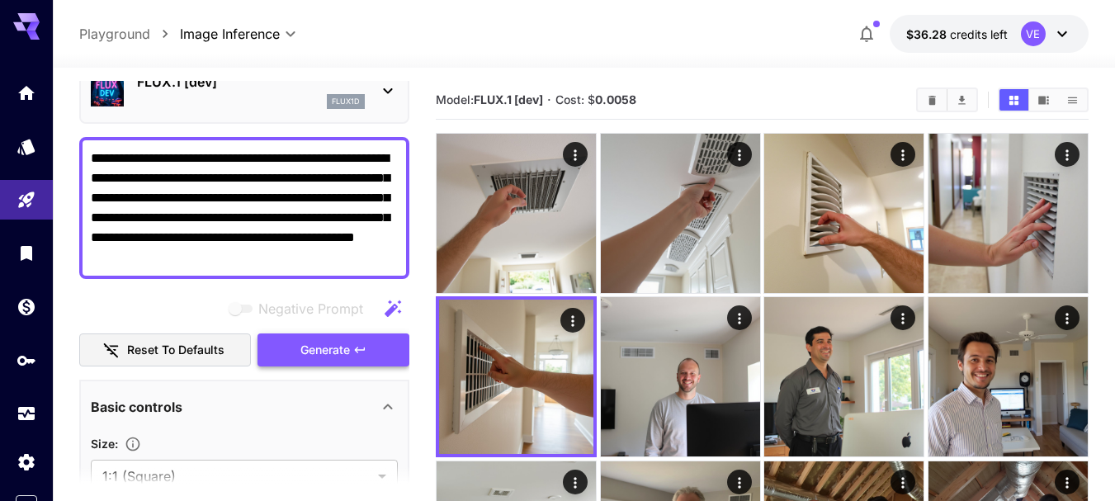
click at [325, 338] on button "Generate" at bounding box center [333, 350] width 152 height 34
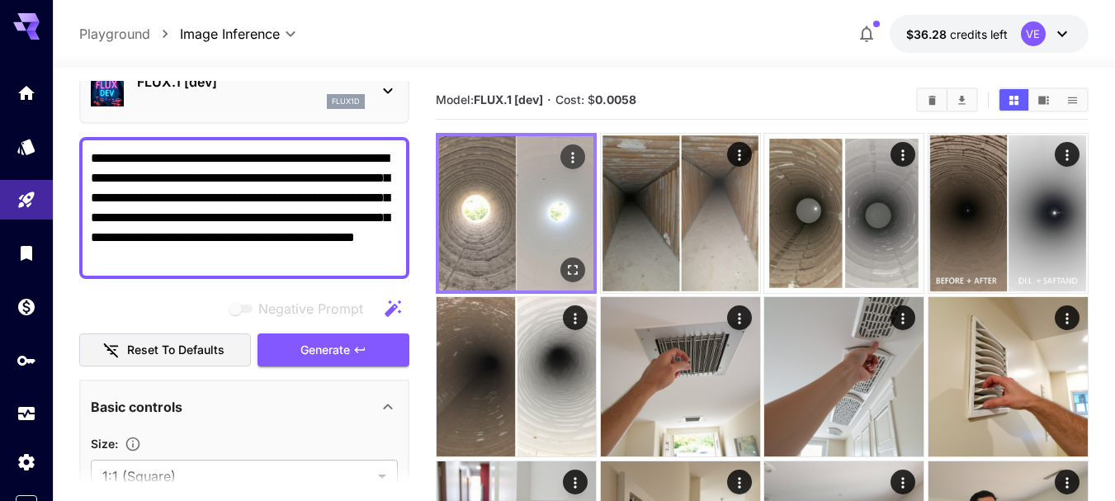
click at [574, 161] on icon "Actions" at bounding box center [572, 157] width 17 height 17
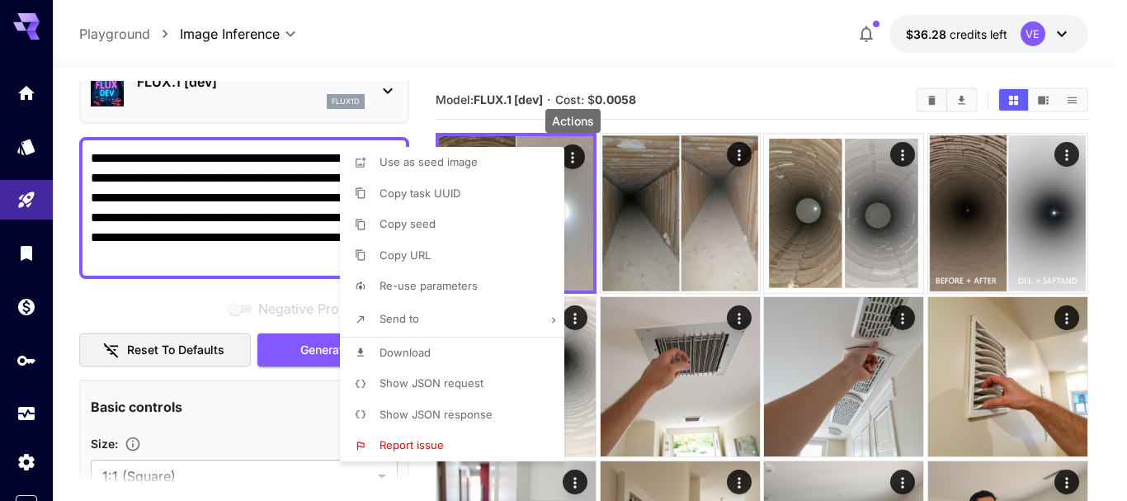
click at [412, 350] on span "Download" at bounding box center [405, 352] width 51 height 13
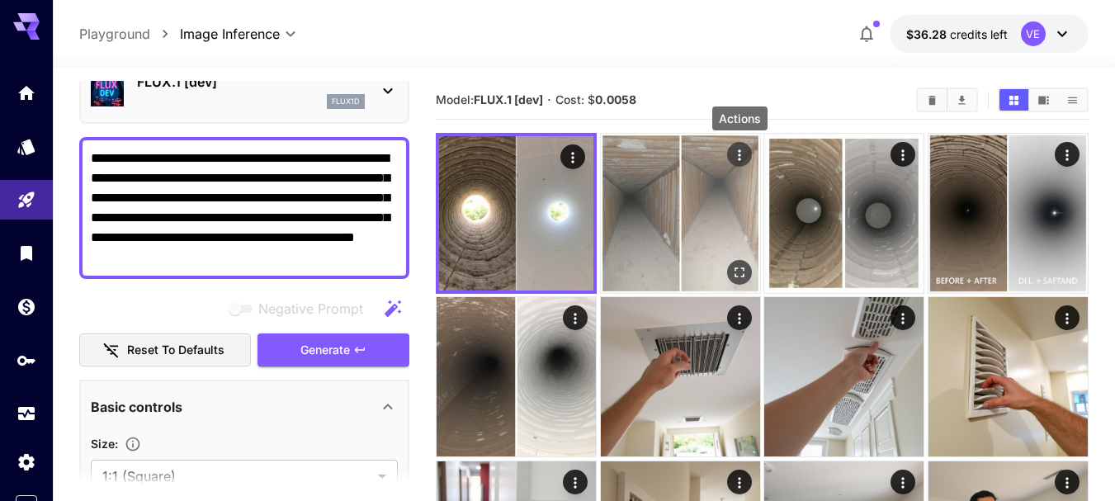
click at [732, 154] on icon "Actions" at bounding box center [739, 155] width 17 height 17
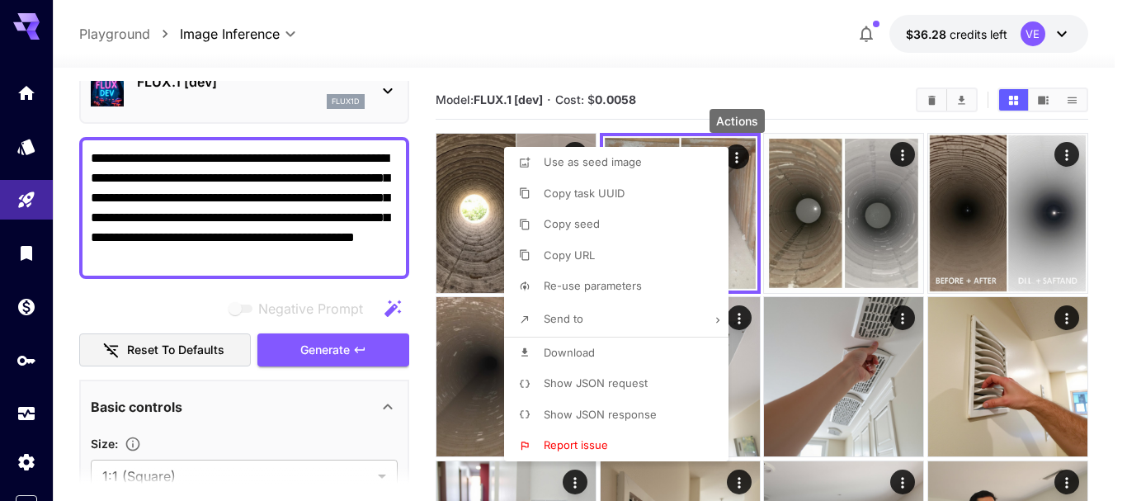
click at [594, 349] on span "Download" at bounding box center [569, 352] width 51 height 13
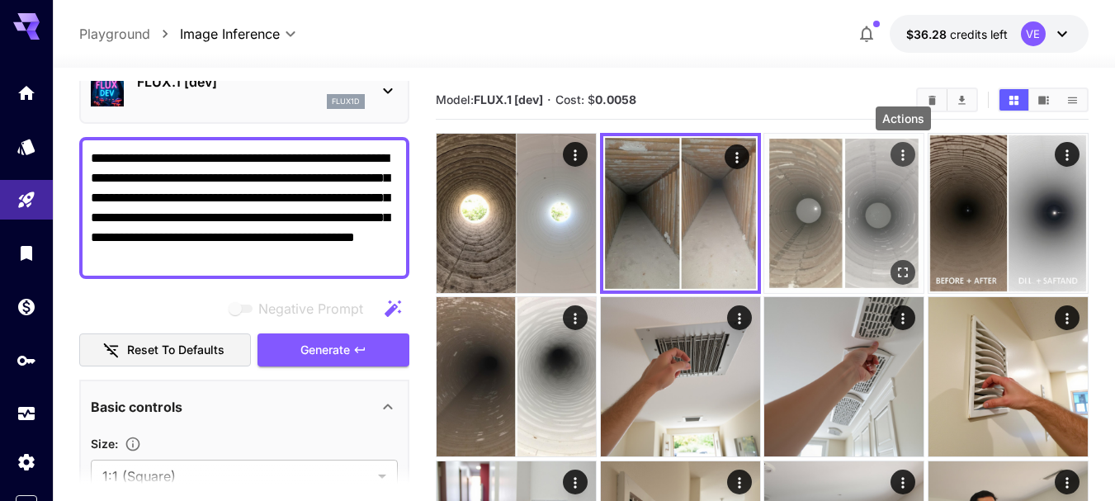
click at [903, 153] on icon "Actions" at bounding box center [902, 155] width 17 height 17
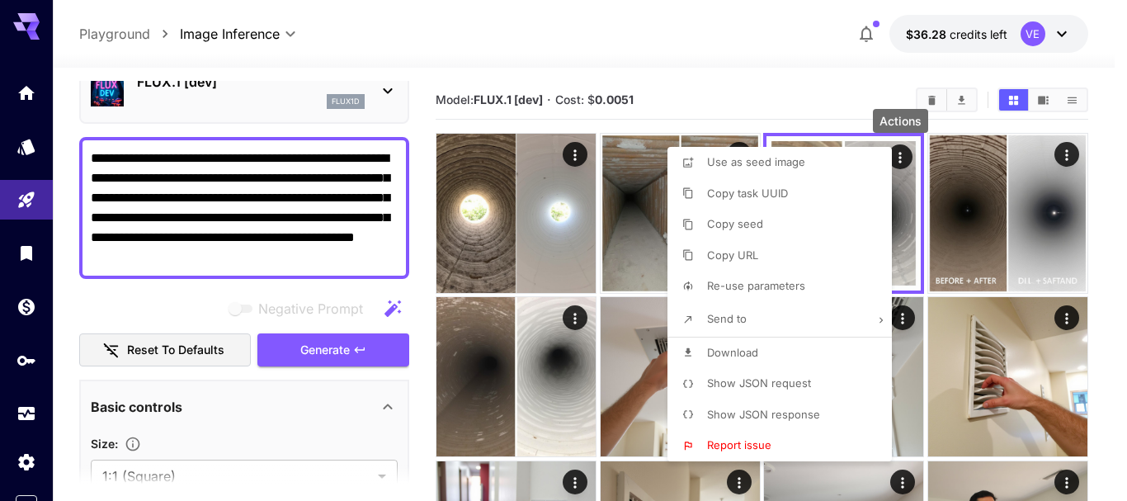
click at [740, 355] on span "Download" at bounding box center [732, 352] width 51 height 13
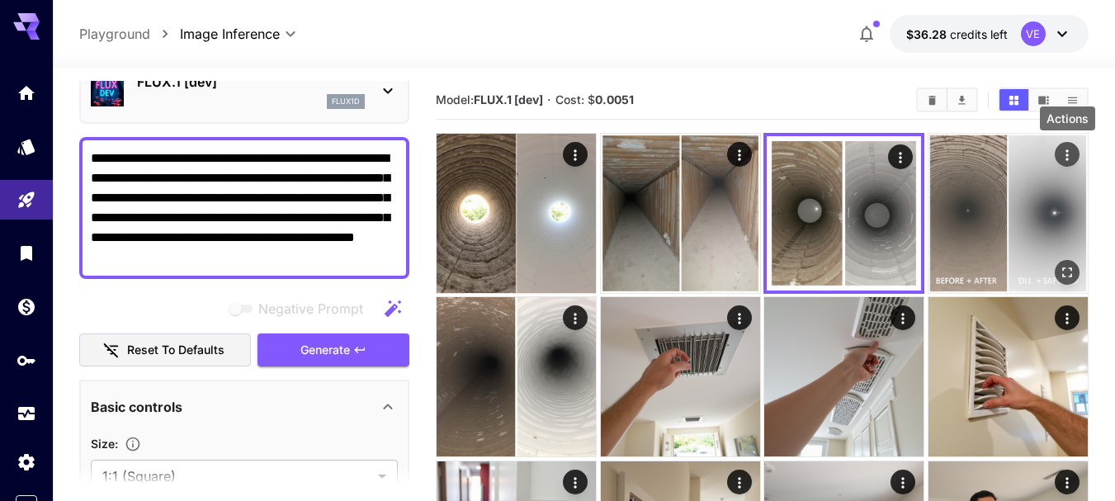
click at [1063, 157] on icon "Actions" at bounding box center [1067, 155] width 17 height 17
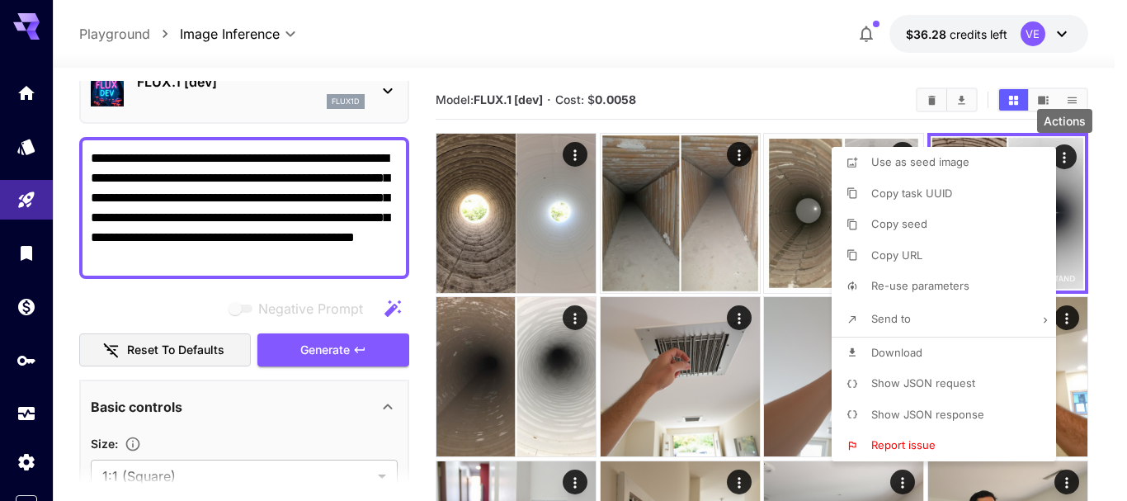
click at [930, 347] on li "Download" at bounding box center [949, 352] width 234 height 31
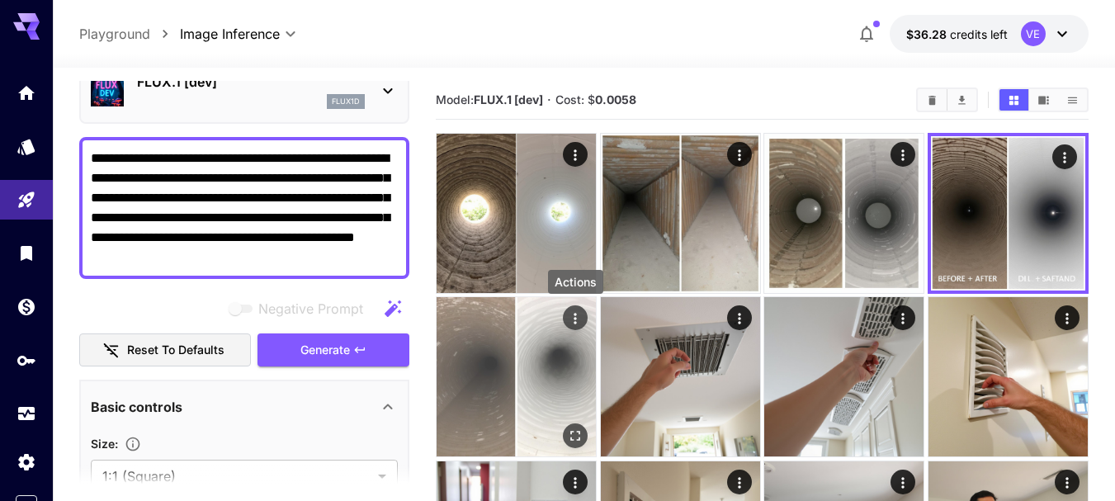
click at [574, 318] on icon "Actions" at bounding box center [575, 318] width 17 height 17
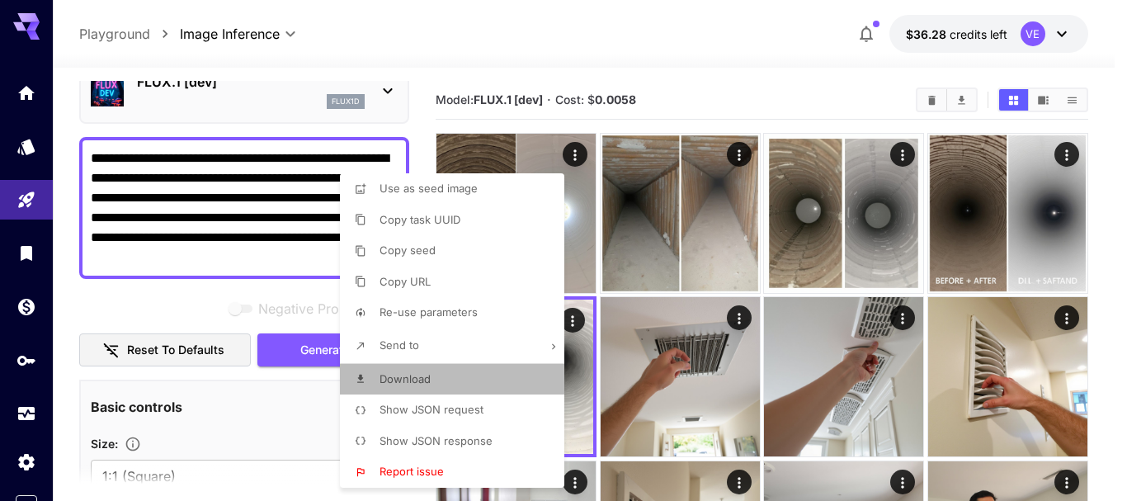
click at [451, 384] on li "Download" at bounding box center [457, 379] width 234 height 31
click at [284, 261] on div at bounding box center [563, 250] width 1127 height 501
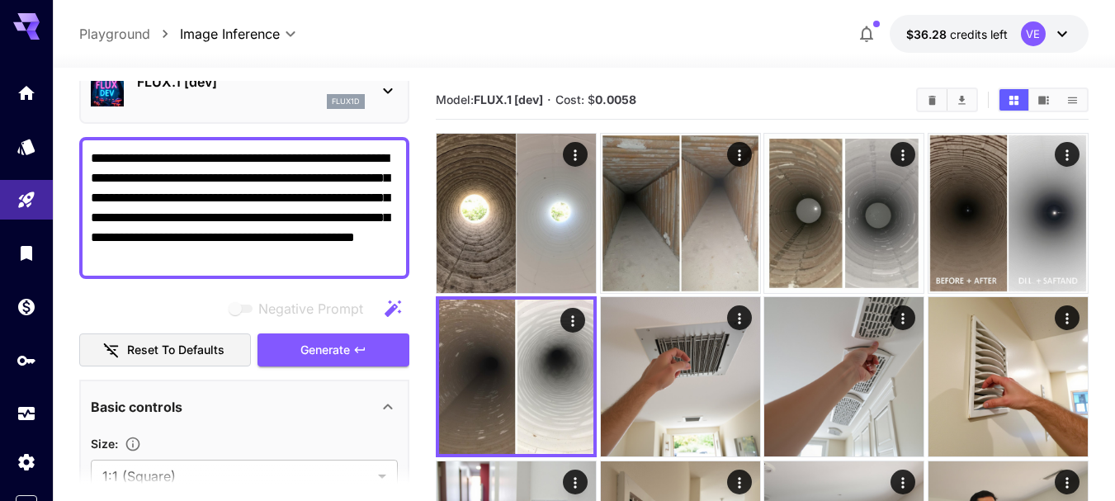
click at [267, 211] on textarea "**********" at bounding box center [244, 208] width 307 height 119
paste textarea "**********"
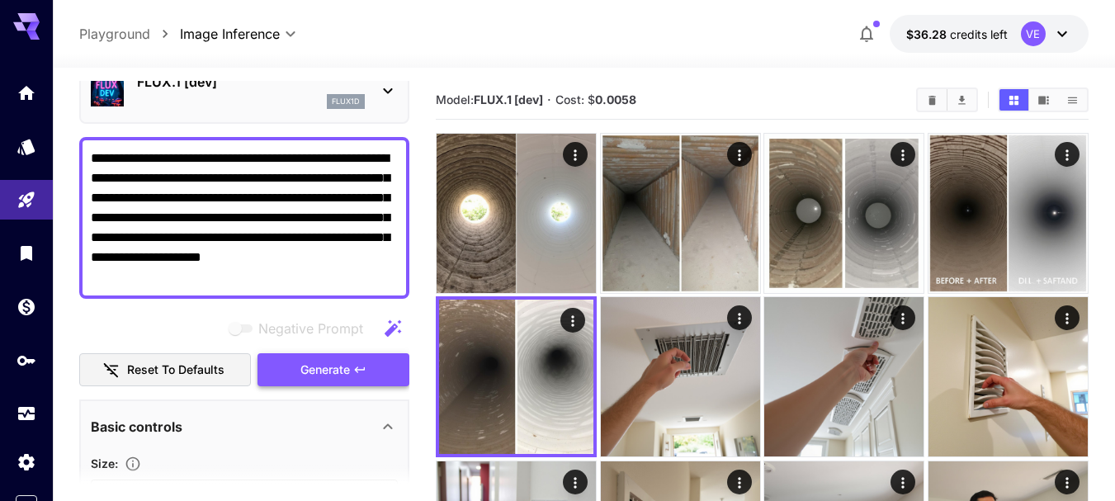
type textarea "**********"
click at [347, 372] on span "Generate" at bounding box center [325, 370] width 50 height 21
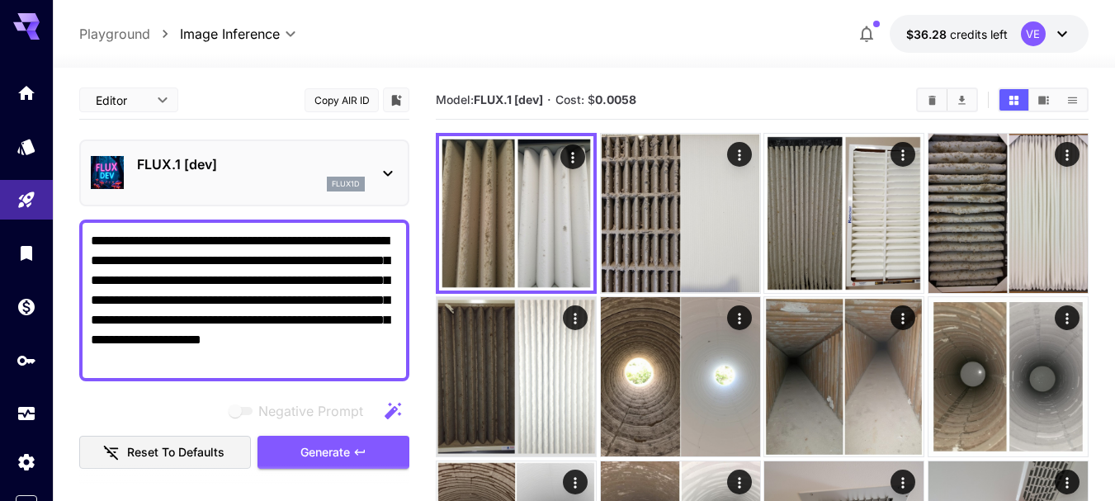
scroll to position [83, 0]
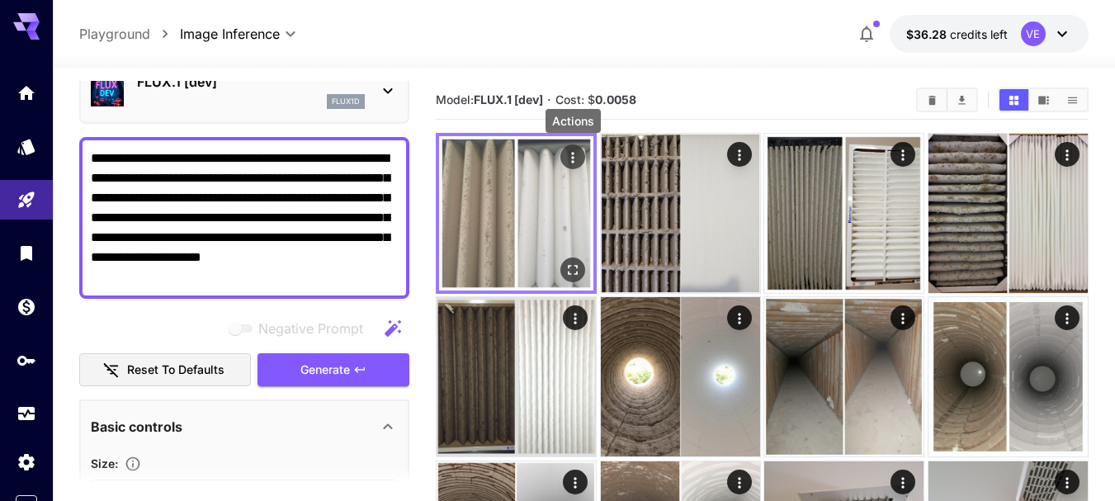
click at [575, 158] on icon "Actions" at bounding box center [572, 157] width 17 height 17
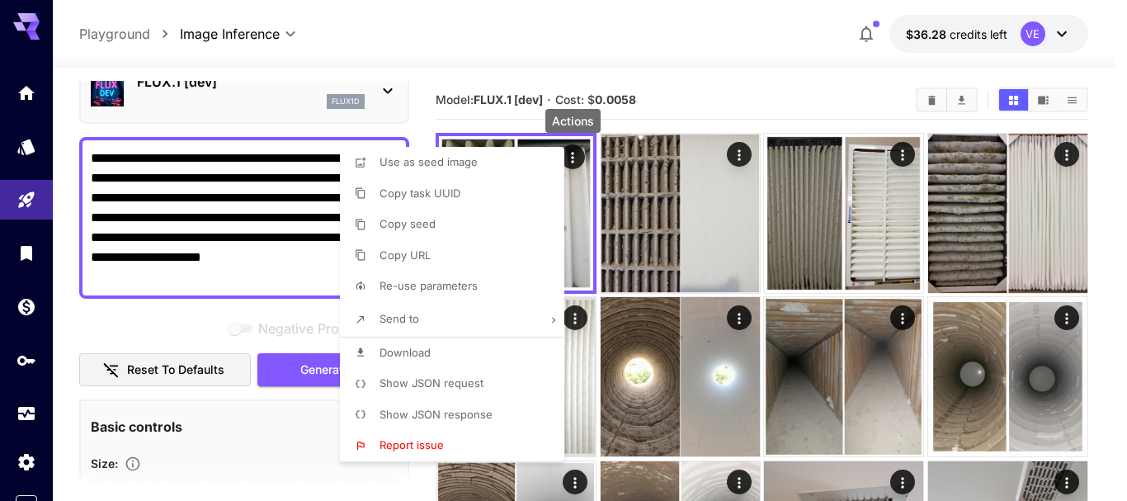
click at [408, 347] on span "Download" at bounding box center [405, 352] width 51 height 13
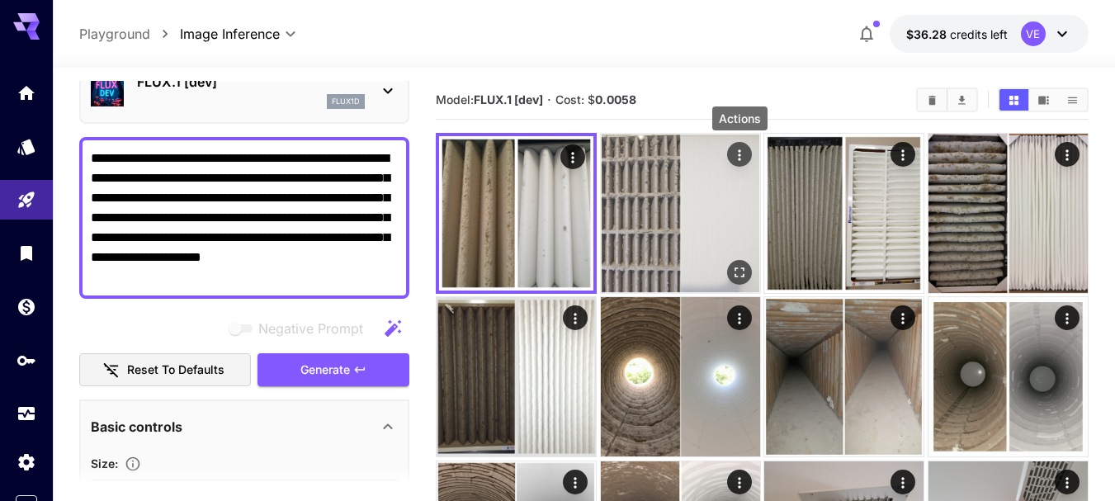
click at [739, 156] on icon "Actions" at bounding box center [739, 154] width 2 height 11
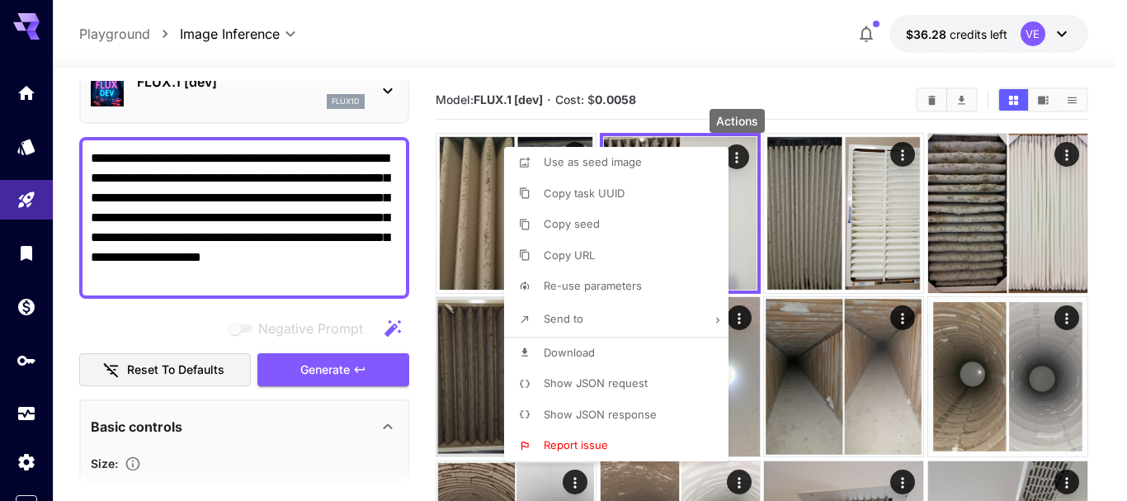
click at [611, 350] on li "Download" at bounding box center [621, 352] width 234 height 31
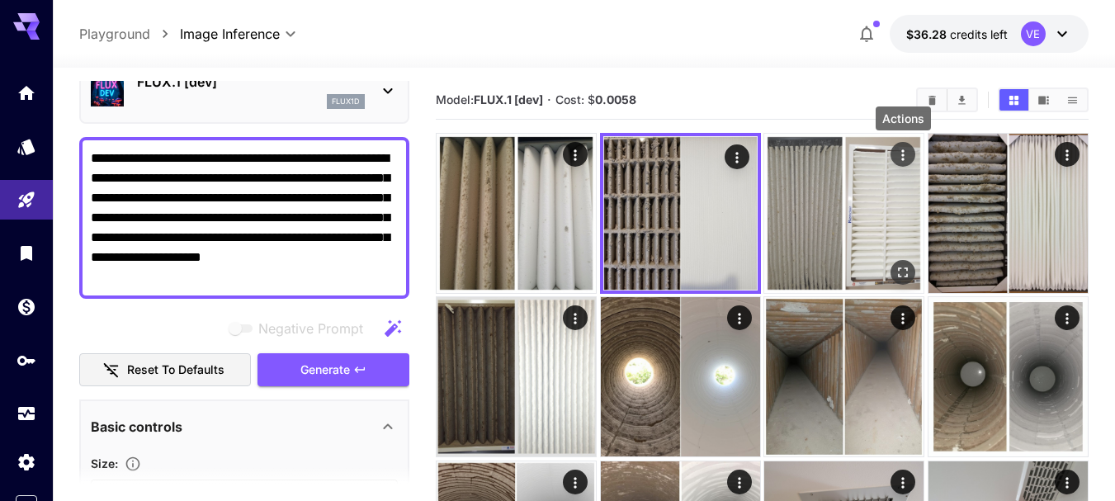
click at [900, 157] on icon "Actions" at bounding box center [902, 155] width 17 height 17
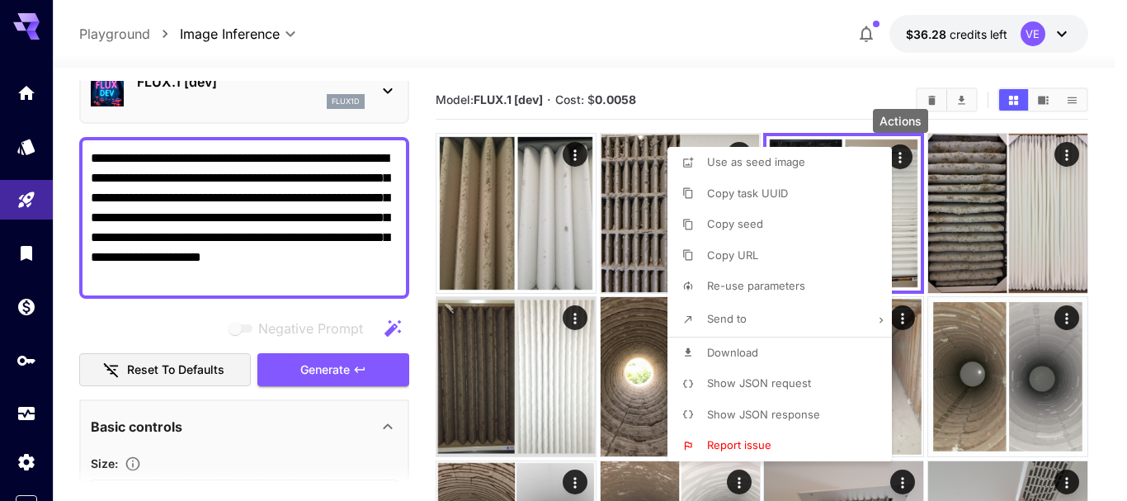
click at [738, 360] on p "Download" at bounding box center [732, 353] width 51 height 17
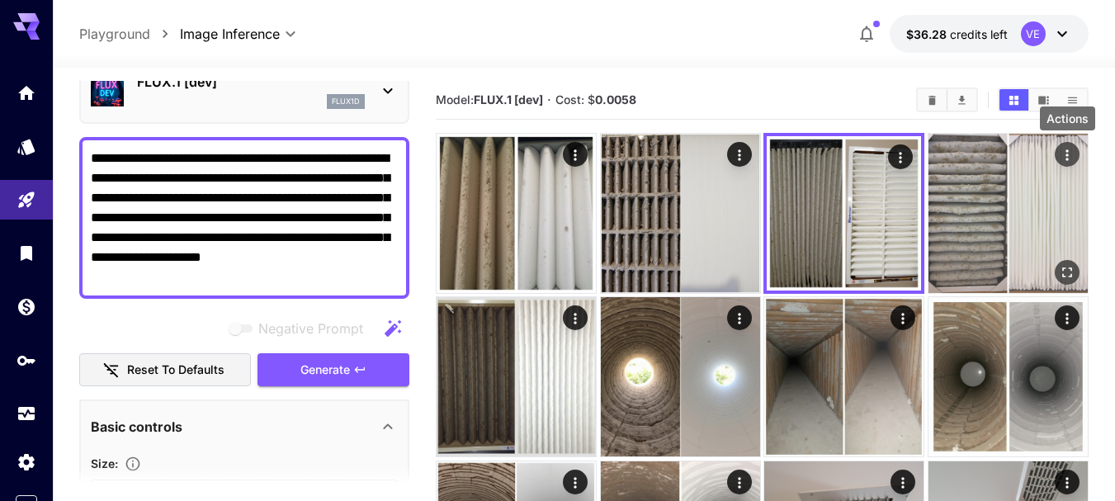
click at [1068, 157] on icon "Actions" at bounding box center [1067, 155] width 17 height 17
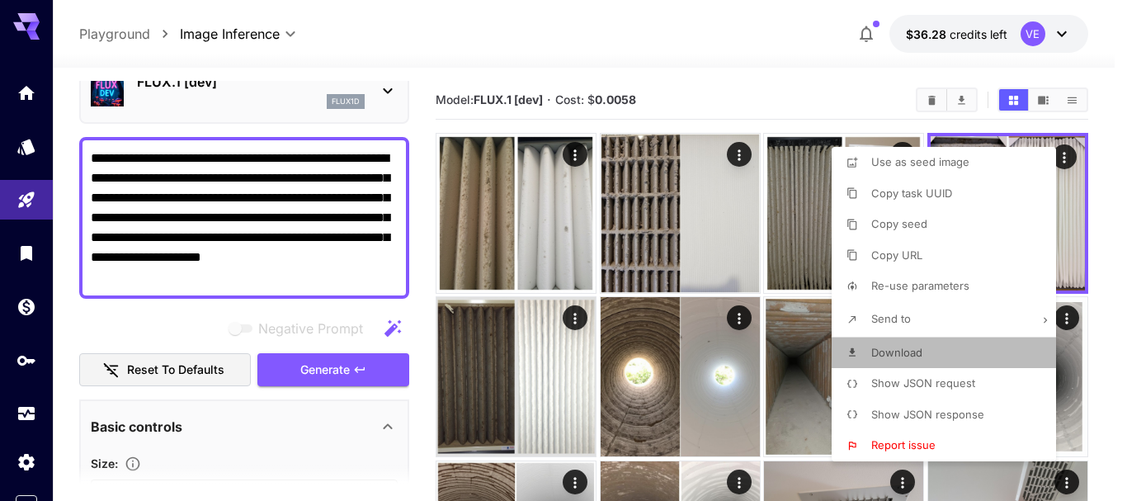
click at [917, 351] on span "Download" at bounding box center [896, 352] width 51 height 13
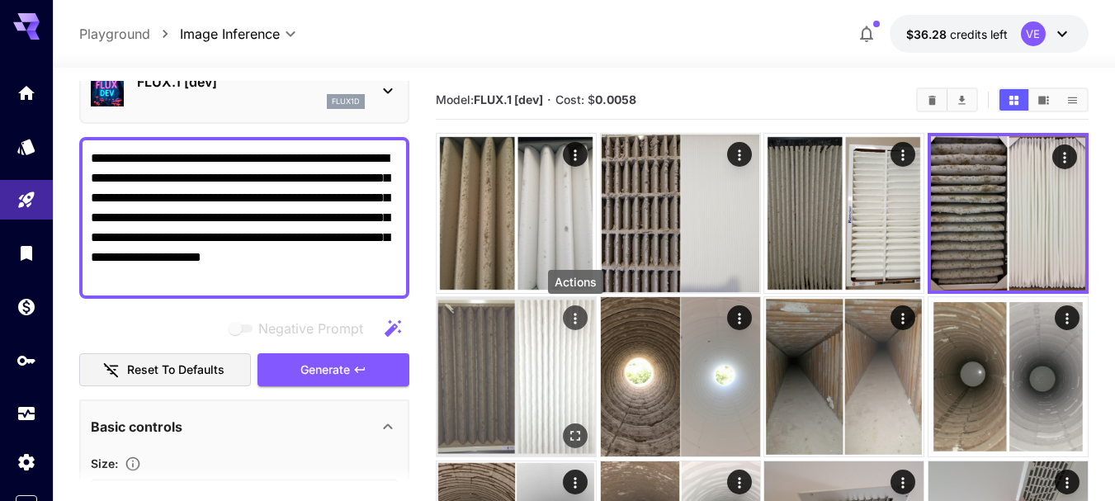
click at [575, 319] on icon "Actions" at bounding box center [575, 319] width 2 height 11
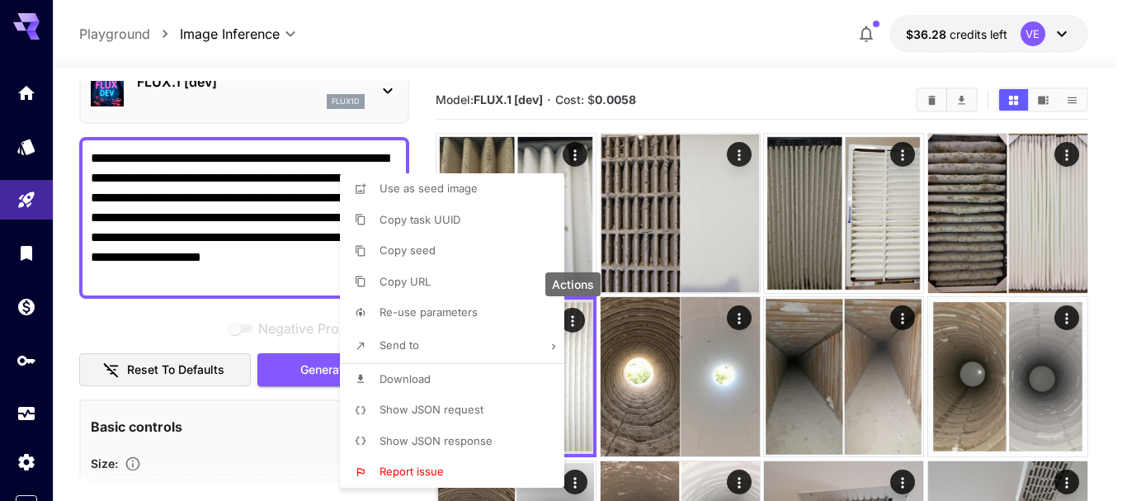
click at [407, 386] on p "Download" at bounding box center [405, 379] width 51 height 17
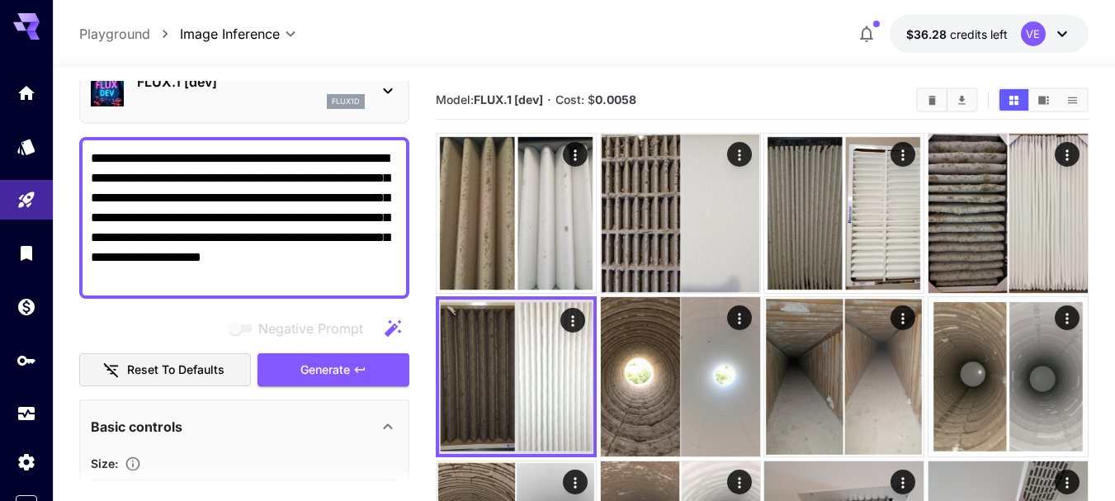
click at [313, 237] on textarea "**********" at bounding box center [244, 218] width 307 height 139
click at [326, 210] on textarea "**********" at bounding box center [244, 218] width 307 height 139
click at [325, 210] on textarea "**********" at bounding box center [244, 218] width 307 height 139
paste textarea "**********"
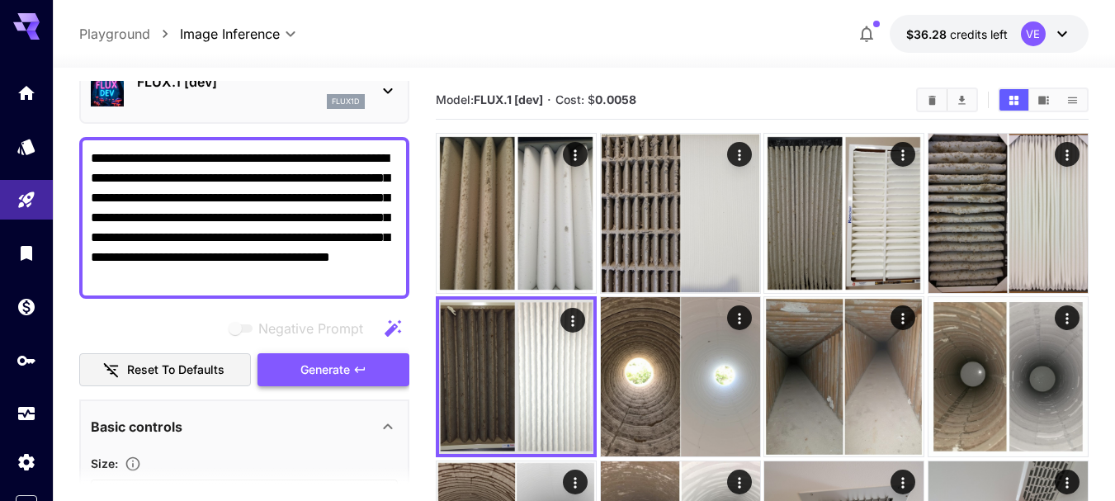
type textarea "**********"
click at [341, 381] on button "Generate" at bounding box center [333, 370] width 152 height 34
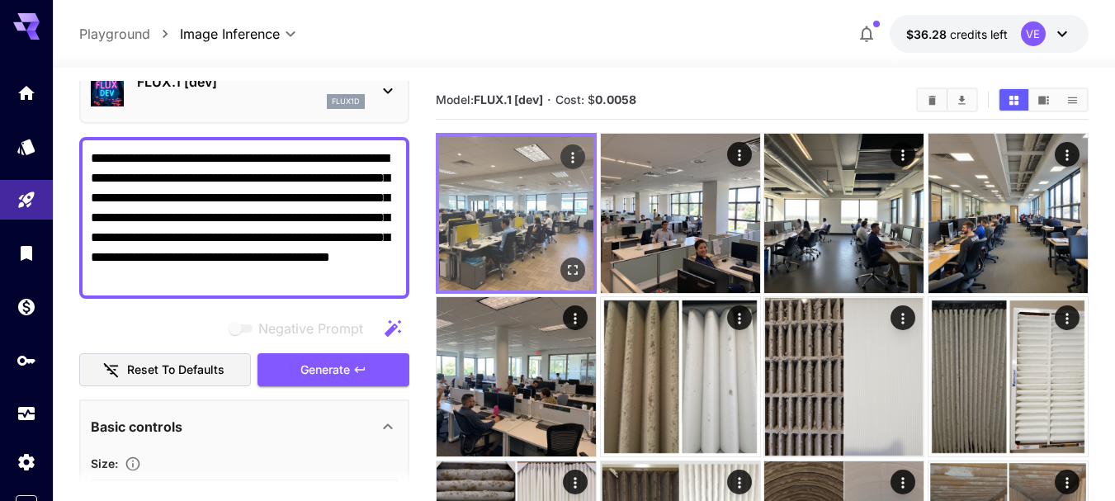
click at [570, 163] on icon "Actions" at bounding box center [572, 157] width 17 height 17
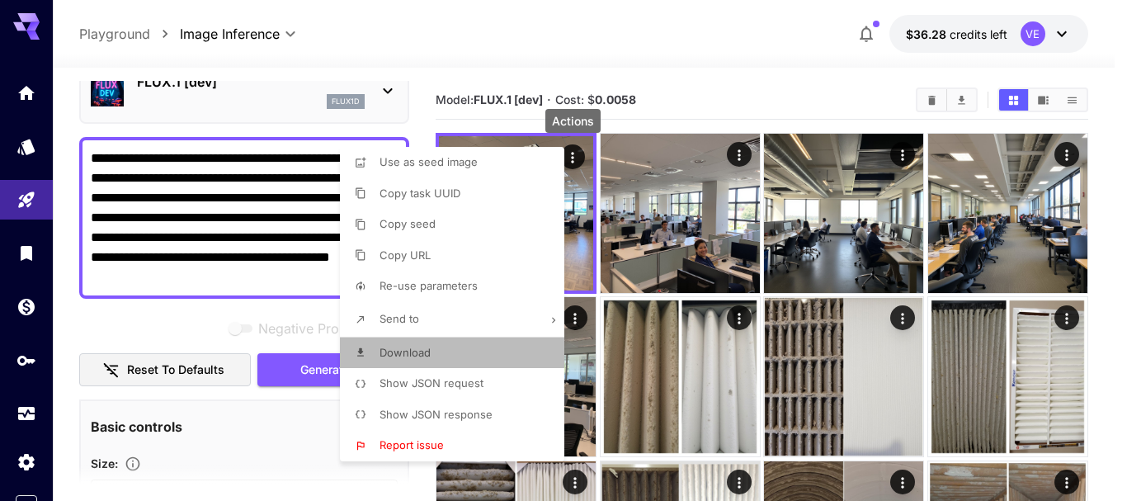
click at [413, 357] on span "Download" at bounding box center [405, 352] width 51 height 13
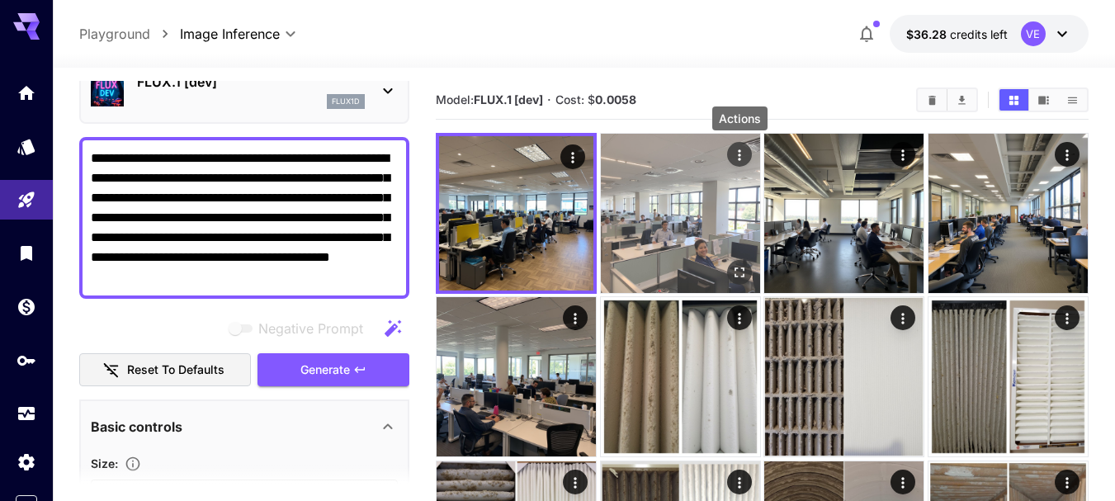
click at [740, 153] on icon "Actions" at bounding box center [739, 155] width 17 height 17
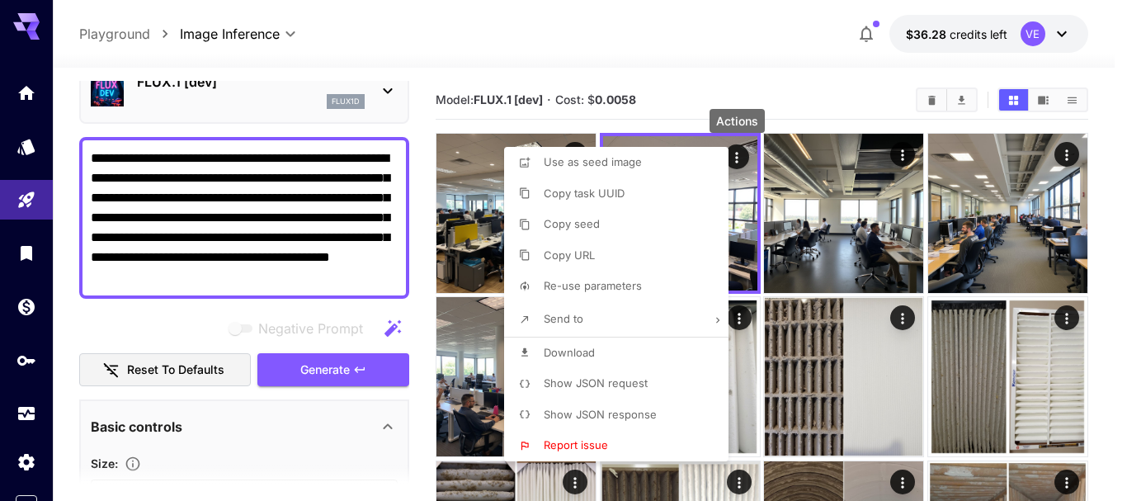
click at [625, 349] on li "Download" at bounding box center [621, 352] width 234 height 31
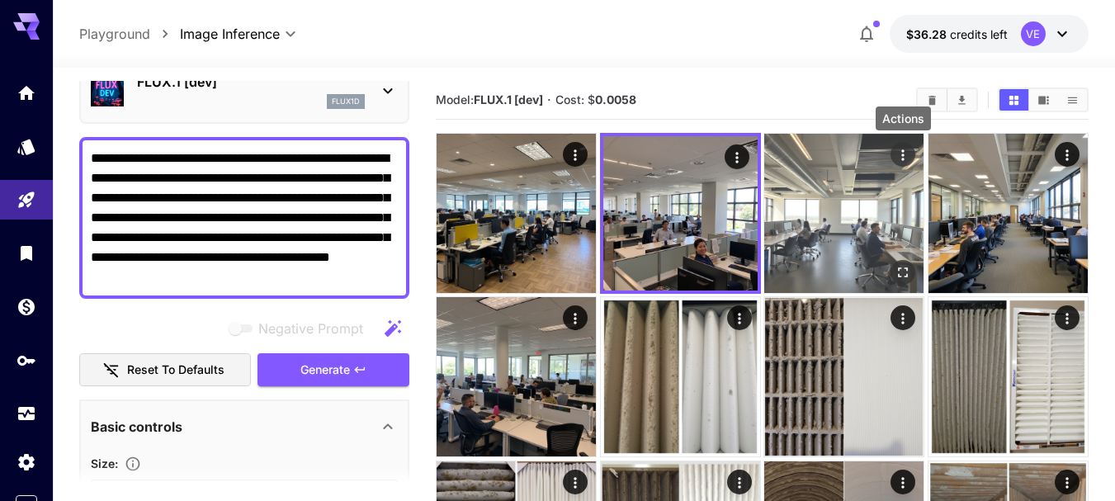
click at [908, 152] on icon "Actions" at bounding box center [902, 155] width 17 height 17
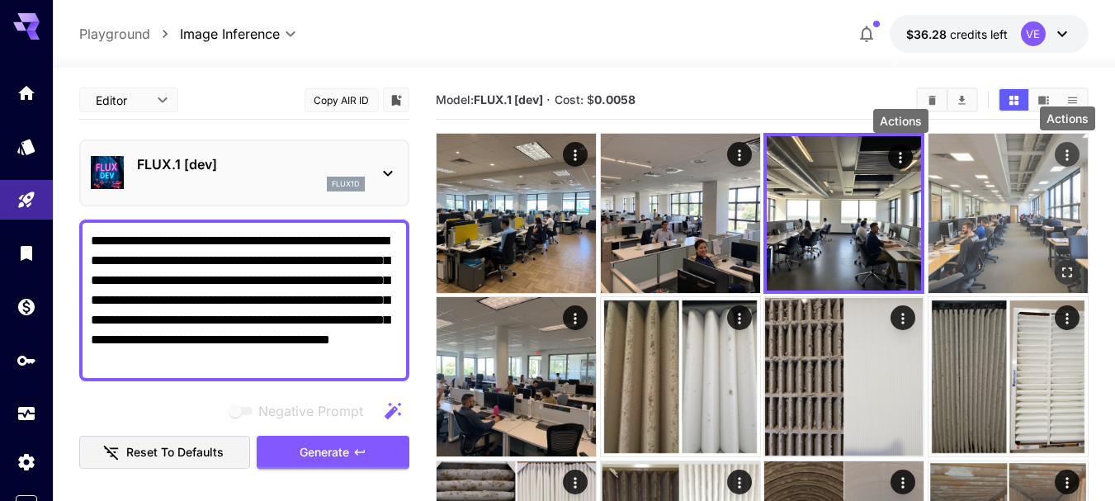
scroll to position [83, 0]
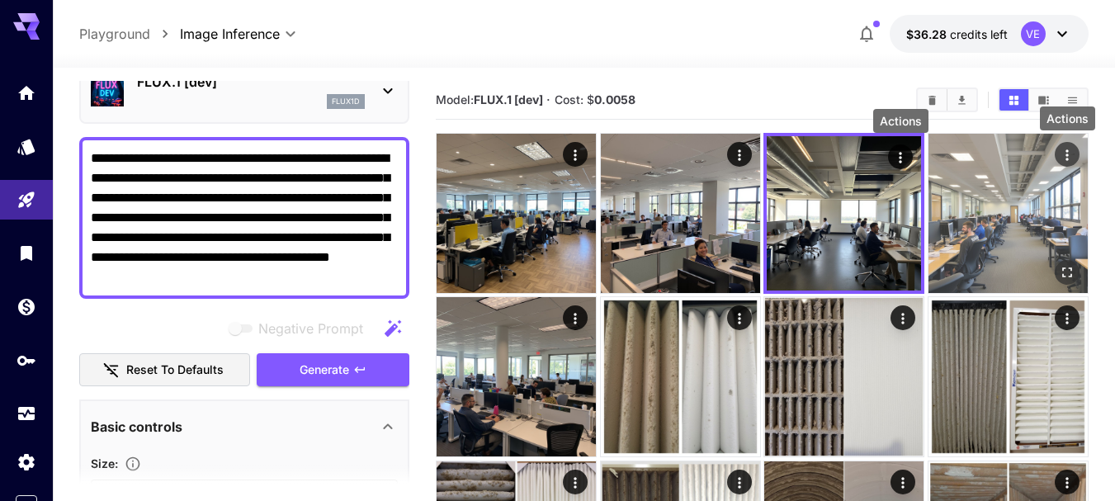
click at [1068, 156] on icon "Actions" at bounding box center [1067, 155] width 17 height 17
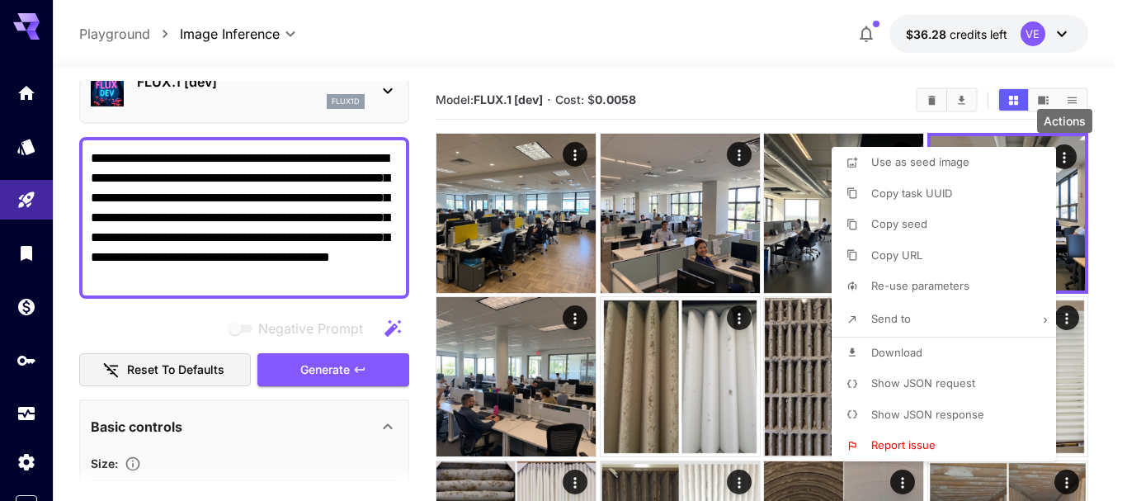
click at [937, 345] on li "Download" at bounding box center [949, 352] width 234 height 31
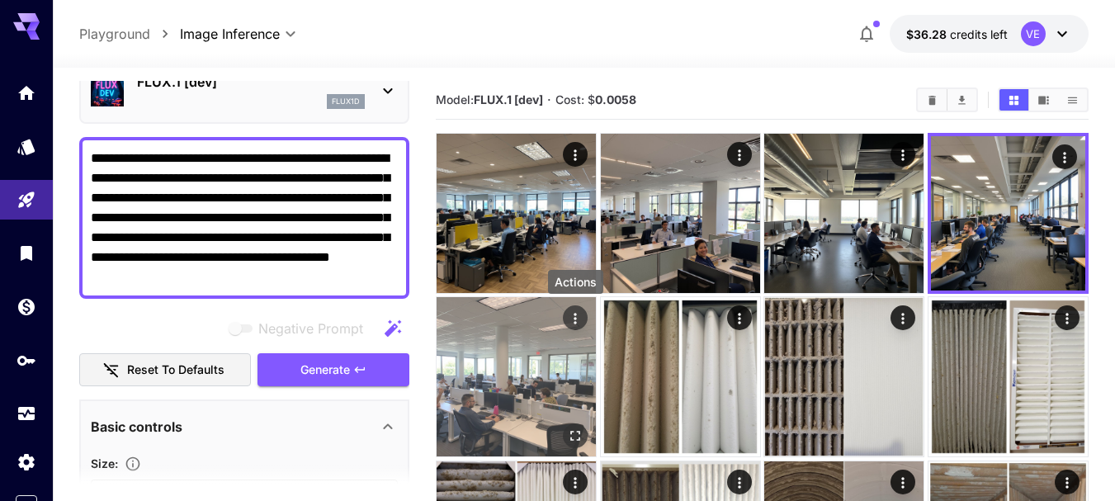
click at [572, 318] on icon "Actions" at bounding box center [575, 318] width 17 height 17
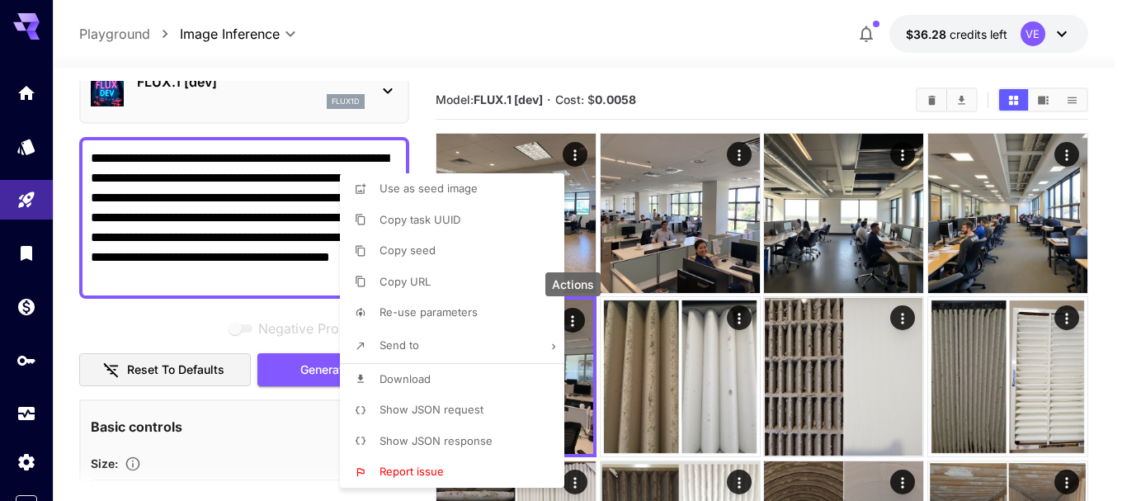
click at [427, 373] on span "Download" at bounding box center [405, 378] width 51 height 13
click at [290, 229] on div at bounding box center [563, 250] width 1127 height 501
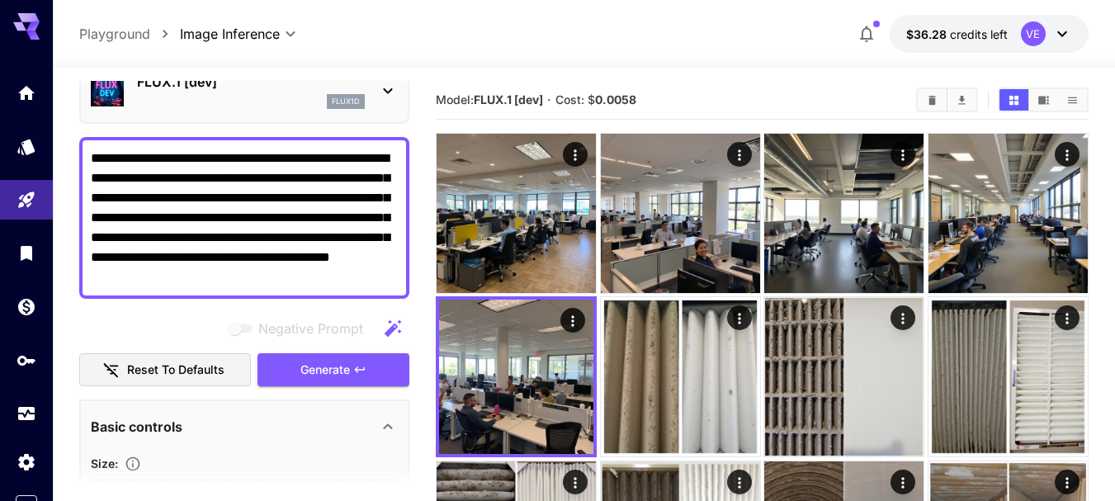
click at [265, 215] on textarea "**********" at bounding box center [244, 218] width 307 height 139
paste textarea
type textarea "**********"
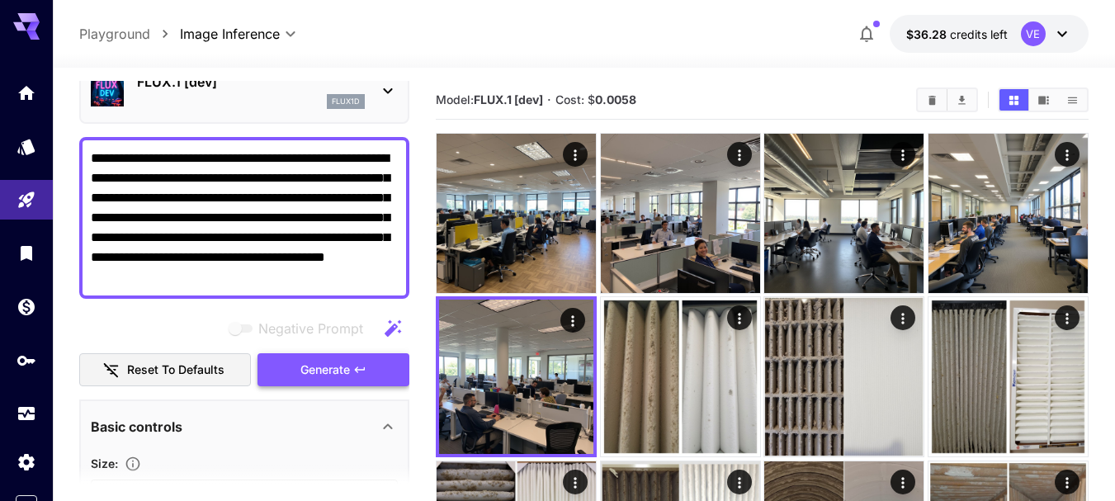
click at [351, 366] on button "Generate" at bounding box center [333, 370] width 152 height 34
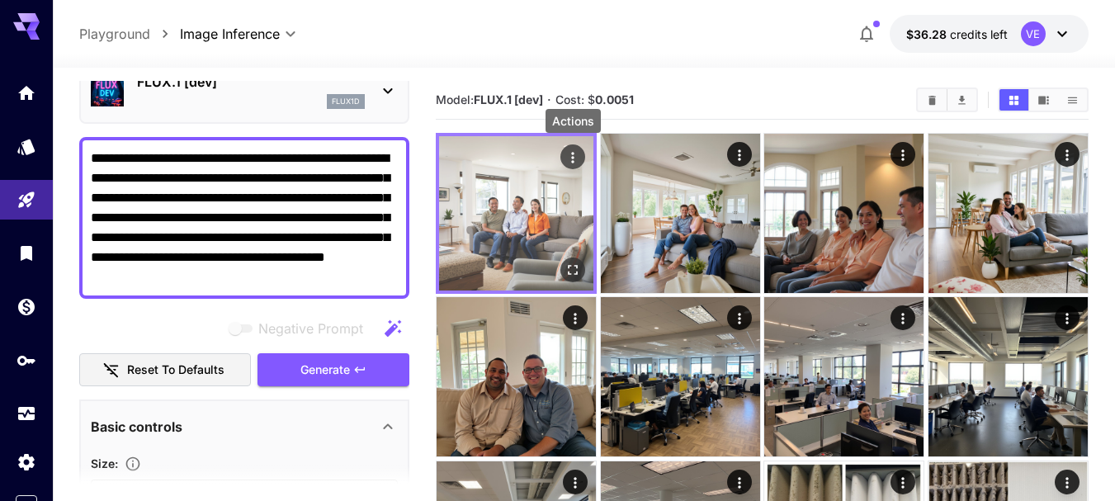
click at [572, 158] on icon "Actions" at bounding box center [573, 157] width 2 height 11
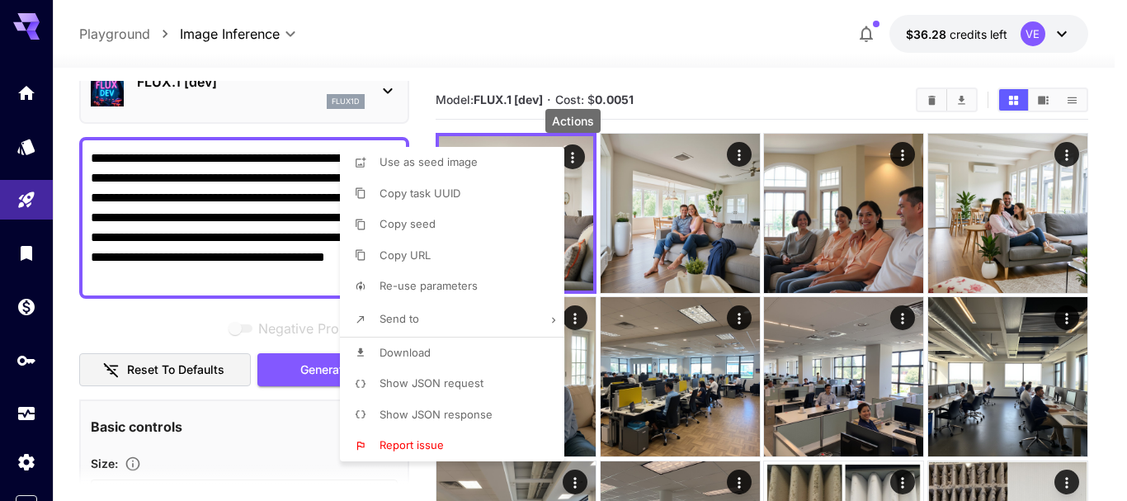
click at [445, 347] on li "Download" at bounding box center [457, 352] width 234 height 31
click at [730, 168] on div at bounding box center [563, 250] width 1127 height 501
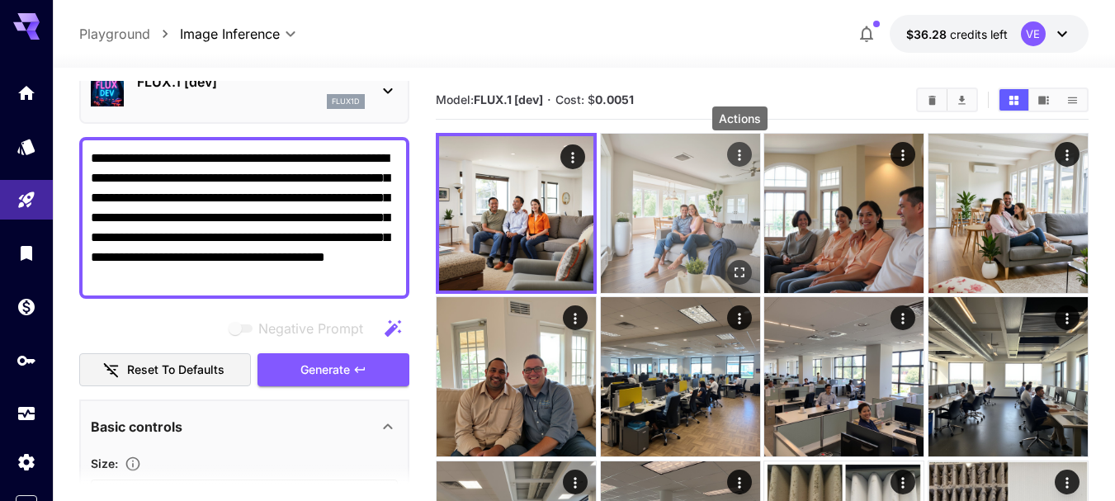
click at [738, 153] on icon "Actions" at bounding box center [739, 155] width 17 height 17
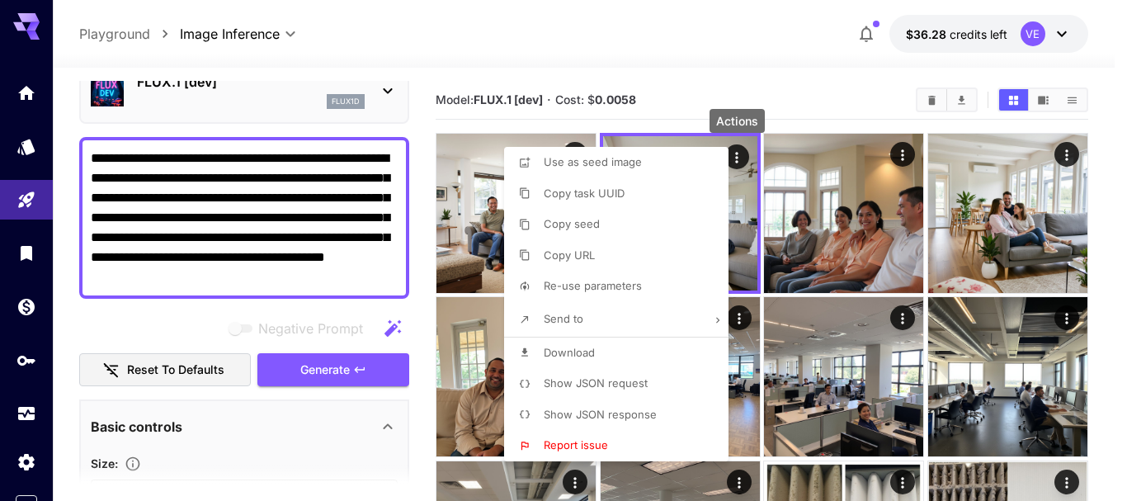
click at [591, 354] on span "Download" at bounding box center [569, 352] width 51 height 13
click at [903, 160] on div at bounding box center [563, 250] width 1127 height 501
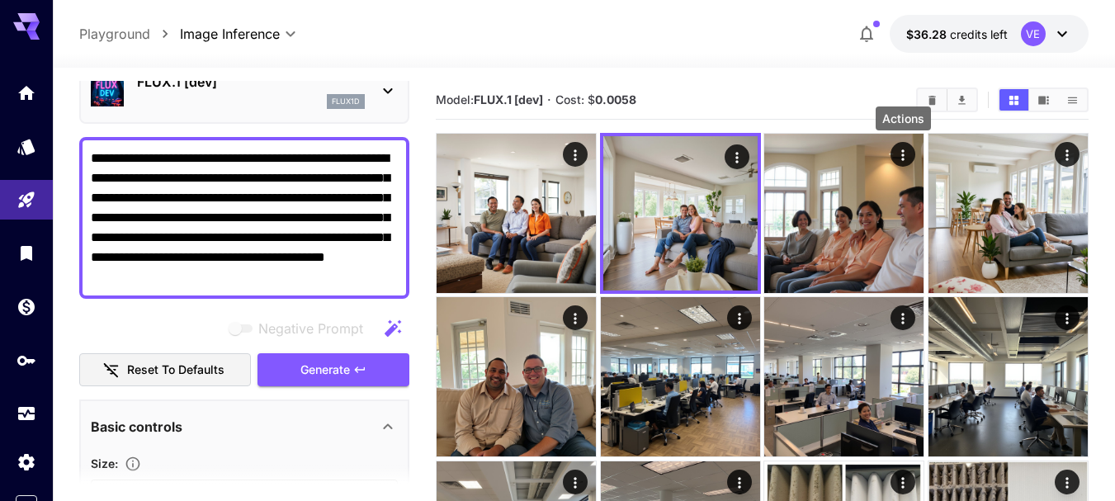
click at [903, 156] on icon "Actions" at bounding box center [903, 154] width 2 height 11
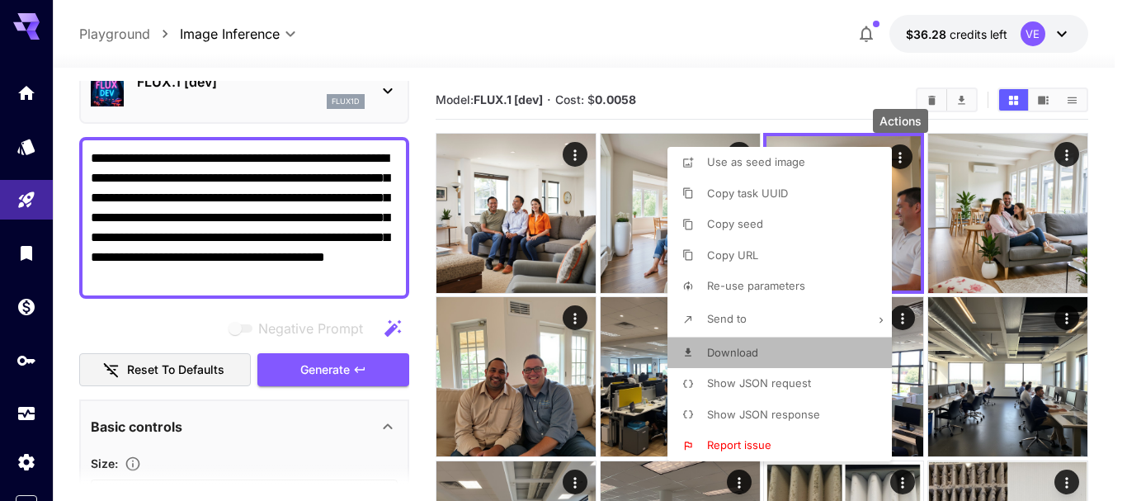
click at [754, 358] on span "Download" at bounding box center [732, 352] width 51 height 13
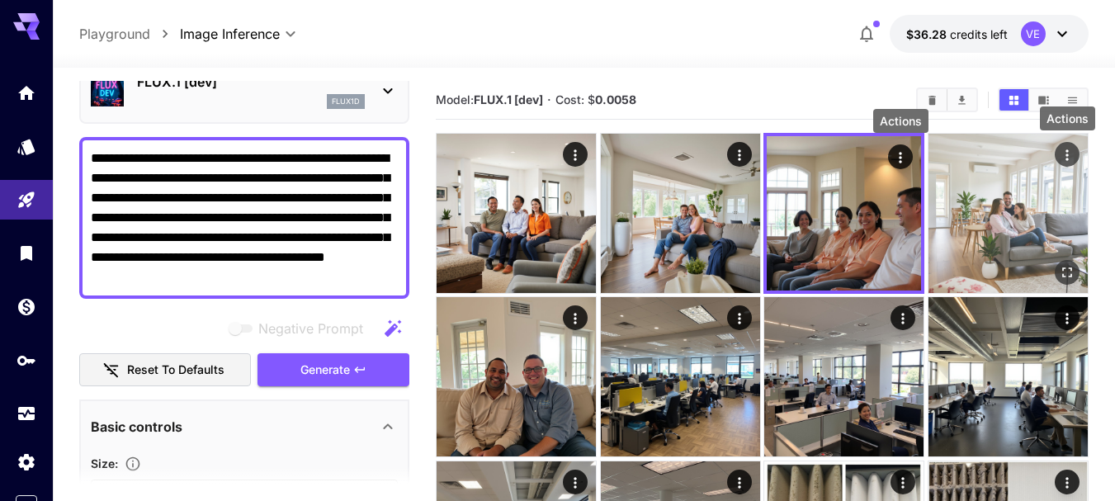
click at [1066, 155] on icon "Actions" at bounding box center [1066, 154] width 2 height 11
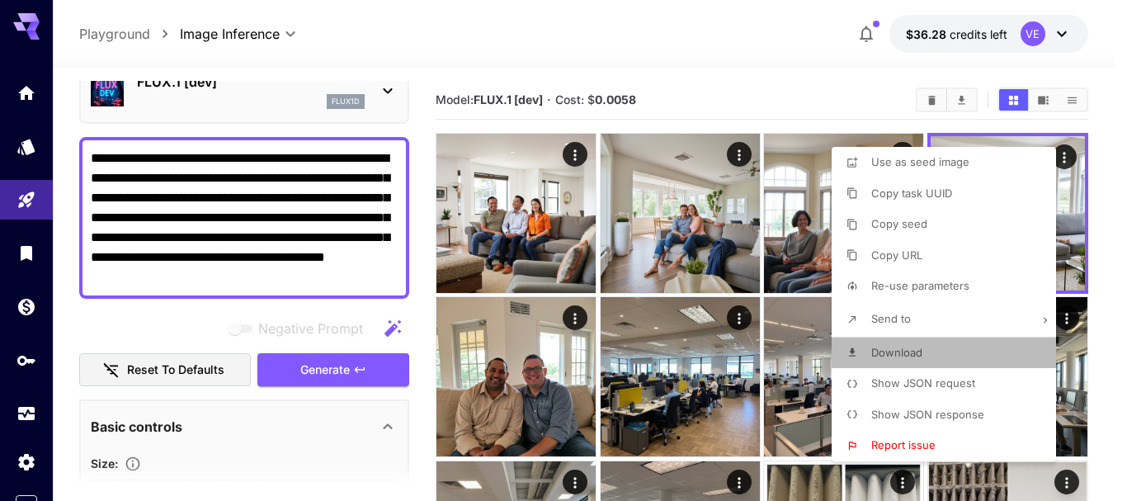
click at [898, 348] on span "Download" at bounding box center [896, 352] width 51 height 13
